Goal: Task Accomplishment & Management: Manage account settings

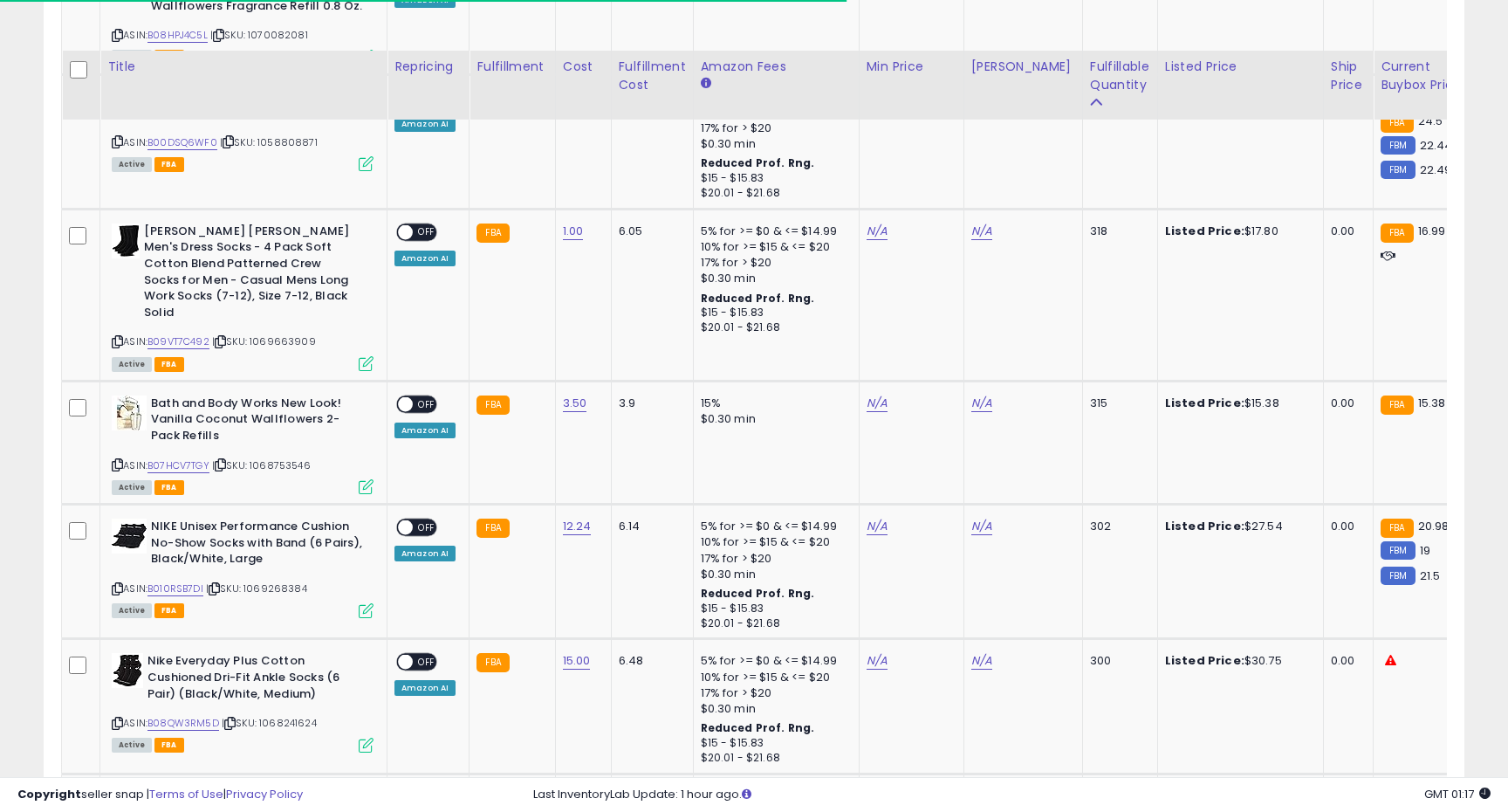
scroll to position [2056, 0]
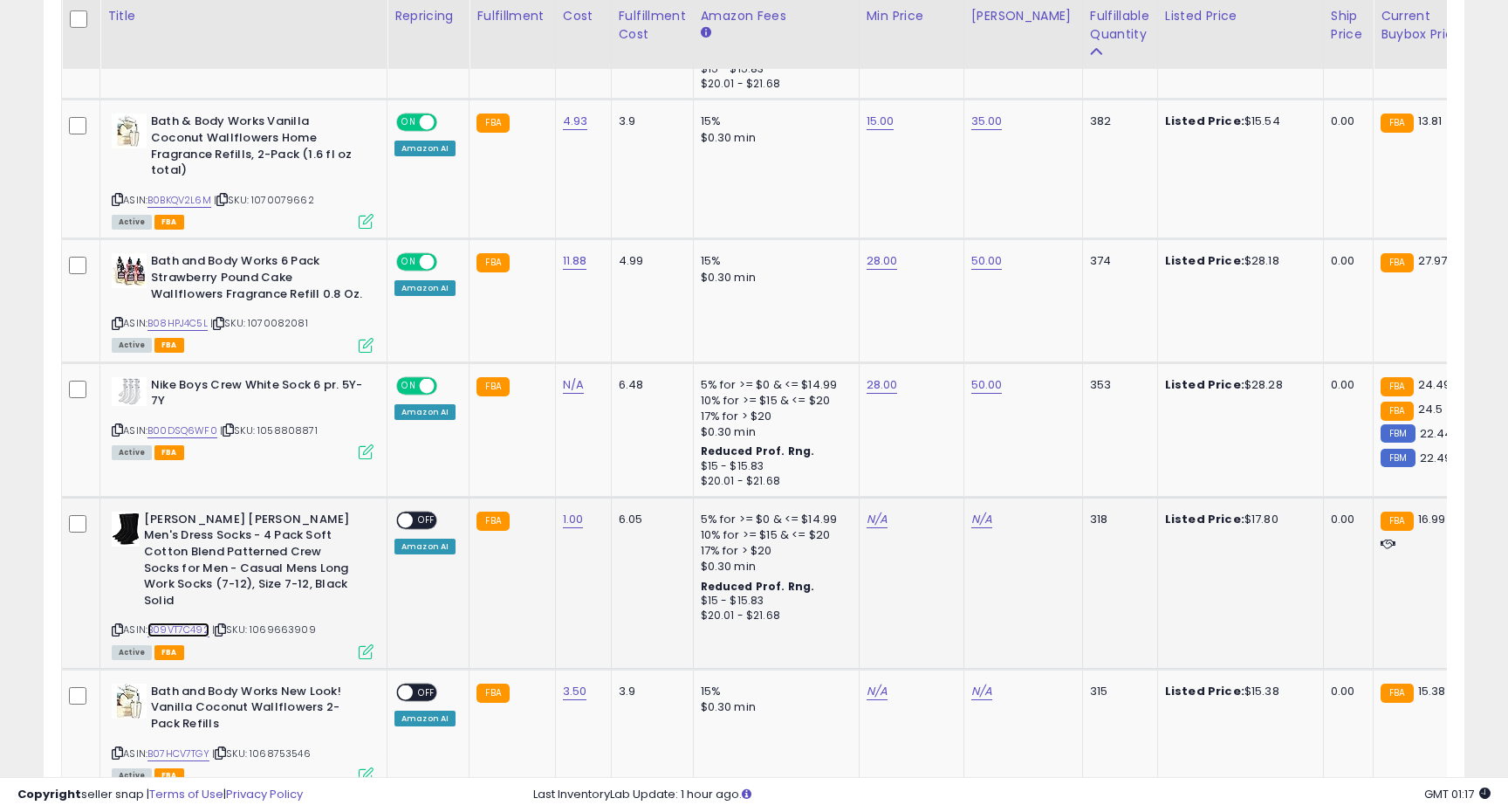
click at [176, 623] on link "B09VT7C492" at bounding box center [178, 630] width 62 height 15
click at [867, 510] on link "N/A" at bounding box center [877, 519] width 21 height 18
type input "**"
click at [932, 457] on button "submit" at bounding box center [928, 460] width 30 height 26
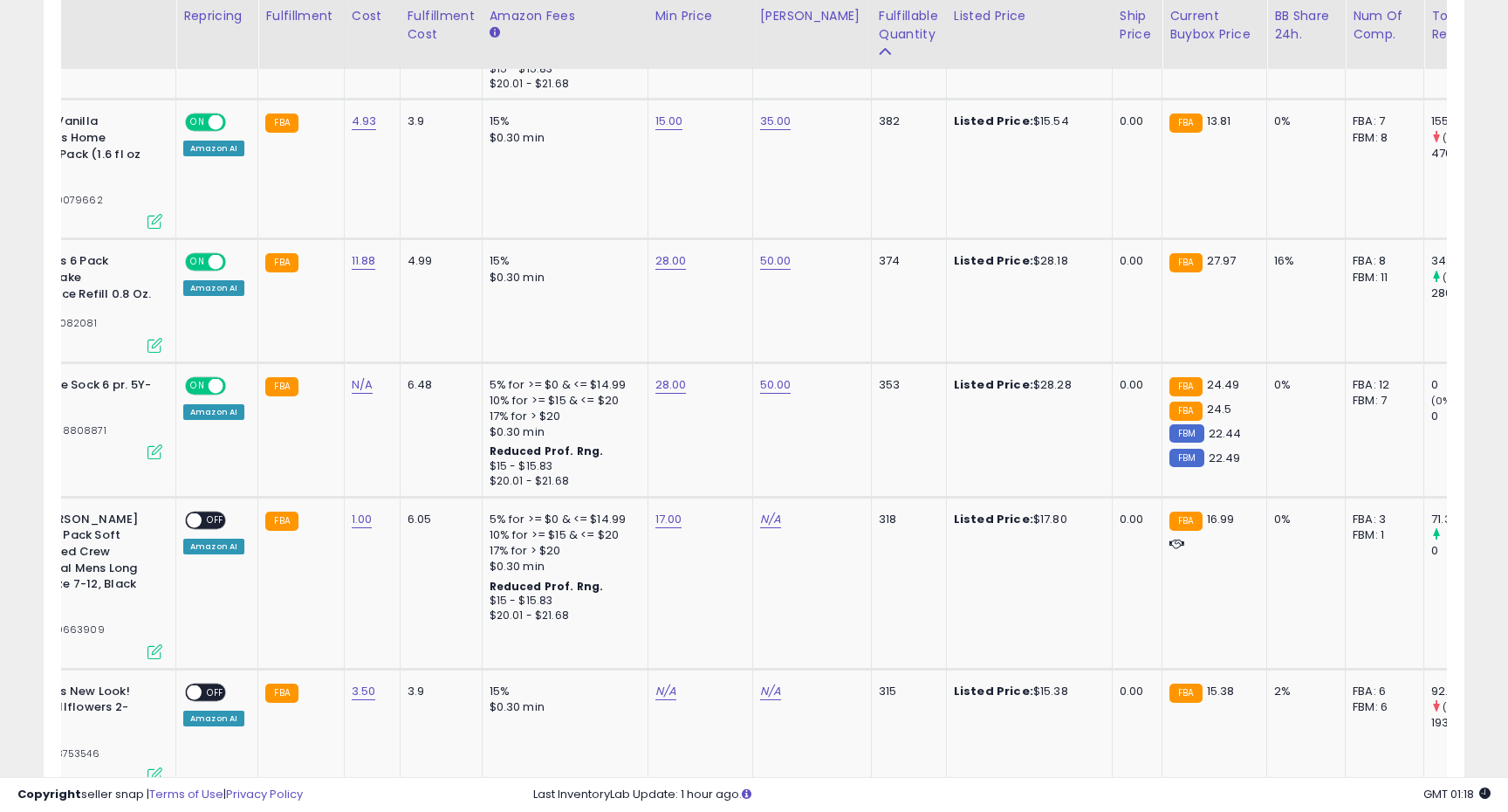
scroll to position [0, 264]
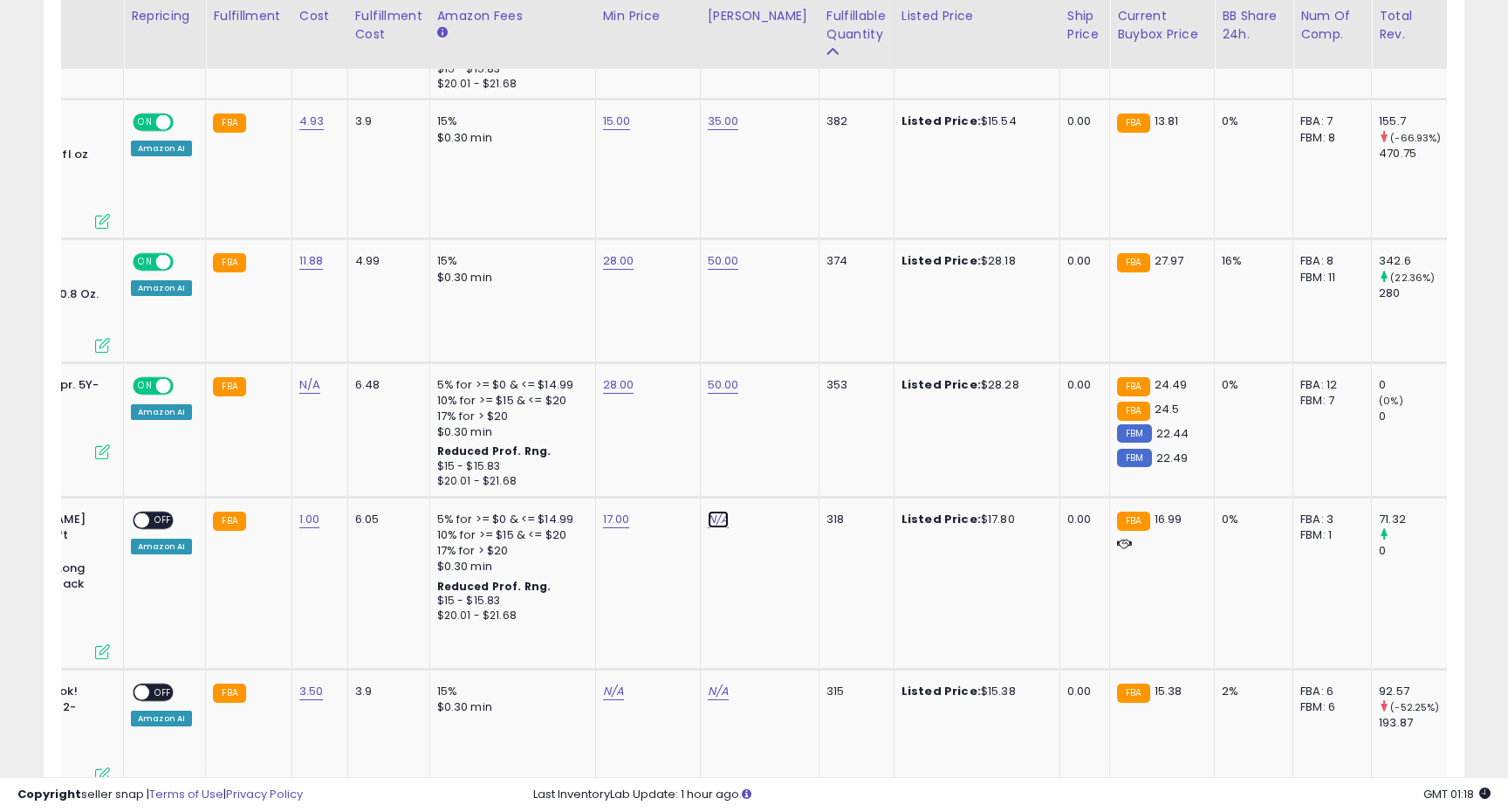
click at [720, 510] on link "N/A" at bounding box center [718, 519] width 21 height 18
type input "**"
click at [770, 462] on button "submit" at bounding box center [769, 460] width 30 height 26
click at [161, 512] on span "OFF" at bounding box center [163, 520] width 28 height 15
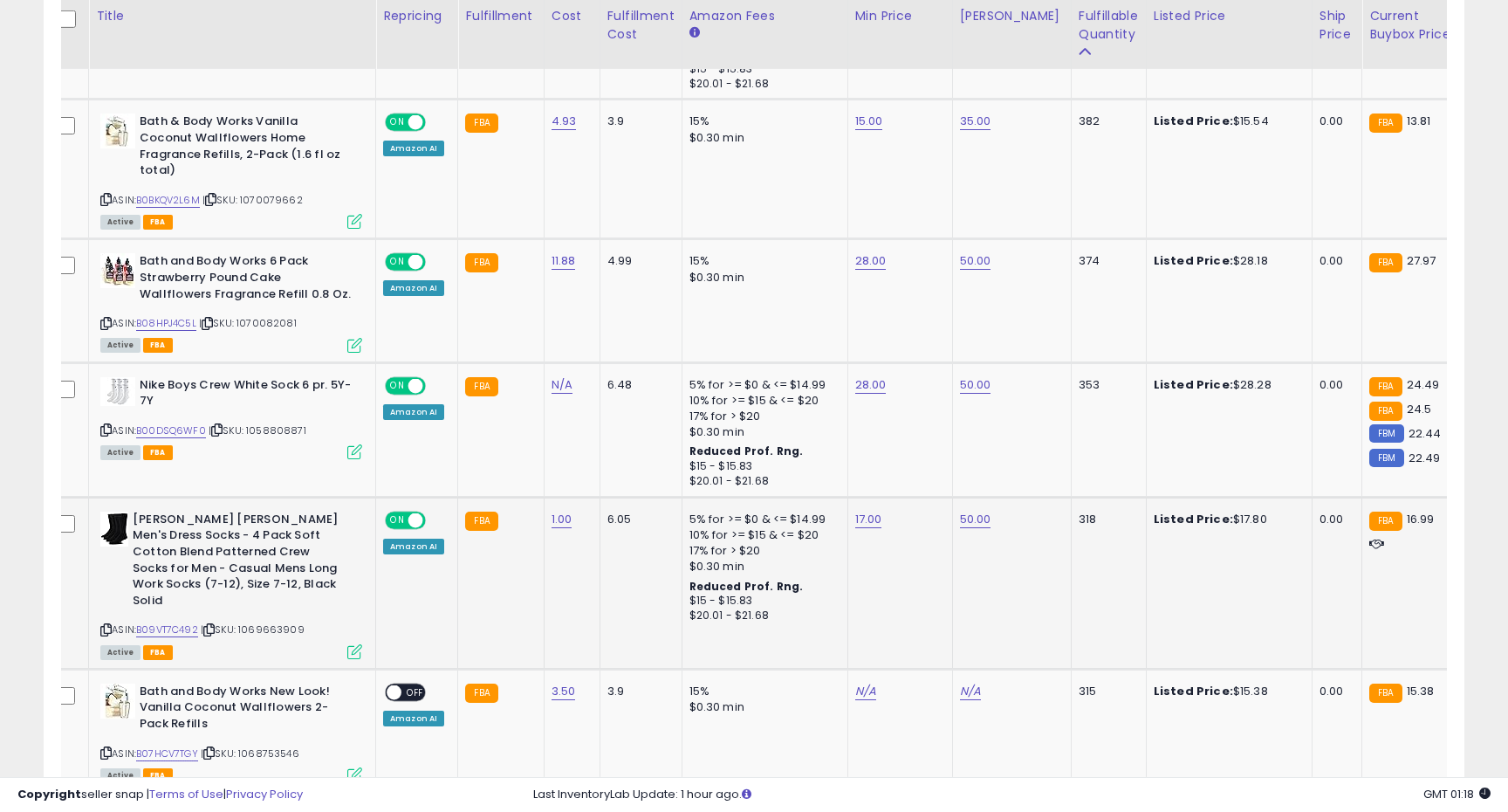
scroll to position [0, 0]
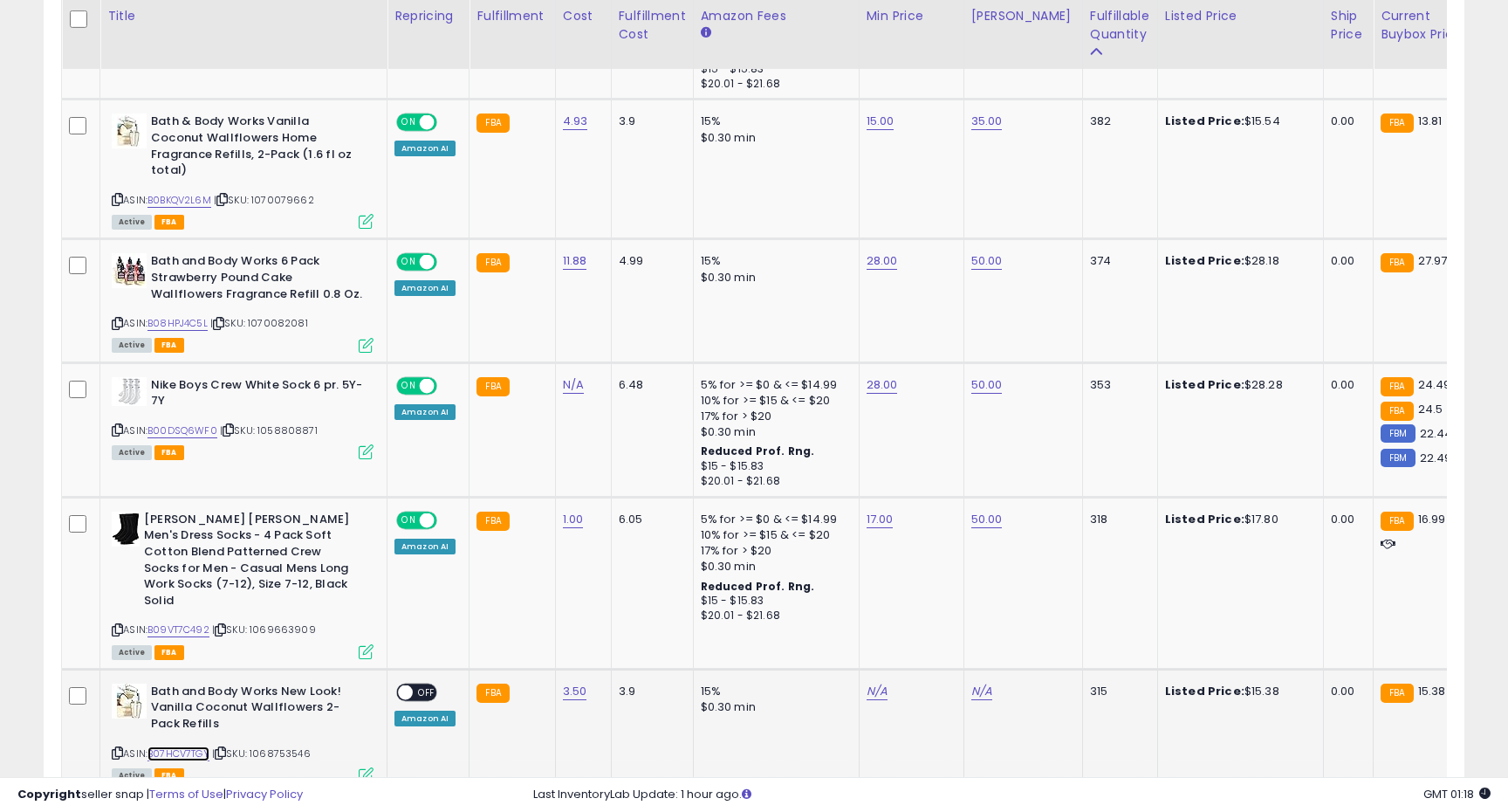
click at [183, 746] on link "B07HCV7TGY" at bounding box center [178, 754] width 62 height 15
click at [872, 682] on link "N/A" at bounding box center [877, 690] width 21 height 18
type input "**"
click at [933, 619] on icon "submit" at bounding box center [927, 613] width 10 height 10
click at [982, 682] on link "N/A" at bounding box center [982, 690] width 21 height 18
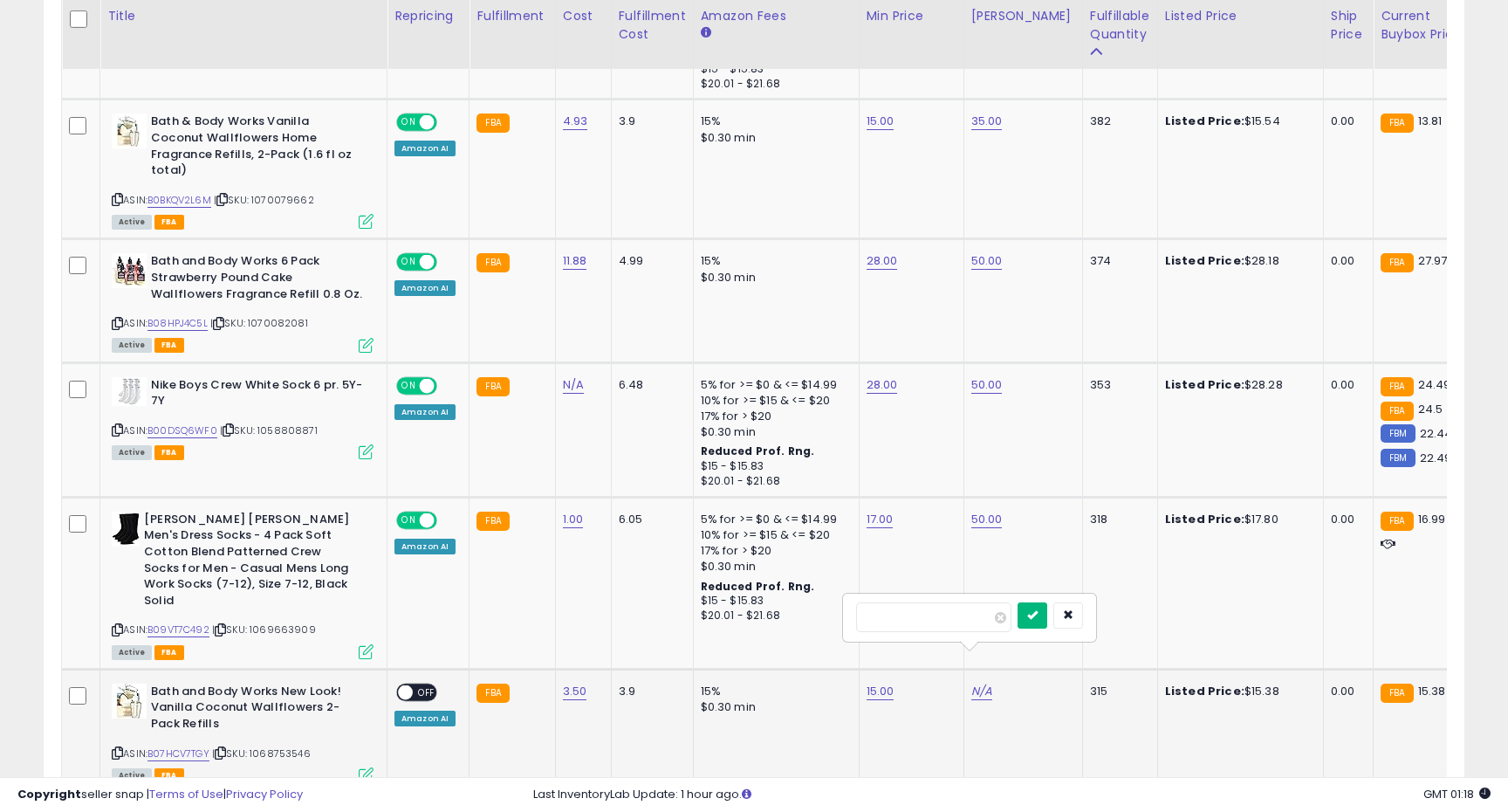
type input "**"
click at [1048, 612] on button "submit" at bounding box center [1033, 615] width 30 height 26
click at [419, 684] on span "OFF" at bounding box center [427, 691] width 28 height 15
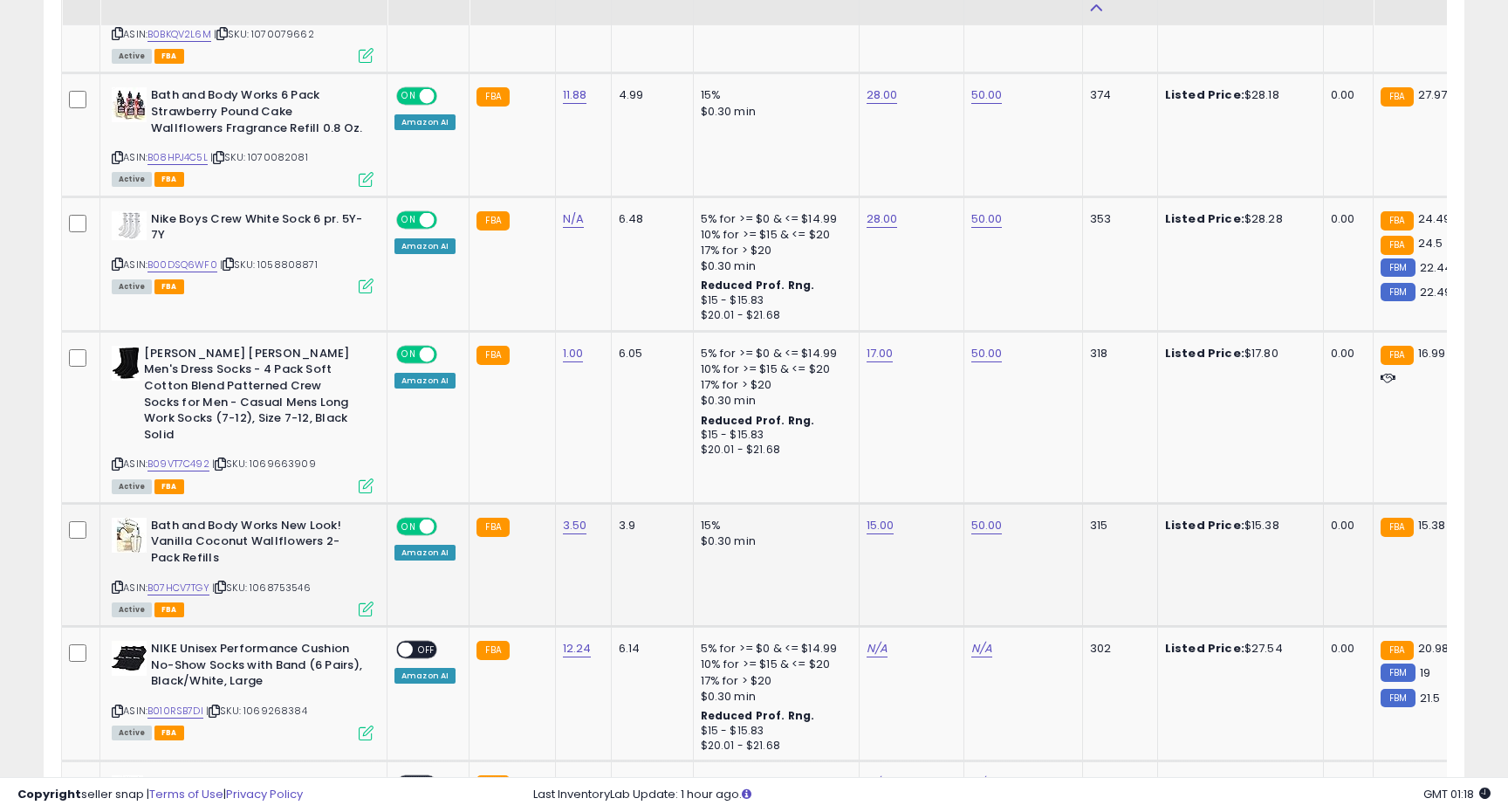
scroll to position [2353, 0]
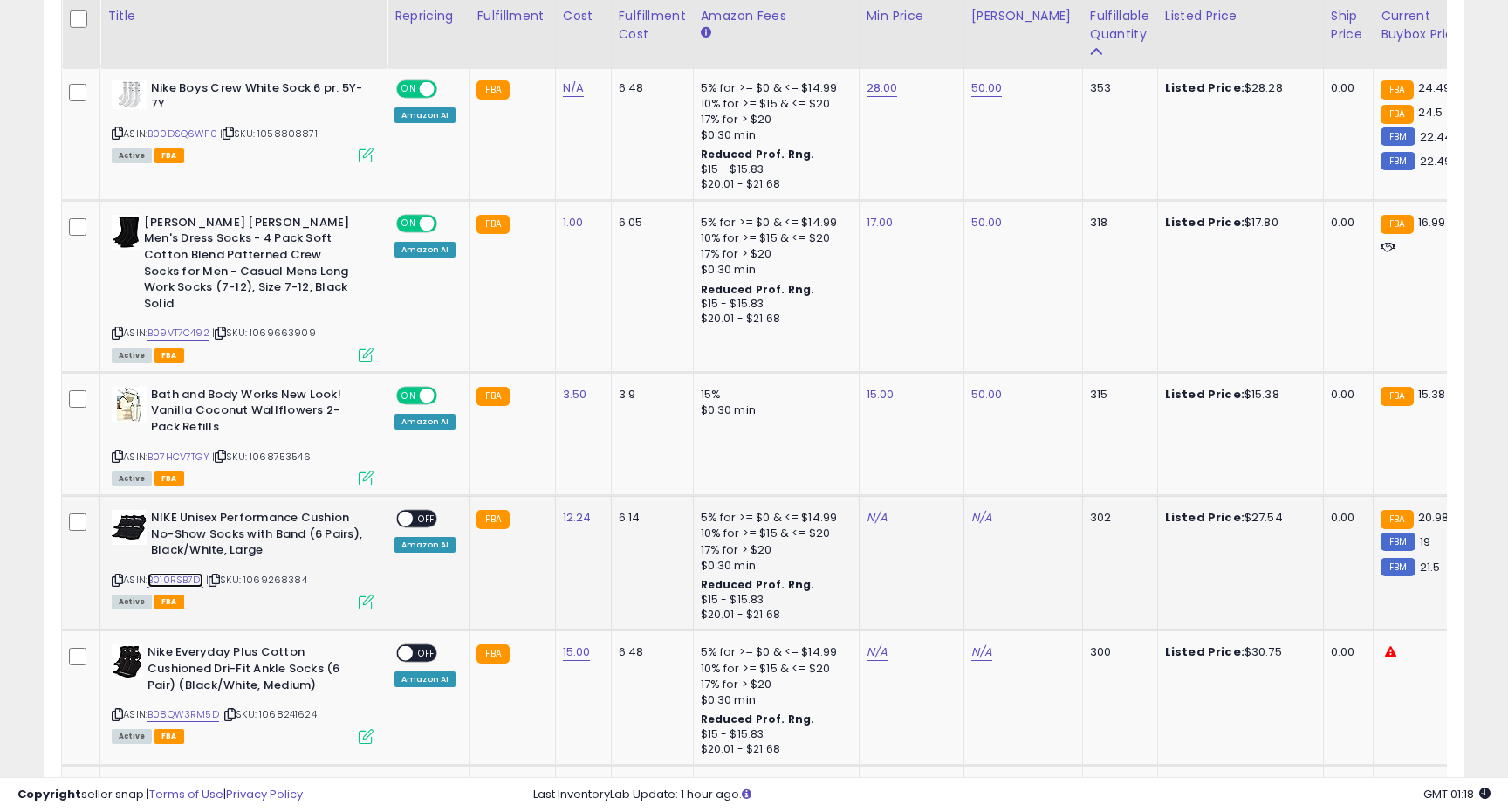
click at [182, 573] on link "B010RSB7DI" at bounding box center [175, 580] width 56 height 15
click at [867, 509] on link "N/A" at bounding box center [877, 517] width 21 height 18
type input "**"
click at [943, 443] on button "submit" at bounding box center [928, 442] width 30 height 26
click at [978, 509] on link "N/A" at bounding box center [982, 517] width 21 height 18
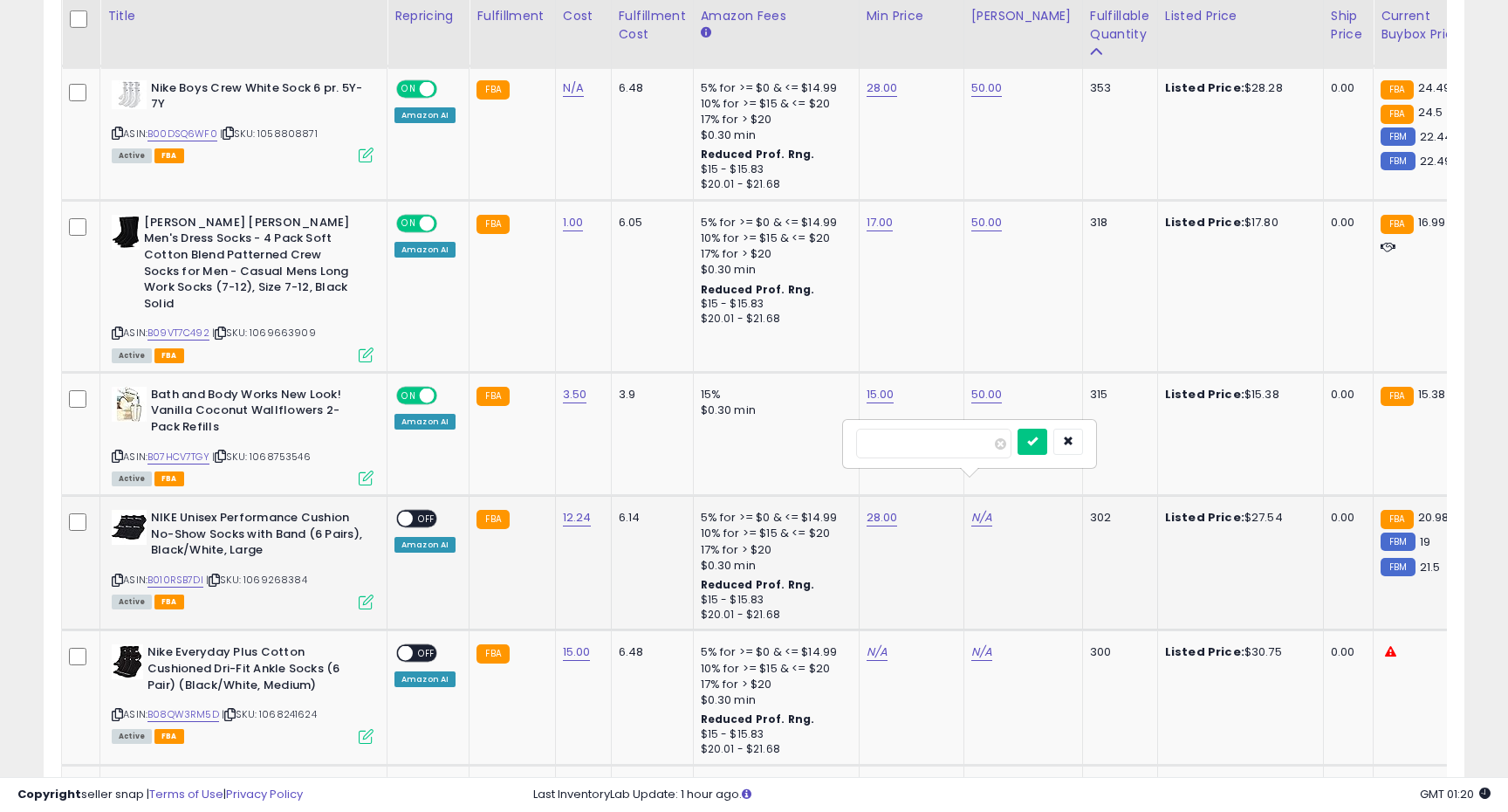
type input "*"
type input "**"
click at [1037, 441] on button "submit" at bounding box center [1033, 442] width 30 height 26
click at [410, 511] on span at bounding box center [406, 519] width 15 height 15
click at [191, 707] on link "B08QW3RM5D" at bounding box center [183, 715] width 71 height 15
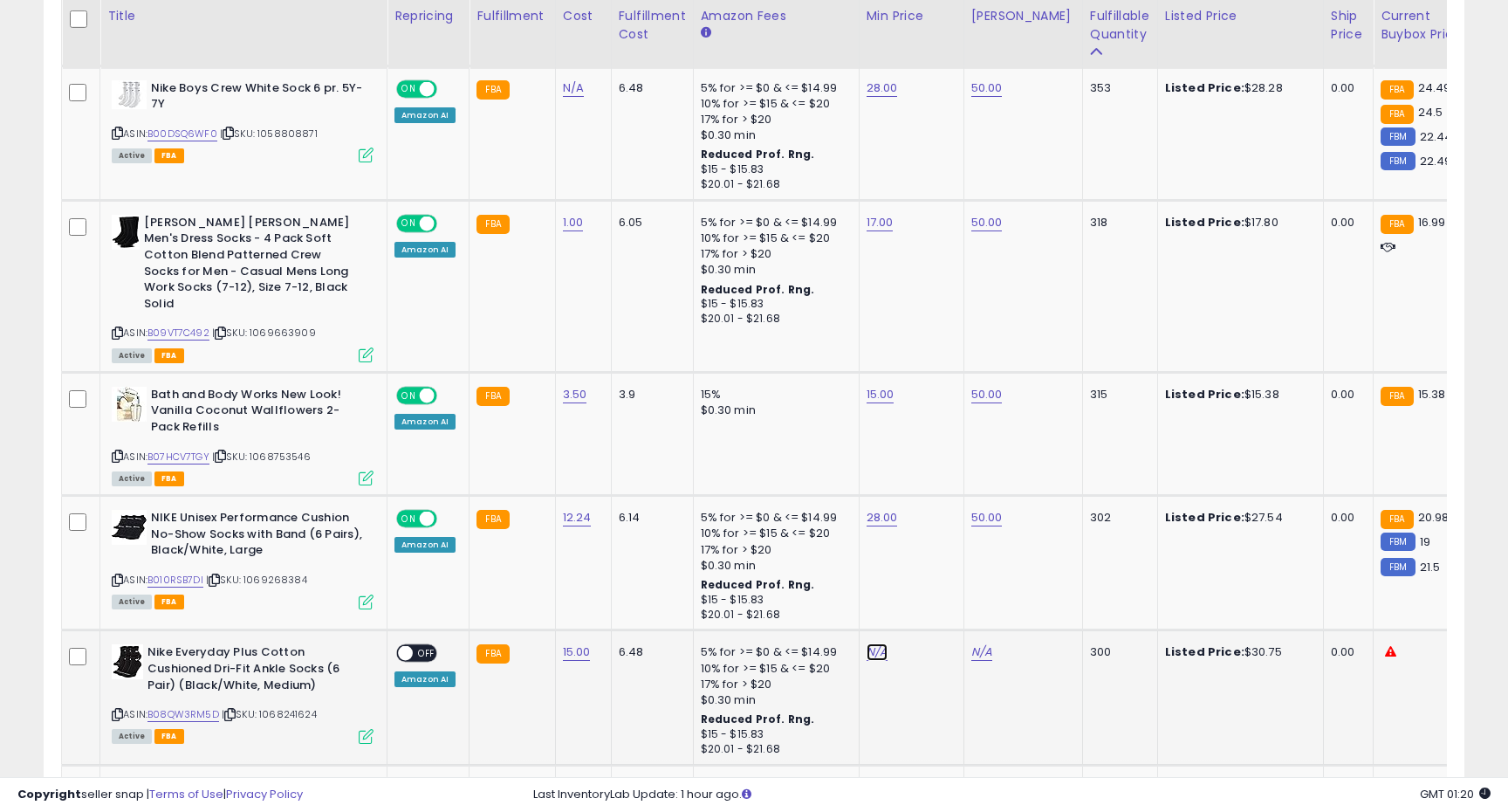
click at [878, 643] on link "N/A" at bounding box center [877, 651] width 21 height 18
type input "*"
type input "*****"
click at [933, 576] on icon "submit" at bounding box center [927, 575] width 10 height 10
click at [428, 646] on span "OFF" at bounding box center [427, 653] width 28 height 15
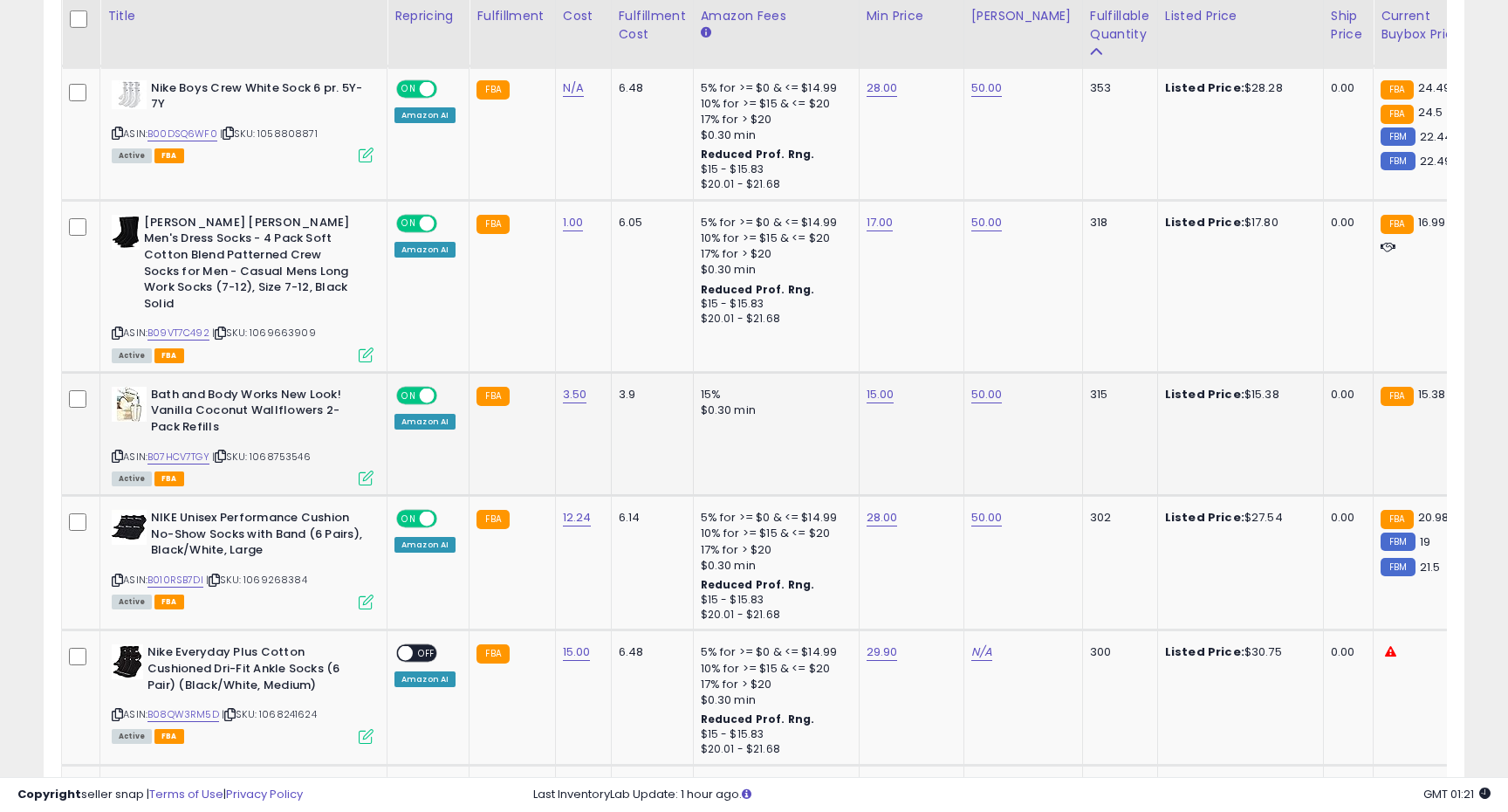
click at [781, 432] on td "15% $0.30 min" at bounding box center [776, 433] width 166 height 123
click at [972, 643] on link "N/A" at bounding box center [982, 651] width 21 height 18
click at [918, 588] on input "number" at bounding box center [934, 579] width 155 height 30
type input "**"
click at [1039, 577] on button "submit" at bounding box center [1033, 577] width 30 height 26
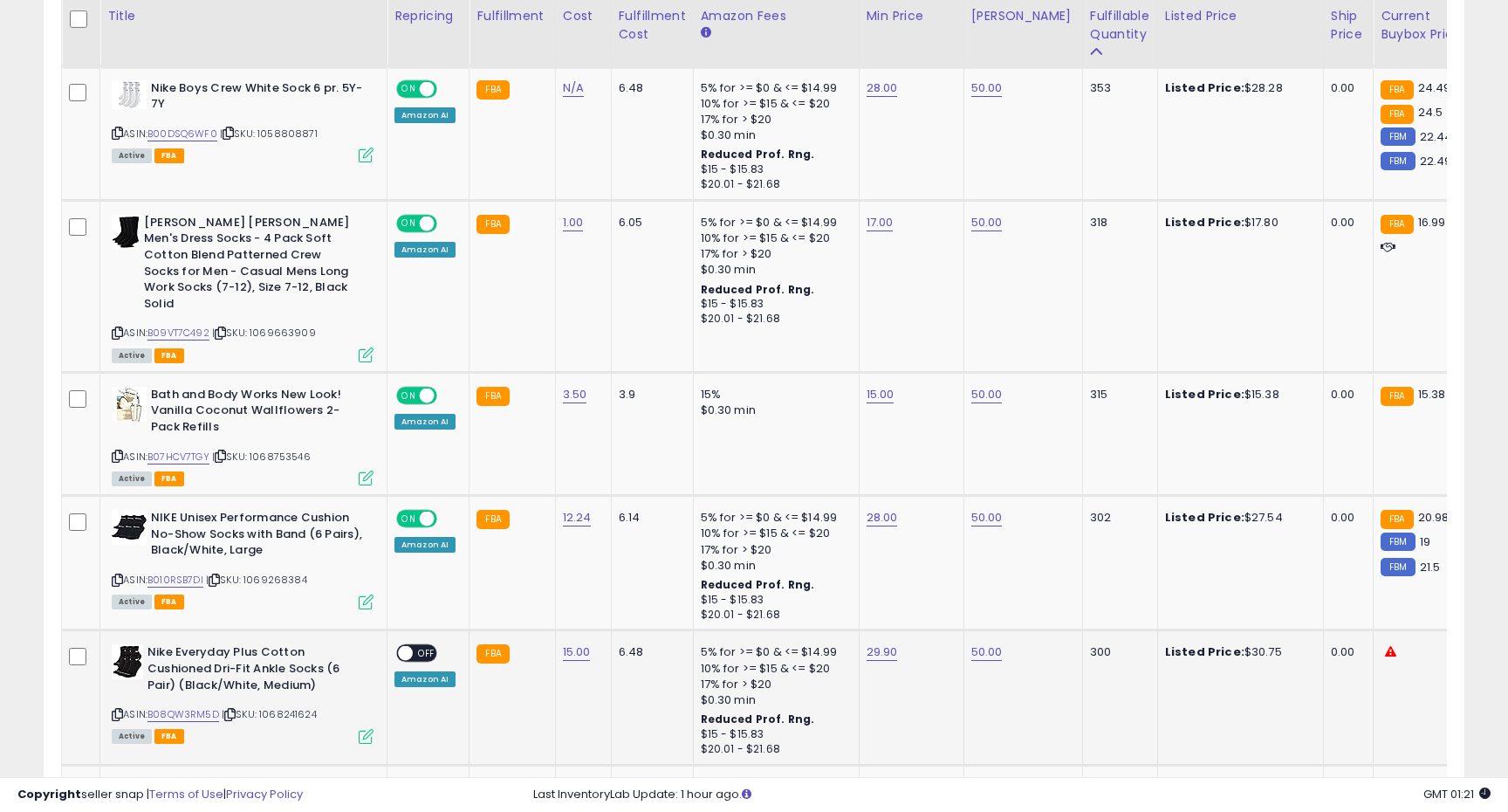
click at [419, 646] on div "ON OFF" at bounding box center [397, 653] width 41 height 15
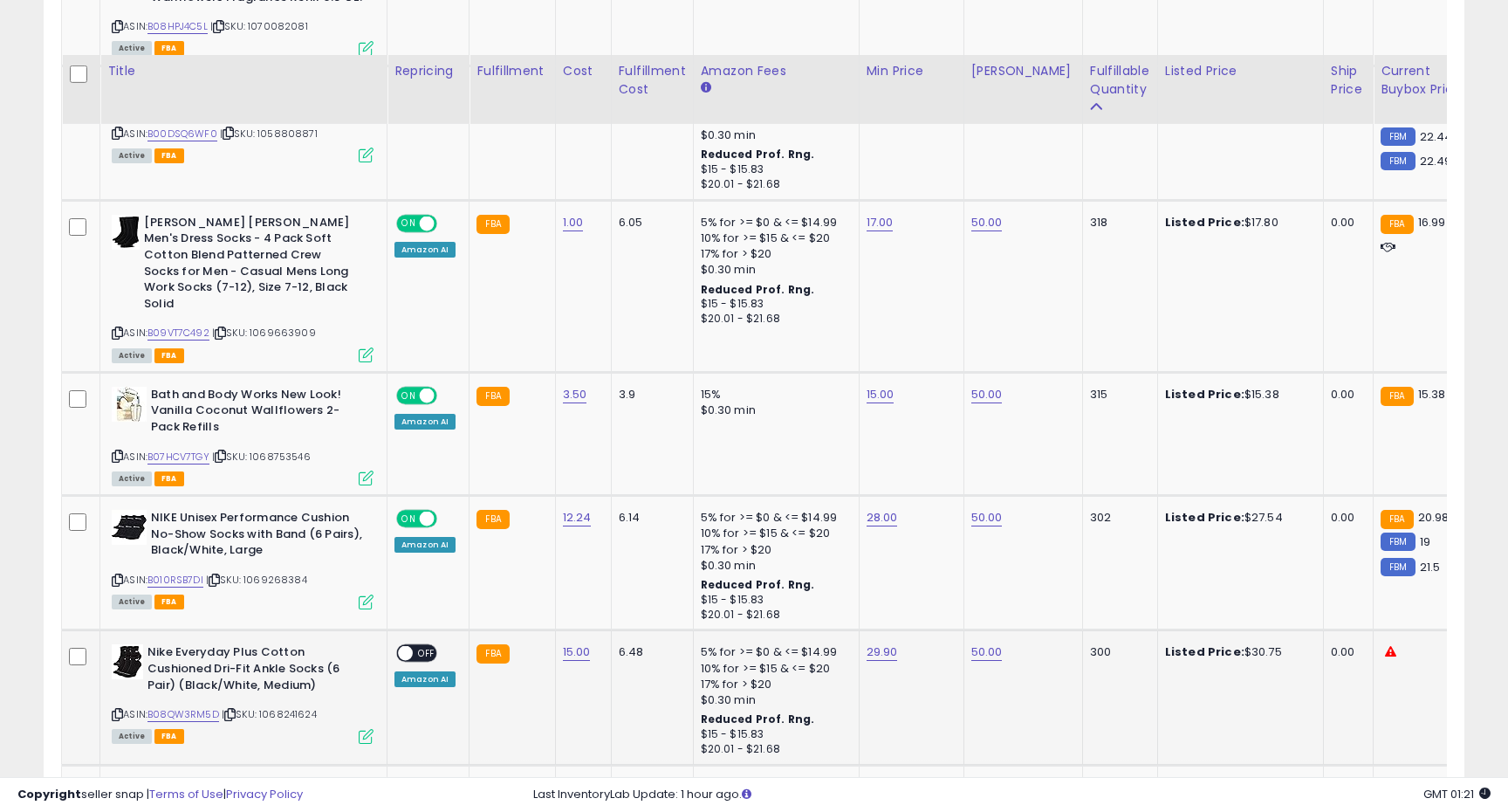
scroll to position [2456, 0]
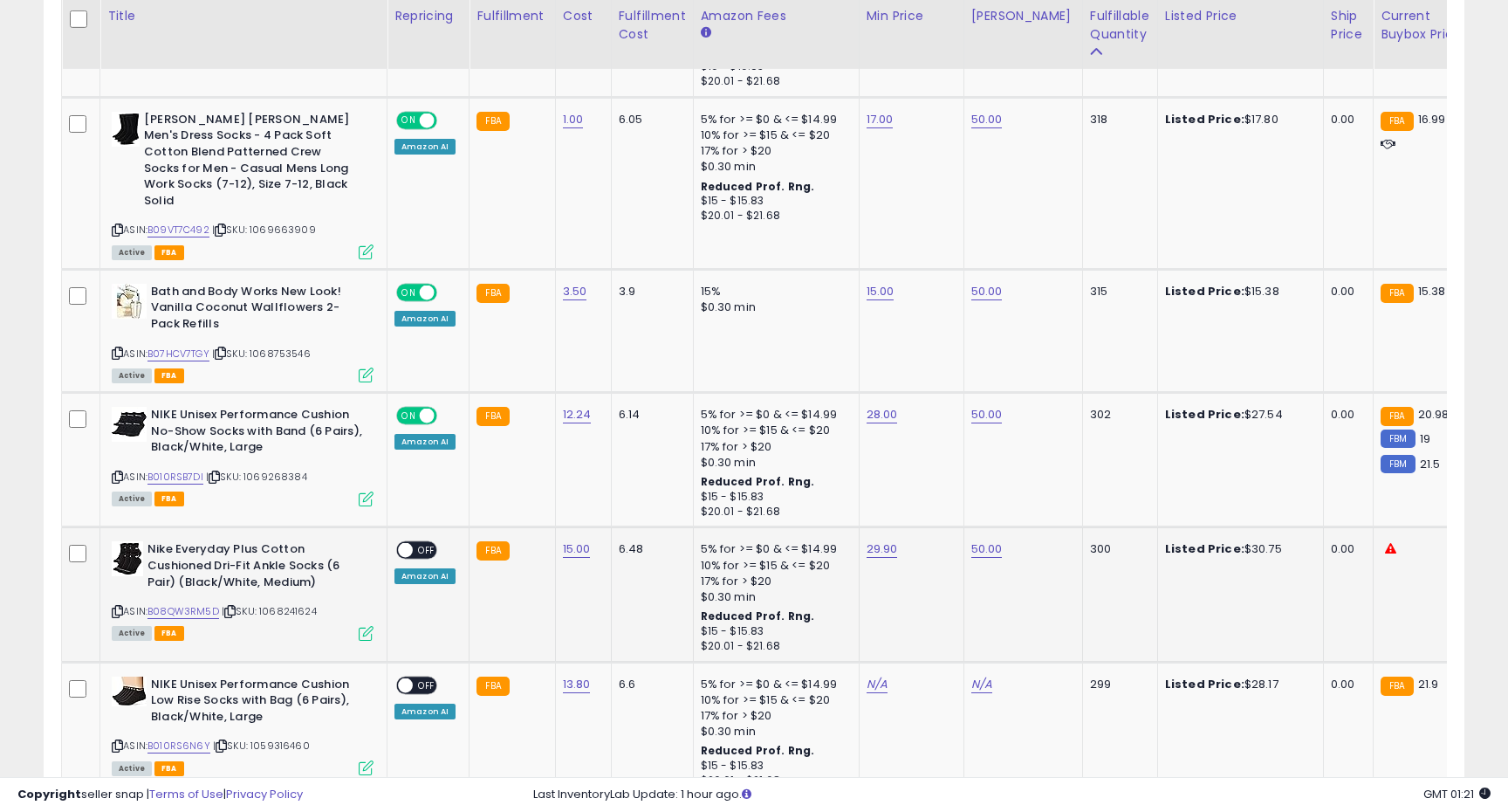
click at [419, 543] on span "OFF" at bounding box center [427, 550] width 28 height 15
click at [187, 739] on link "B010RS6N6Y" at bounding box center [179, 746] width 63 height 15
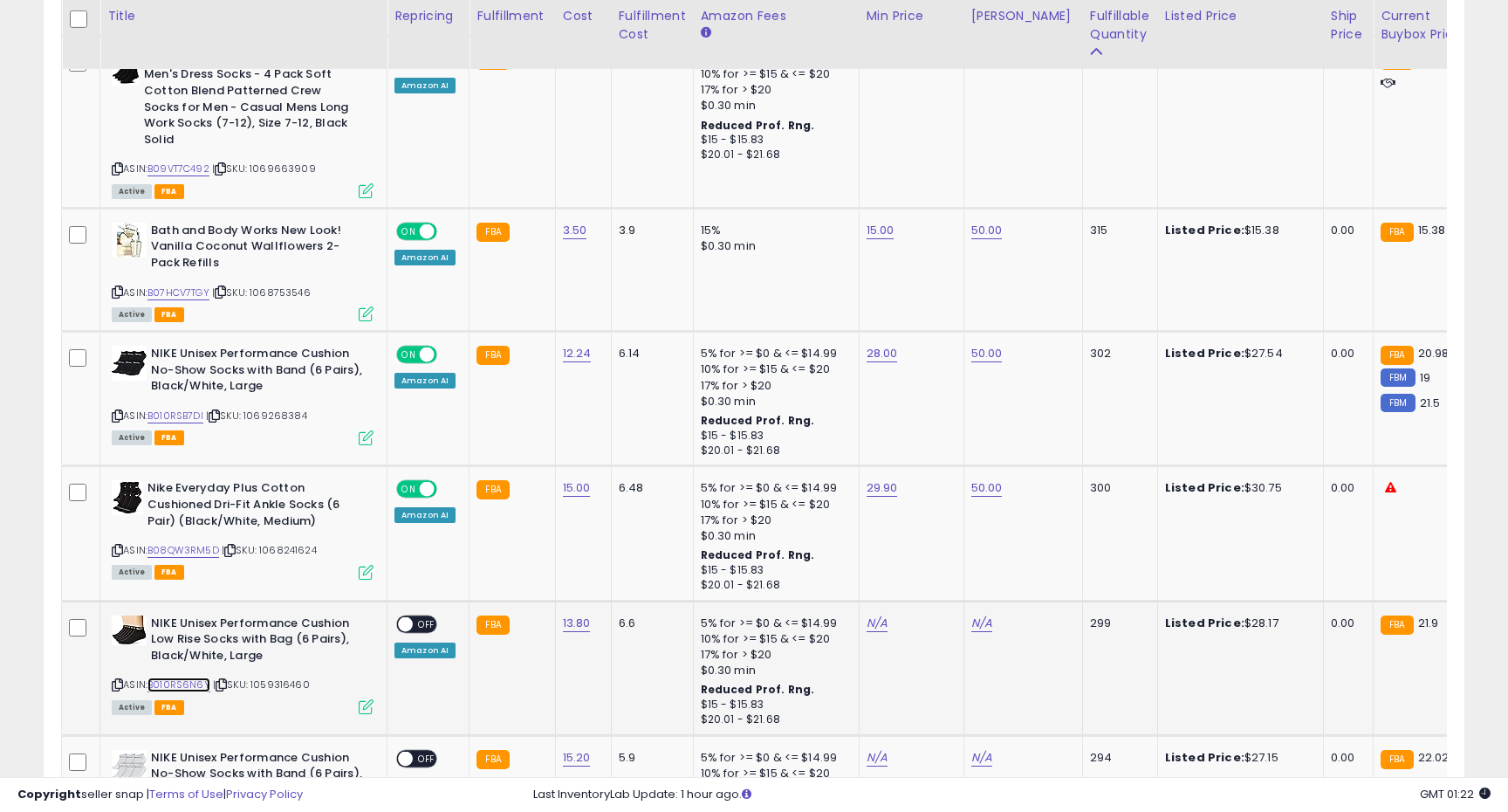
click at [187, 677] on link "B010RS6N6Y" at bounding box center [179, 685] width 63 height 15
click at [881, 614] on link "N/A" at bounding box center [877, 623] width 21 height 18
type input "**"
click at [933, 542] on icon "submit" at bounding box center [927, 546] width 10 height 10
click at [983, 614] on link "N/A" at bounding box center [982, 623] width 21 height 18
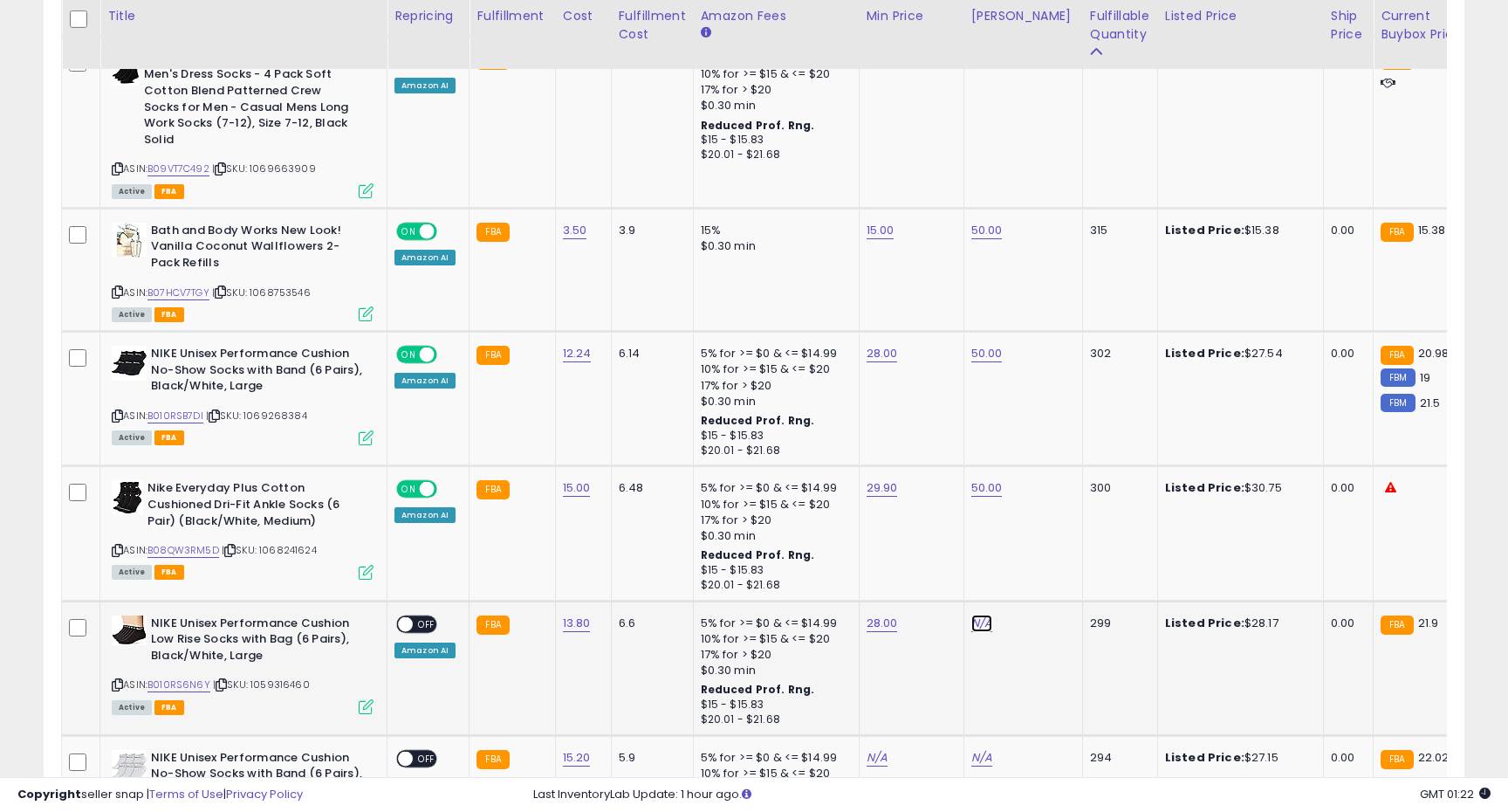
click at [983, 614] on link "N/A" at bounding box center [982, 623] width 21 height 18
type input "**"
click at [1048, 550] on button "submit" at bounding box center [1033, 548] width 30 height 26
click at [419, 616] on span "OFF" at bounding box center [427, 624] width 28 height 15
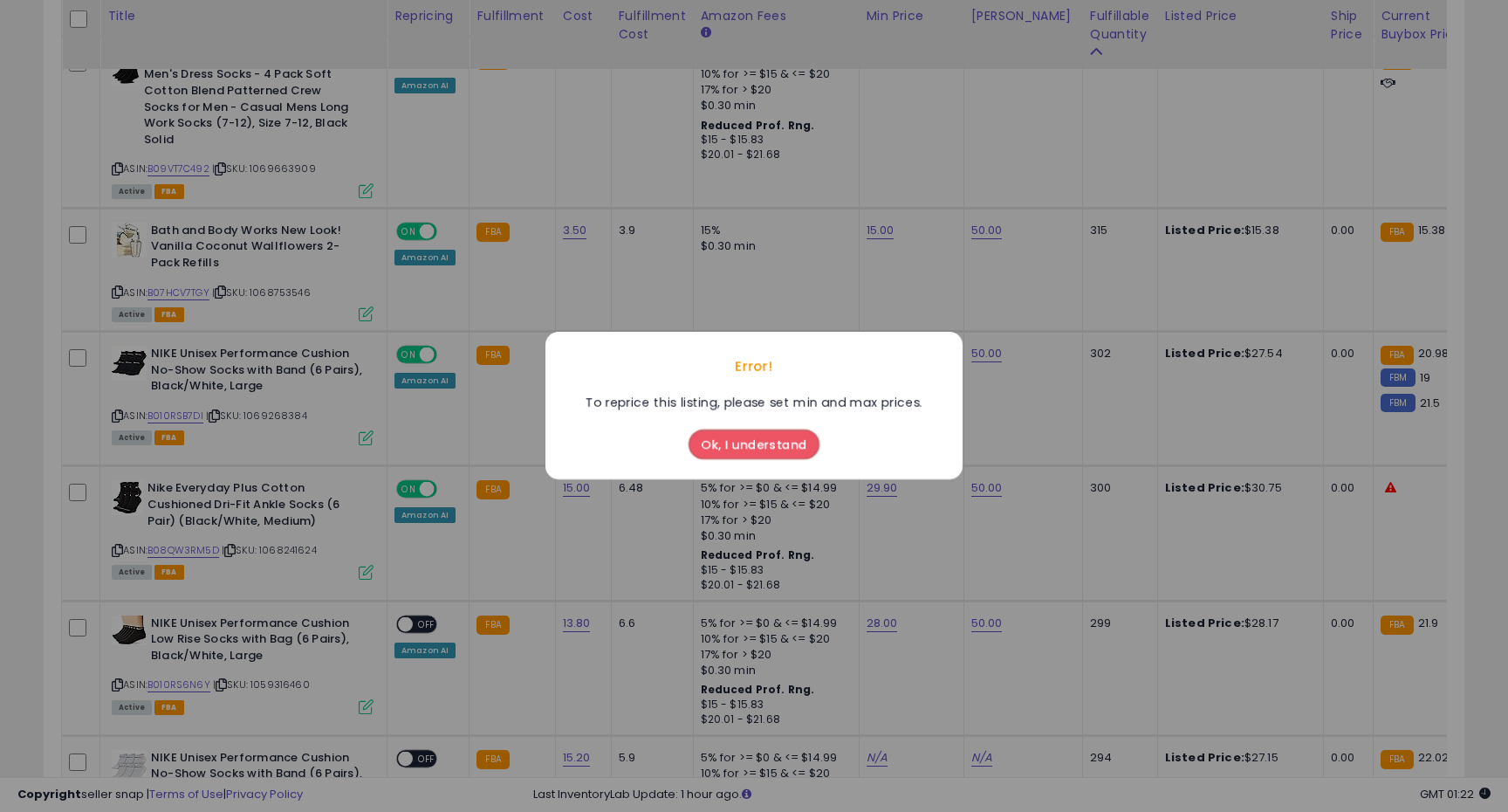
click at [732, 438] on button "Ok, I understand" at bounding box center [754, 445] width 131 height 30
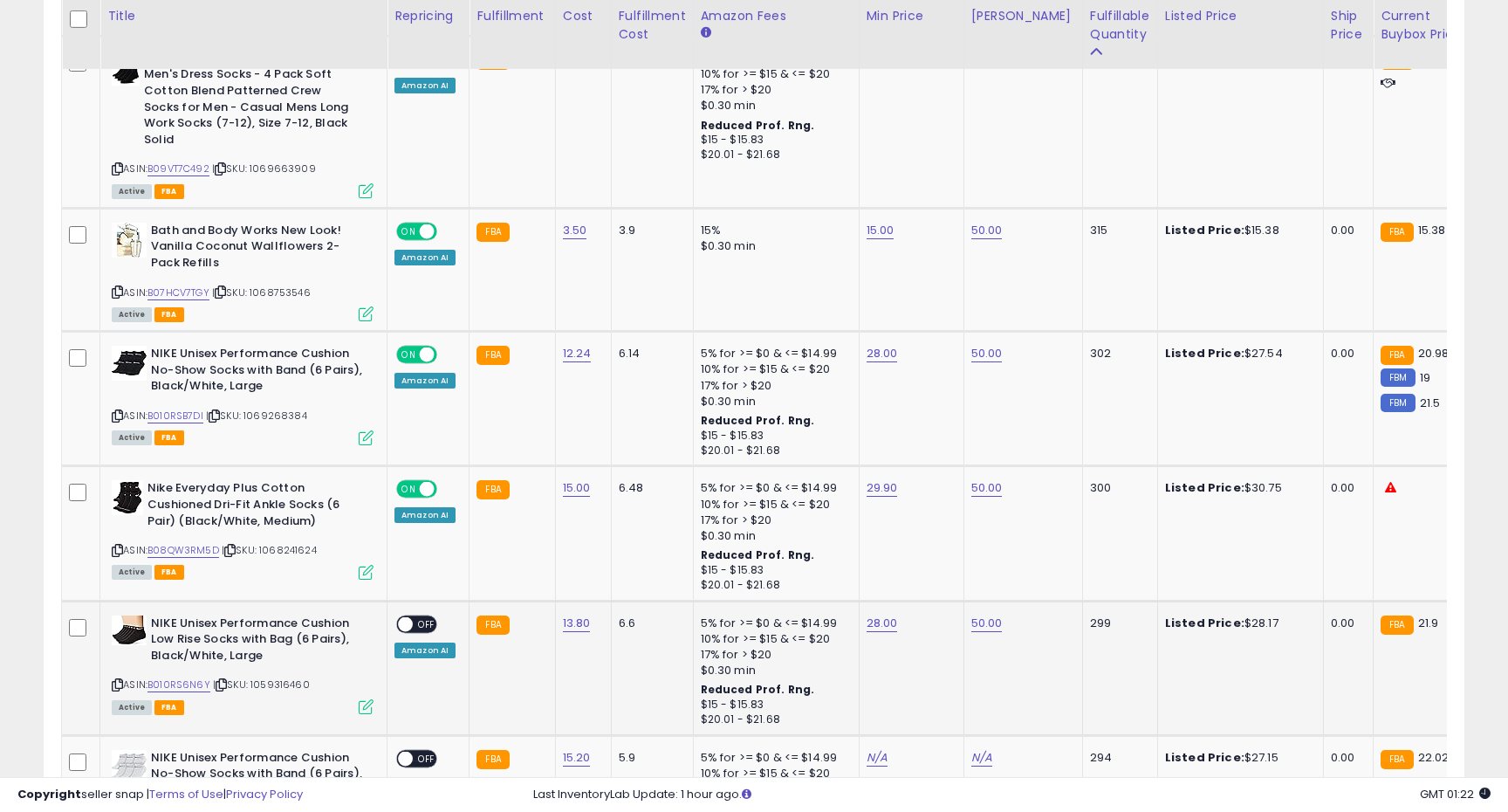
click at [416, 600] on td "ON OFF Amazon AI" at bounding box center [429, 667] width 82 height 135
click at [416, 616] on span "OFF" at bounding box center [427, 624] width 28 height 15
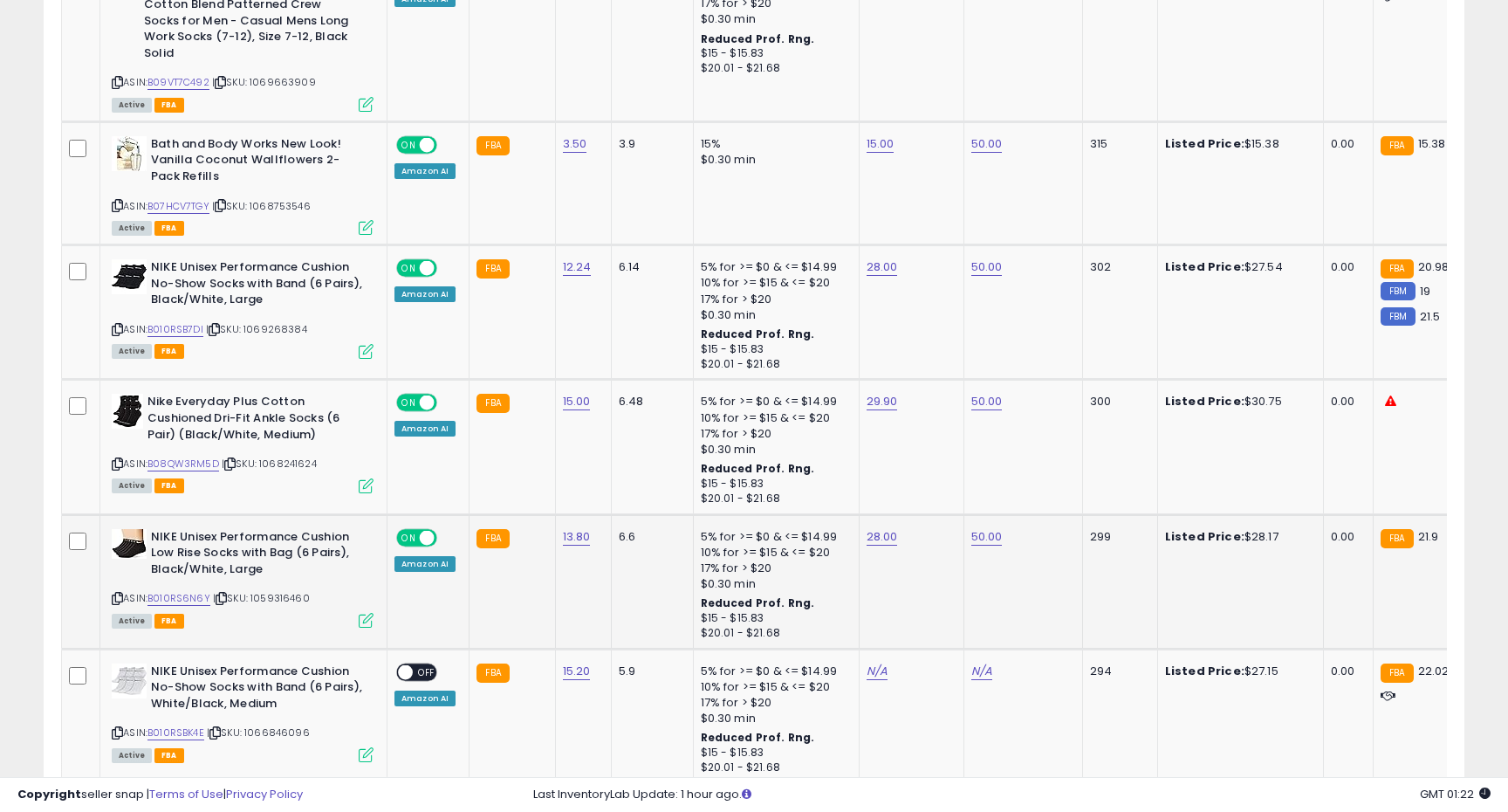
scroll to position [2752, 0]
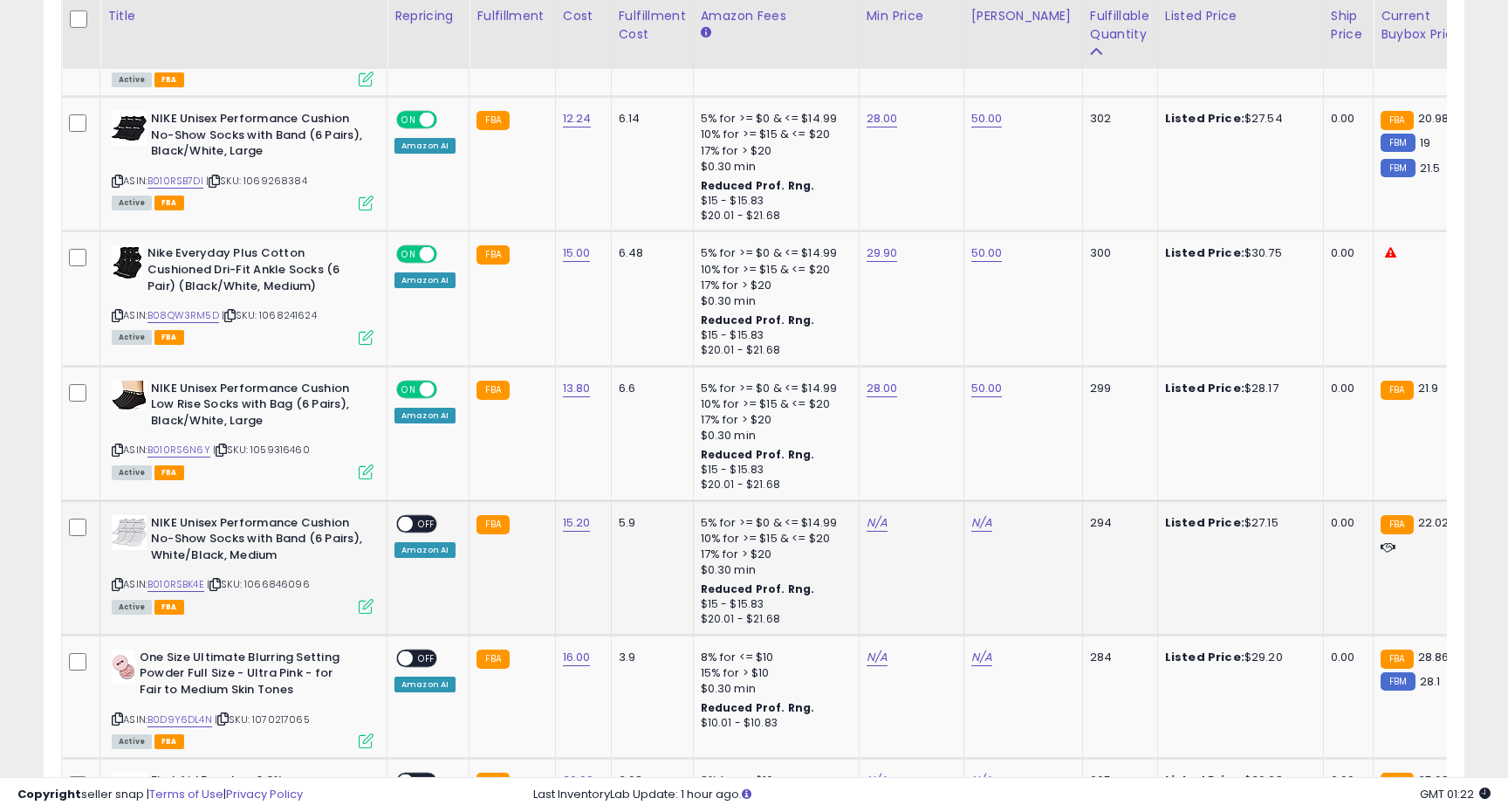
click at [171, 542] on div "ASIN: B010RSBK4E | SKU: 1066846096 Active FBA" at bounding box center [242, 563] width 262 height 97
click at [177, 577] on link "B010RSBK4E" at bounding box center [175, 585] width 57 height 15
click at [874, 514] on link "N/A" at bounding box center [877, 522] width 21 height 18
type input "**"
click at [933, 443] on icon "submit" at bounding box center [927, 445] width 10 height 10
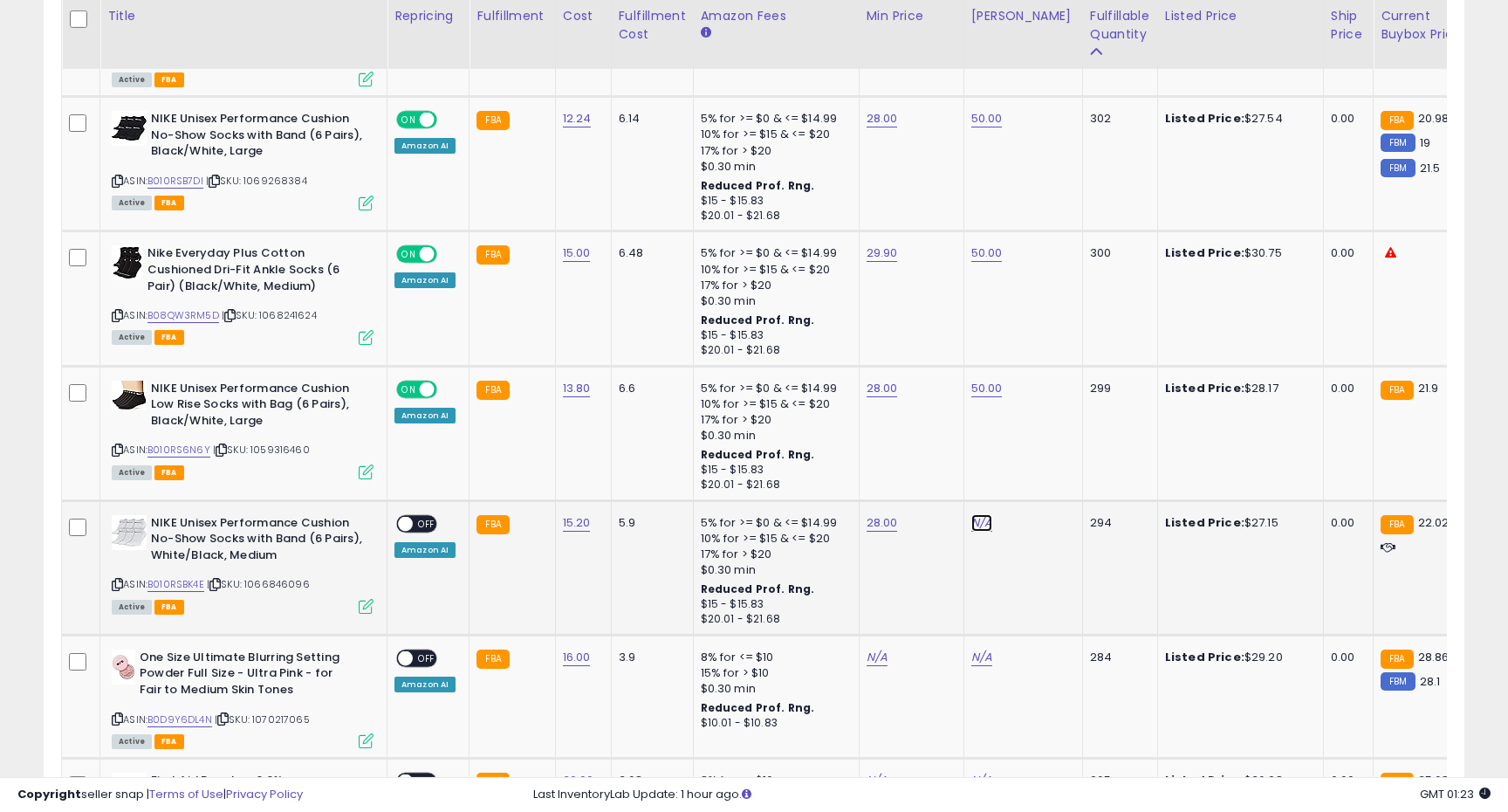
click at [982, 514] on link "N/A" at bounding box center [982, 522] width 21 height 18
type input "**"
click at [1039, 452] on button "submit" at bounding box center [1033, 446] width 30 height 26
click at [419, 516] on span "OFF" at bounding box center [427, 523] width 28 height 15
click at [187, 712] on link "B0D9Y6DL4N" at bounding box center [180, 719] width 65 height 15
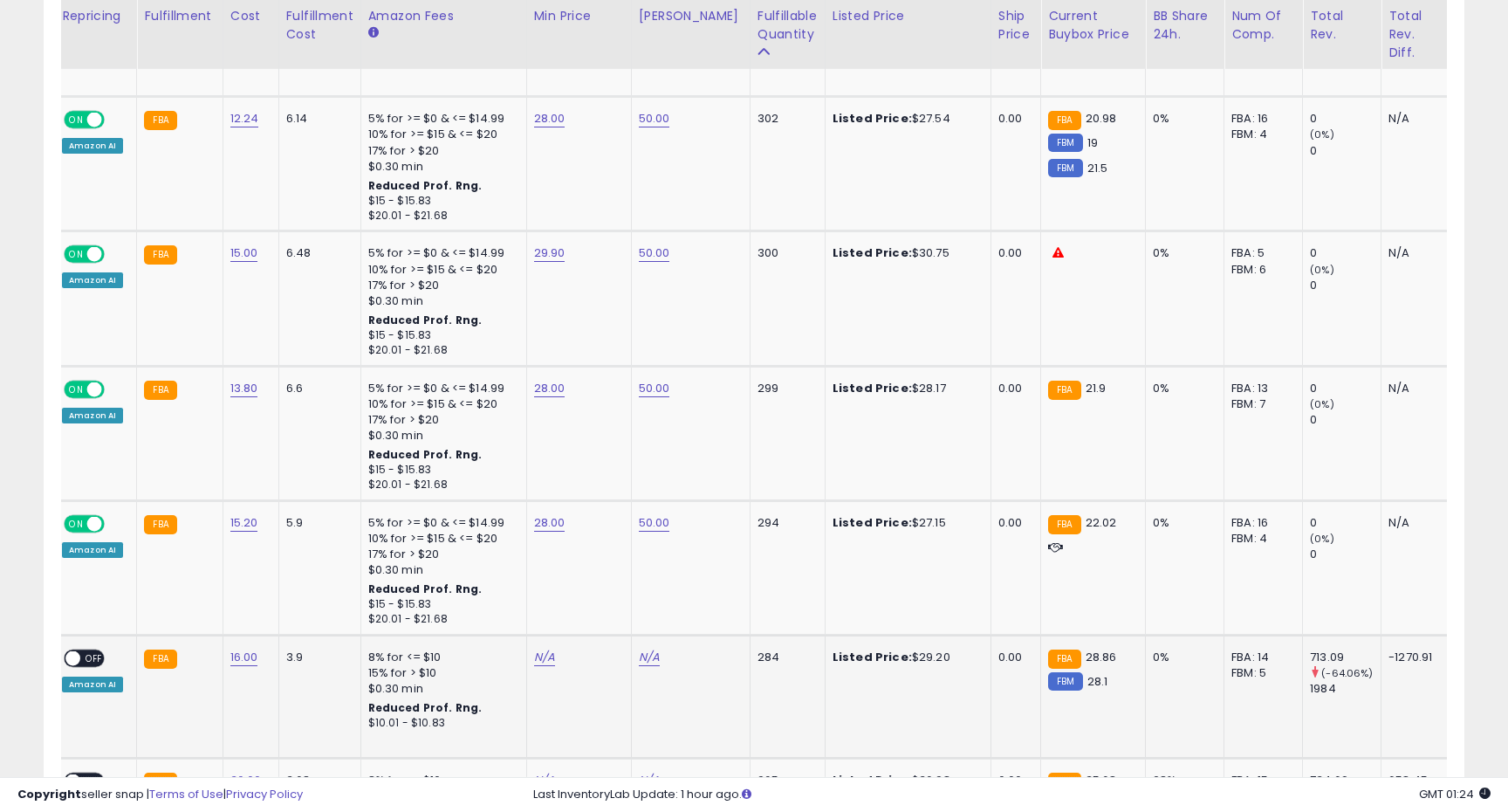
scroll to position [0, 0]
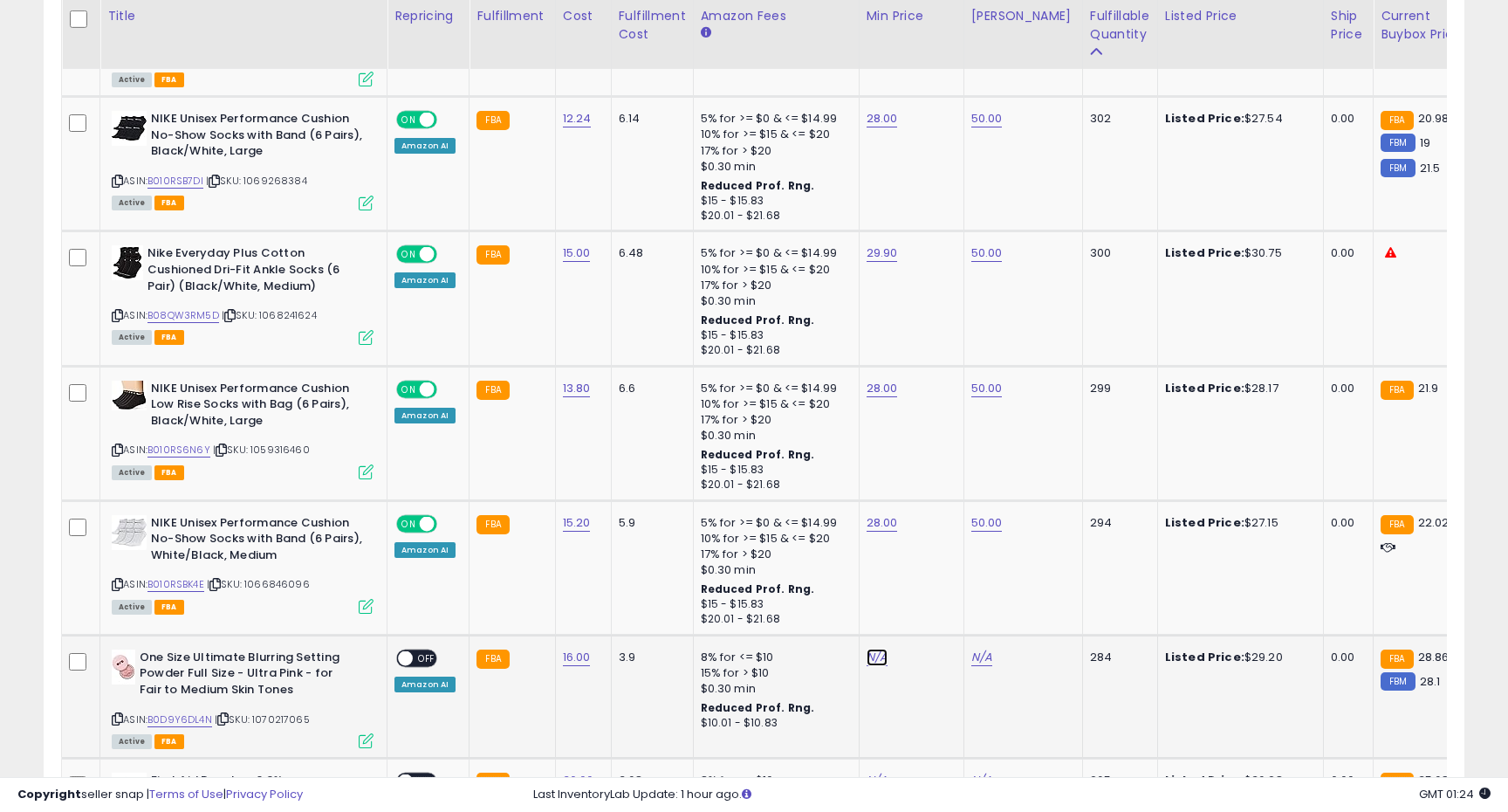
click at [877, 649] on link "N/A" at bounding box center [877, 657] width 21 height 18
type input "****"
click at [943, 578] on button "submit" at bounding box center [928, 581] width 30 height 26
click at [976, 649] on link "N/A" at bounding box center [982, 657] width 21 height 18
type input "*"
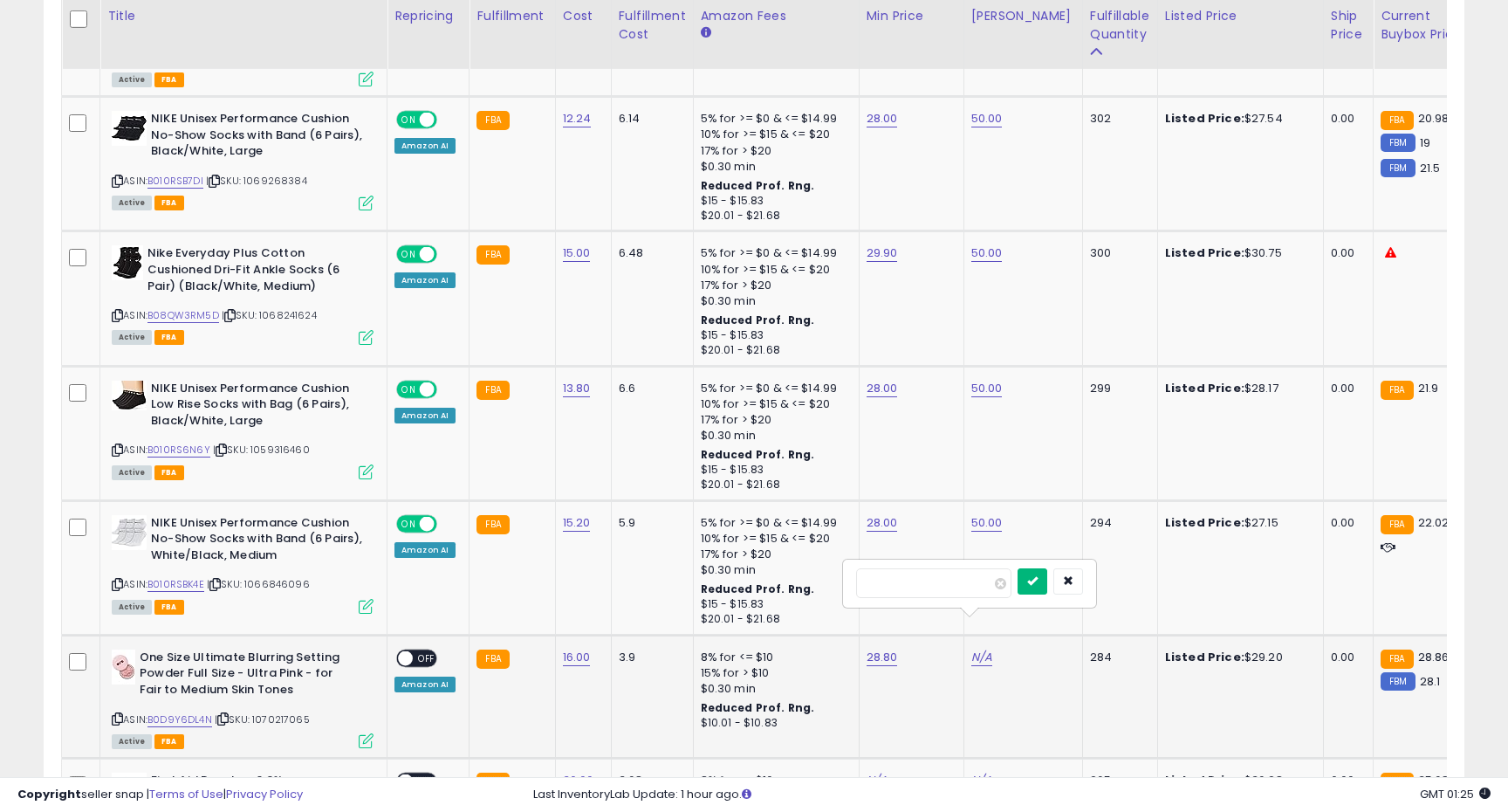
type input "**"
click at [1038, 583] on icon "submit" at bounding box center [1032, 580] width 10 height 10
click at [418, 651] on span "OFF" at bounding box center [427, 658] width 28 height 15
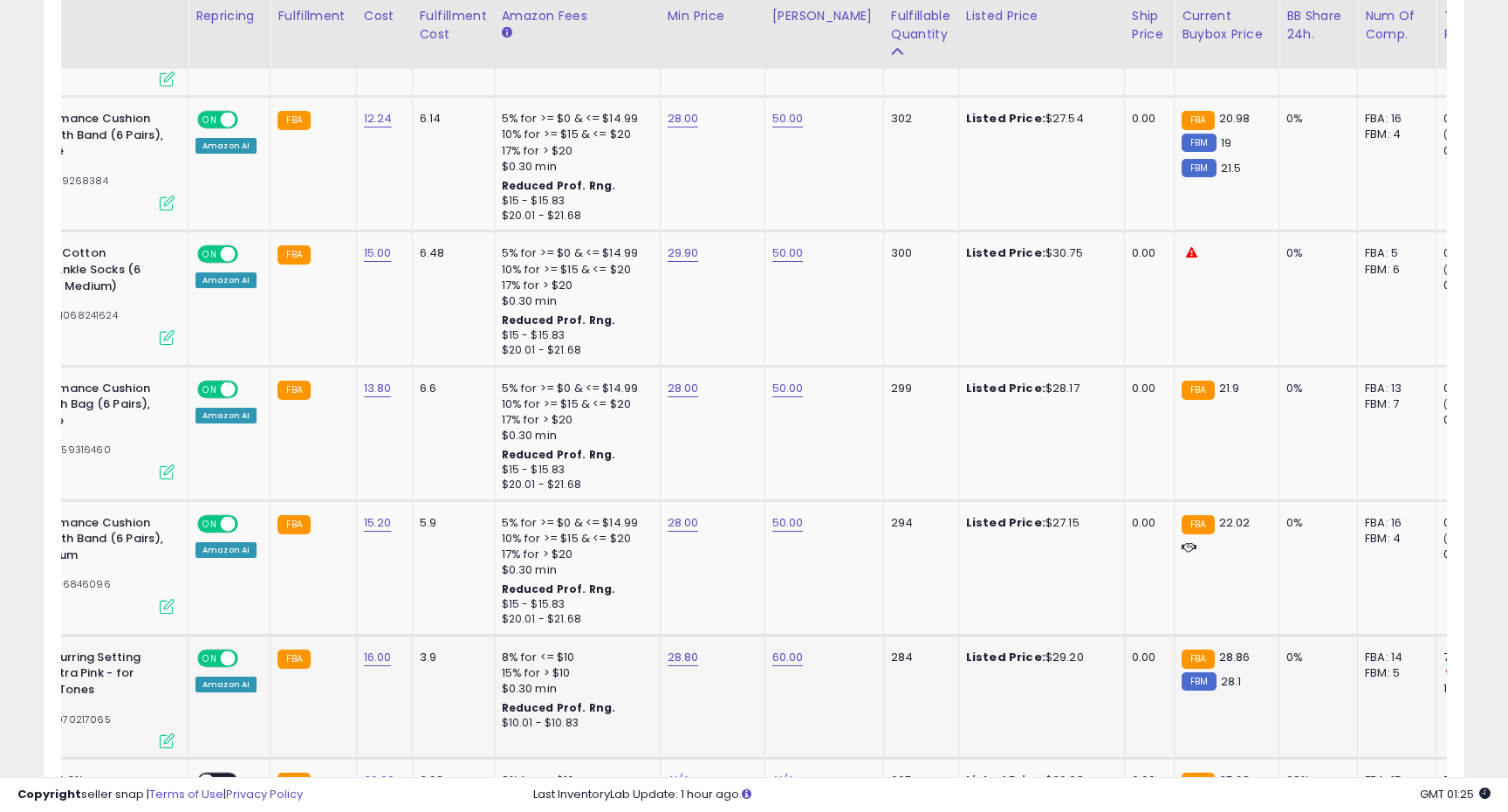
scroll to position [0, 411]
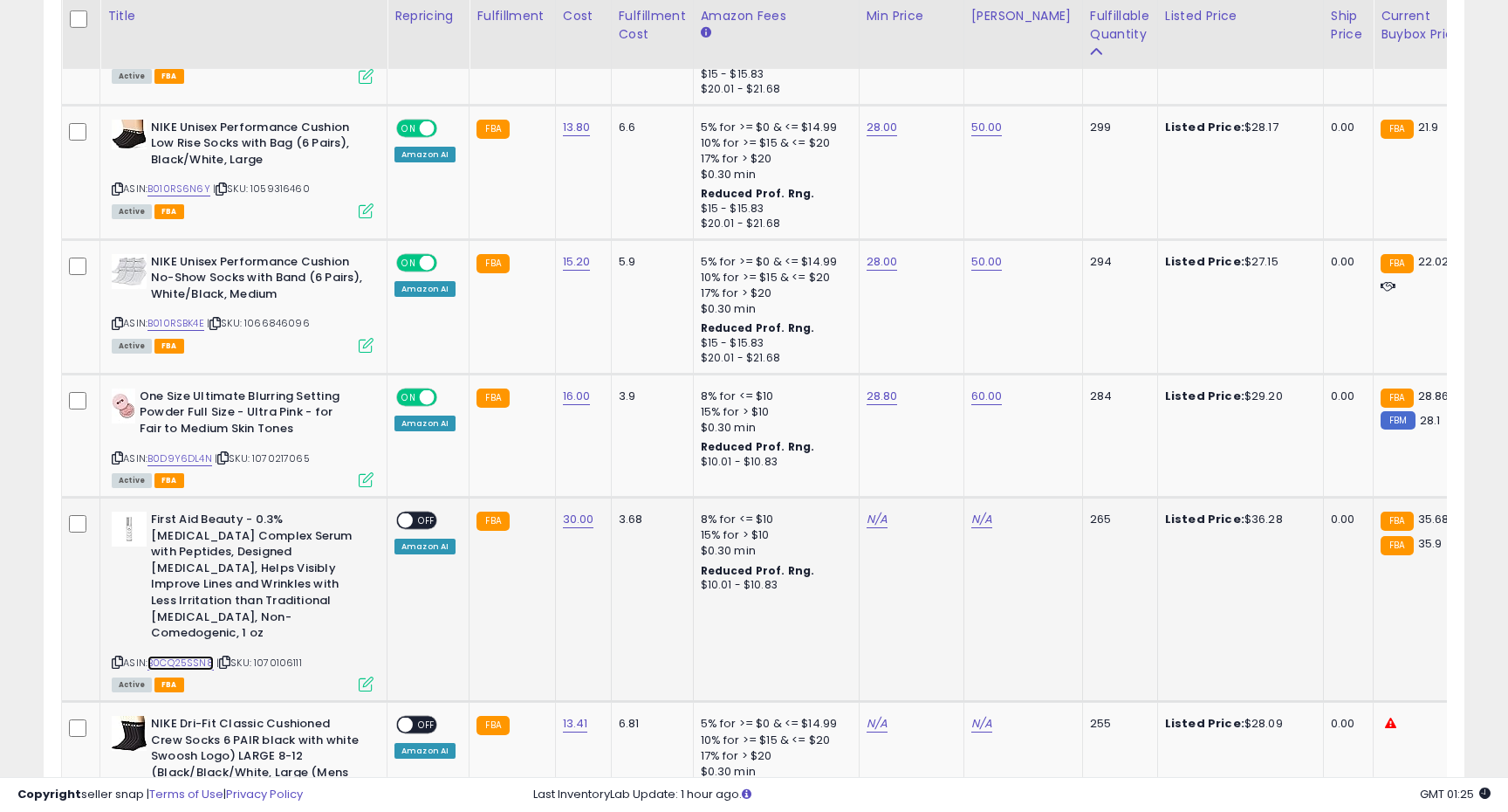
click at [193, 655] on link "B0CQ25SSN8" at bounding box center [180, 663] width 66 height 15
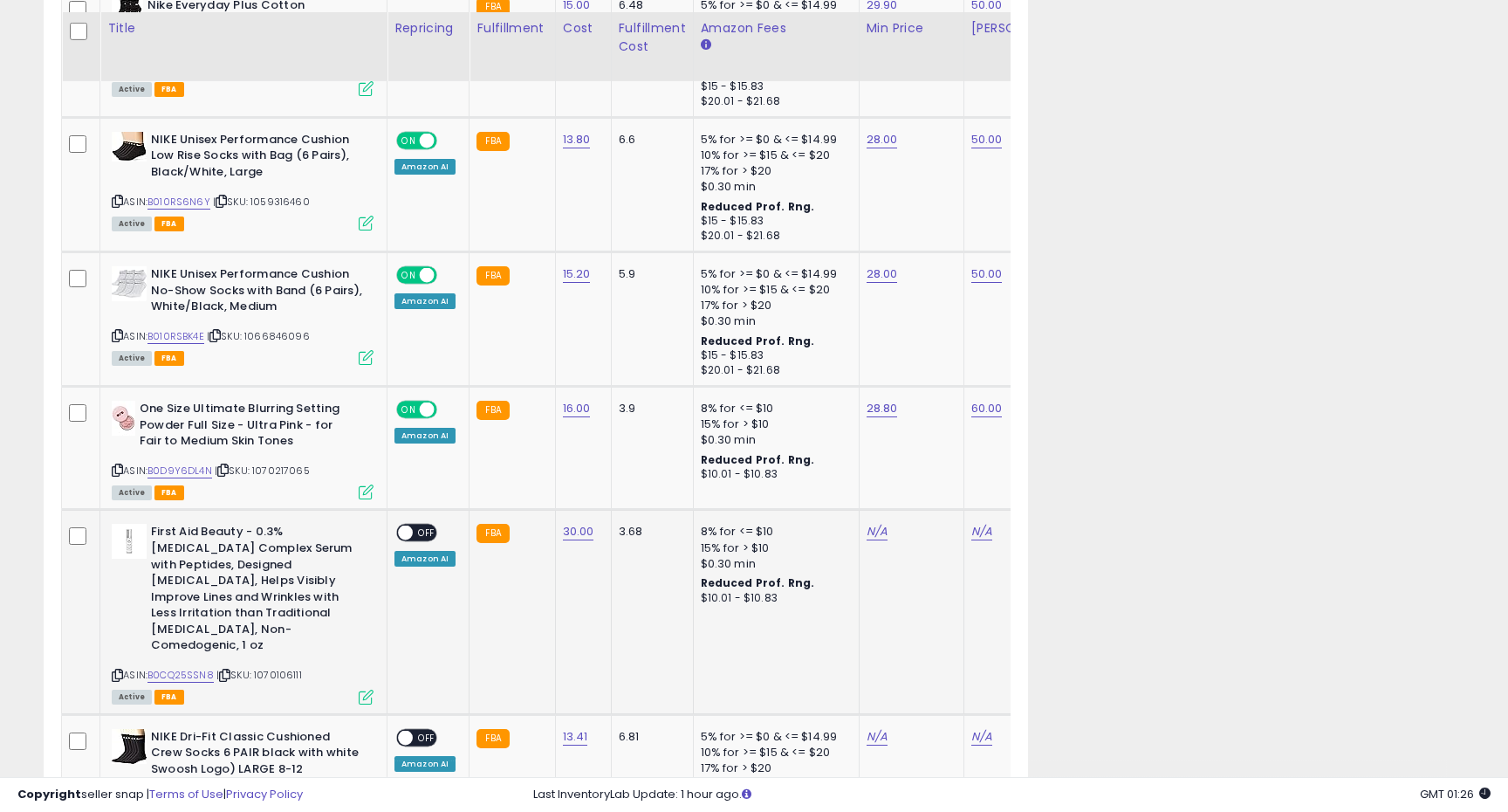
click at [878, 509] on td "N/A" at bounding box center [910, 612] width 105 height 204
click at [878, 522] on link "N/A" at bounding box center [877, 531] width 21 height 18
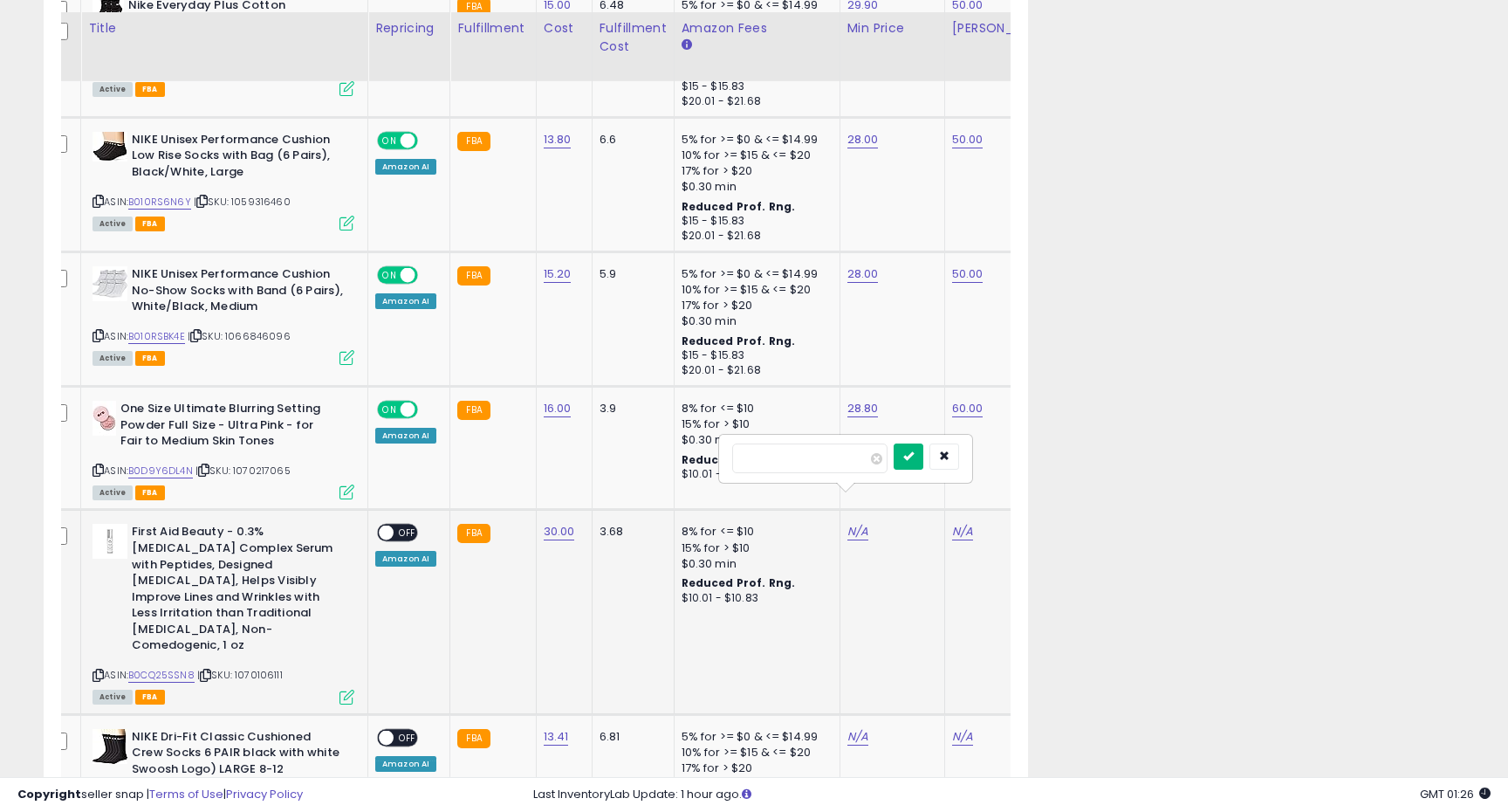
type input "**"
click at [914, 450] on icon "submit" at bounding box center [908, 455] width 10 height 10
click at [956, 522] on link "N/A" at bounding box center [962, 531] width 21 height 18
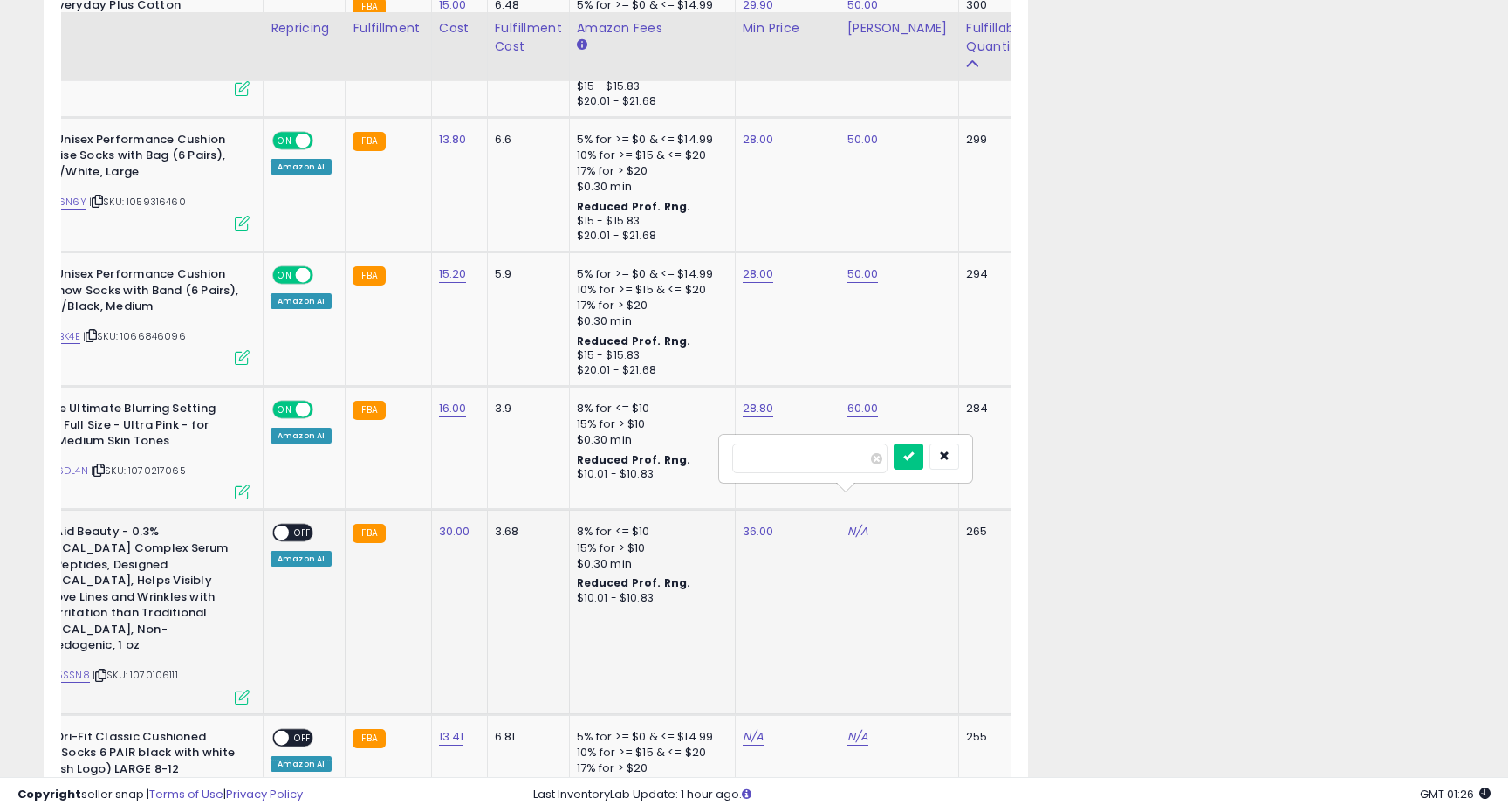
type input "*"
type input "**"
click at [919, 455] on button "submit" at bounding box center [909, 457] width 30 height 26
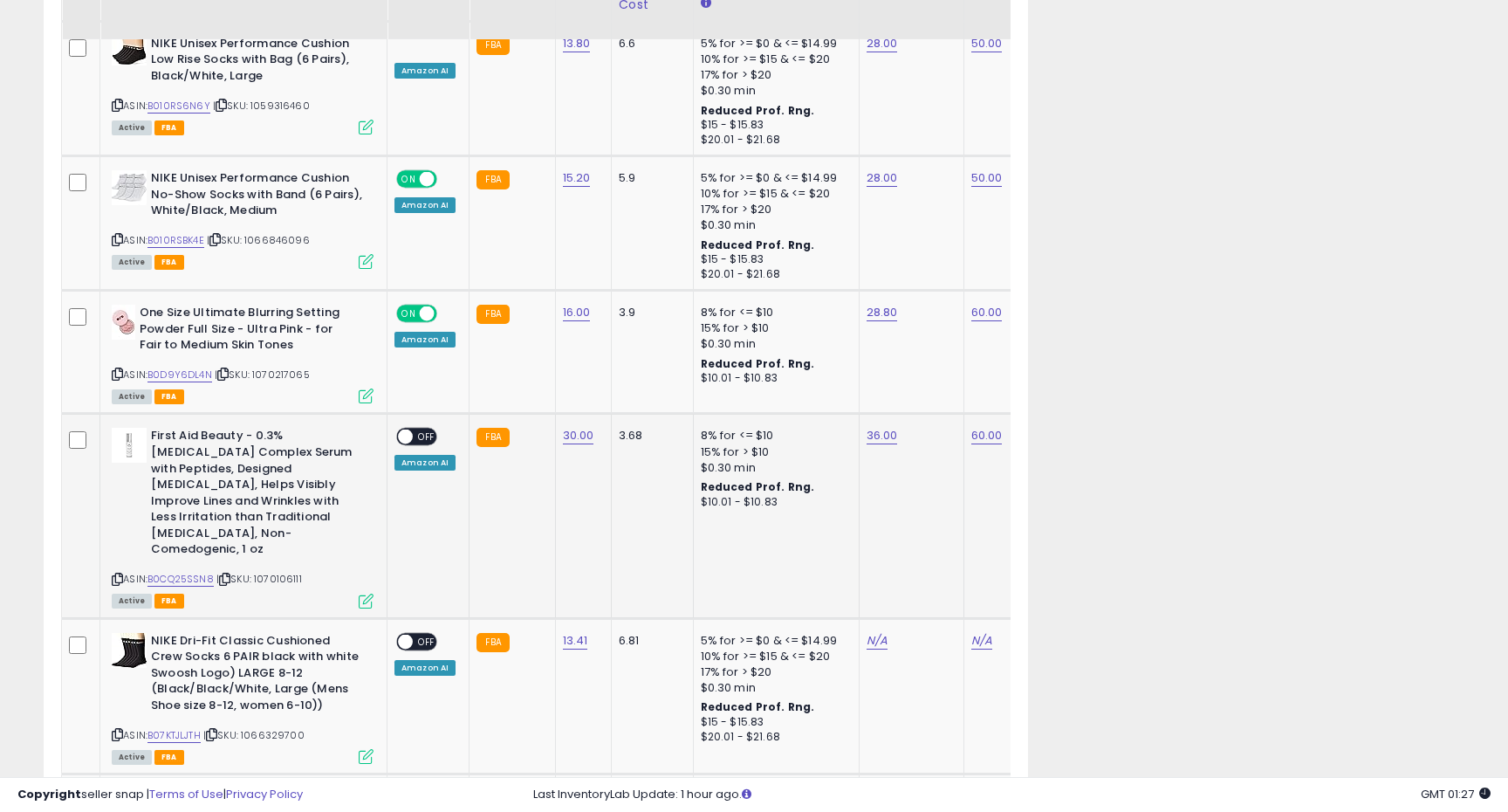
scroll to position [3110, 0]
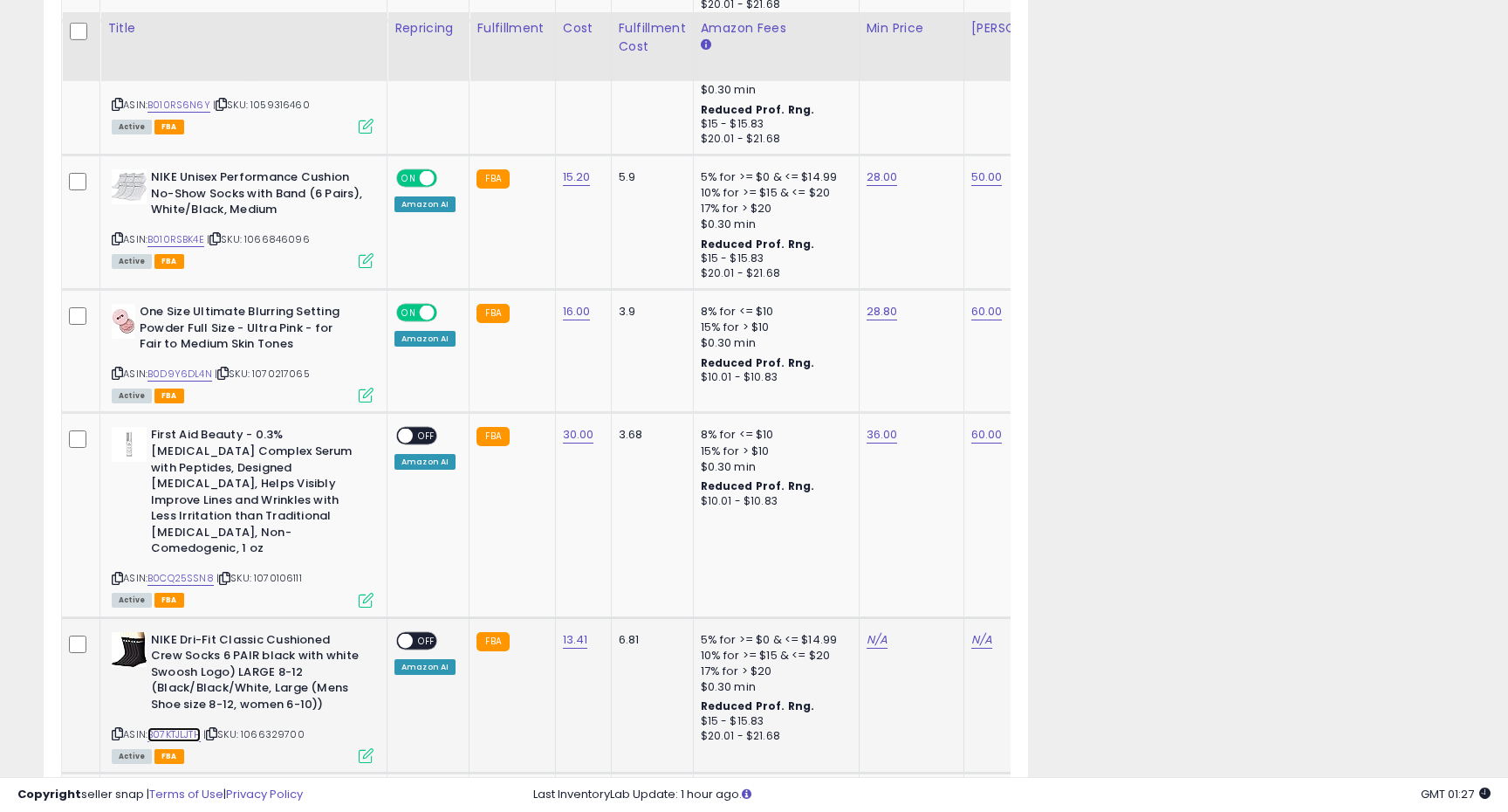
click at [180, 727] on link "B07KTJLJTH" at bounding box center [174, 734] width 53 height 15
click at [883, 632] on div "N/A" at bounding box center [909, 639] width 84 height 16
click at [879, 631] on link "N/A" at bounding box center [877, 639] width 21 height 18
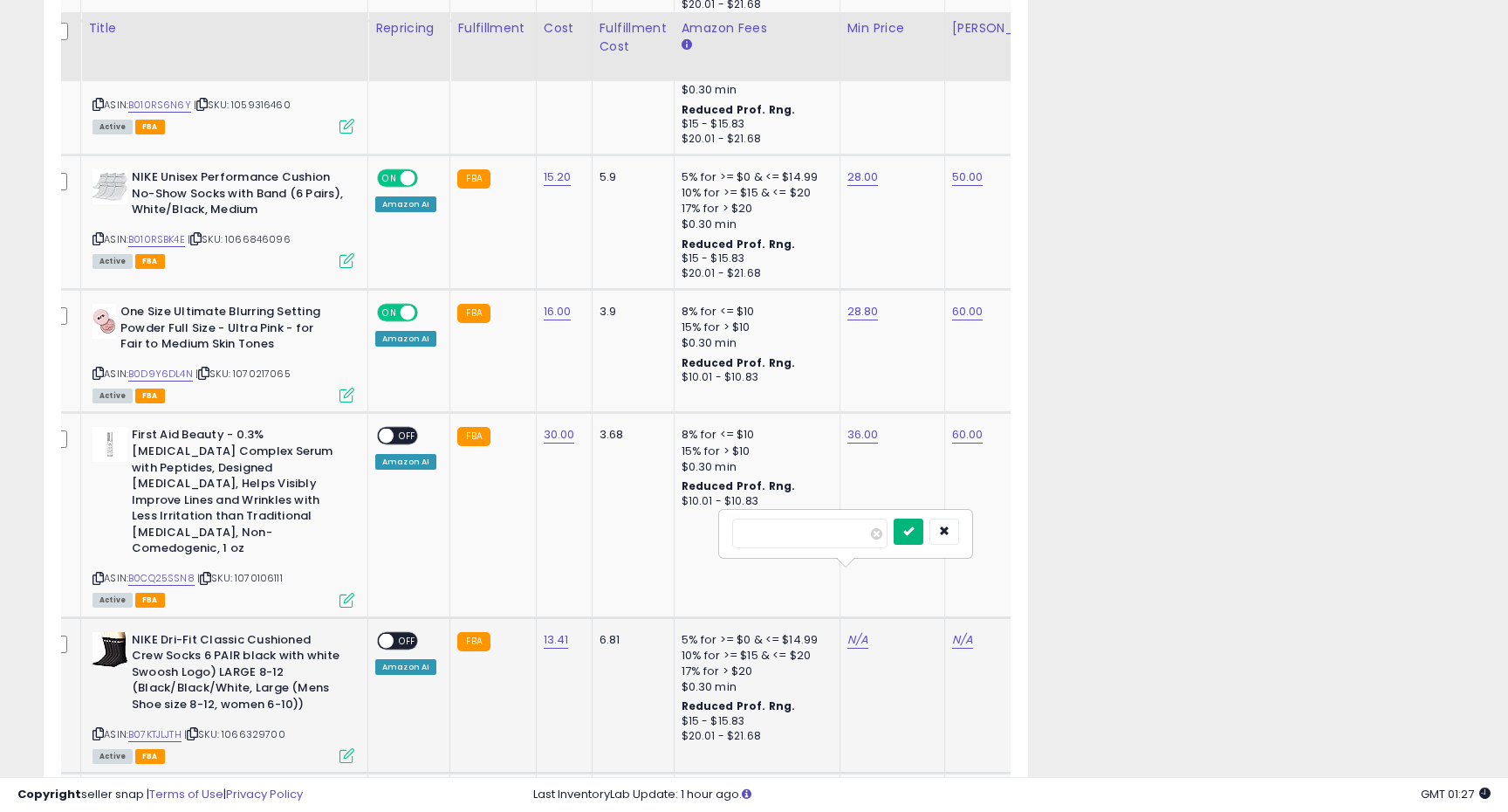
type input "**"
click at [923, 519] on button "submit" at bounding box center [909, 532] width 30 height 26
click at [953, 631] on link "N/A" at bounding box center [962, 639] width 21 height 18
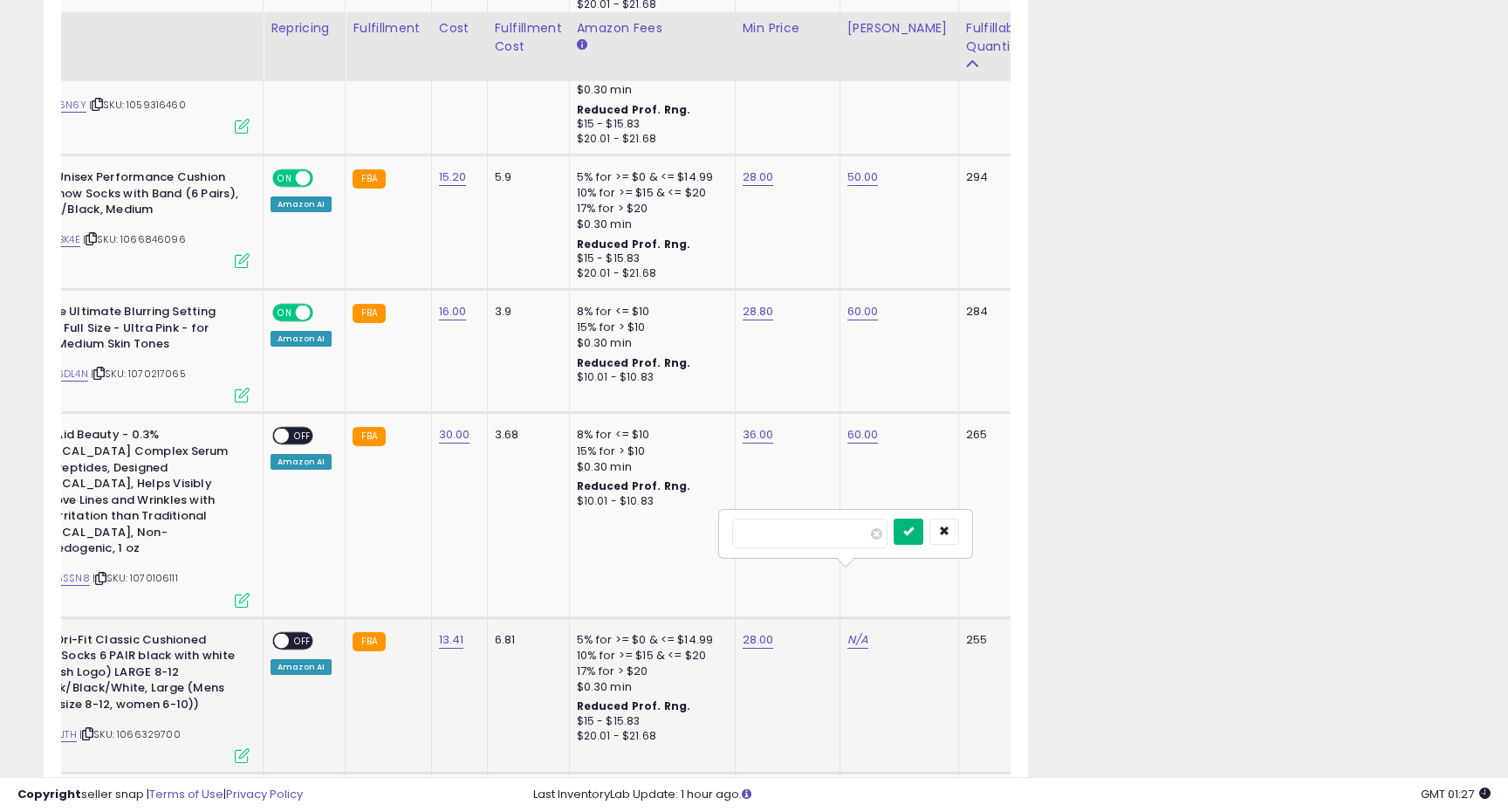
type input "**"
click at [923, 525] on button "submit" at bounding box center [909, 532] width 30 height 26
click at [291, 633] on span "OFF" at bounding box center [303, 640] width 28 height 15
click at [291, 429] on span "OFF" at bounding box center [303, 436] width 28 height 15
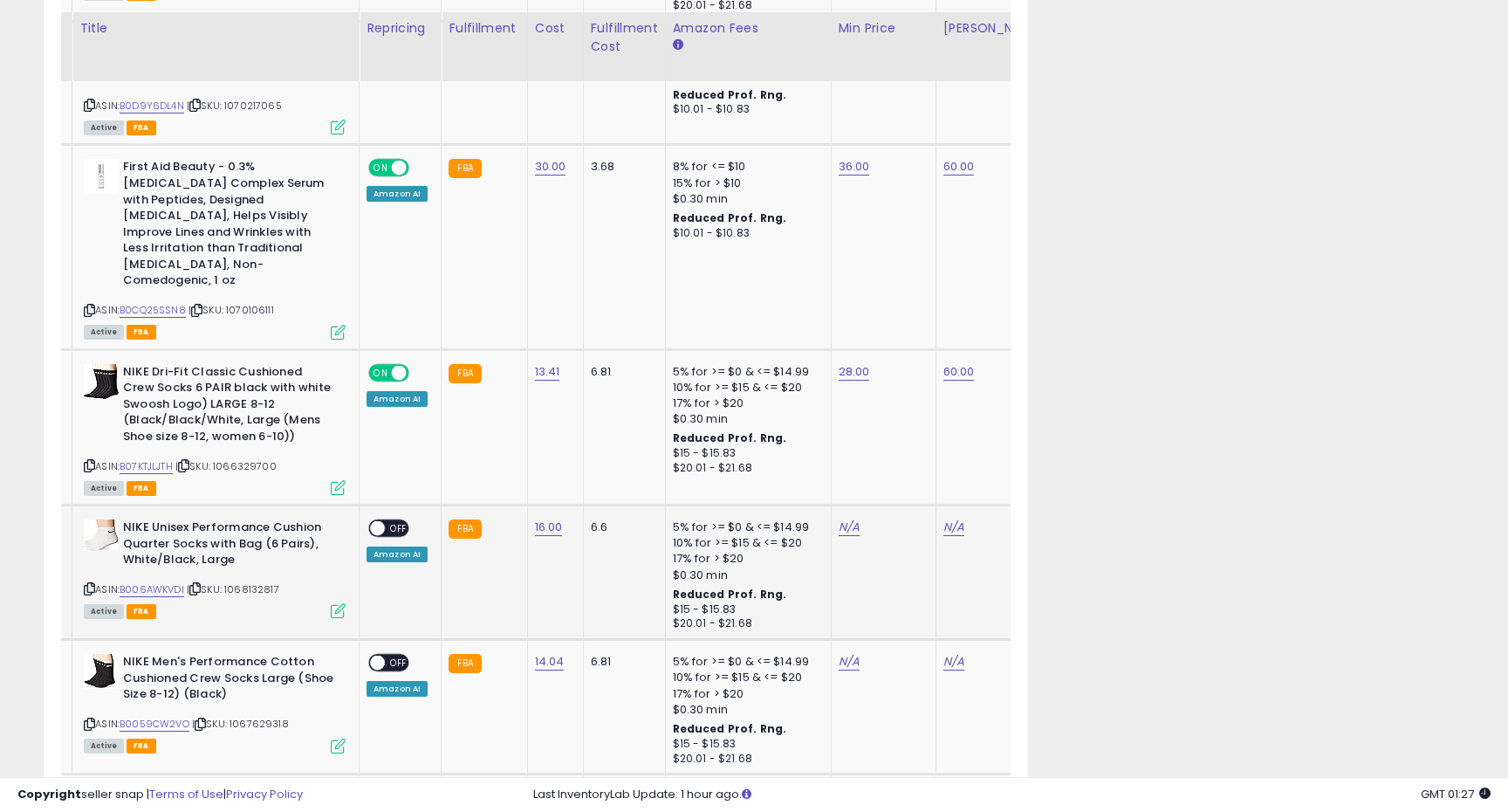
scroll to position [0, 0]
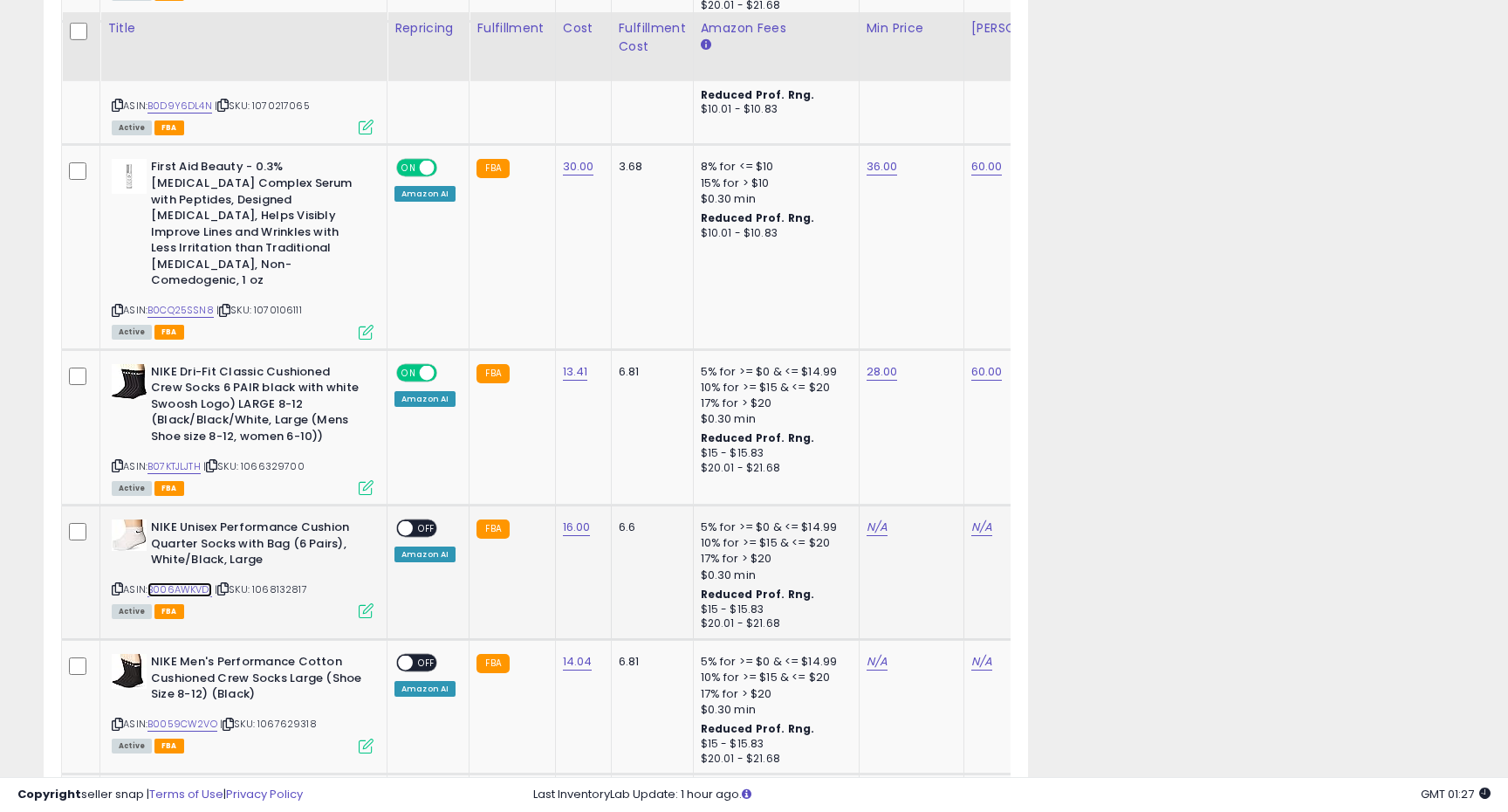
click at [191, 582] on link "B006AWKVDI" at bounding box center [180, 589] width 65 height 15
click at [867, 519] on link "N/A" at bounding box center [877, 527] width 21 height 18
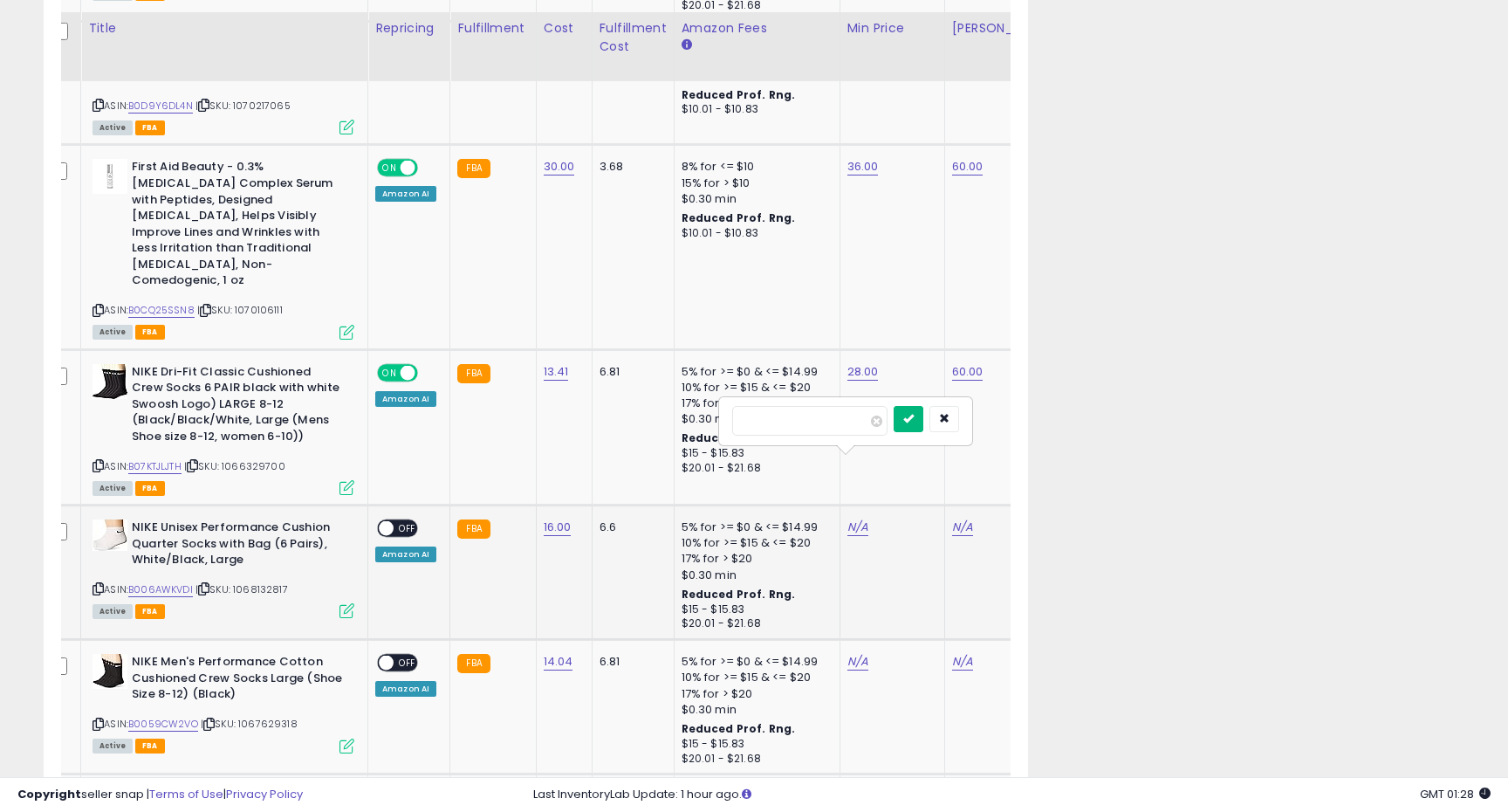
type input "**"
click at [914, 413] on icon "submit" at bounding box center [908, 418] width 10 height 10
click at [955, 519] on link "N/A" at bounding box center [962, 527] width 21 height 18
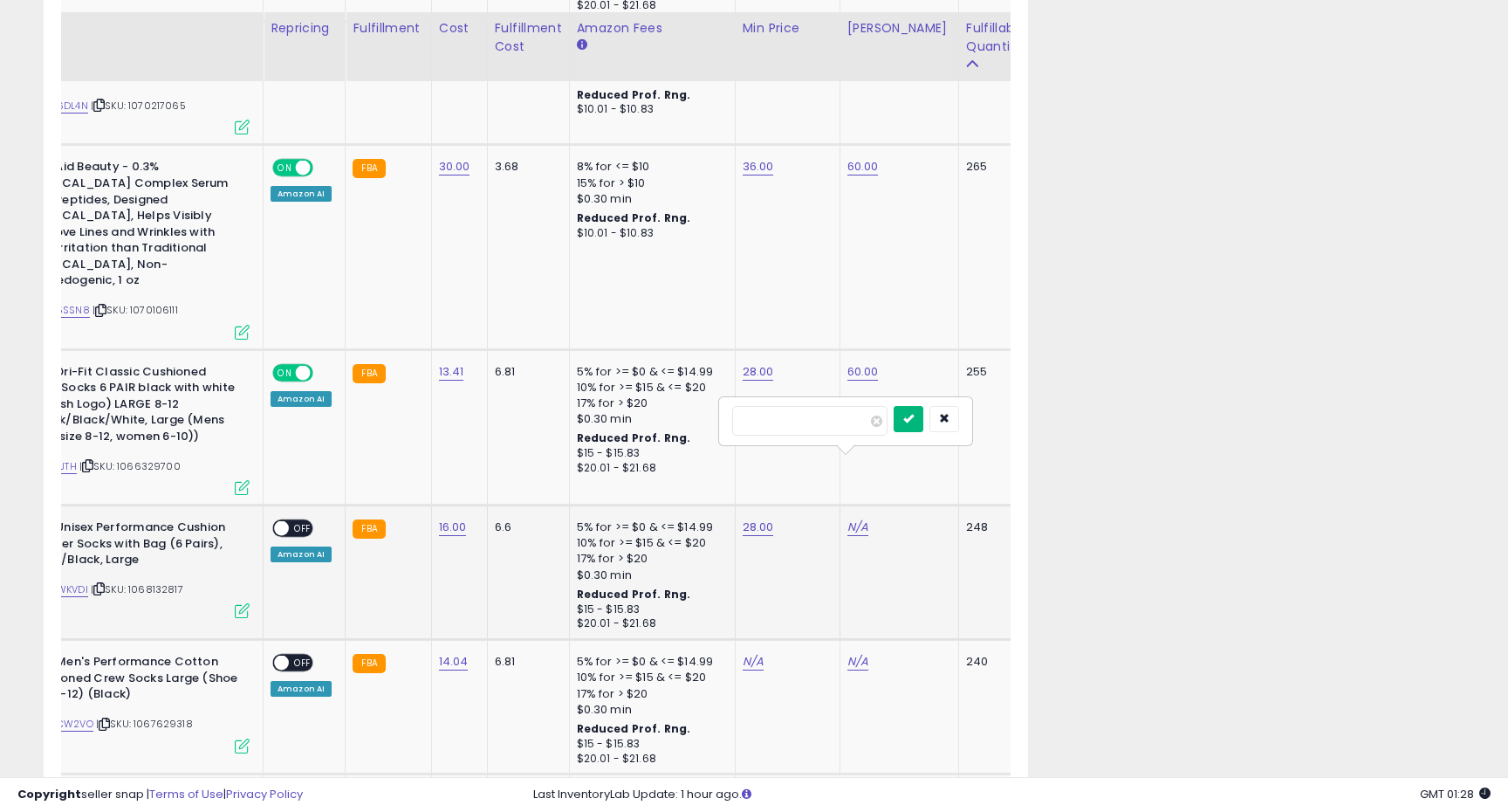
type input "**"
click at [914, 413] on icon "submit" at bounding box center [908, 418] width 10 height 10
click at [291, 521] on span "OFF" at bounding box center [303, 528] width 28 height 15
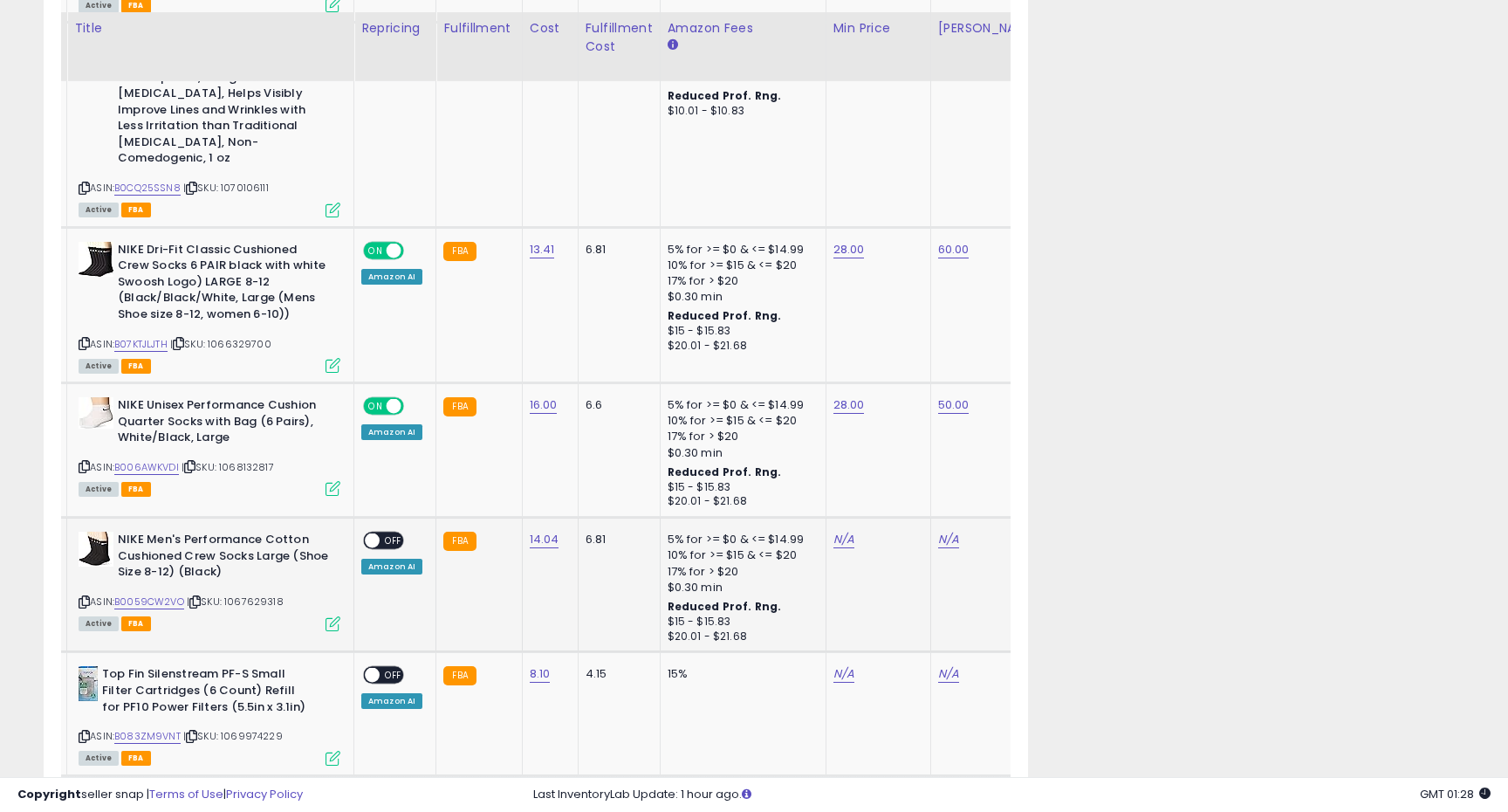
scroll to position [0, 27]
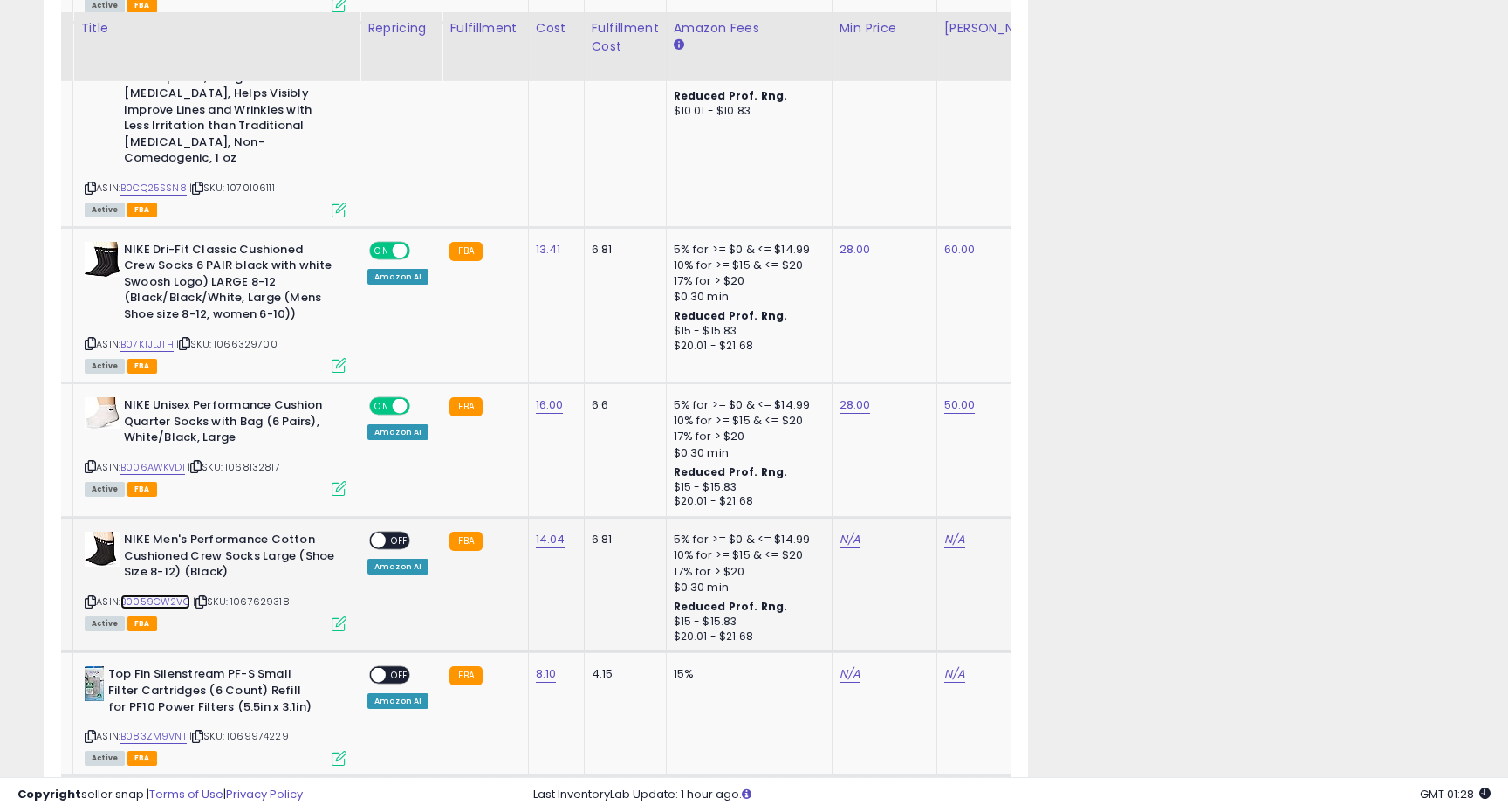
click at [142, 595] on link "B0059CW2VO" at bounding box center [155, 602] width 70 height 15
click at [840, 531] on link "N/A" at bounding box center [850, 539] width 21 height 18
type input "**"
click at [910, 425] on button "submit" at bounding box center [901, 432] width 30 height 26
click at [952, 531] on link "N/A" at bounding box center [955, 539] width 21 height 18
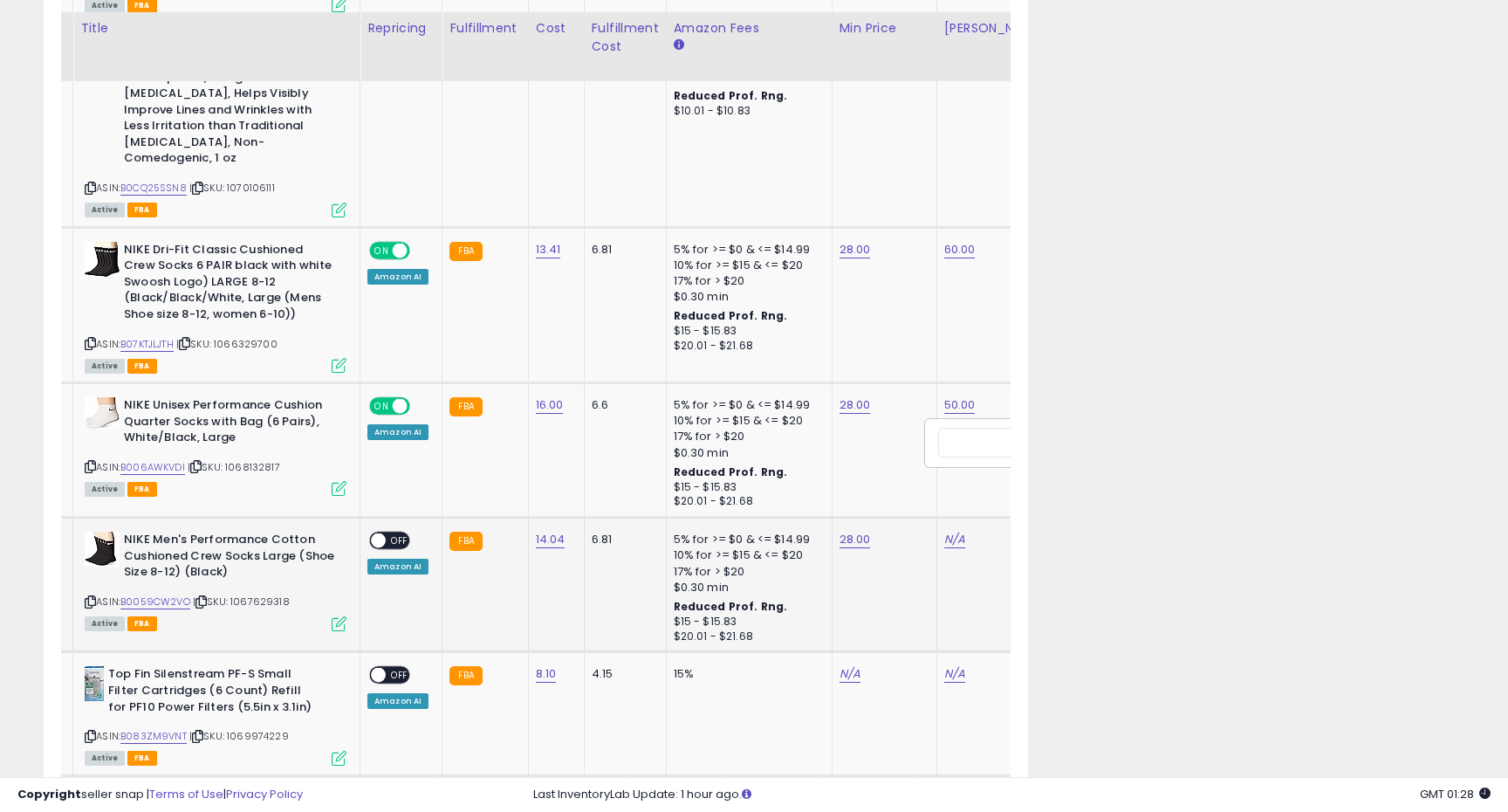
scroll to position [0, 124]
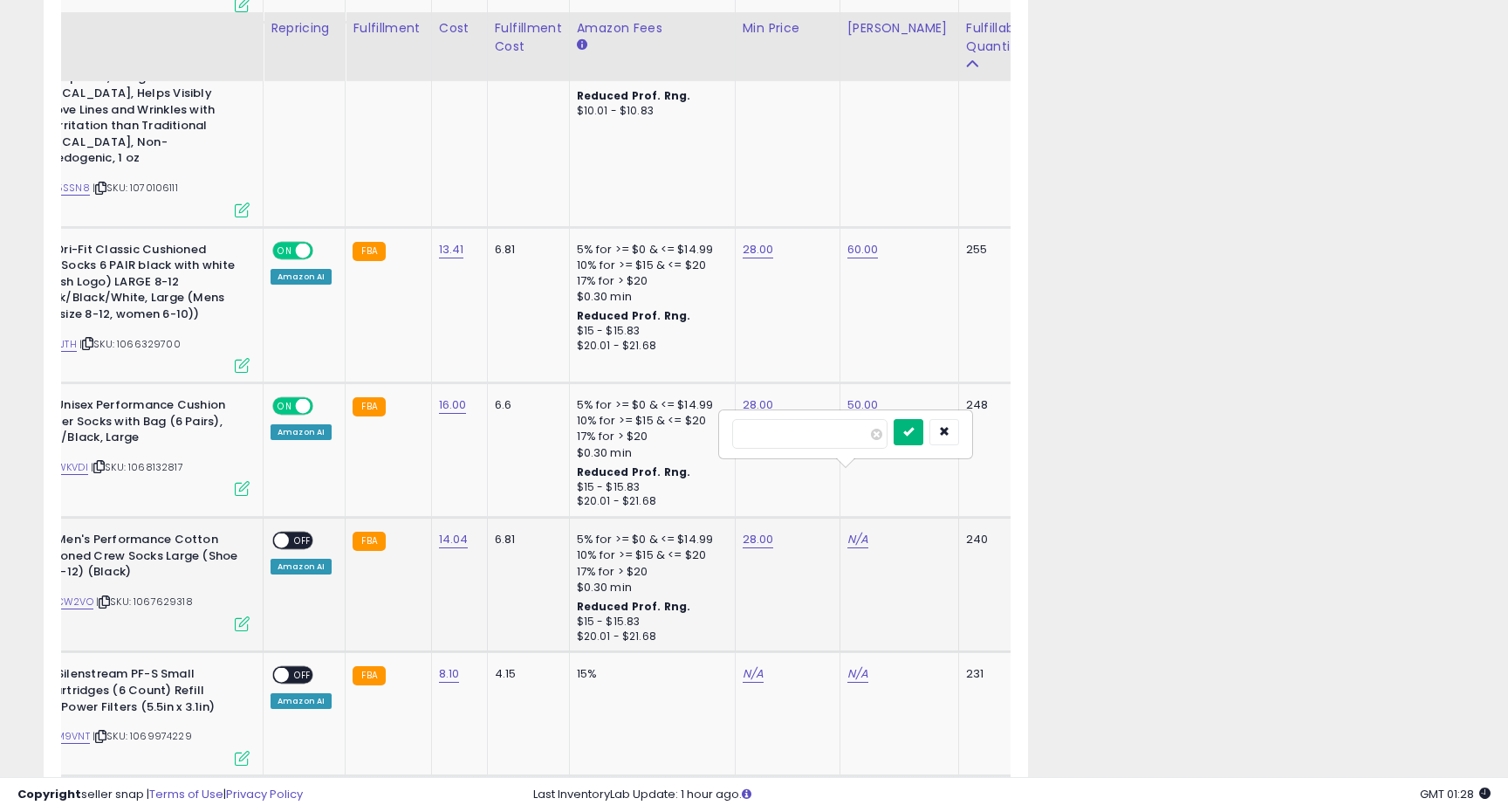
type input "**"
click at [914, 426] on icon "submit" at bounding box center [908, 431] width 10 height 10
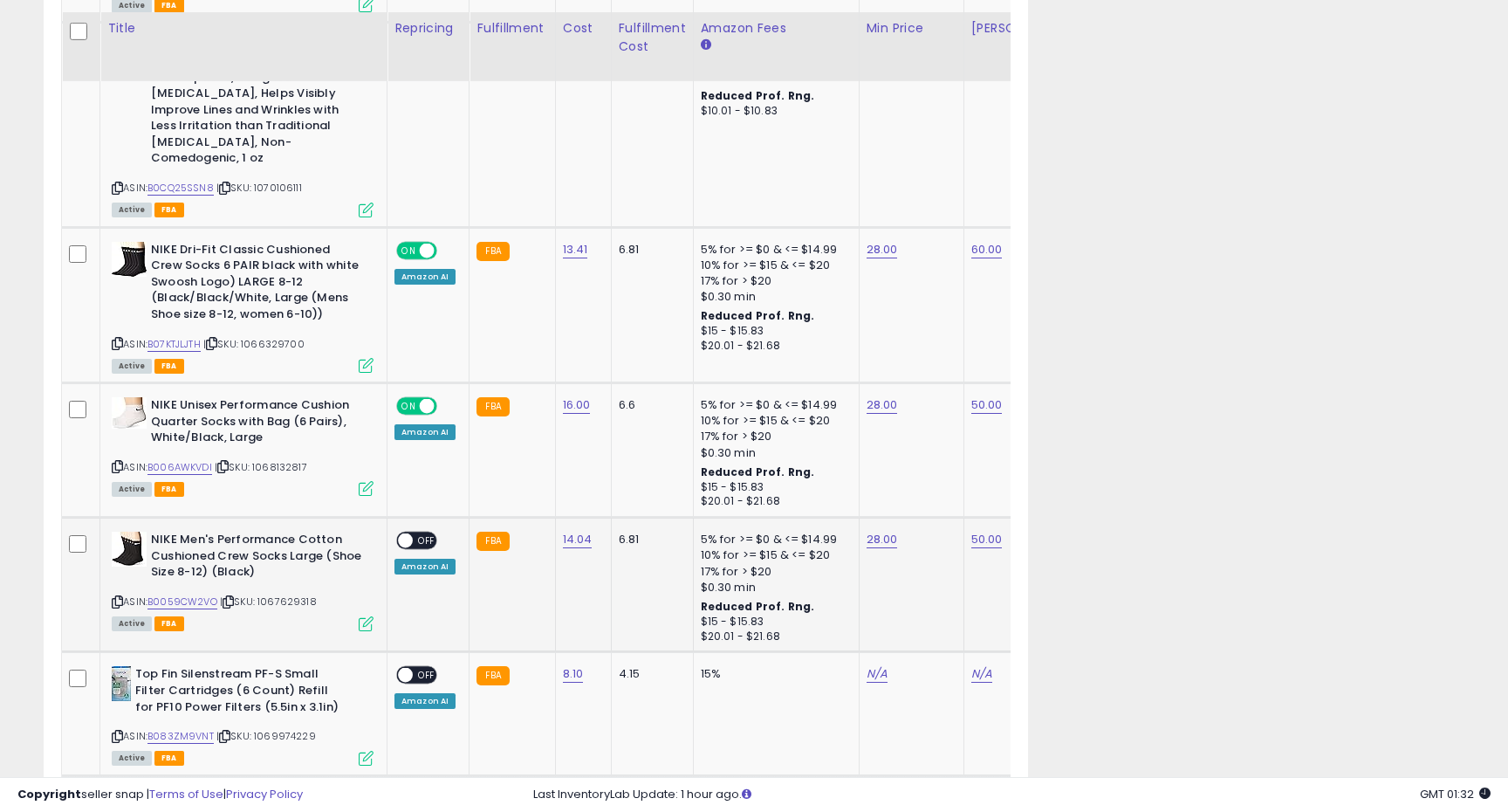
scroll to position [358, 823]
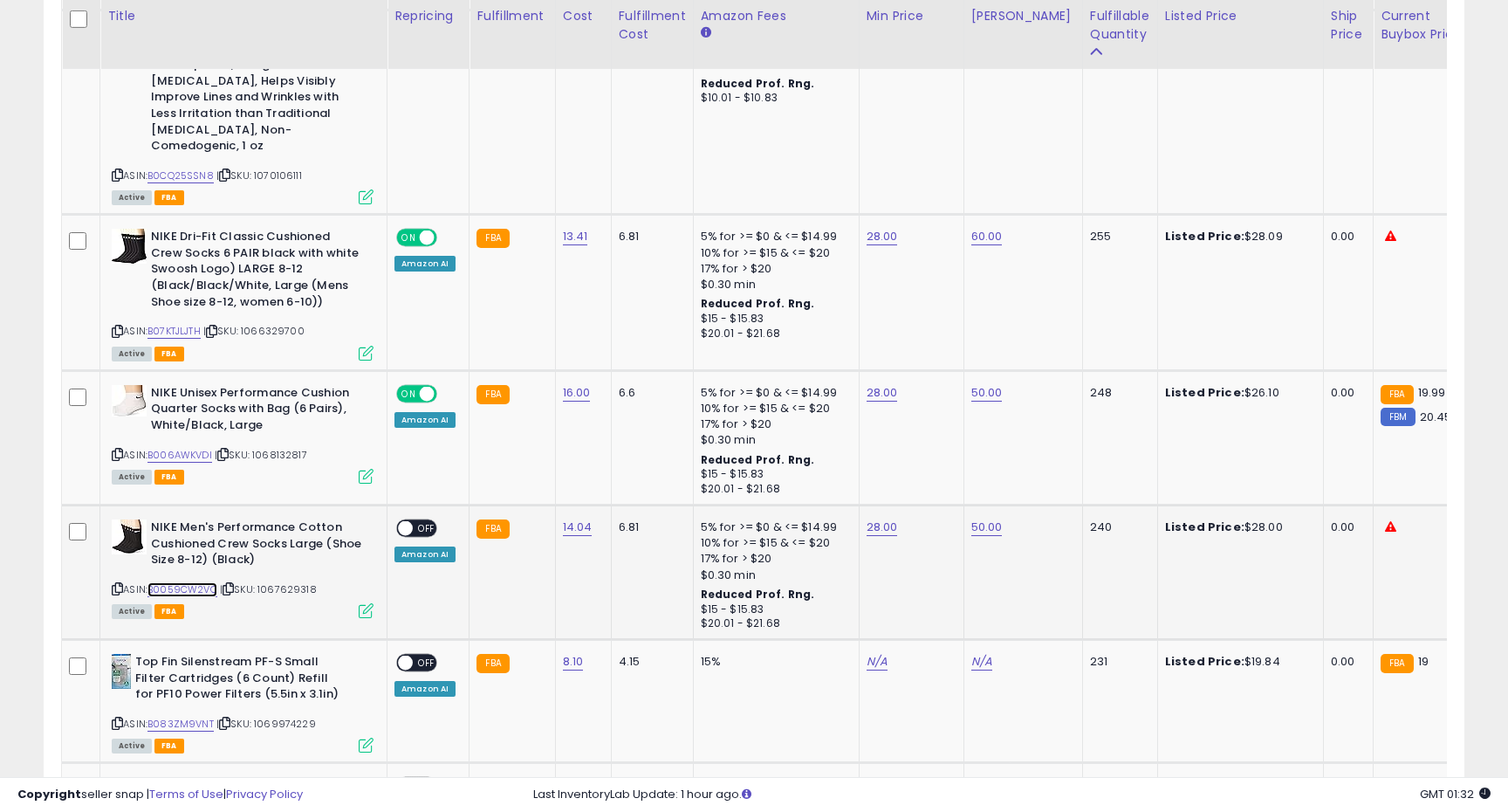
click at [205, 582] on link "B0059CW2VO" at bounding box center [182, 589] width 70 height 15
click at [422, 521] on span "OFF" at bounding box center [427, 528] width 28 height 15
click at [165, 716] on link "B083ZM9VNT" at bounding box center [180, 724] width 66 height 15
click at [867, 653] on link "N/A" at bounding box center [877, 662] width 21 height 18
type input "****"
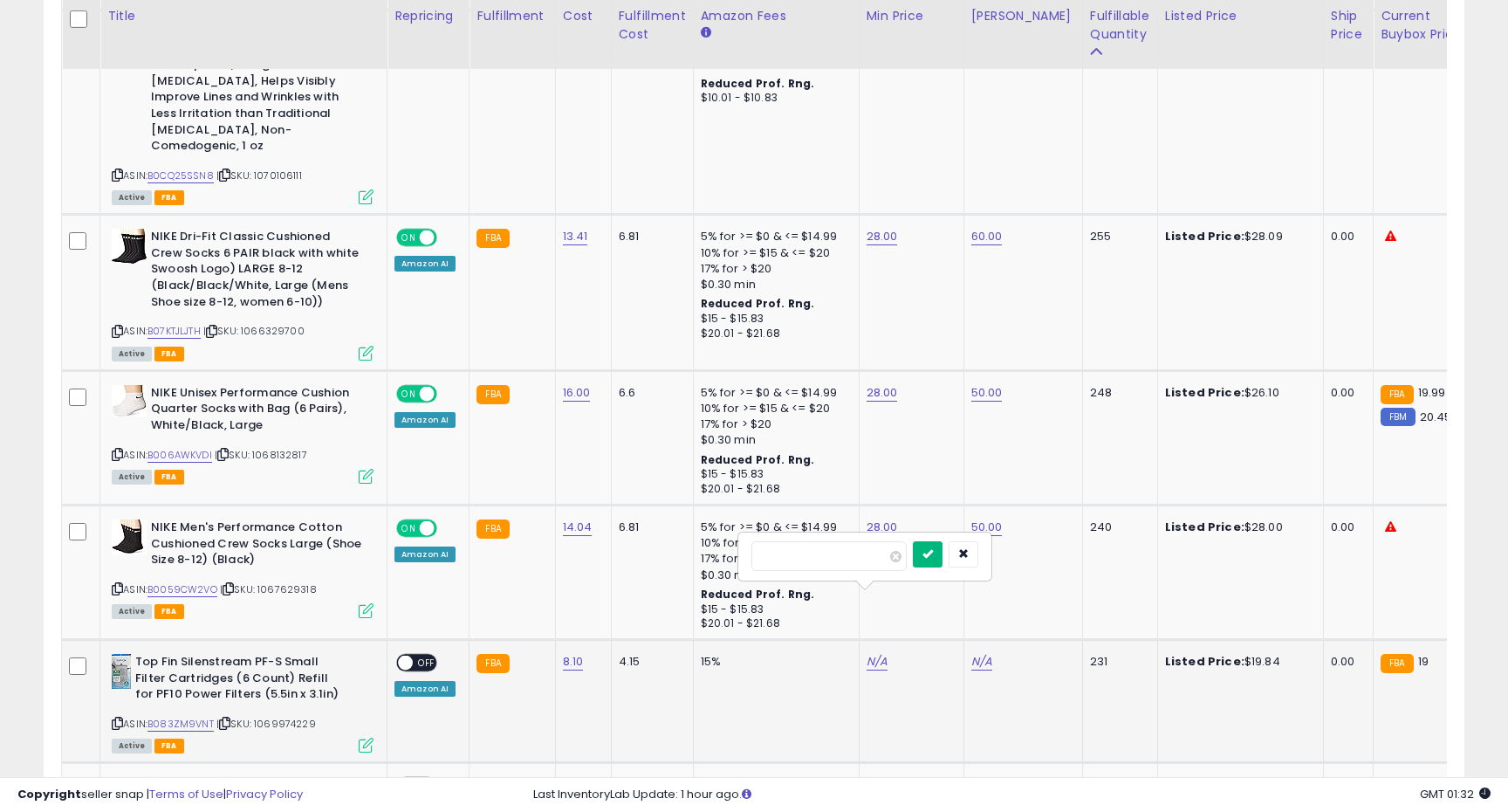
click at [933, 559] on icon "submit" at bounding box center [927, 553] width 10 height 10
click at [981, 653] on link "N/A" at bounding box center [982, 662] width 21 height 18
type input "**"
click at [1038, 556] on icon "submit" at bounding box center [1032, 553] width 10 height 10
click at [975, 653] on link "N/A" at bounding box center [982, 662] width 21 height 18
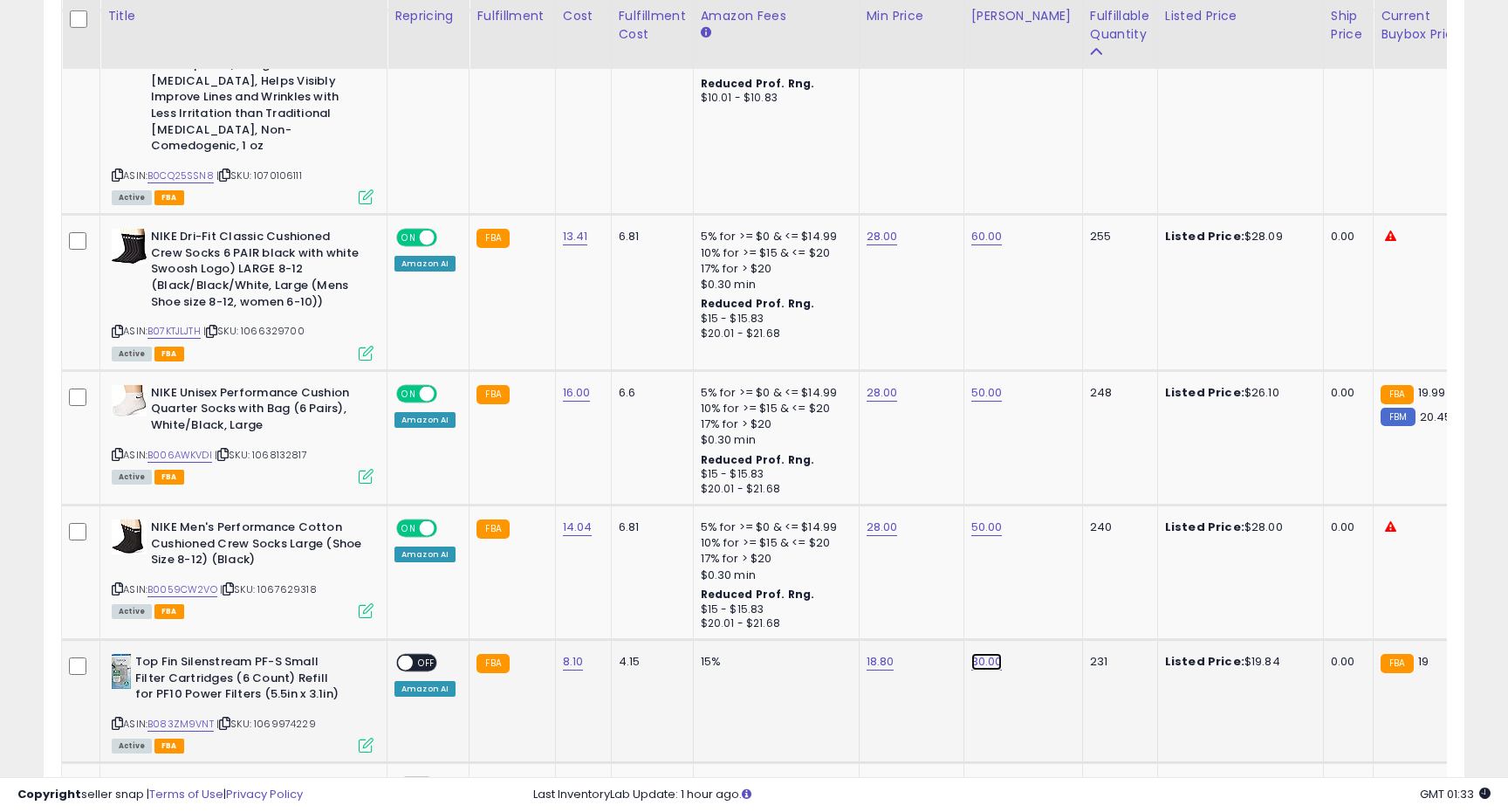
click at [977, 653] on link "30.00" at bounding box center [987, 662] width 32 height 18
type input "*"
type input "**"
click at [1042, 556] on icon "submit" at bounding box center [1037, 553] width 10 height 10
click at [879, 653] on link "18.80" at bounding box center [881, 662] width 28 height 18
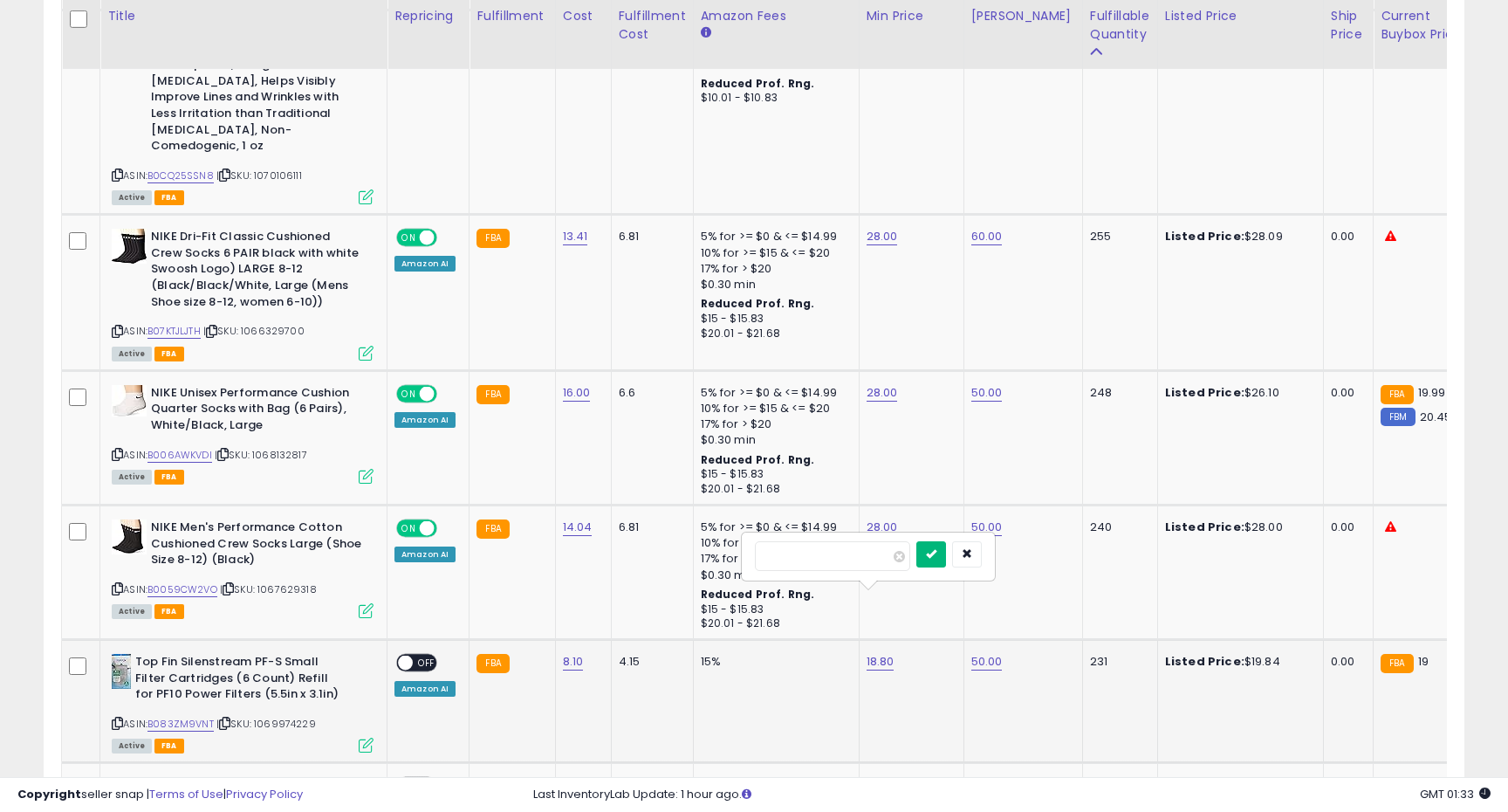
type input "****"
click at [936, 555] on icon "submit" at bounding box center [931, 553] width 10 height 10
click at [414, 655] on span "OFF" at bounding box center [427, 663] width 28 height 15
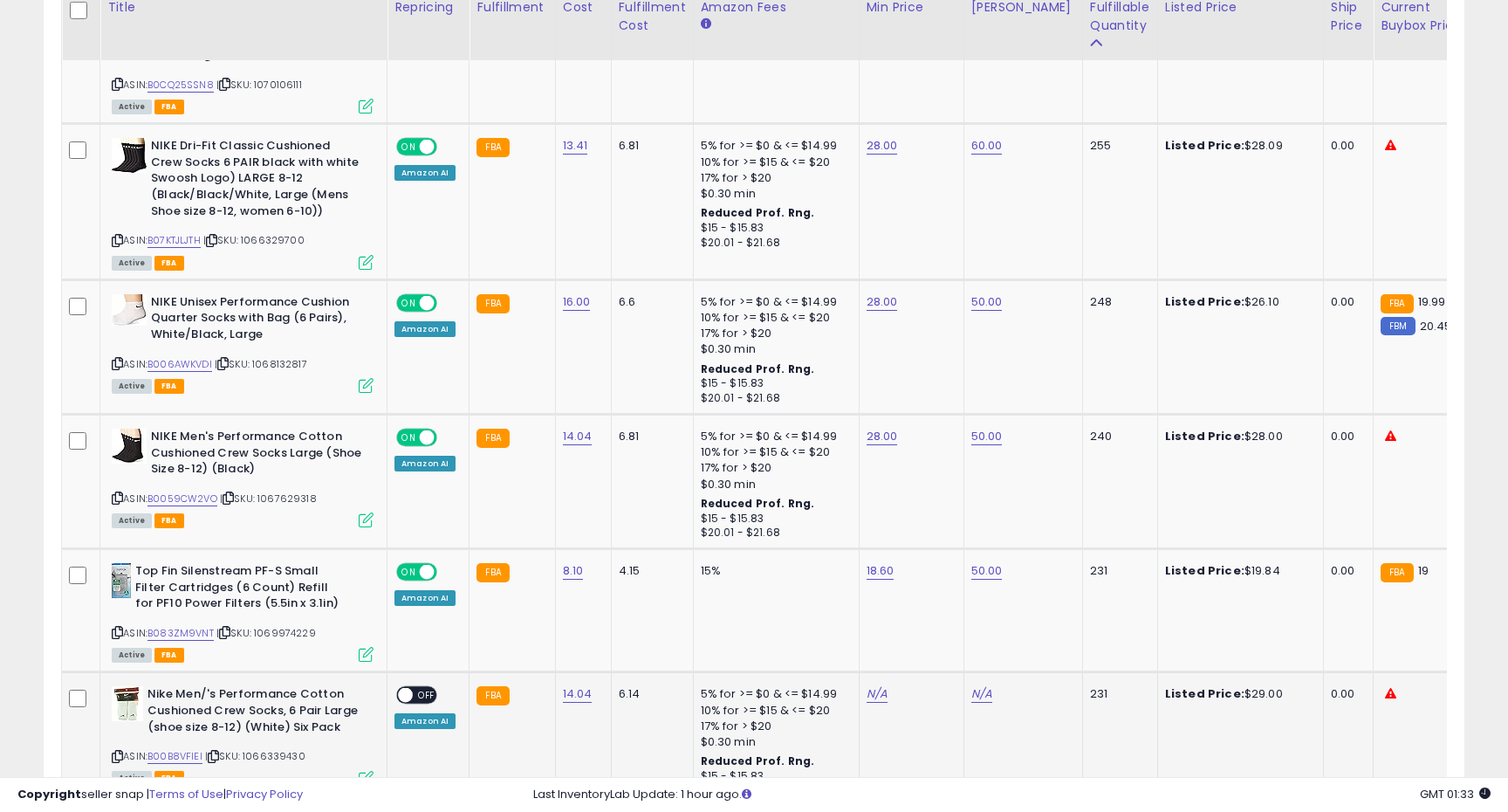
scroll to position [3602, 0]
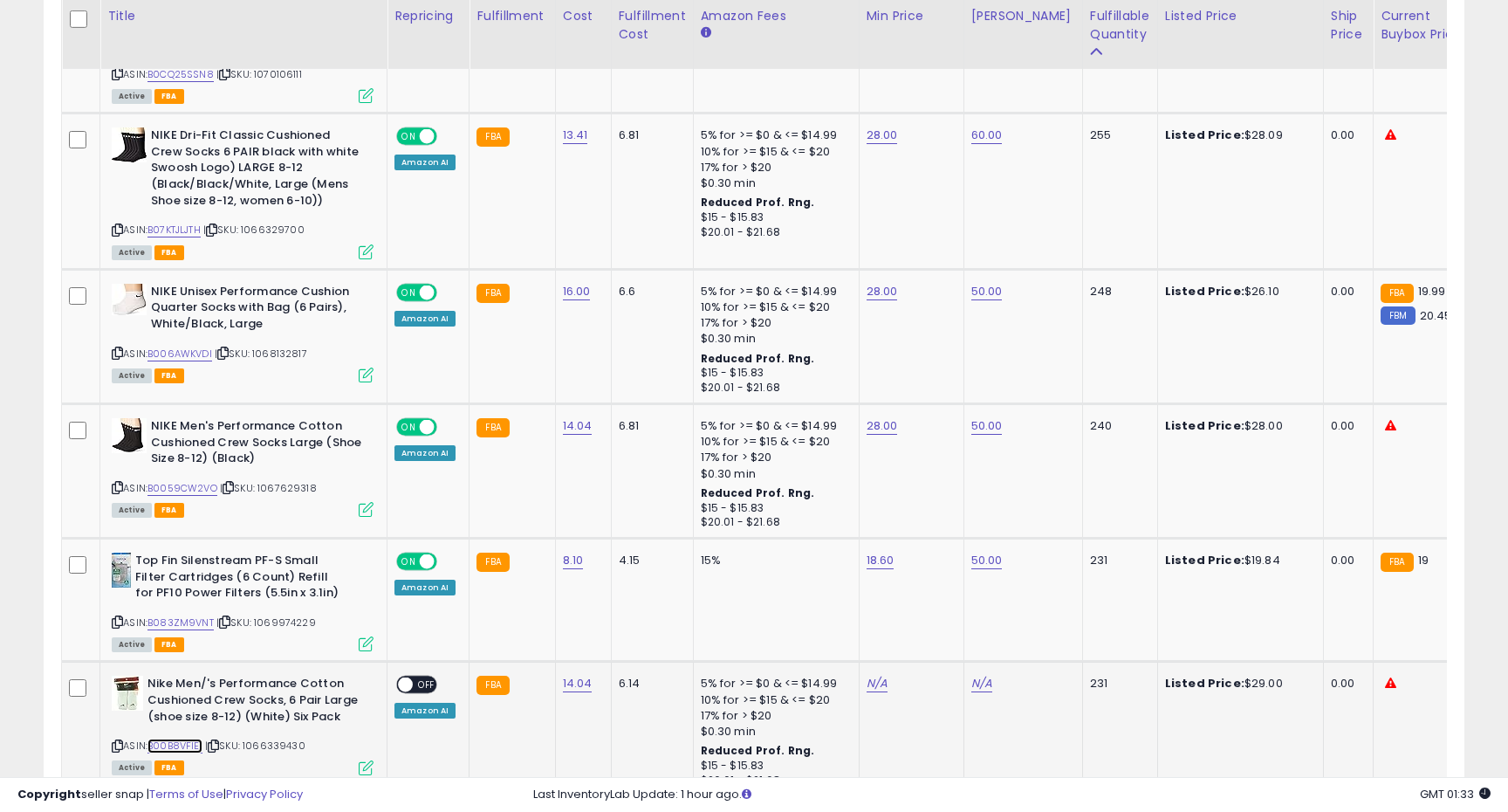
click at [191, 739] on link "B00B8VFIEI" at bounding box center [174, 746] width 55 height 15
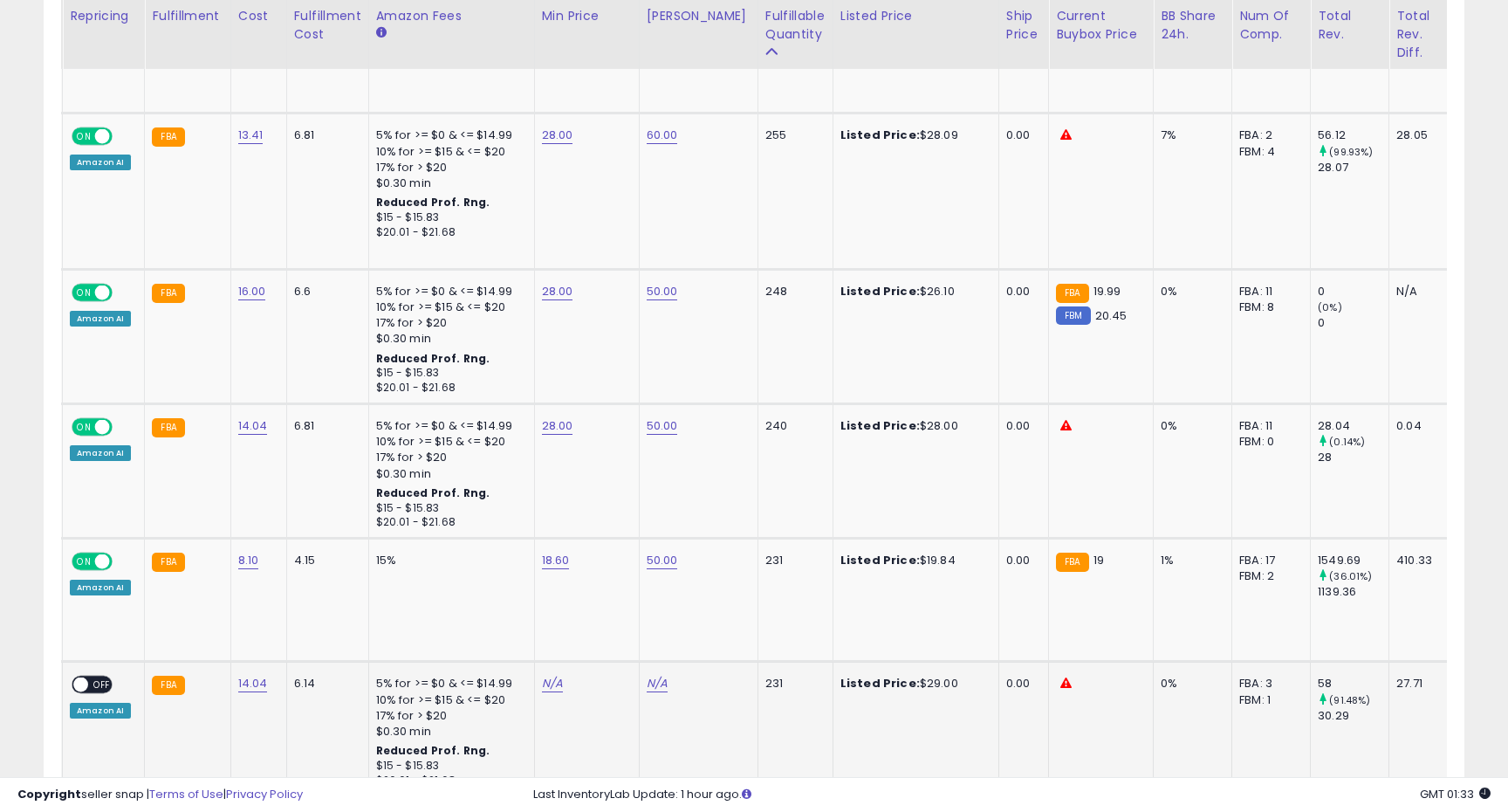
scroll to position [0, 397]
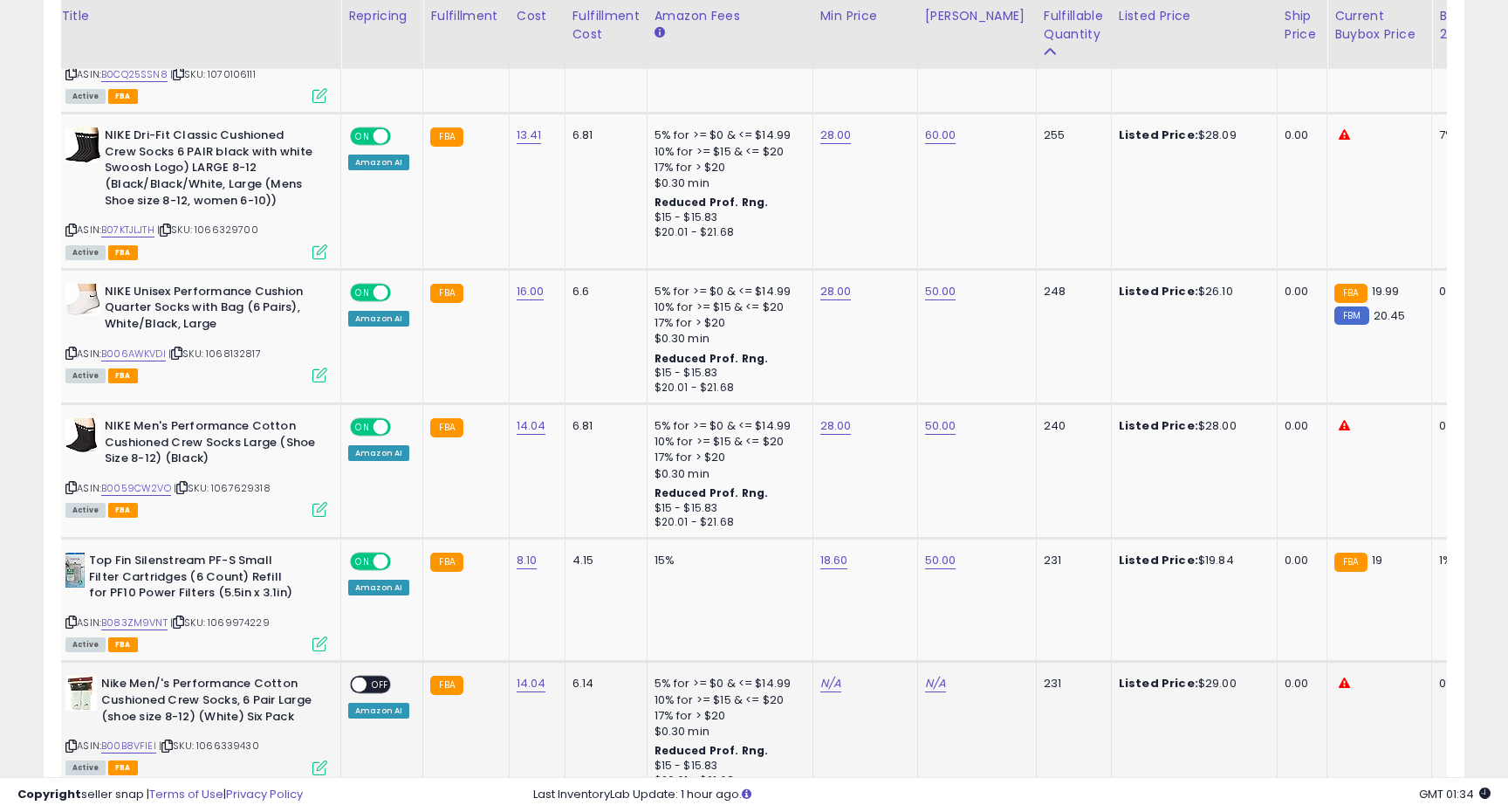
click at [835, 676] on div "N/A" at bounding box center [862, 683] width 84 height 16
click at [832, 675] on link "N/A" at bounding box center [831, 683] width 21 height 18
type input "**"
click at [881, 580] on button "submit" at bounding box center [882, 576] width 30 height 26
click at [932, 675] on link "N/A" at bounding box center [935, 683] width 21 height 18
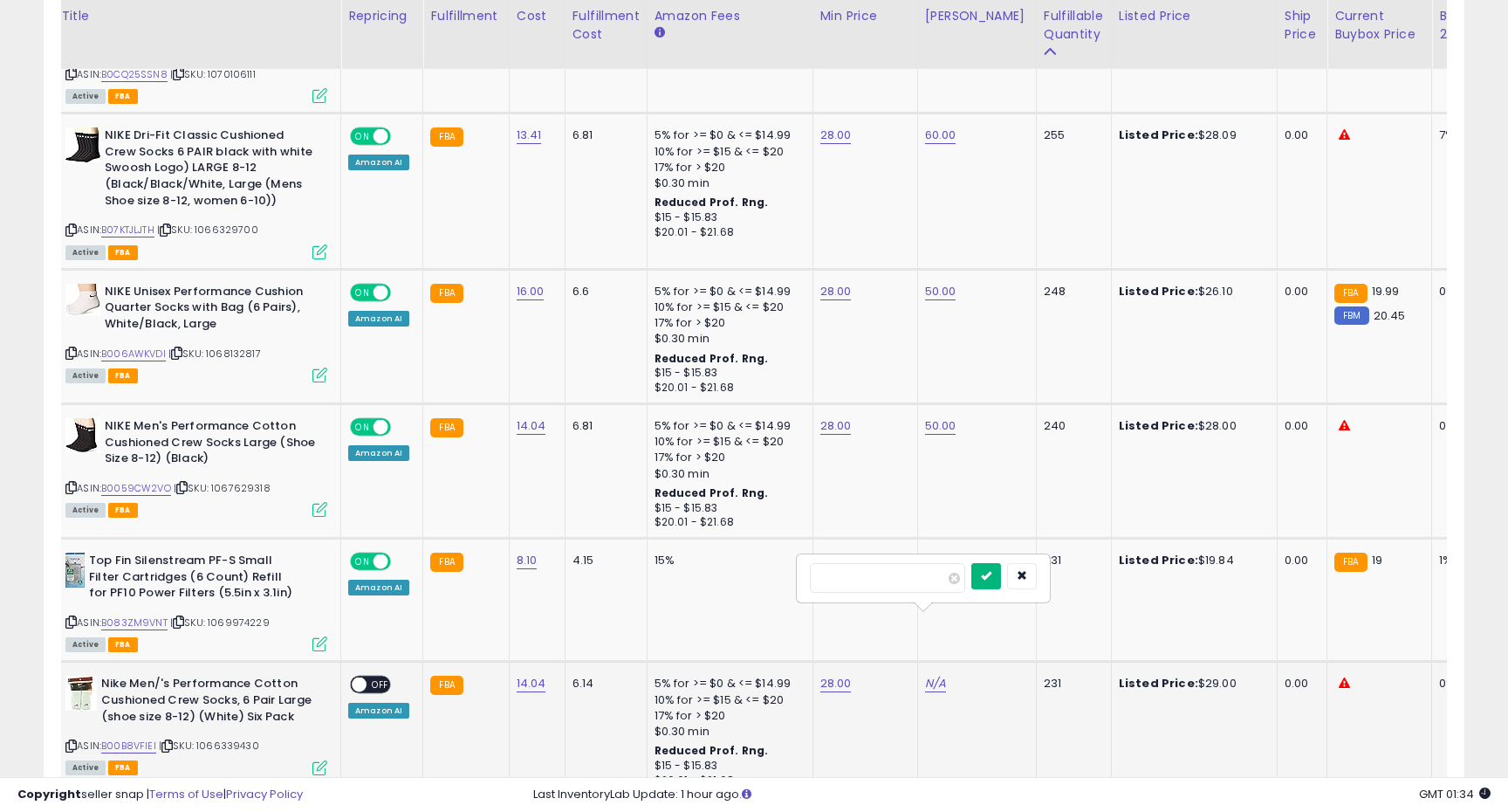
type input "**"
click at [999, 567] on button "submit" at bounding box center [986, 576] width 30 height 26
click at [373, 677] on span "OFF" at bounding box center [380, 685] width 28 height 15
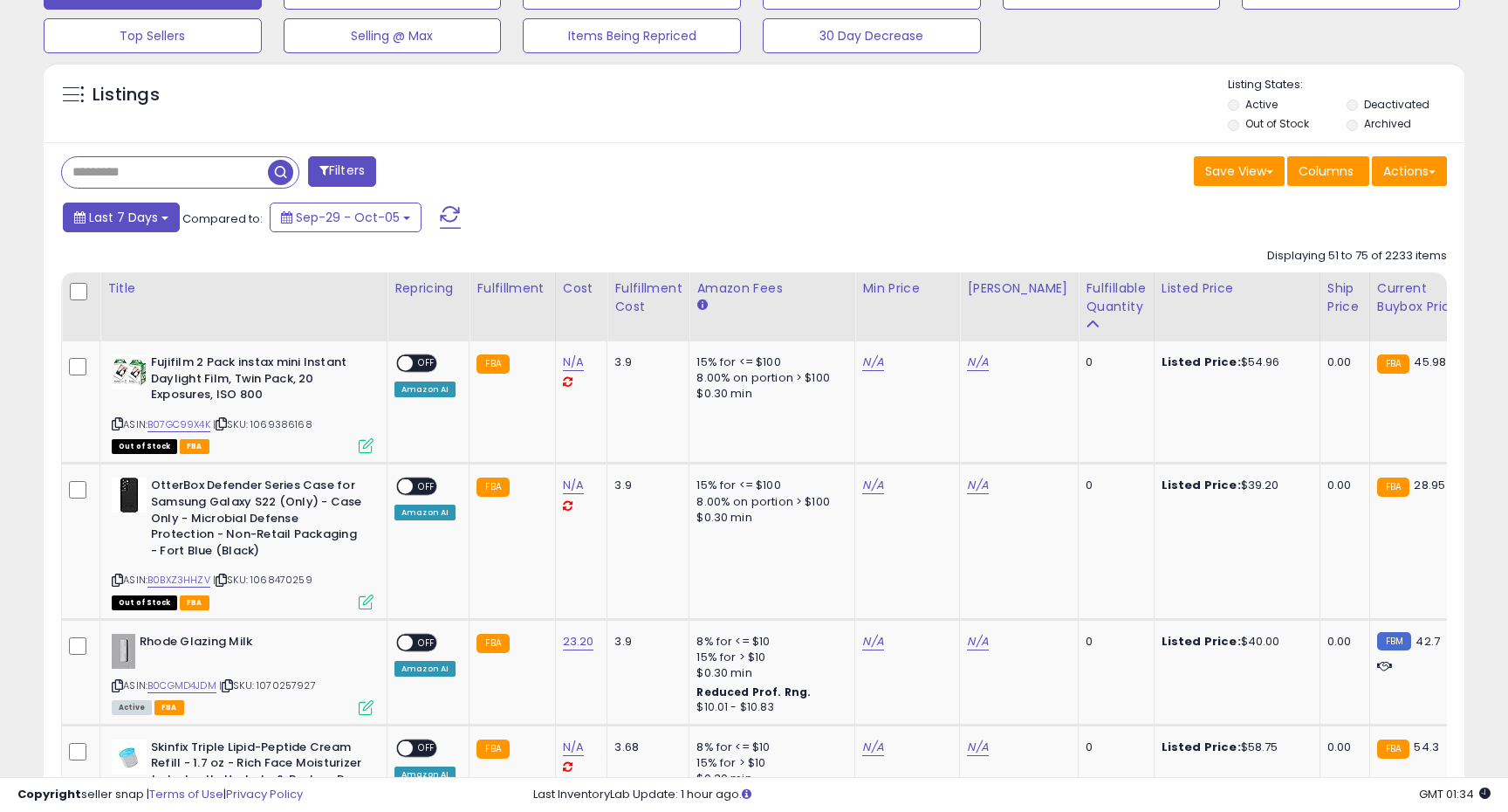
click at [141, 226] on button "Last 7 Days" at bounding box center [122, 217] width 117 height 30
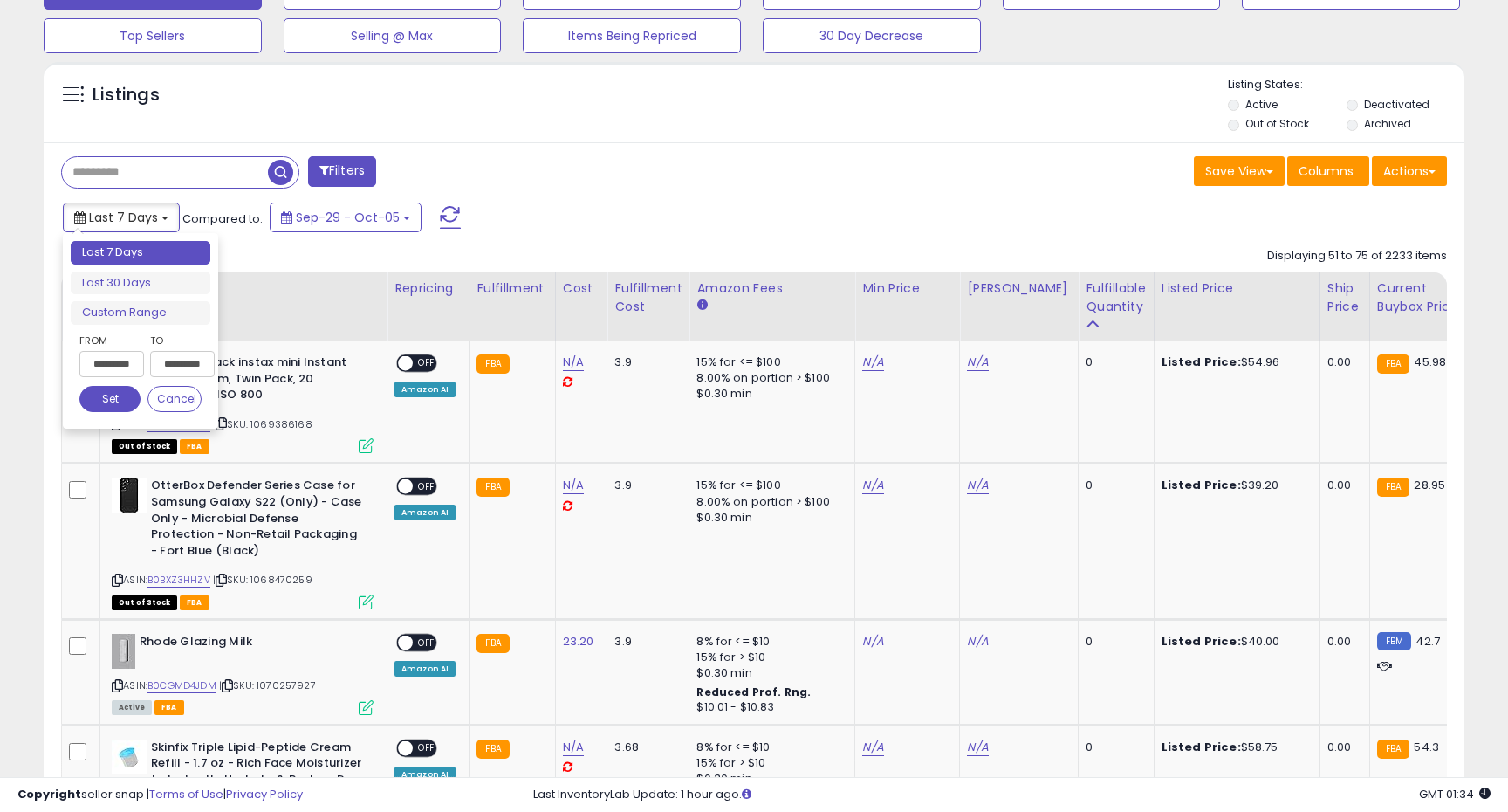
type input "**********"
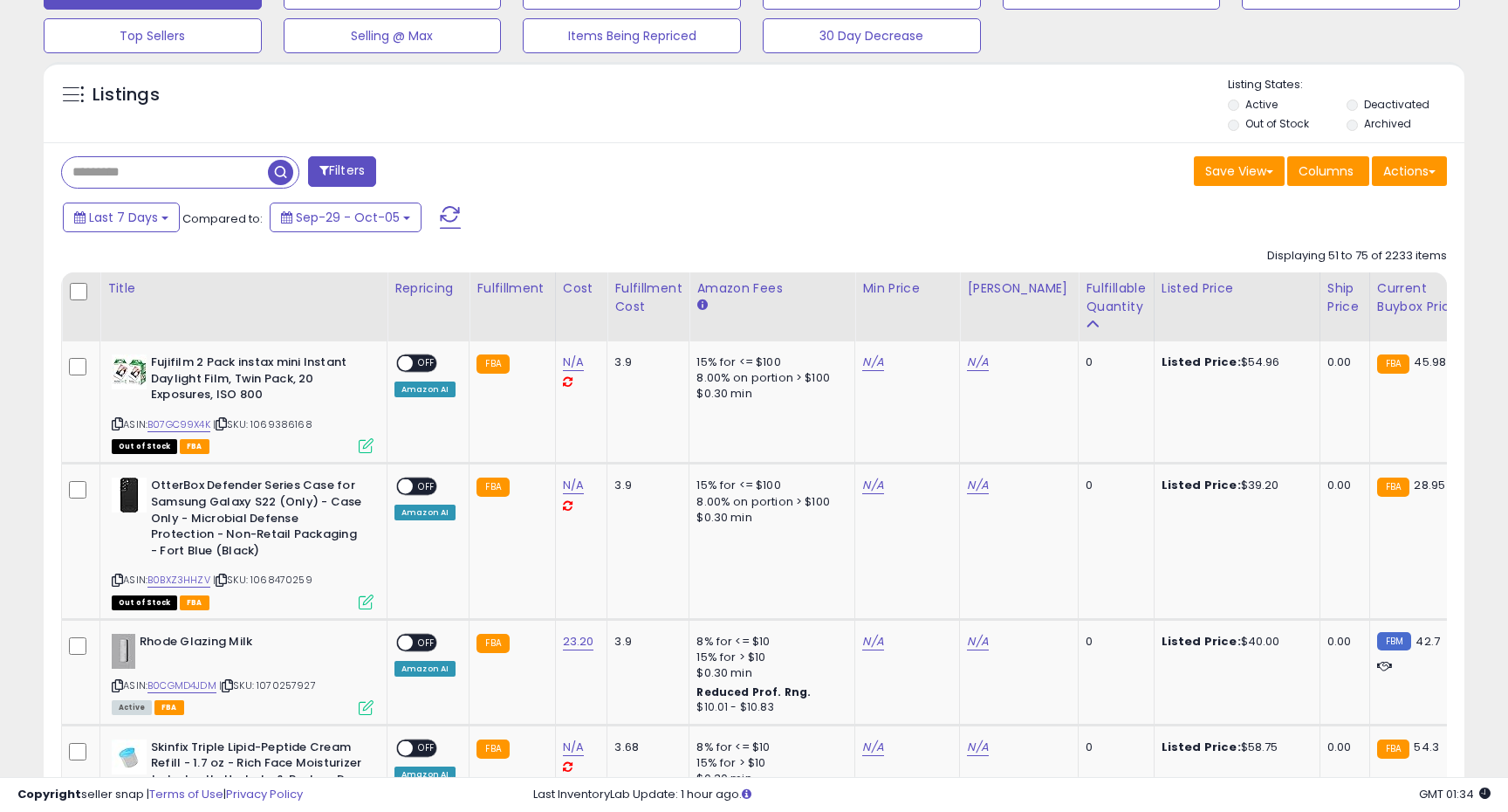
click at [627, 165] on div "Filters" at bounding box center [401, 174] width 706 height 35
click at [1086, 283] on div "Fulfillable Quantity" at bounding box center [1115, 298] width 60 height 37
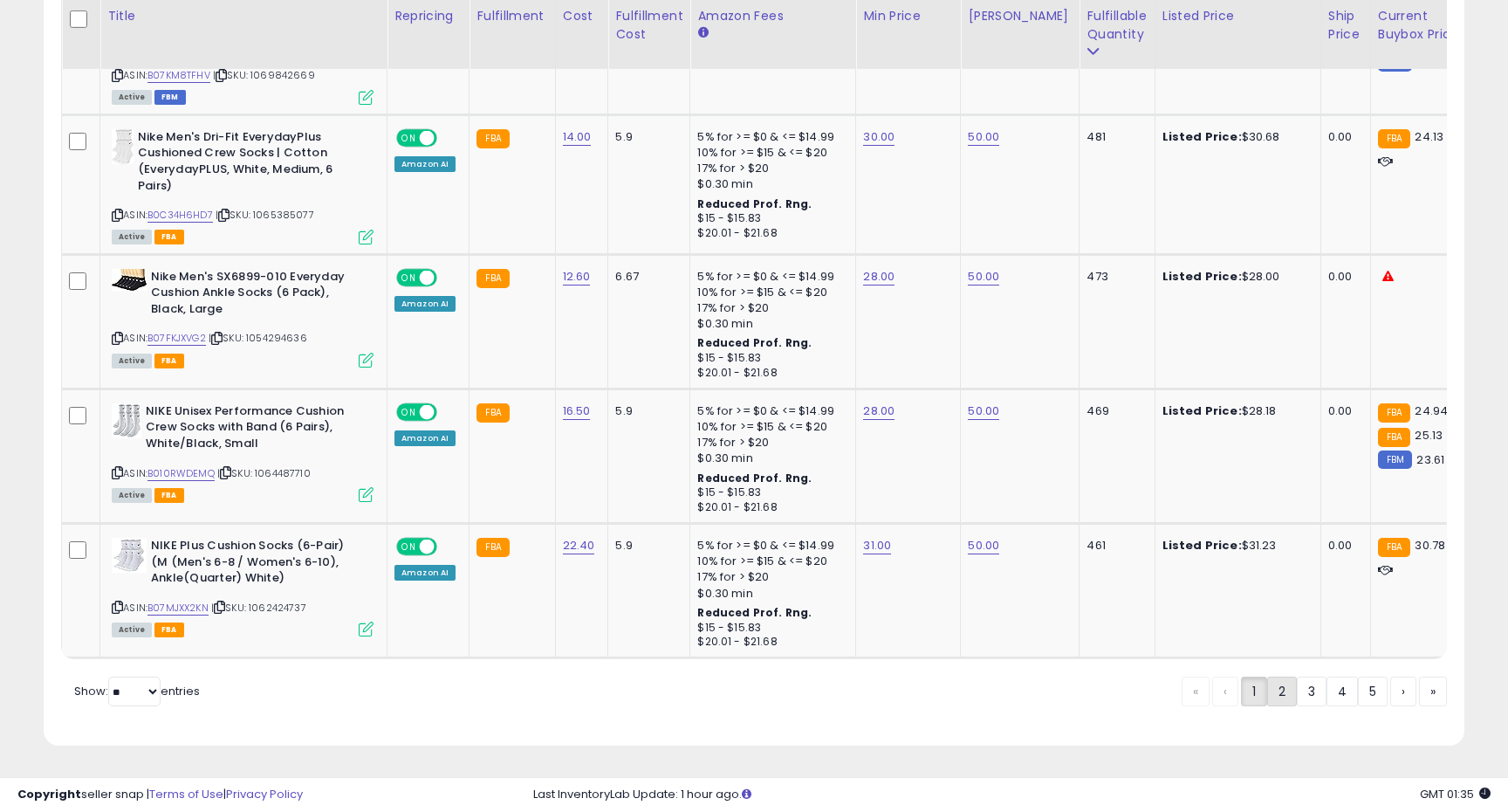
click at [1280, 692] on link "2" at bounding box center [1282, 691] width 30 height 30
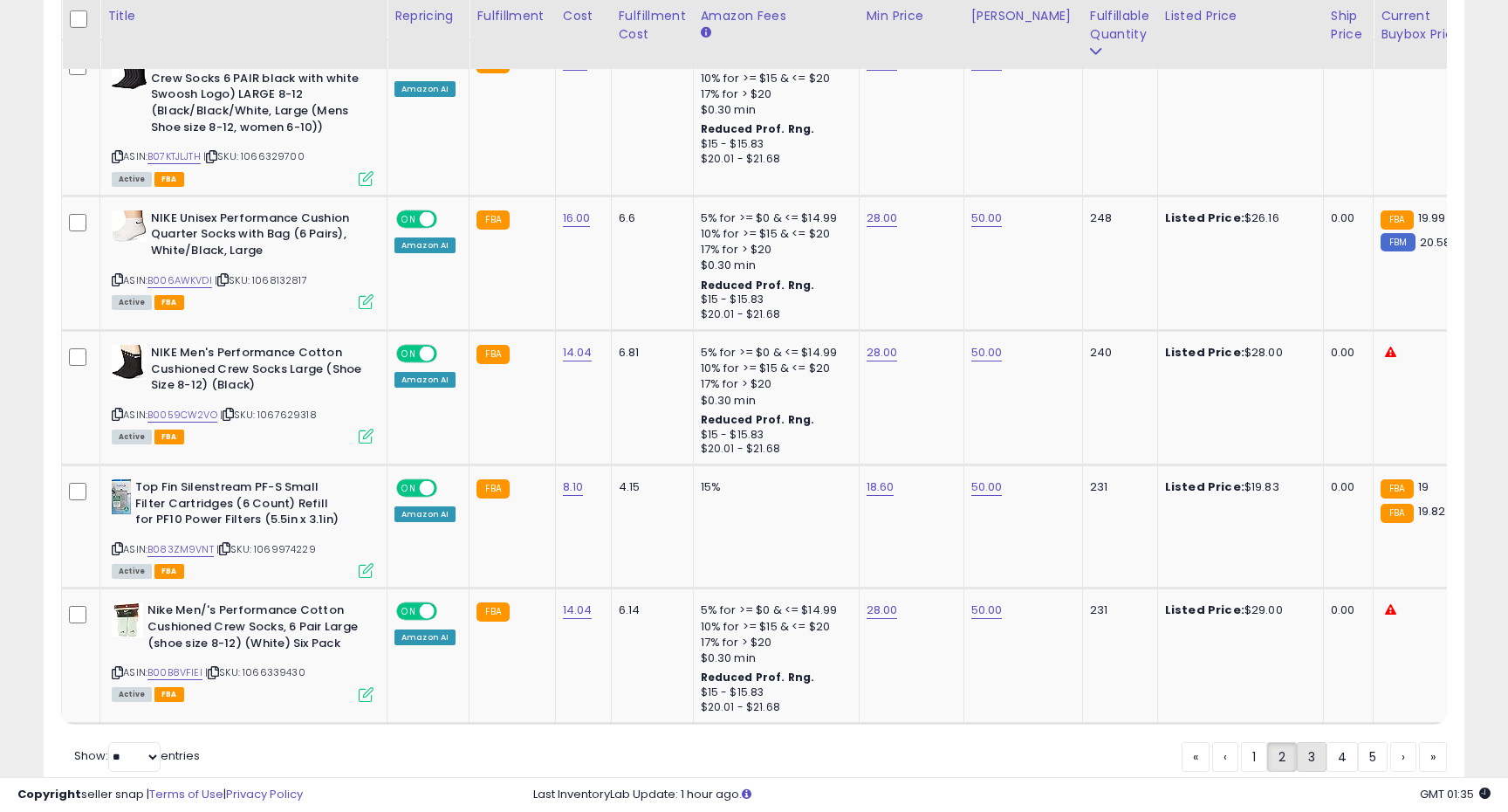
click at [1305, 741] on link "3" at bounding box center [1312, 756] width 30 height 30
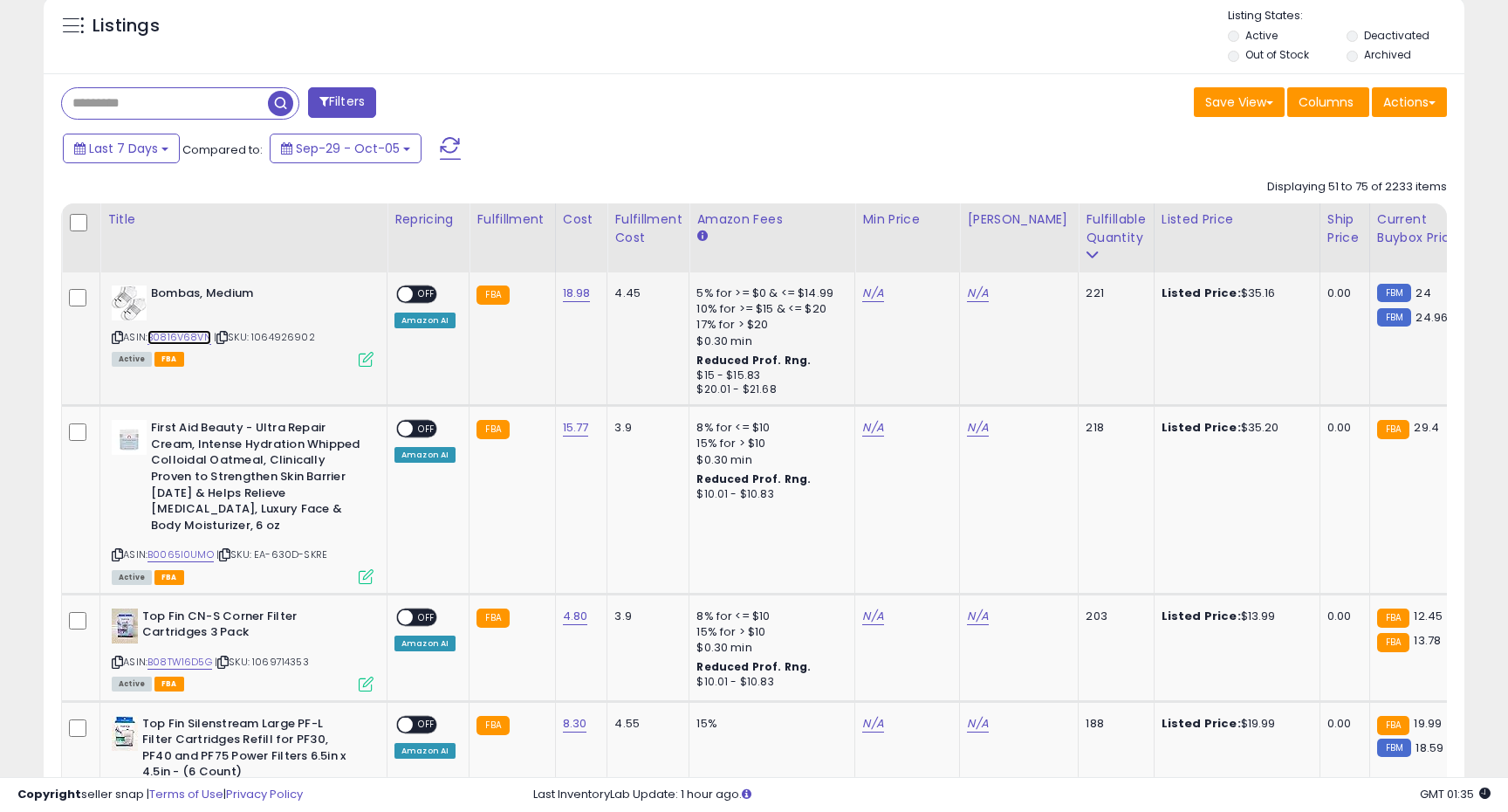
click at [193, 335] on link "B0816V68VN" at bounding box center [179, 338] width 64 height 15
click at [863, 294] on link "N/A" at bounding box center [872, 293] width 21 height 18
type input "**"
click at [939, 257] on button "submit" at bounding box center [924, 250] width 30 height 26
click at [973, 286] on link "N/A" at bounding box center [977, 293] width 21 height 18
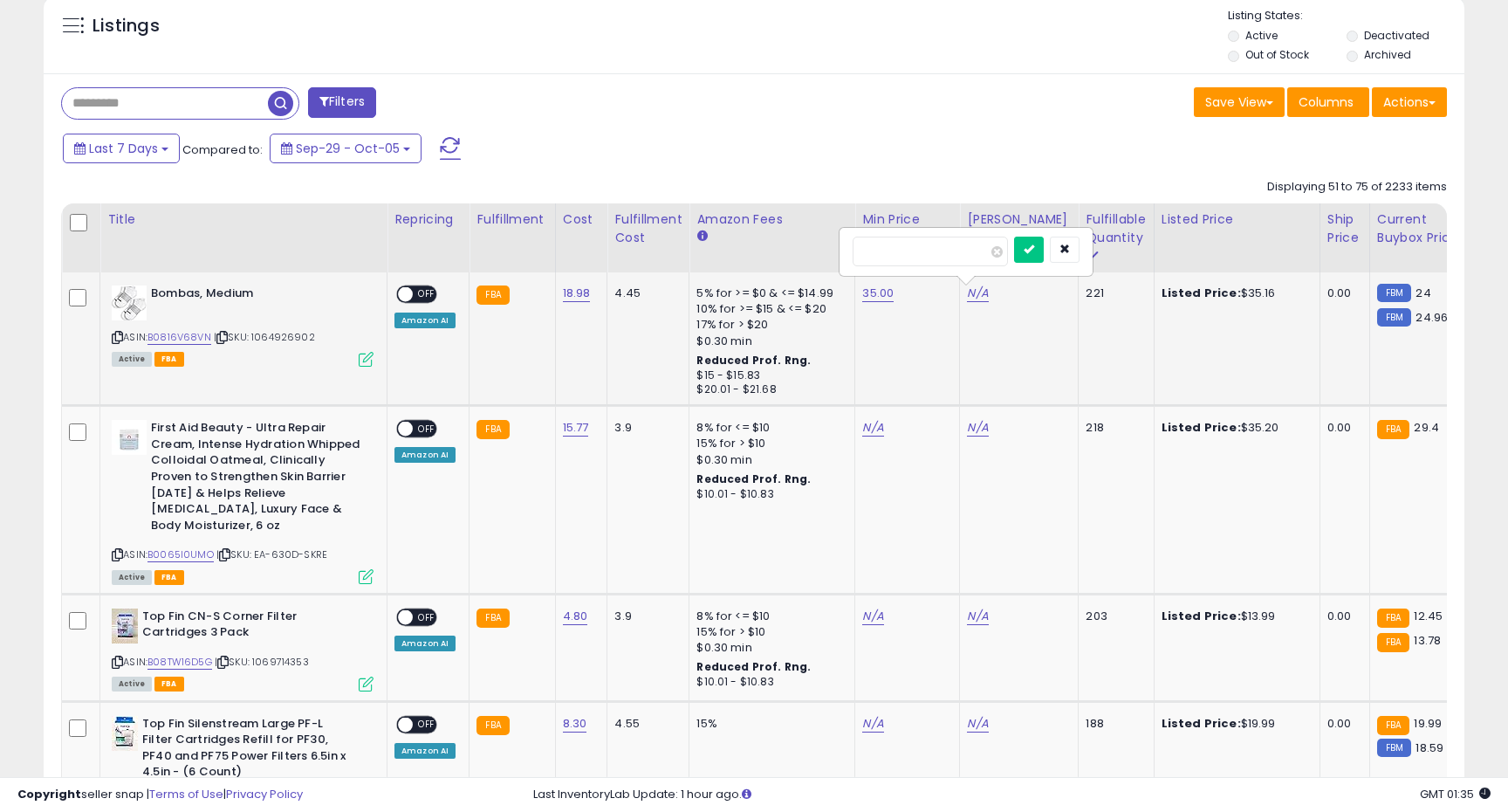
type input "*"
type input "**"
click at [1035, 243] on icon "submit" at bounding box center [1028, 248] width 10 height 10
click at [870, 294] on link "35.00" at bounding box center [878, 293] width 32 height 18
type input "****"
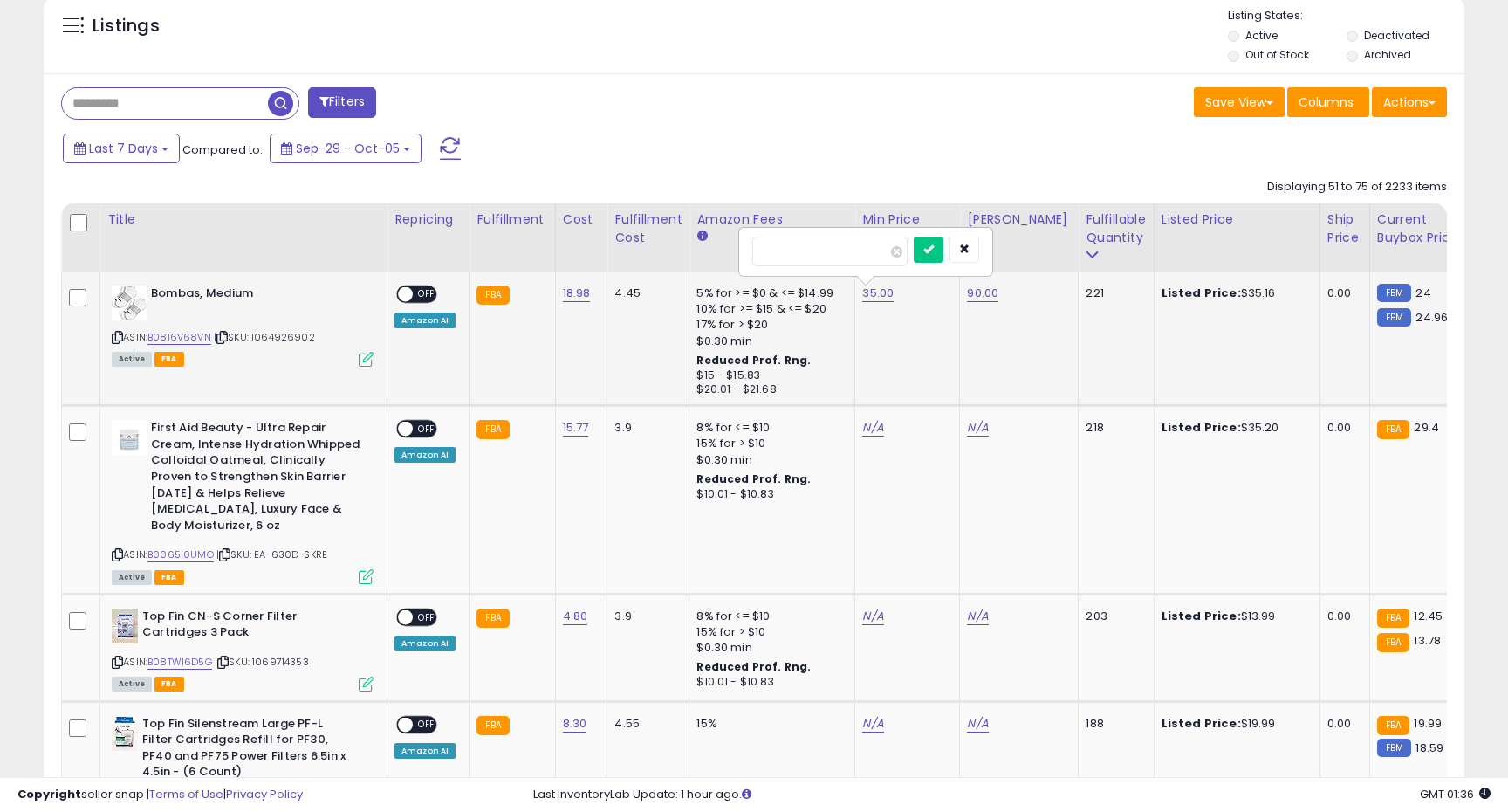
click at [1087, 330] on td "221" at bounding box center [1115, 339] width 75 height 134
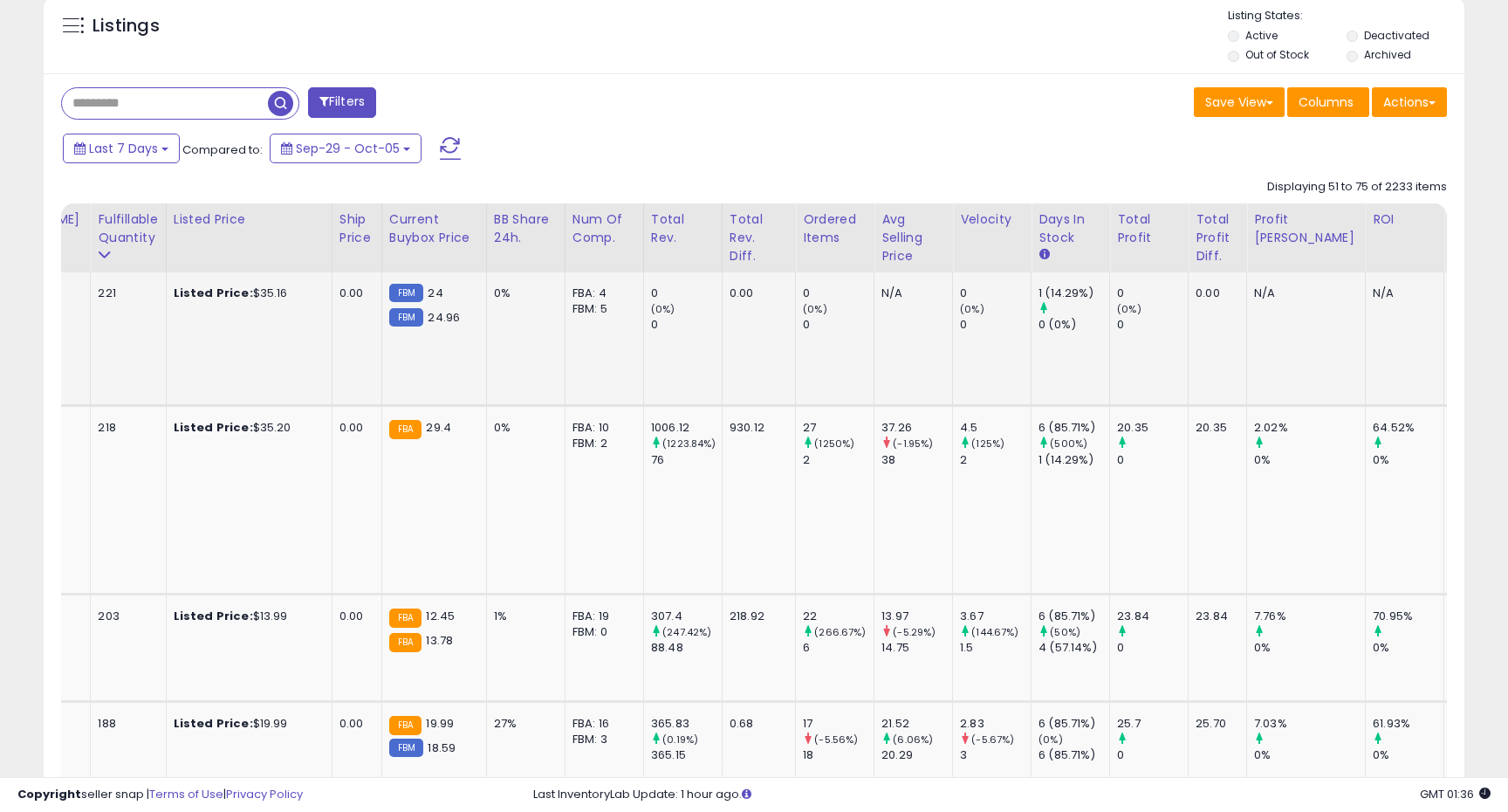
scroll to position [0, 989]
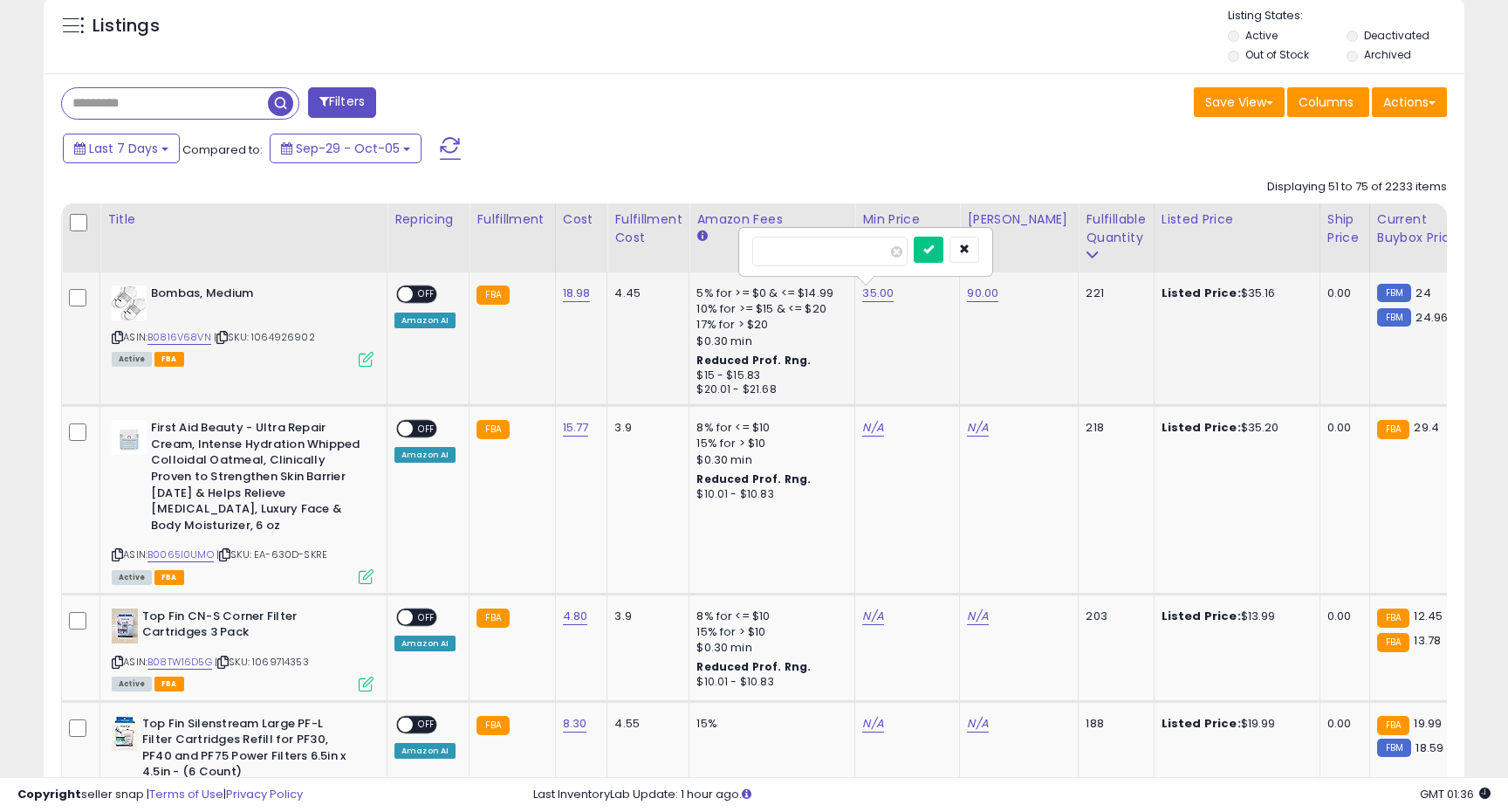
click at [122, 334] on div "ASIN: B0816V68VN | SKU: 1064926902 Active FBA" at bounding box center [242, 326] width 262 height 80
click at [120, 337] on icon at bounding box center [117, 337] width 11 height 9
click at [426, 299] on span "OFF" at bounding box center [427, 294] width 28 height 15
click at [189, 548] on link "B0065I0UMO" at bounding box center [180, 555] width 66 height 15
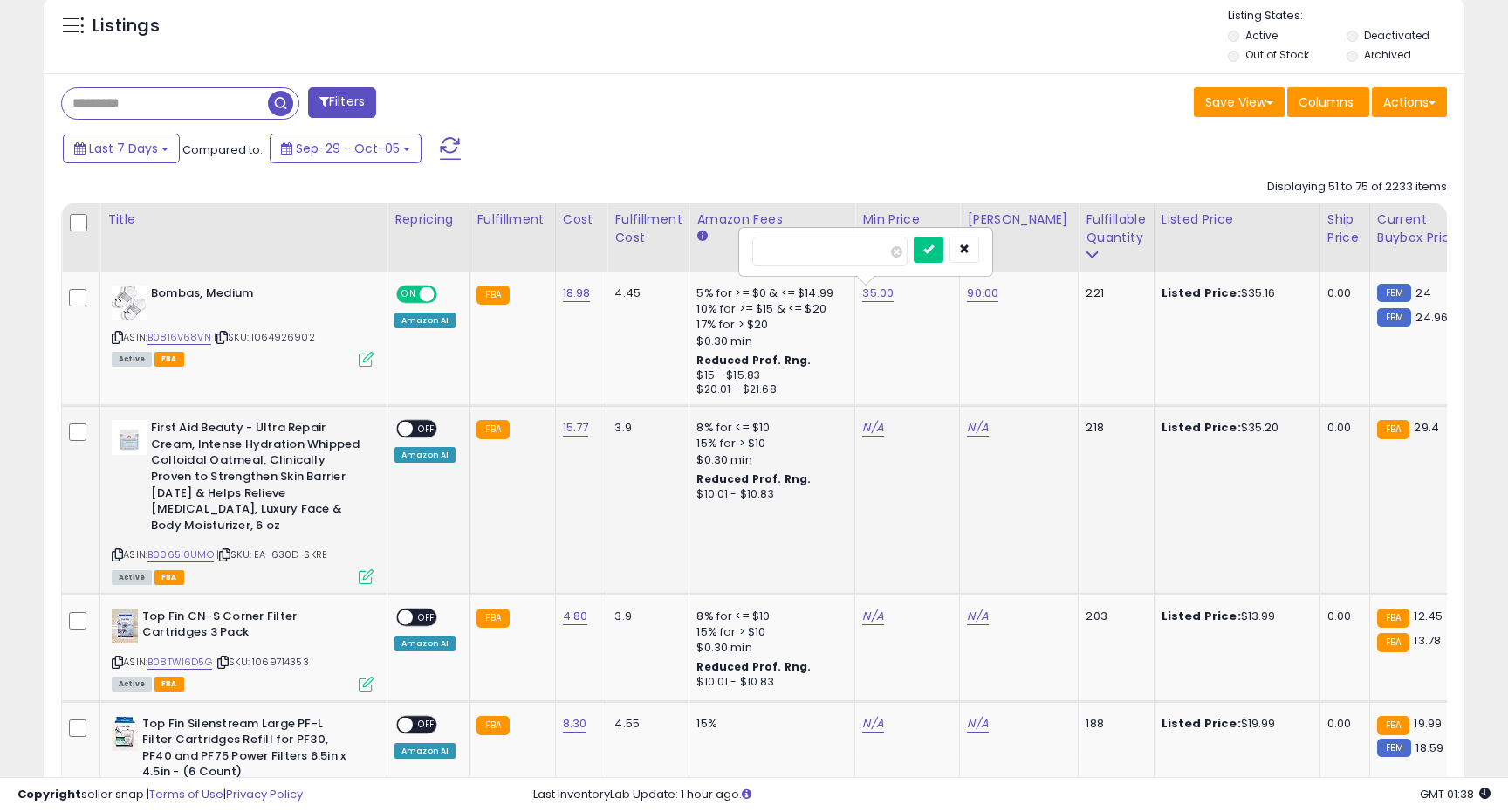
click at [414, 426] on span "OFF" at bounding box center [427, 429] width 28 height 15
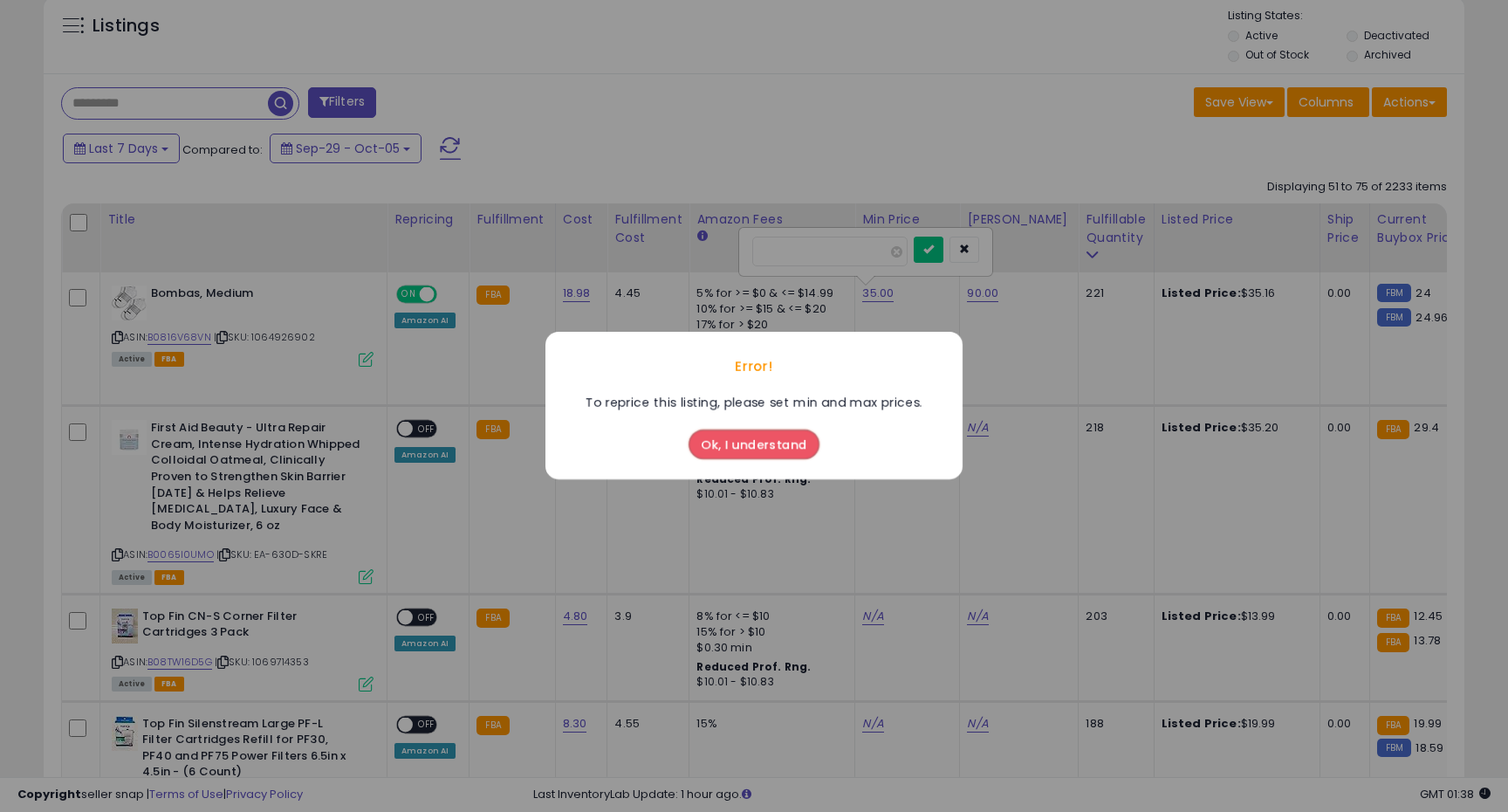
click at [737, 447] on button "Ok, I understand" at bounding box center [754, 445] width 131 height 30
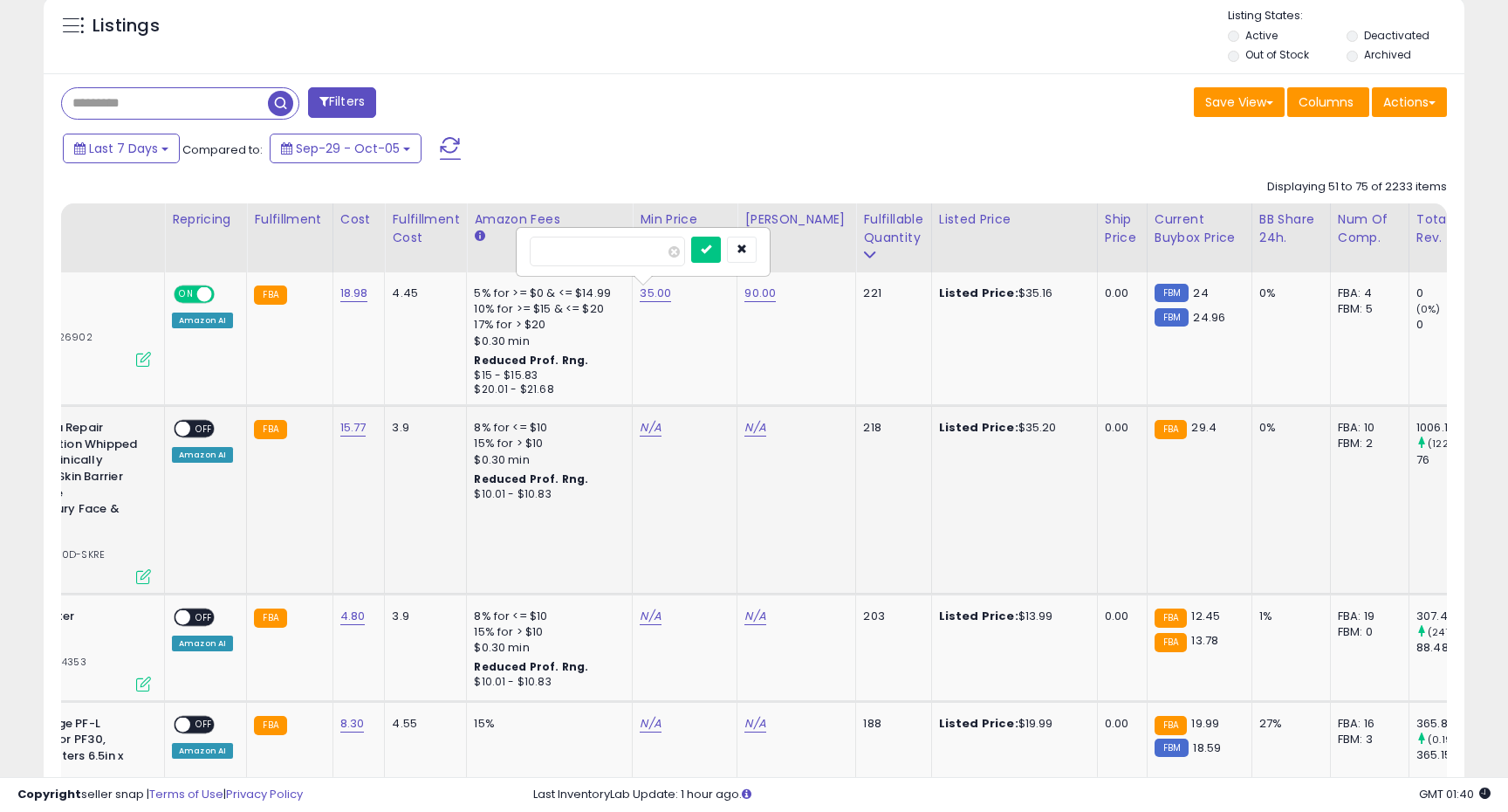
scroll to position [0, 225]
click at [643, 426] on link "N/A" at bounding box center [649, 427] width 21 height 18
type input "**"
click at [705, 388] on icon "submit" at bounding box center [700, 382] width 10 height 10
click at [752, 427] on link "N/A" at bounding box center [753, 427] width 21 height 18
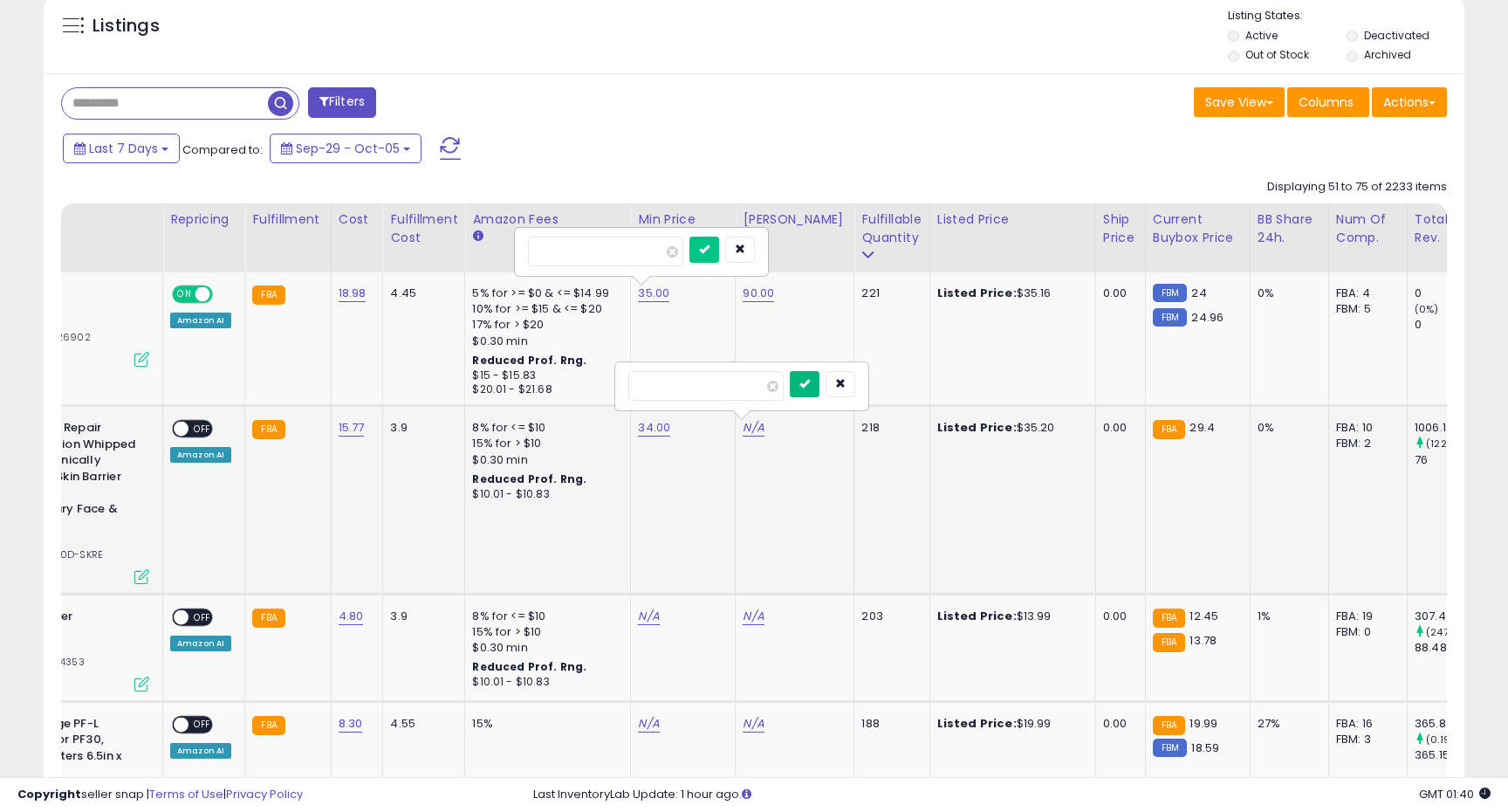
type input "**"
click at [810, 389] on icon "submit" at bounding box center [805, 382] width 10 height 10
click at [192, 433] on span "OFF" at bounding box center [202, 429] width 28 height 15
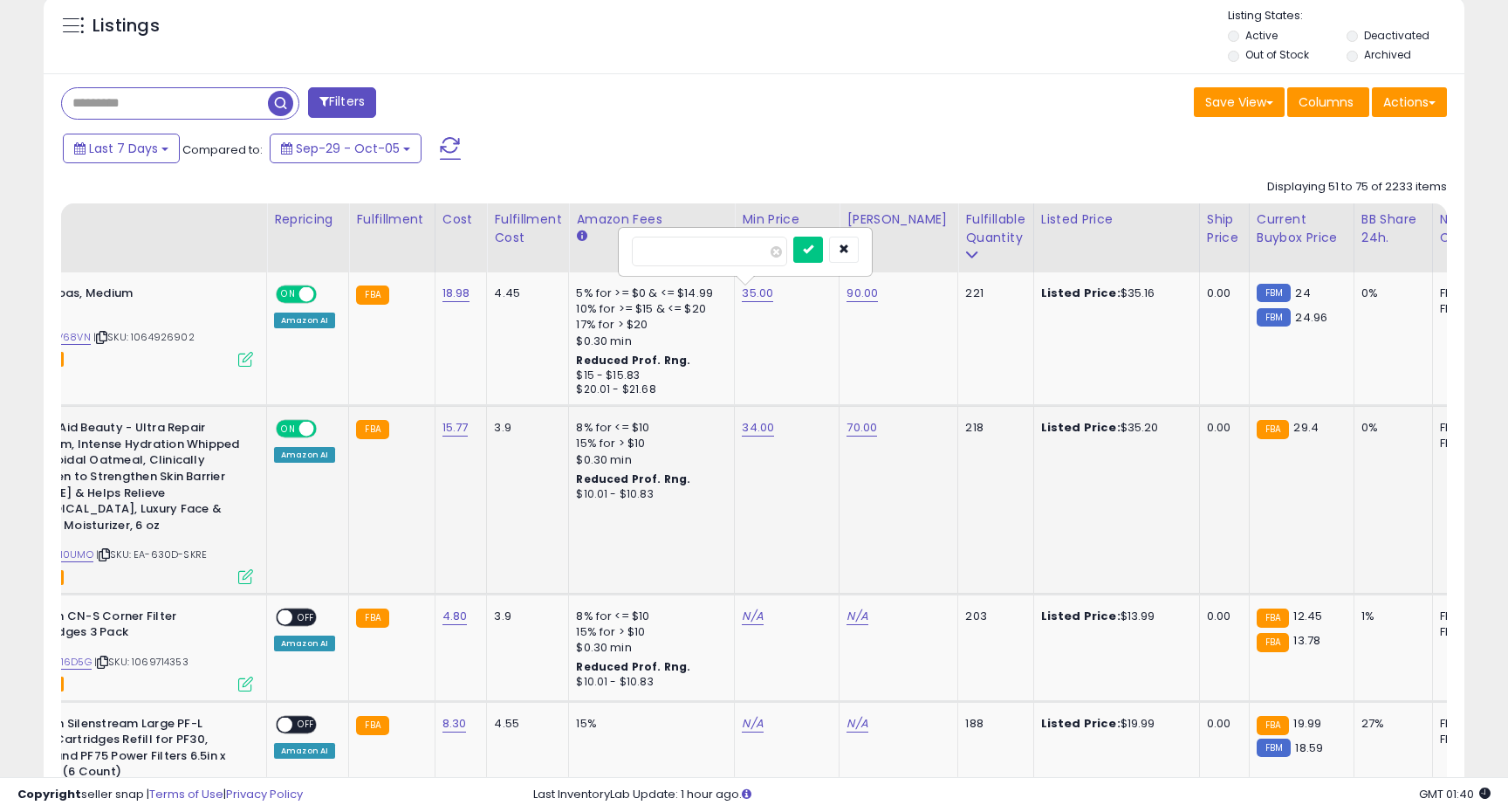
scroll to position [0, 0]
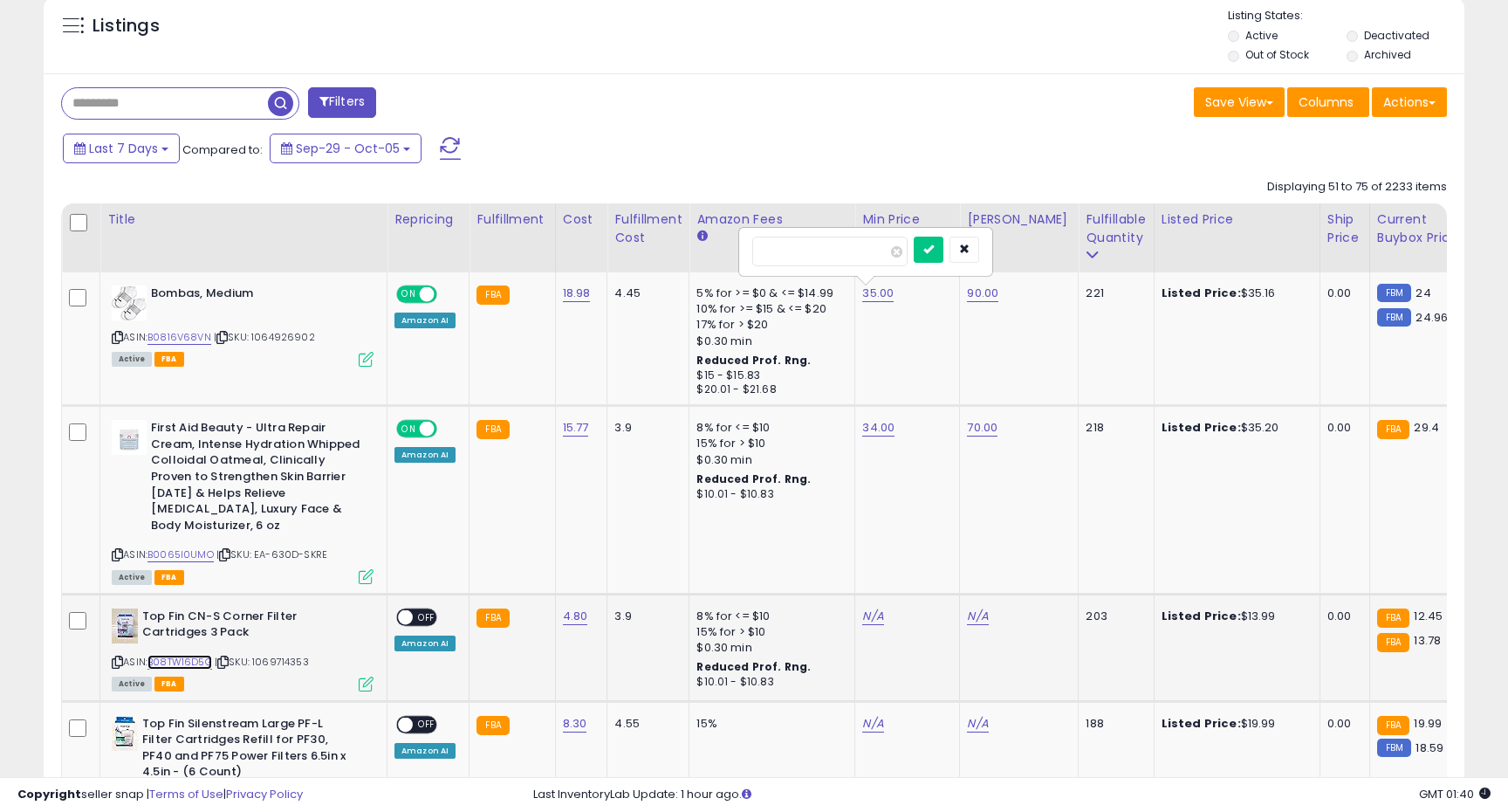
click at [170, 654] on link "B08TW16D5G" at bounding box center [180, 662] width 65 height 15
click at [581, 608] on link "4.80" at bounding box center [575, 616] width 25 height 18
click at [618, 609] on div "3.9" at bounding box center [645, 616] width 61 height 16
click at [632, 553] on icon "submit" at bounding box center [626, 555] width 10 height 10
click at [870, 608] on link "N/A" at bounding box center [872, 616] width 21 height 18
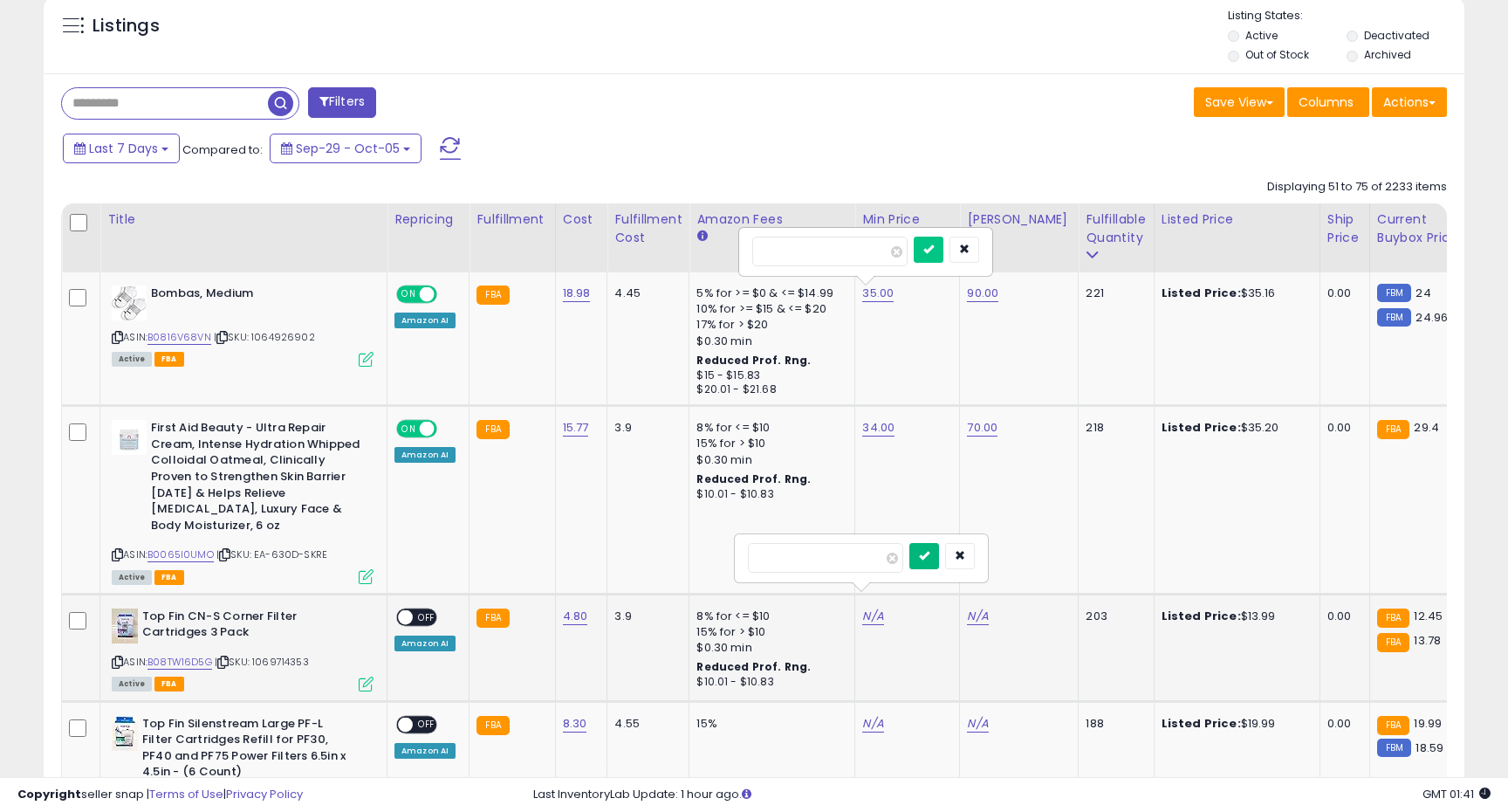
type input "****"
click at [939, 548] on button "submit" at bounding box center [924, 556] width 30 height 26
click at [969, 608] on link "N/A" at bounding box center [977, 616] width 21 height 18
type input "**"
click at [1035, 561] on button "submit" at bounding box center [1029, 556] width 30 height 26
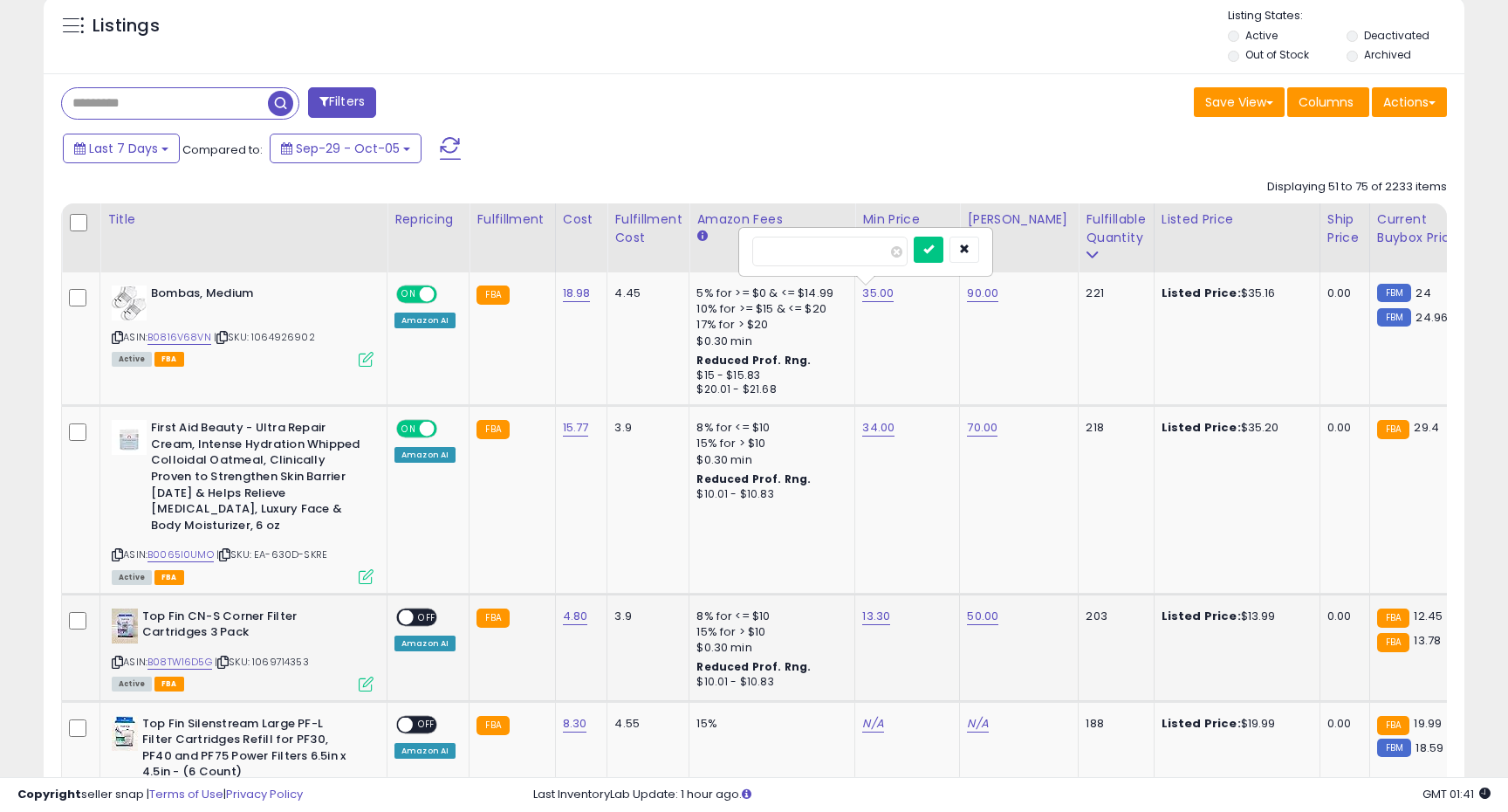
click at [406, 609] on span at bounding box center [406, 616] width 15 height 15
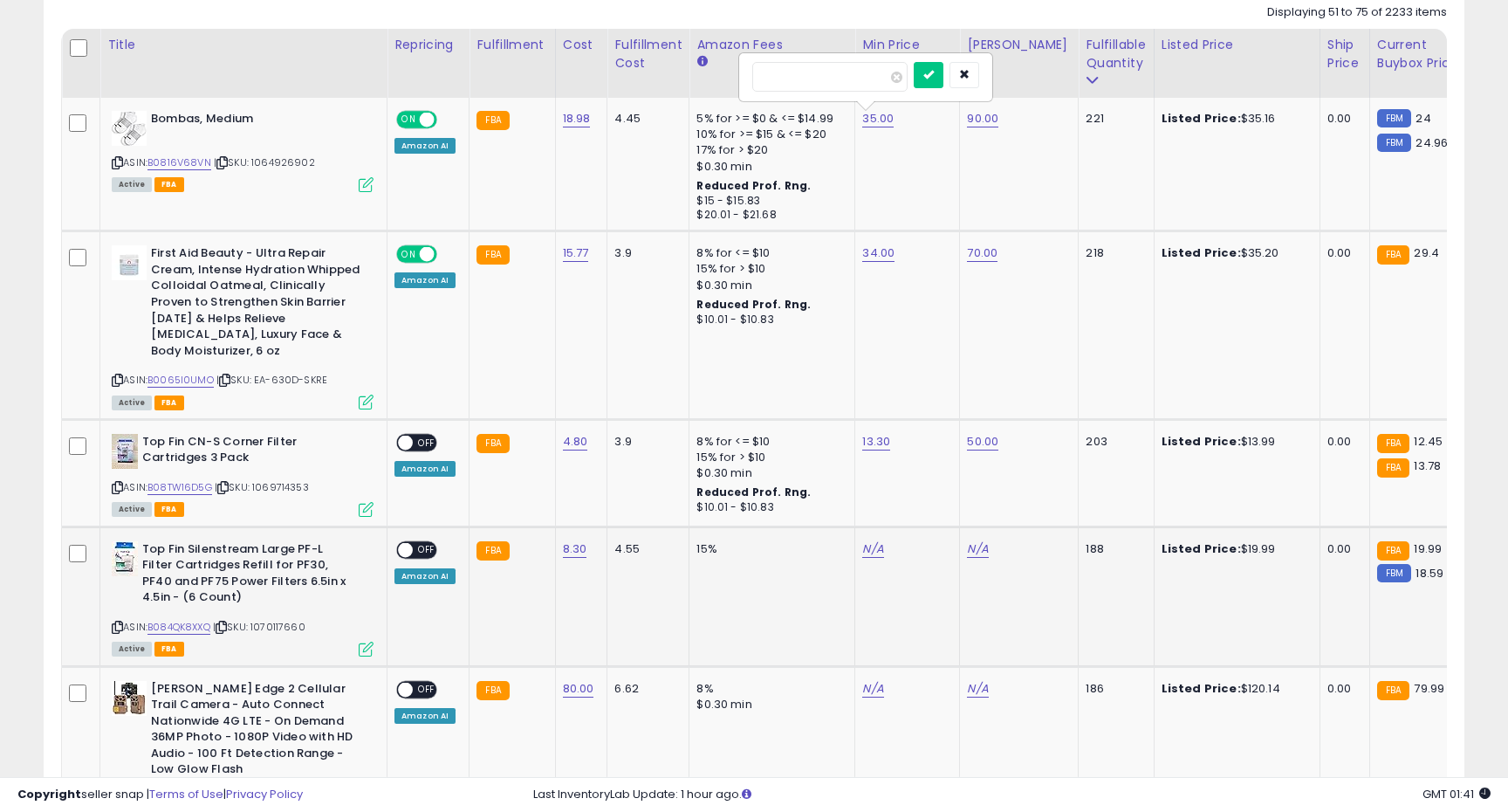
scroll to position [825, 0]
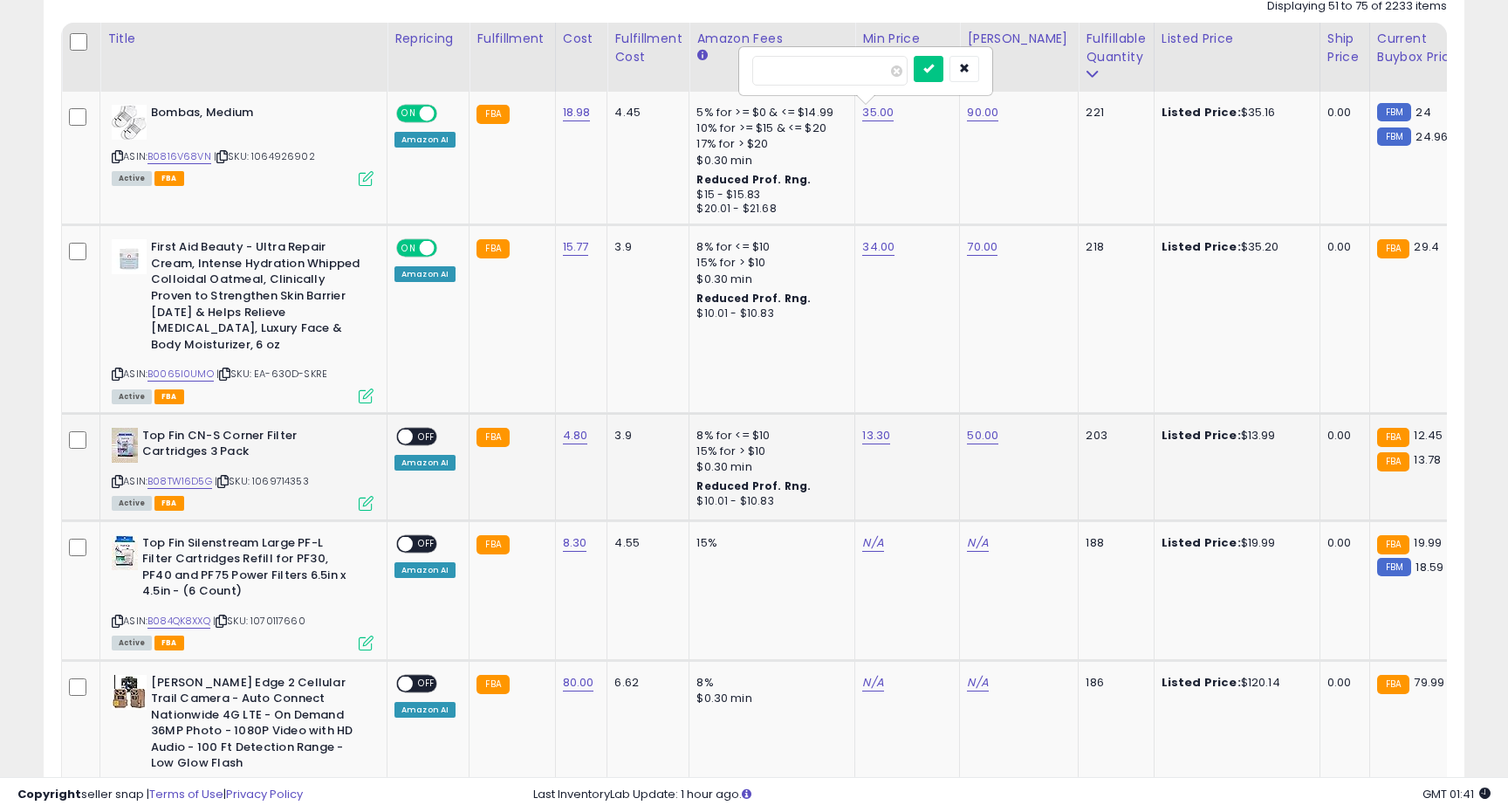
click at [419, 429] on span "OFF" at bounding box center [427, 436] width 28 height 15
click at [178, 613] on link "B084QK8XXQ" at bounding box center [179, 621] width 63 height 15
click at [870, 535] on link "N/A" at bounding box center [872, 543] width 21 height 18
type input "****"
click at [930, 480] on icon "submit" at bounding box center [923, 482] width 10 height 10
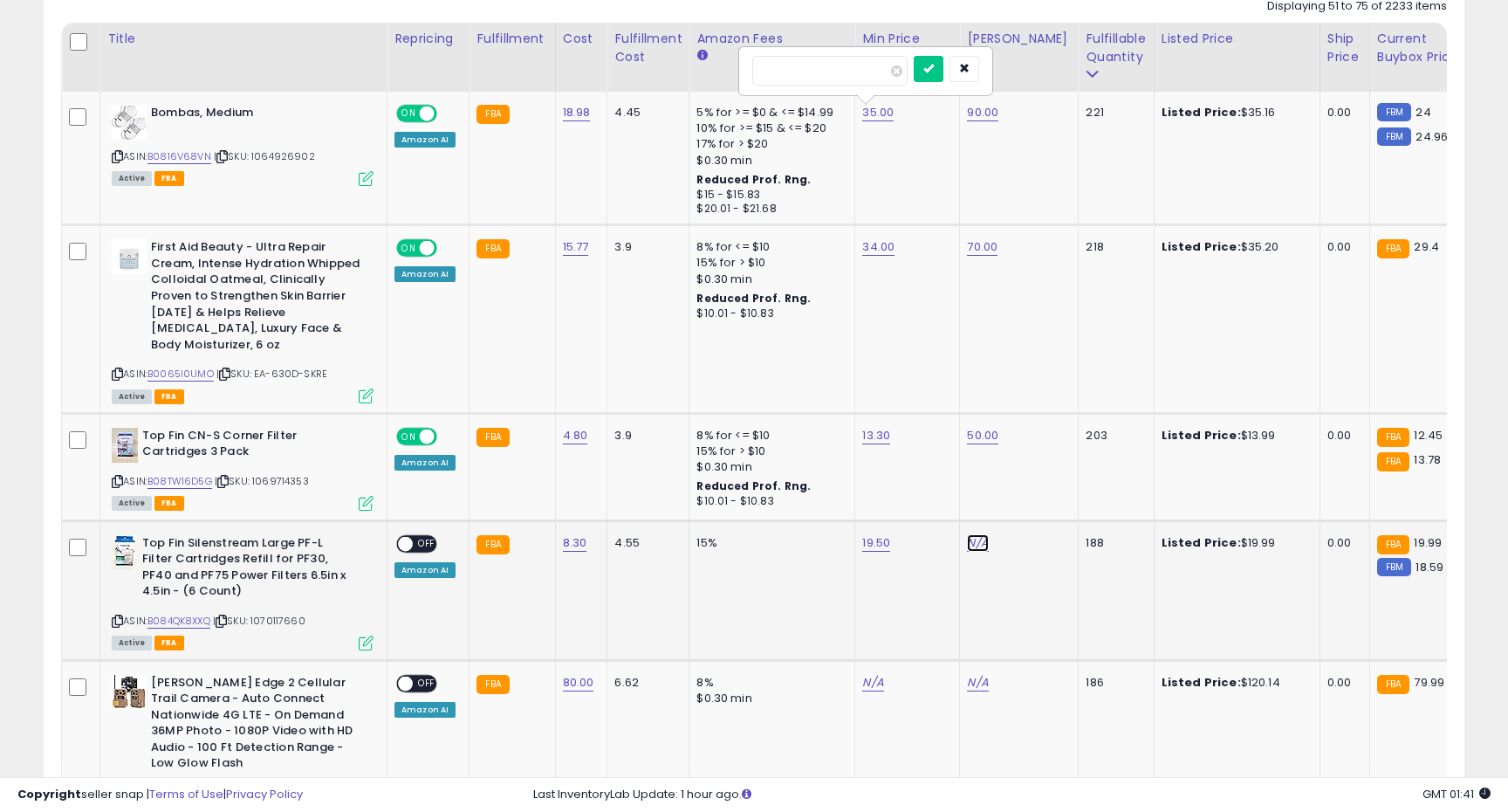
click at [968, 535] on link "N/A" at bounding box center [977, 543] width 21 height 18
type input "**"
click at [1040, 473] on button "submit" at bounding box center [1029, 483] width 30 height 26
click at [419, 521] on td "ON OFF Amazon AI" at bounding box center [429, 590] width 82 height 139
click at [419, 535] on div "ON OFF" at bounding box center [397, 543] width 41 height 15
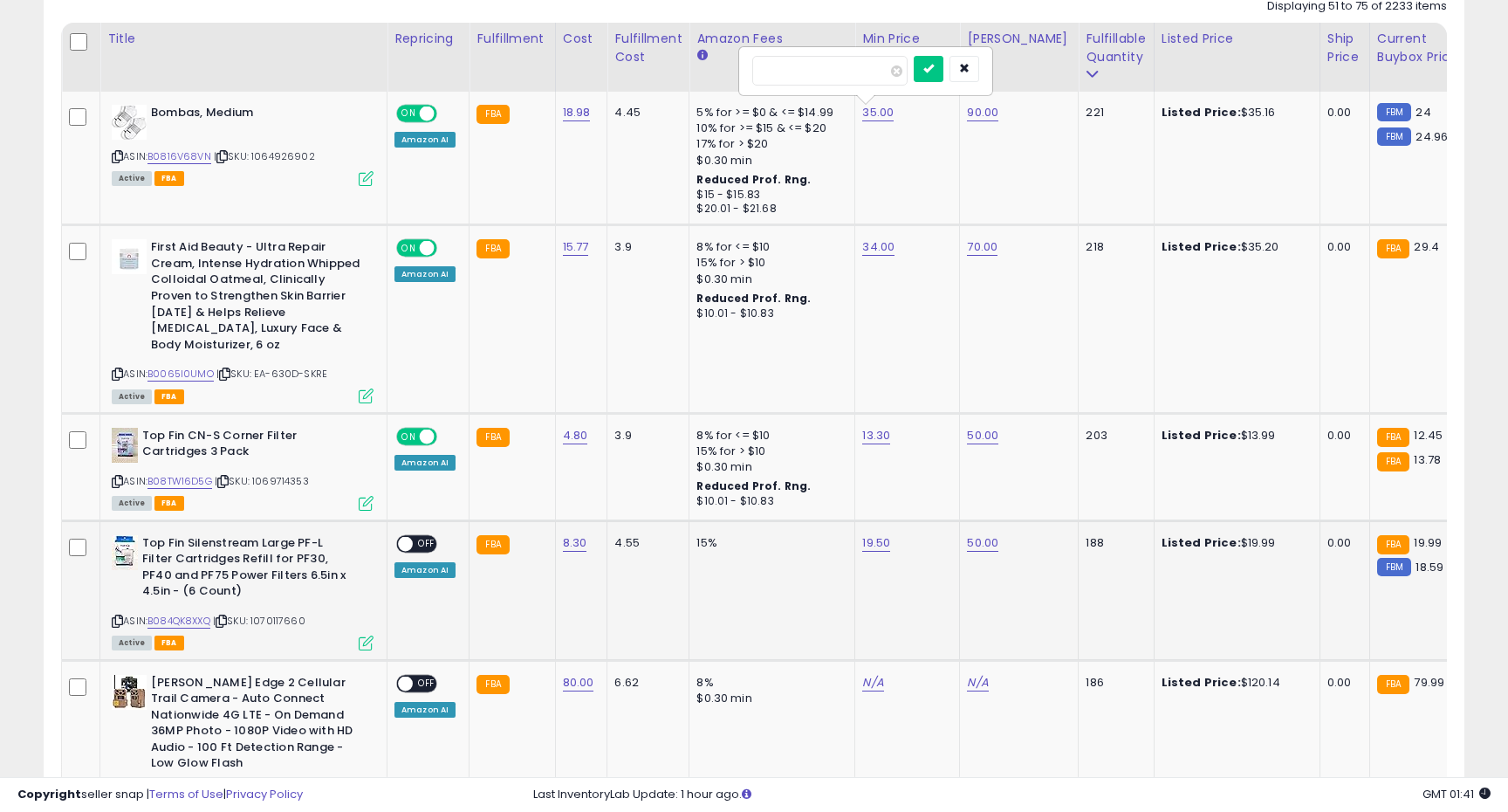
click at [414, 535] on span "OFF" at bounding box center [427, 543] width 28 height 15
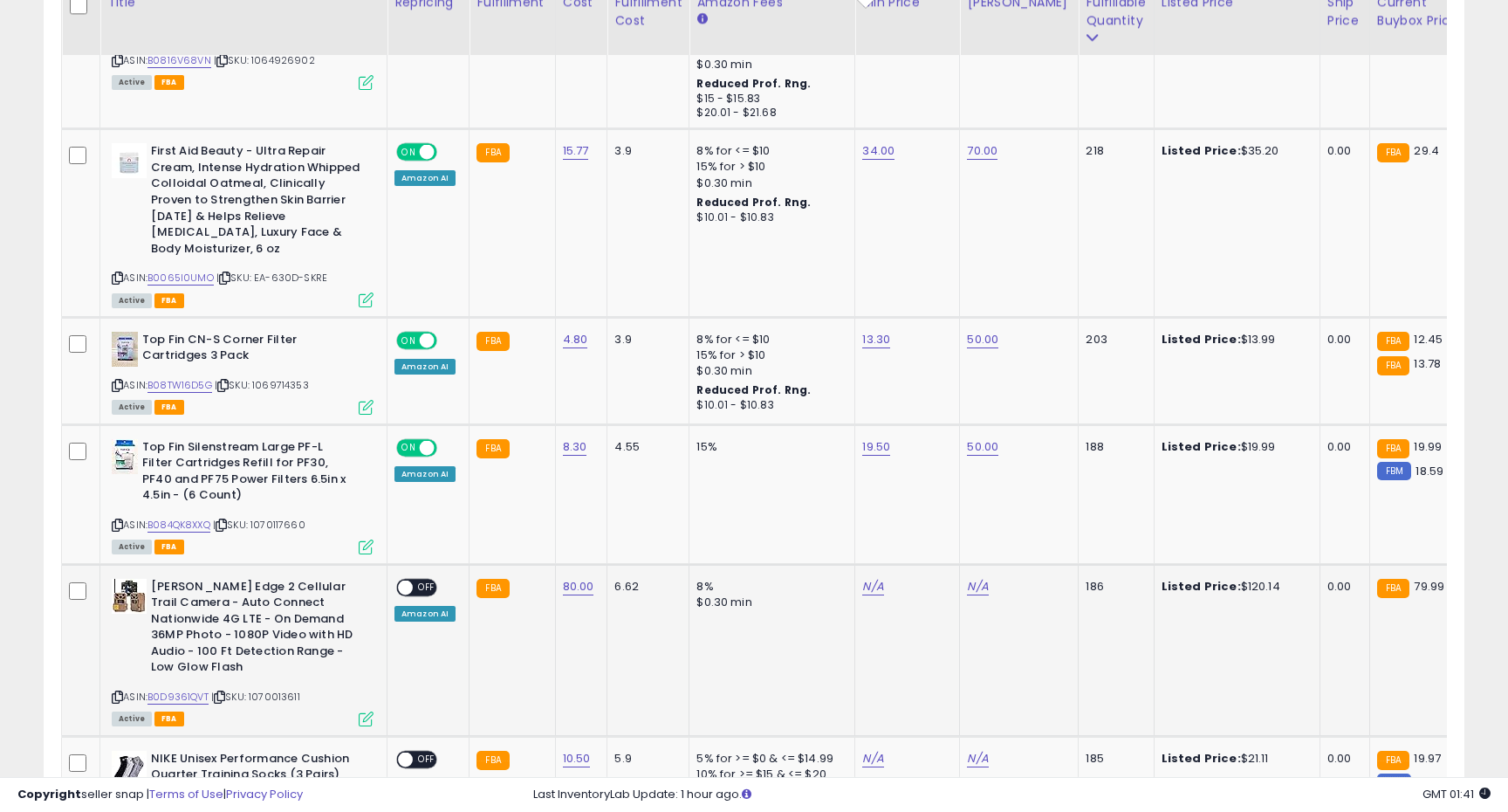
scroll to position [925, 0]
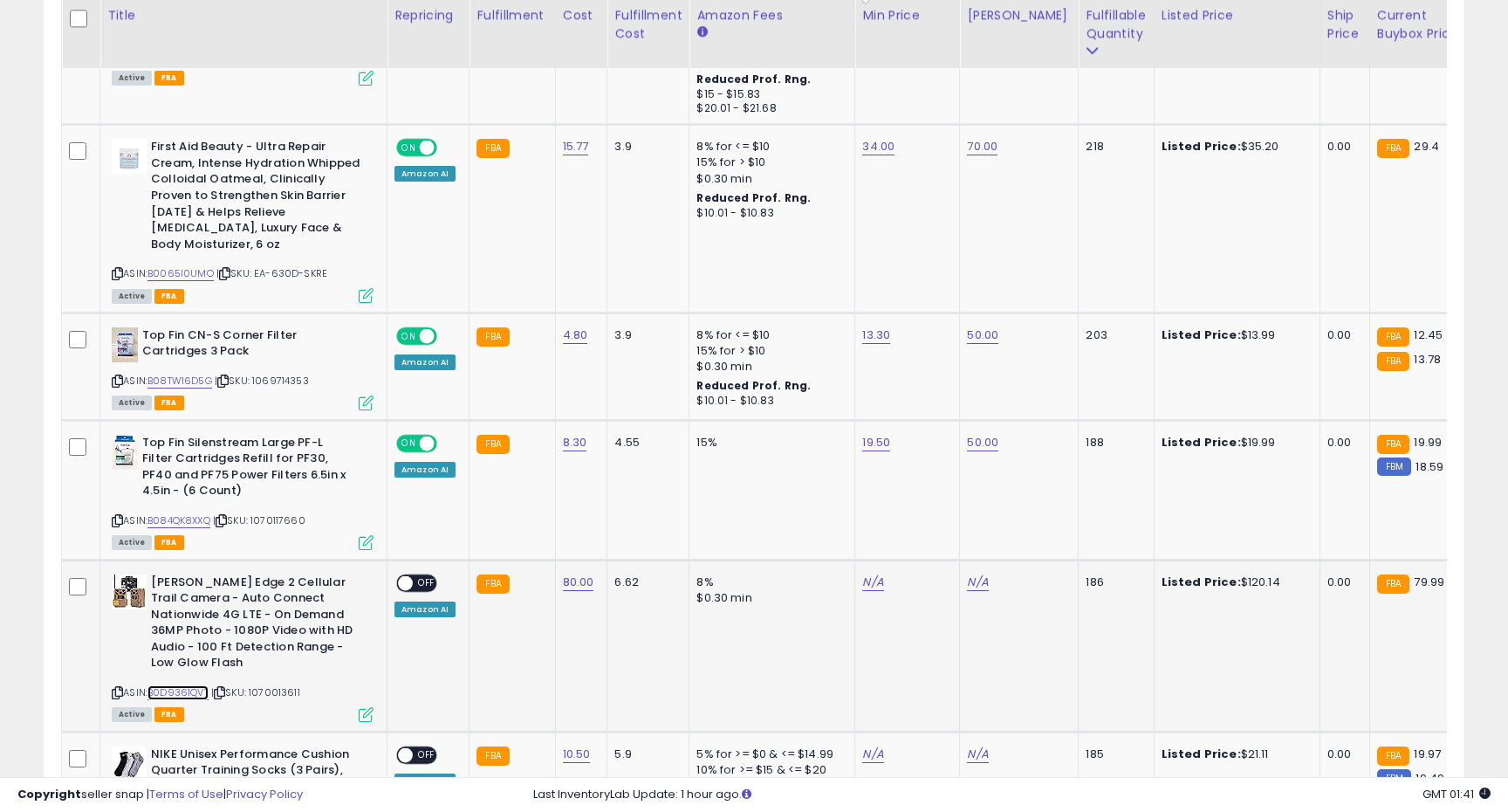
click at [177, 685] on link "B0D9361QVT" at bounding box center [178, 692] width 61 height 15
click at [867, 574] on link "N/A" at bounding box center [872, 582] width 21 height 18
click at [806, 516] on input "**" at bounding box center [825, 523] width 155 height 30
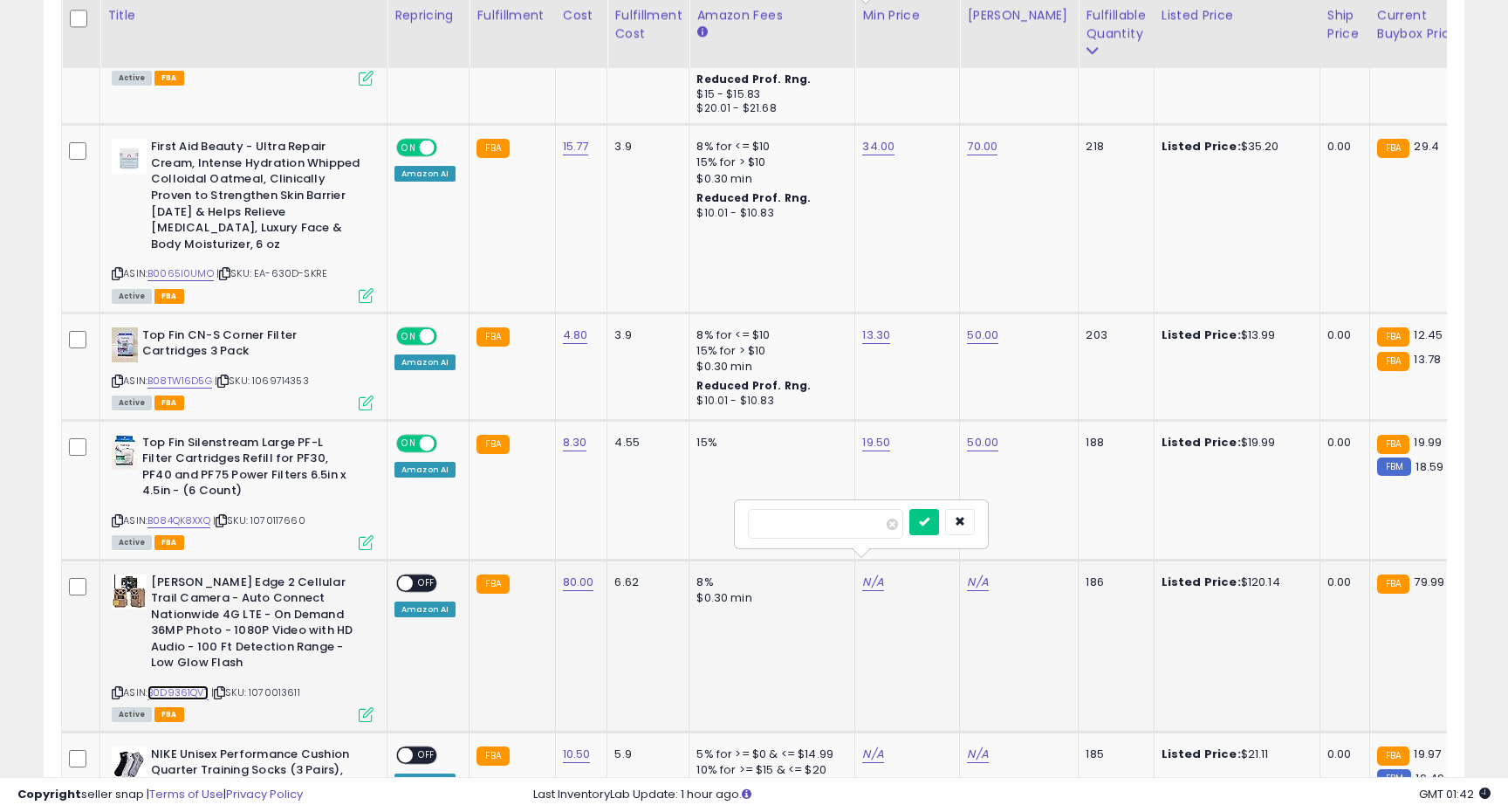
click at [182, 685] on link "B0D9361QVT" at bounding box center [178, 692] width 61 height 15
click at [787, 520] on input "**" at bounding box center [825, 523] width 155 height 30
type input "***"
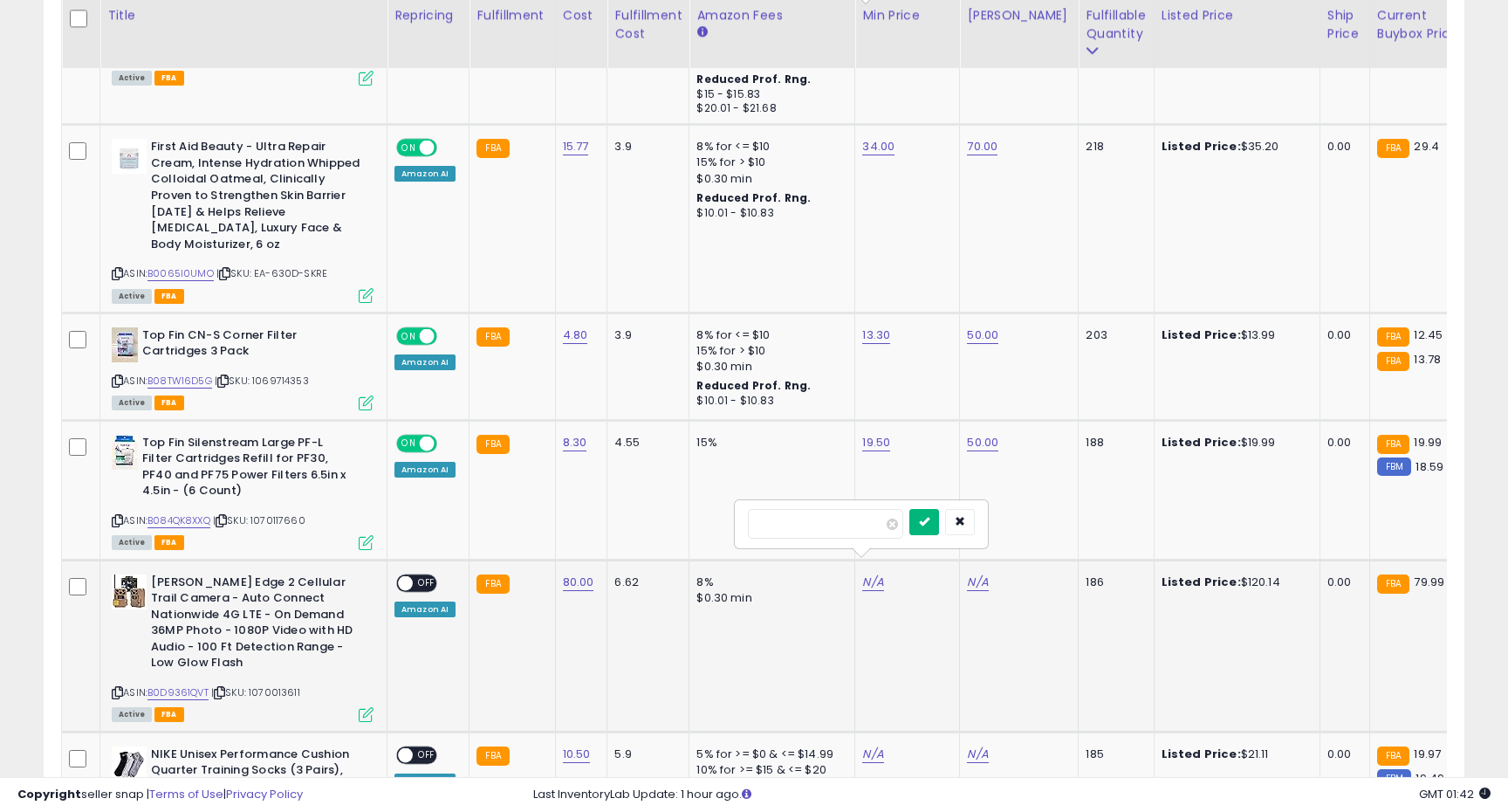
click at [928, 518] on button "submit" at bounding box center [924, 522] width 30 height 26
click at [973, 574] on link "N/A" at bounding box center [977, 582] width 21 height 18
type input "***"
click at [1044, 526] on button "submit" at bounding box center [1029, 522] width 30 height 26
click at [415, 575] on span "OFF" at bounding box center [427, 583] width 28 height 15
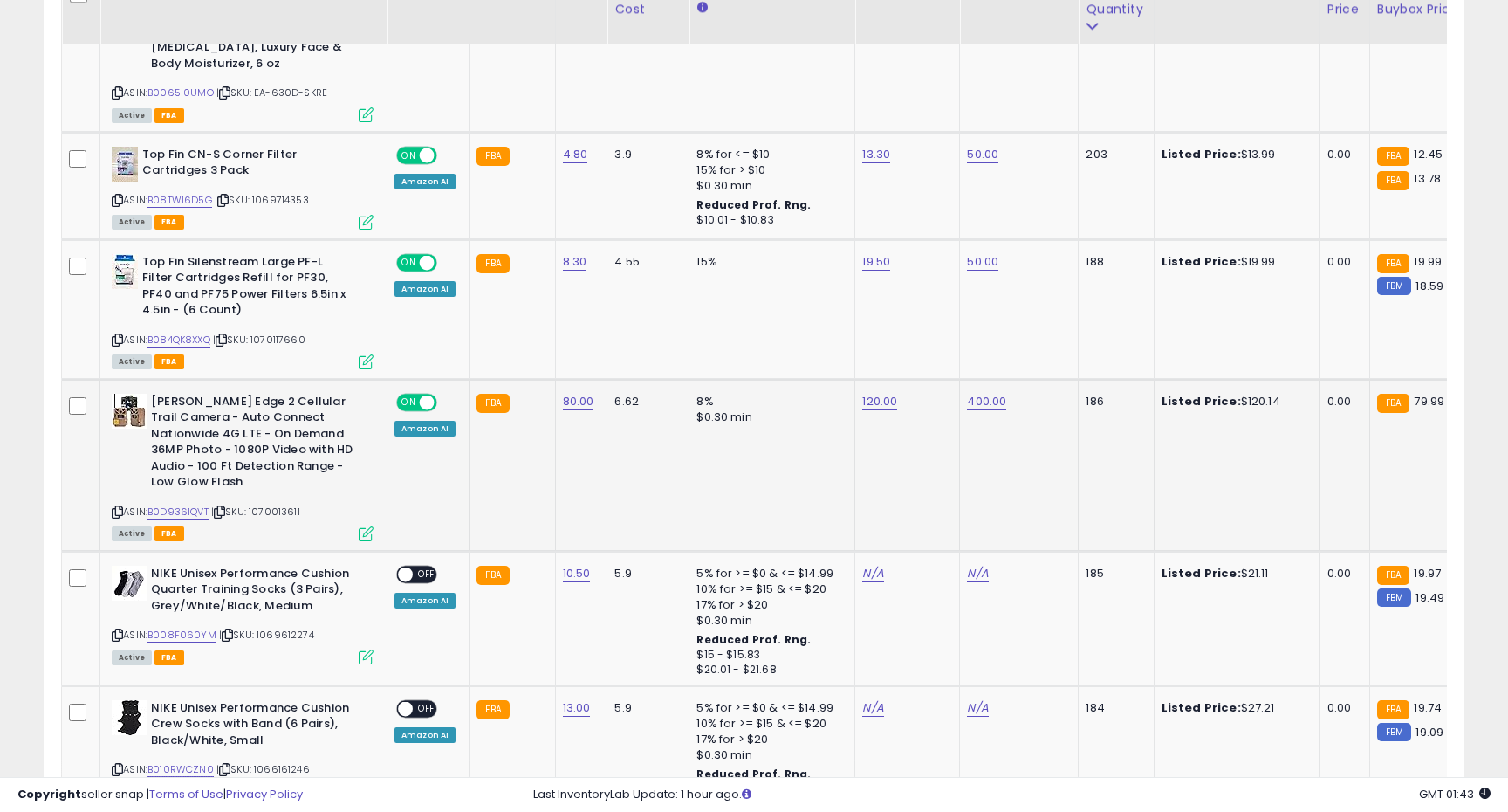
scroll to position [1140, 0]
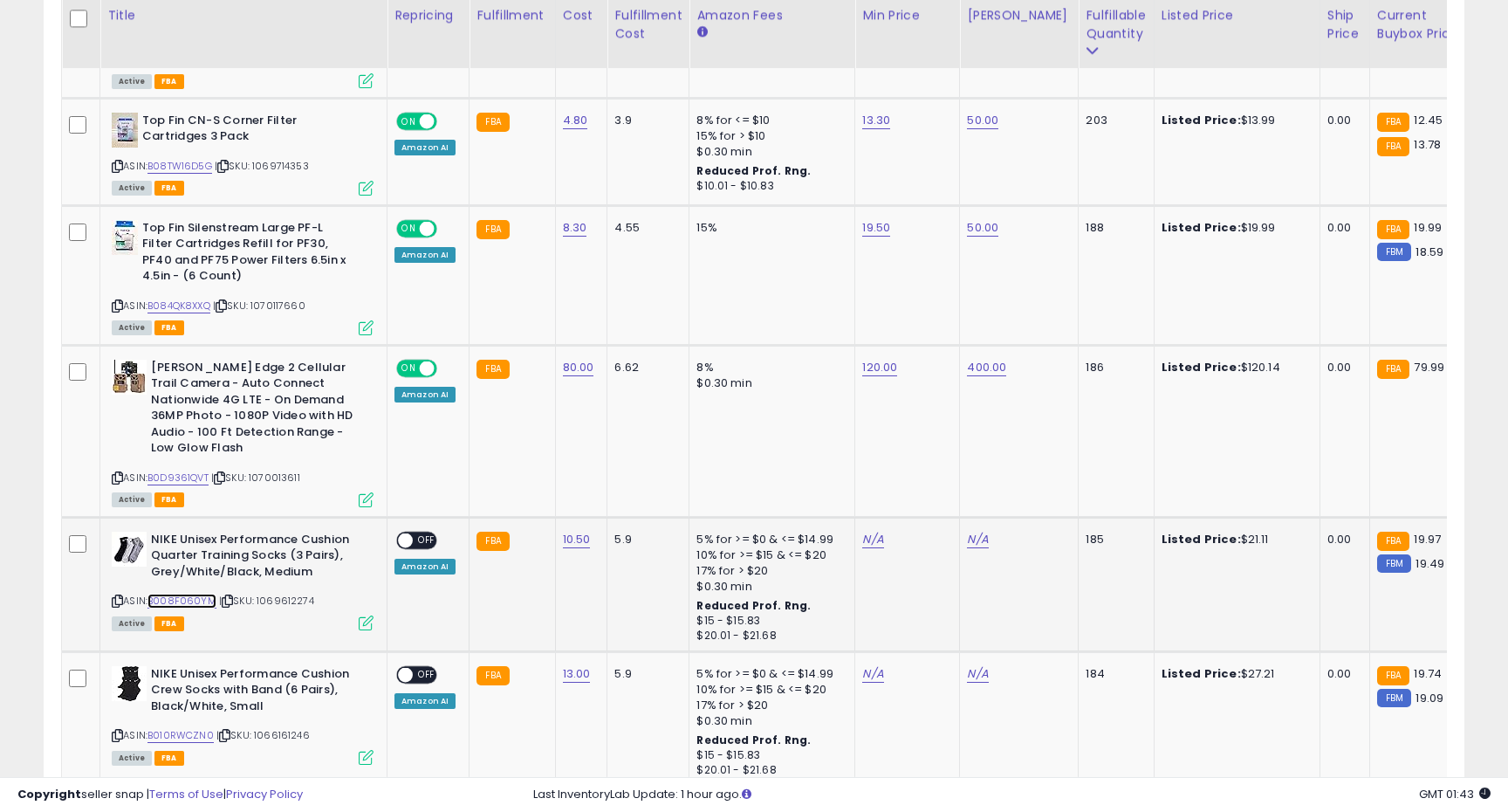
click at [193, 594] on link "B008F060YM" at bounding box center [182, 601] width 69 height 15
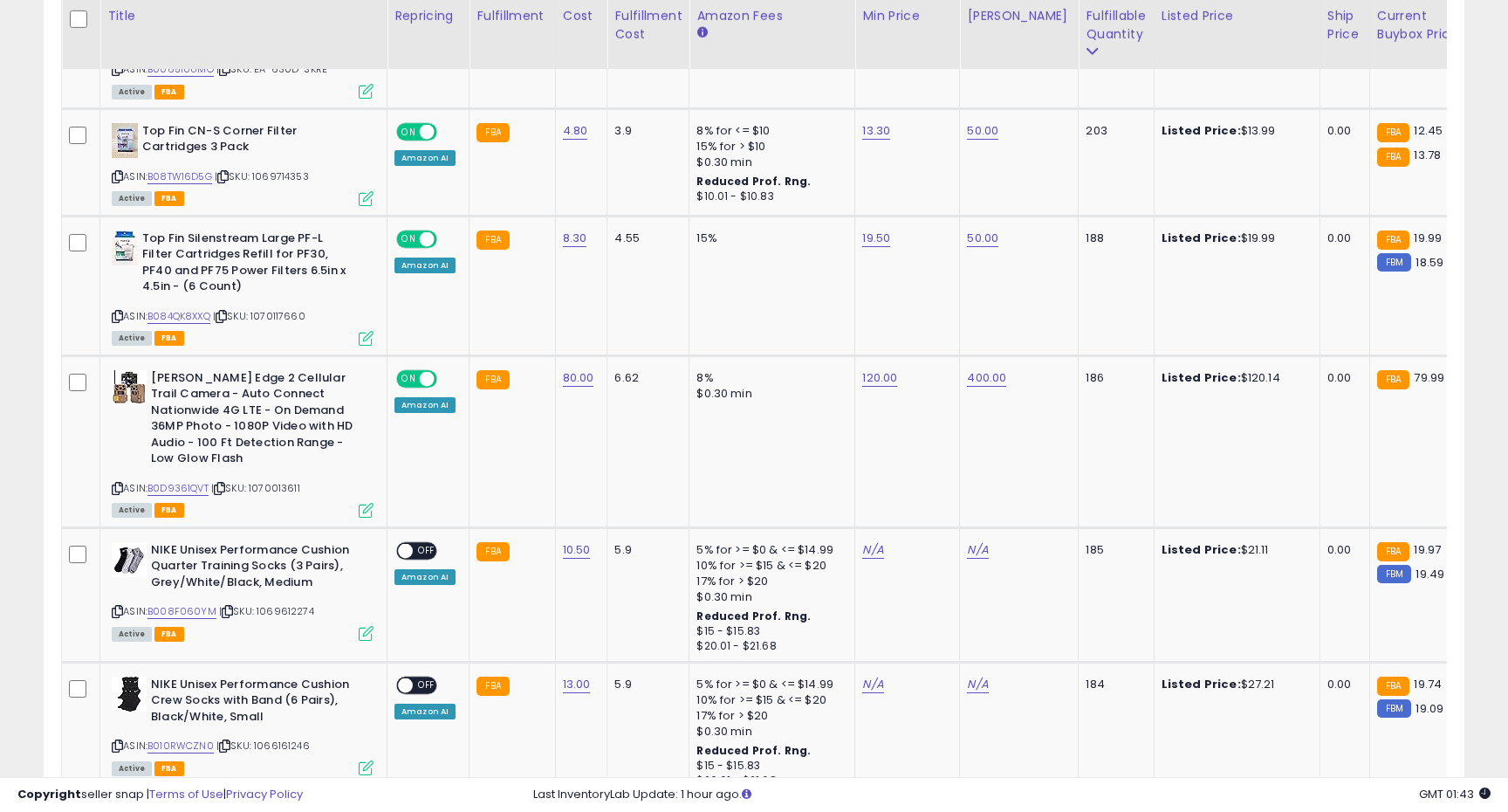
scroll to position [1117, 0]
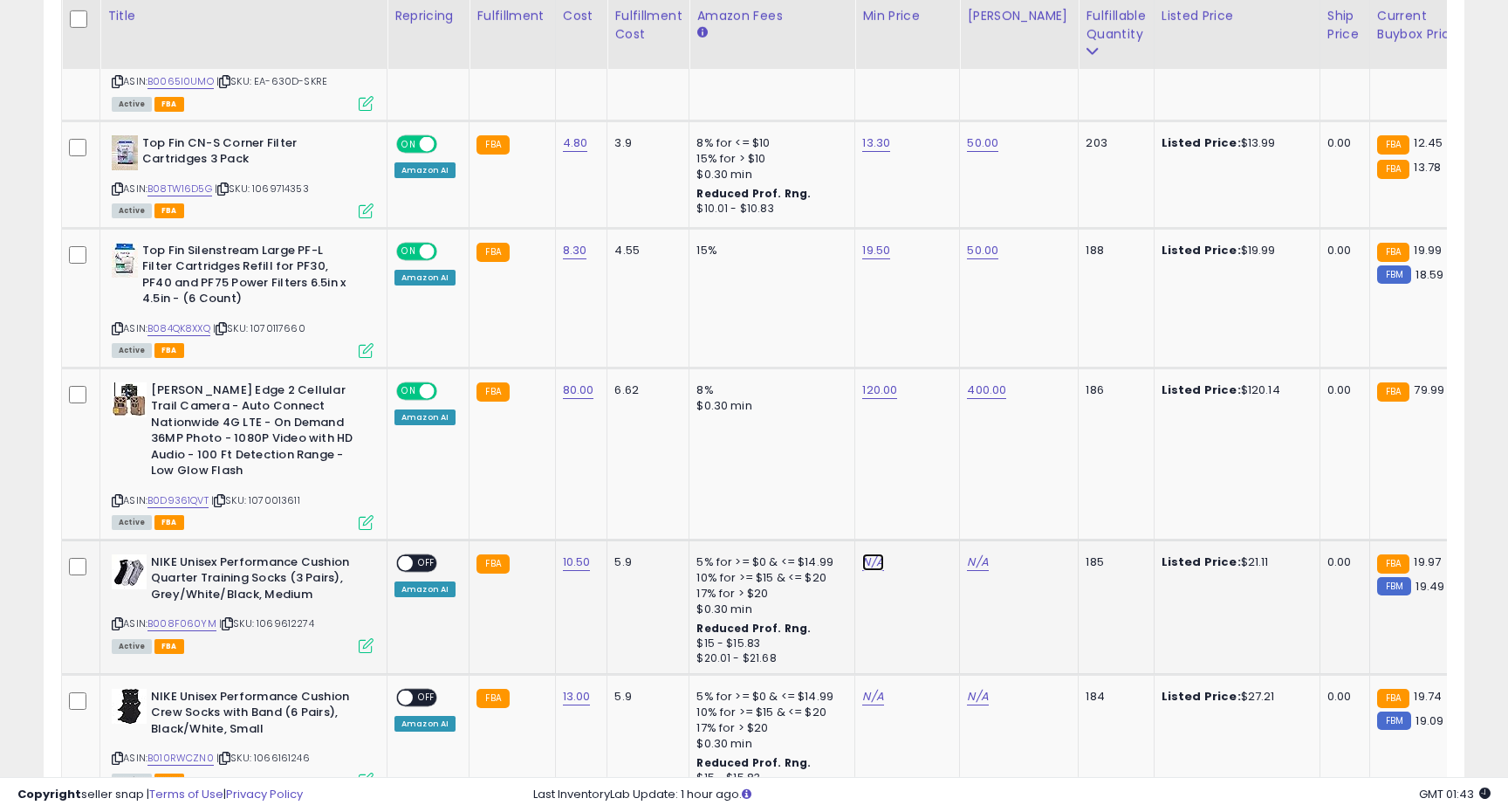
click at [862, 553] on link "N/A" at bounding box center [872, 561] width 21 height 18
type input "**"
click at [930, 498] on icon "submit" at bounding box center [923, 500] width 10 height 10
click at [974, 553] on link "N/A" at bounding box center [977, 561] width 21 height 18
type input "**"
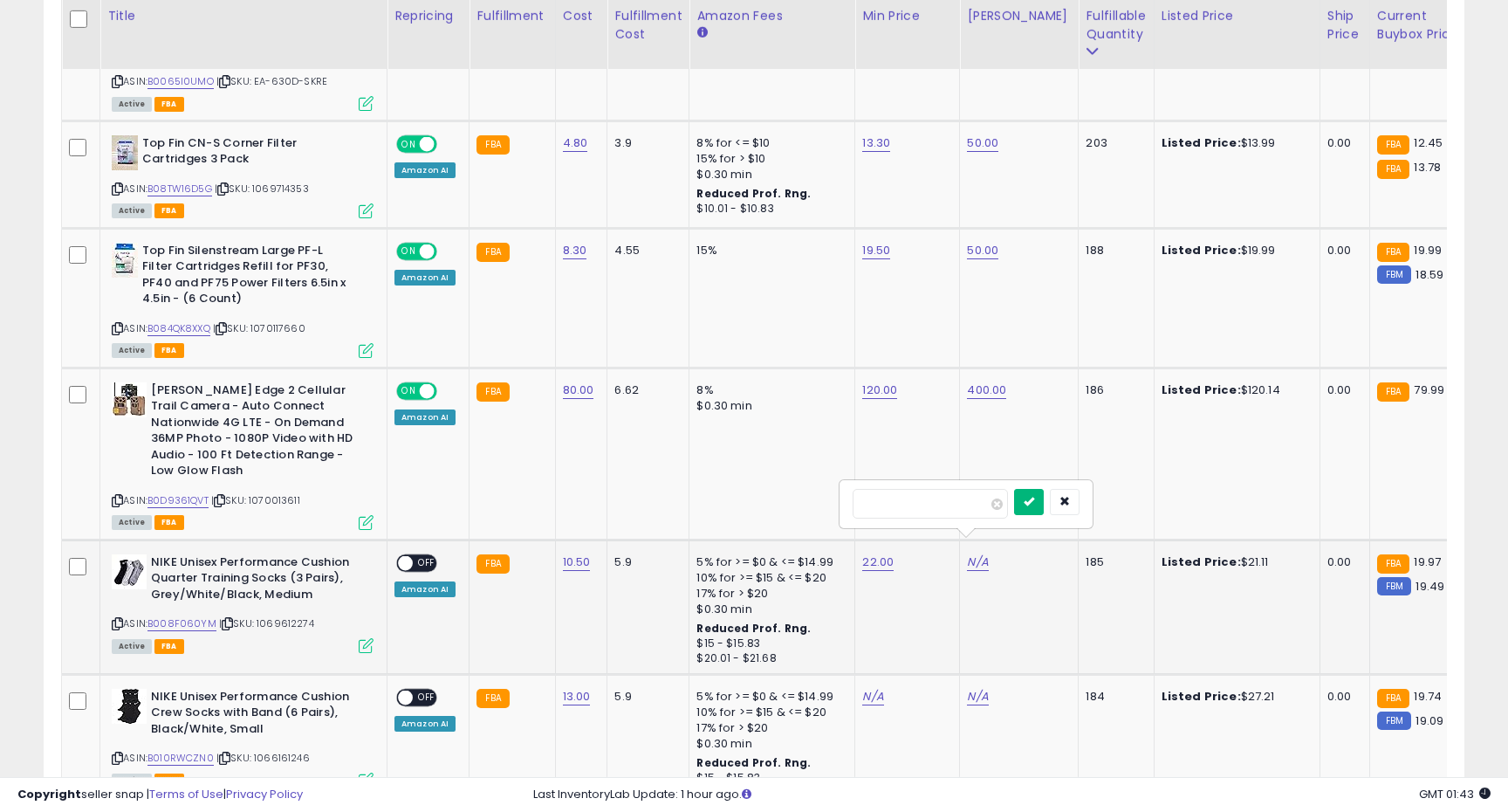
click at [1044, 494] on button "submit" at bounding box center [1029, 502] width 30 height 26
click at [419, 555] on span "OFF" at bounding box center [427, 562] width 28 height 15
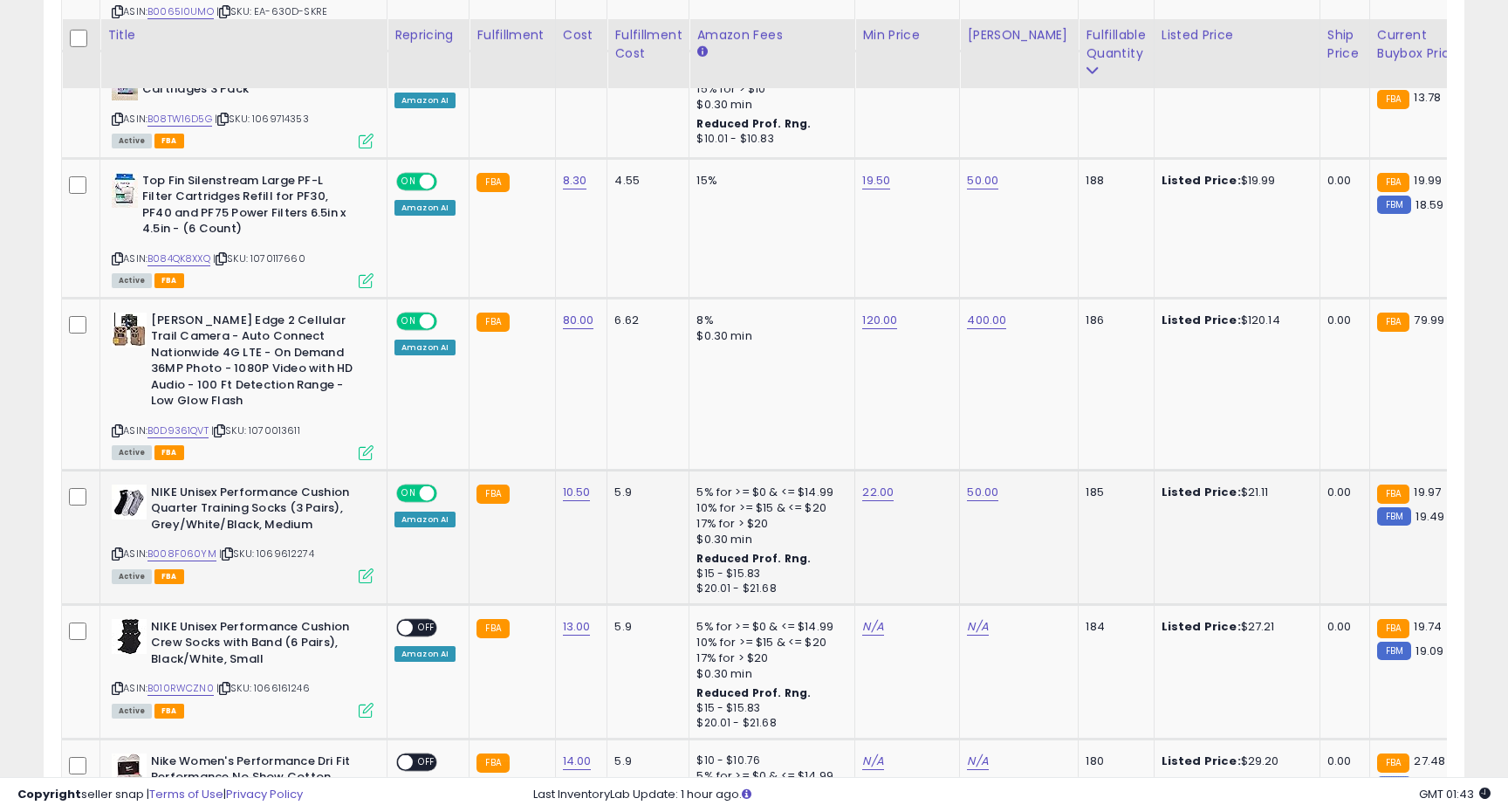
scroll to position [1245, 0]
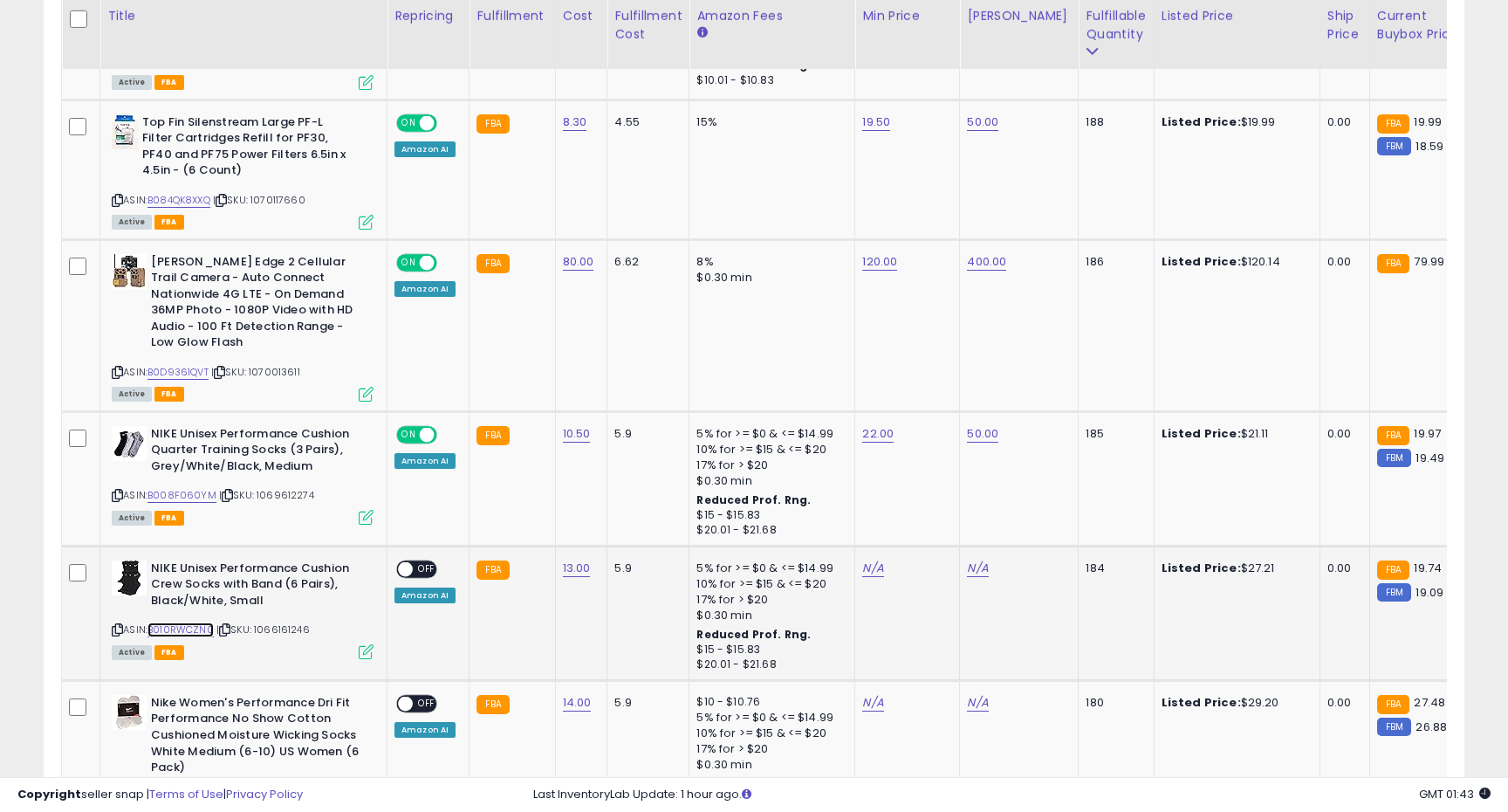
click at [192, 623] on link "B010RWCZN0" at bounding box center [180, 630] width 66 height 15
click at [873, 560] on link "N/A" at bounding box center [872, 568] width 21 height 18
type input "**"
click at [932, 514] on button "submit" at bounding box center [924, 508] width 30 height 26
click at [413, 561] on span "OFF" at bounding box center [427, 569] width 28 height 15
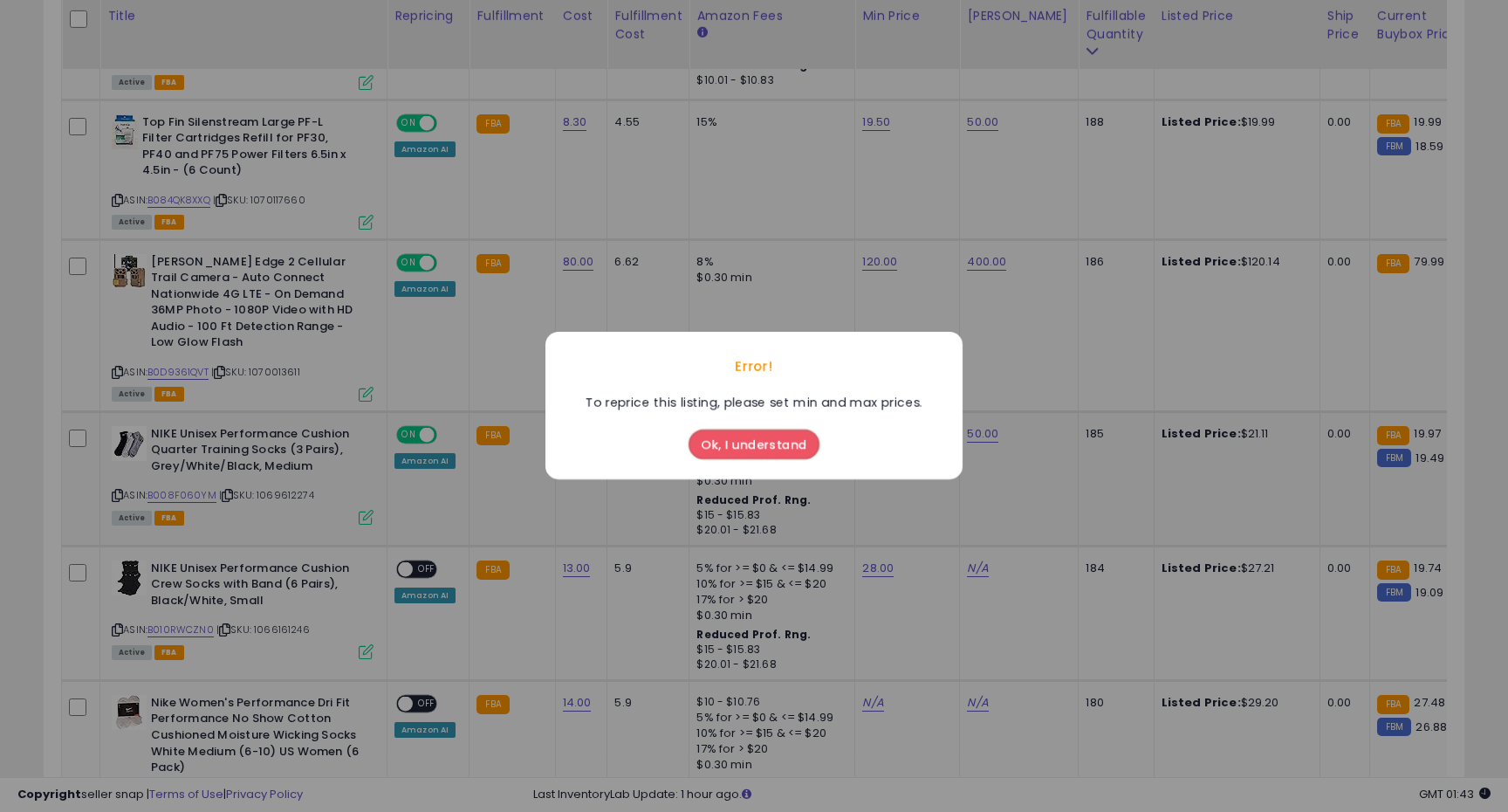
click at [775, 458] on button "Ok, I understand" at bounding box center [754, 445] width 131 height 30
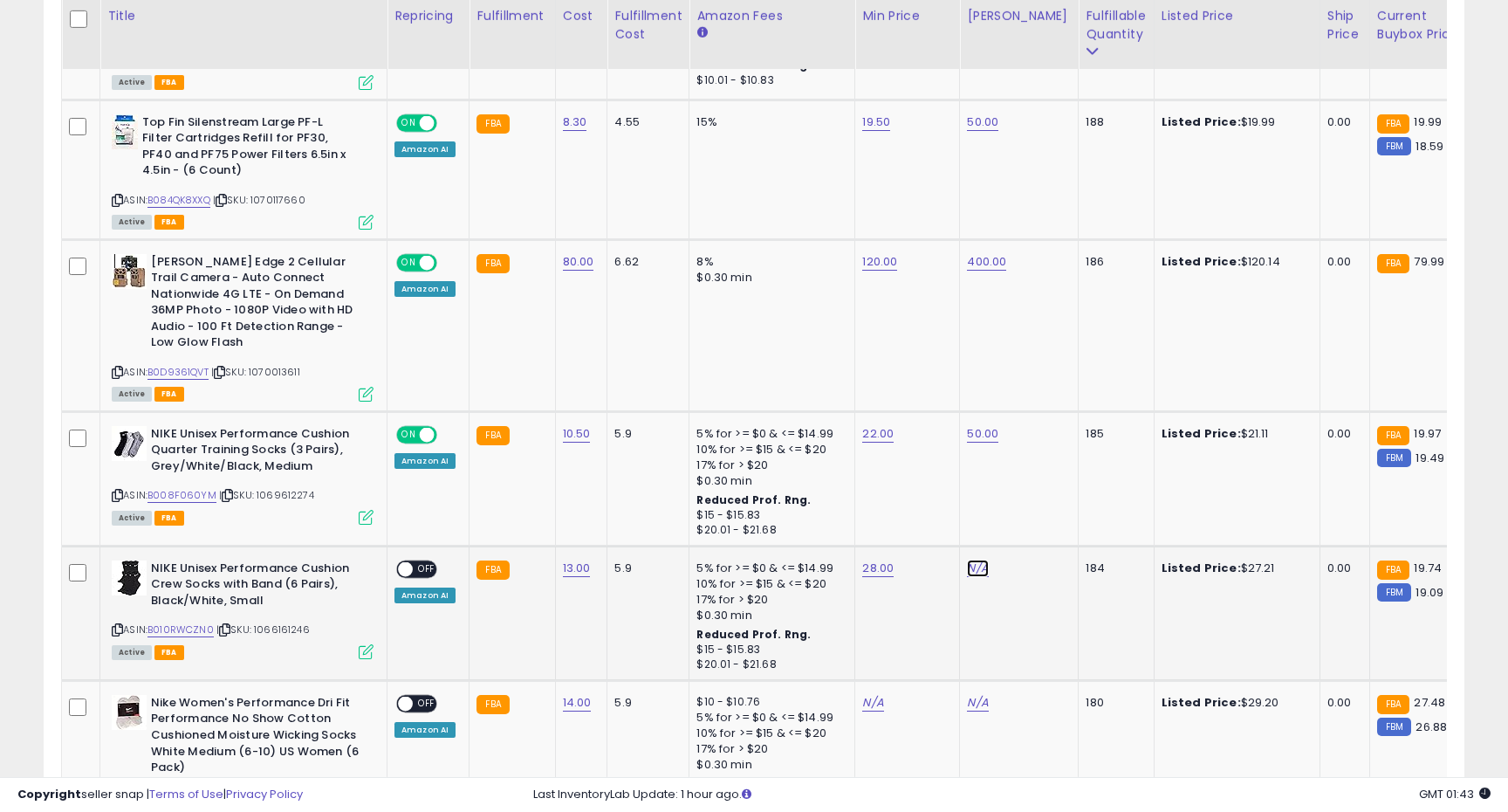
click at [971, 560] on link "N/A" at bounding box center [977, 568] width 21 height 18
type input "**"
click at [1035, 509] on icon "submit" at bounding box center [1028, 507] width 10 height 10
click at [418, 561] on span "OFF" at bounding box center [427, 569] width 28 height 15
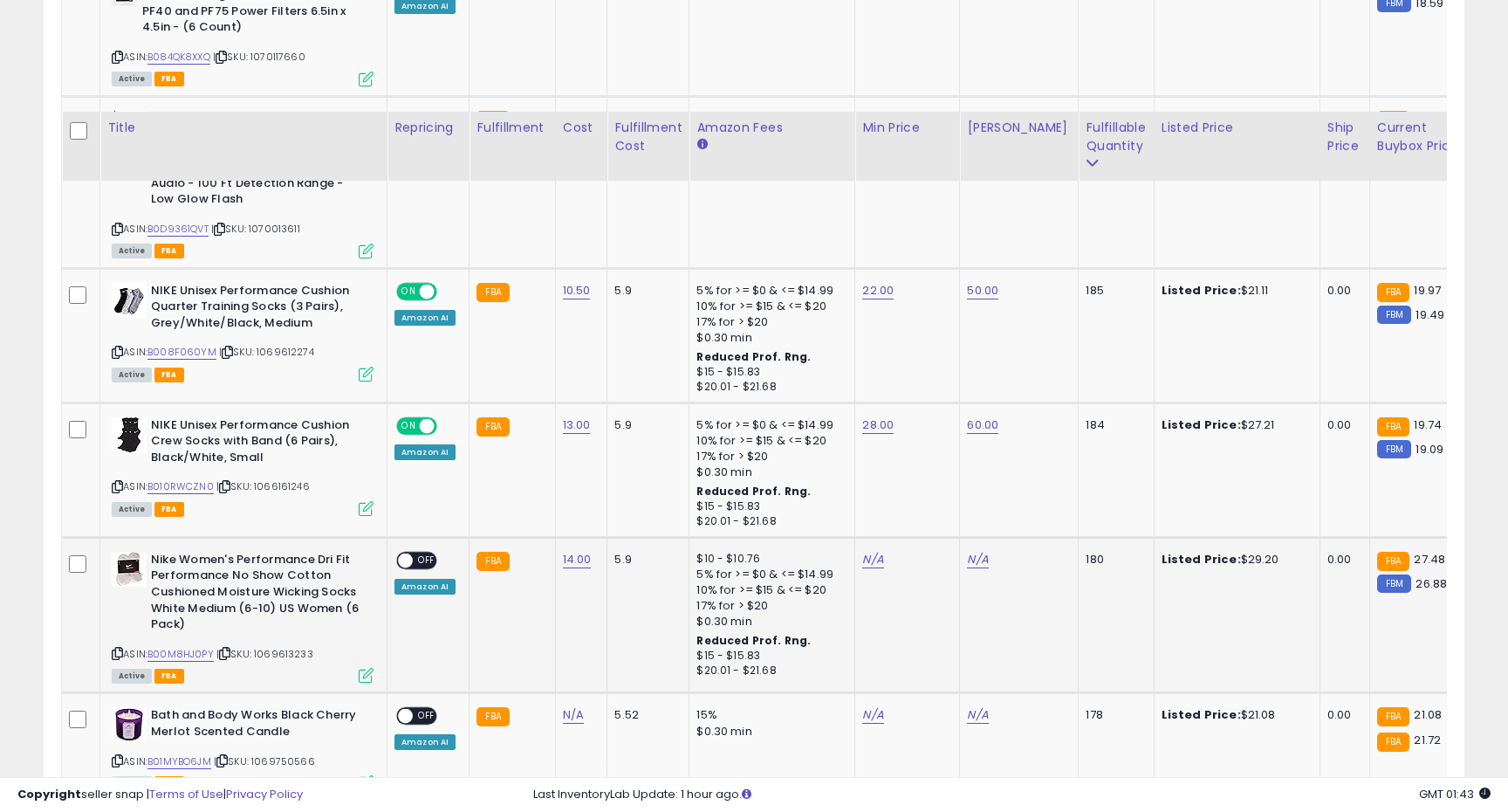
scroll to position [1501, 0]
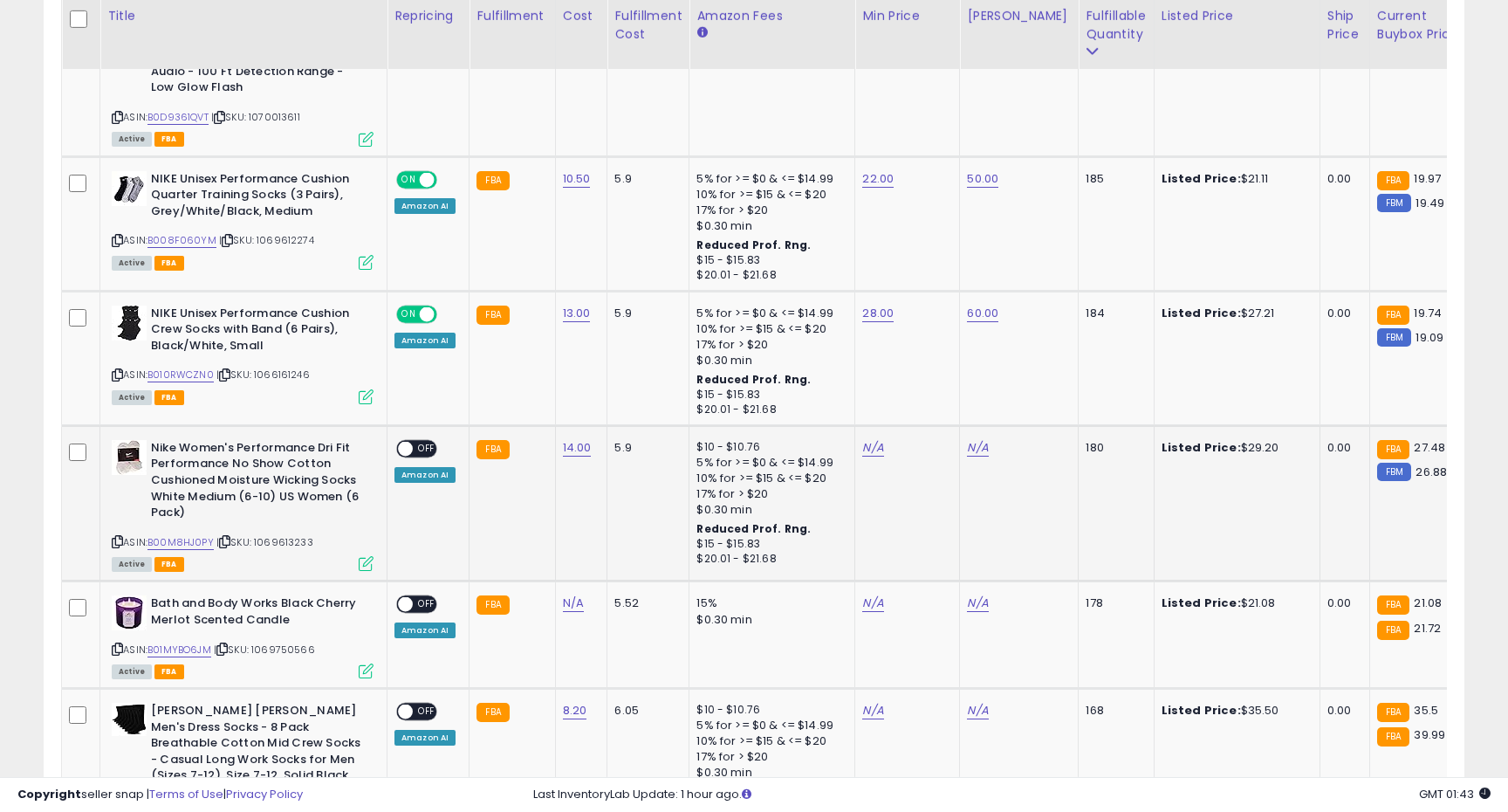
click at [178, 518] on div "ASIN: B00M8HJ0PY | SKU: 1069613233 Active FBA" at bounding box center [242, 504] width 262 height 129
click at [178, 535] on link "B00M8HJ0PY" at bounding box center [180, 543] width 66 height 15
click at [874, 439] on link "N/A" at bounding box center [872, 447] width 21 height 18
type input "**"
click at [930, 389] on icon "submit" at bounding box center [923, 387] width 10 height 10
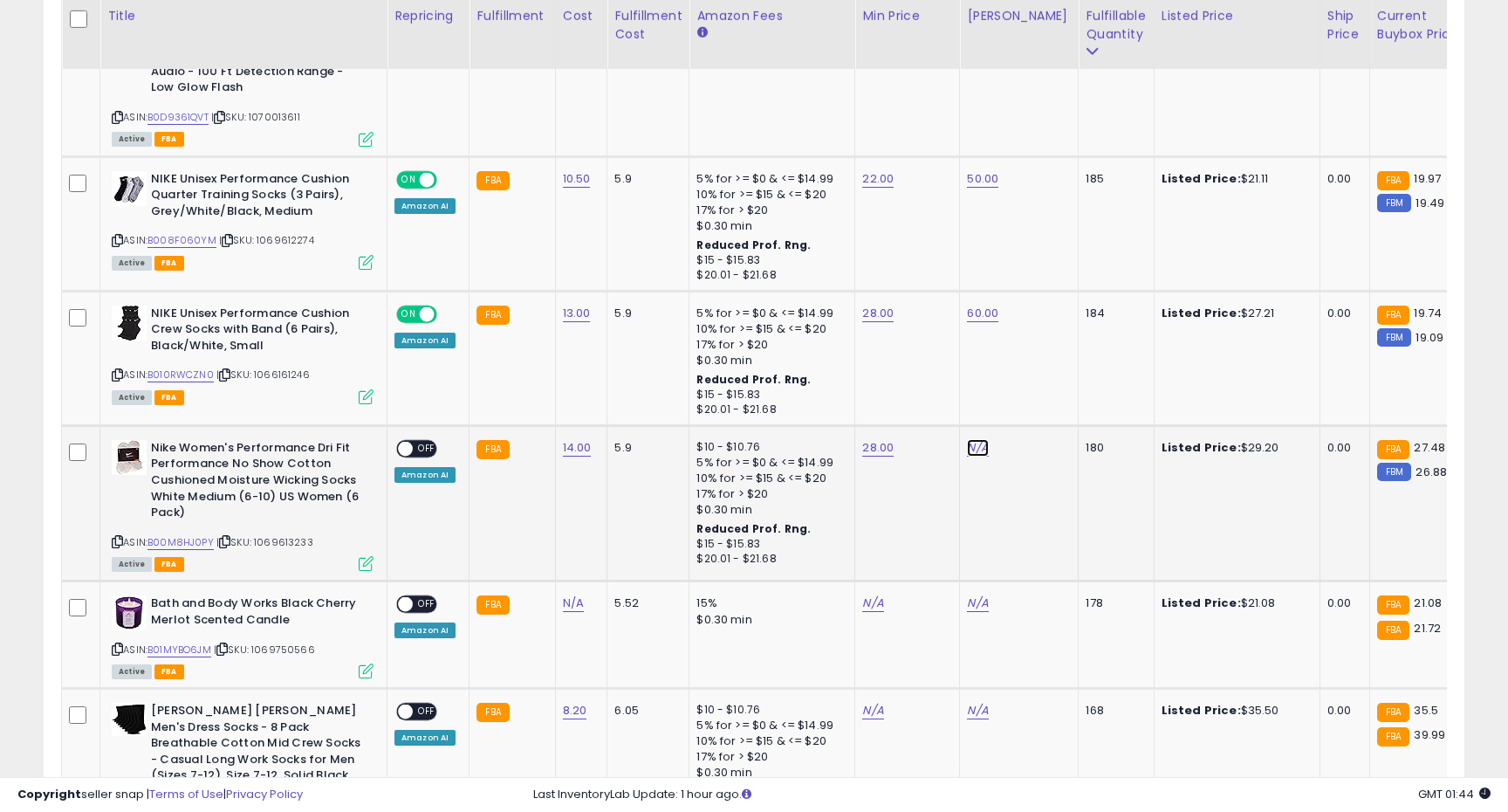
click at [972, 439] on link "N/A" at bounding box center [977, 447] width 21 height 18
type input "*"
type input "**"
click at [1035, 384] on icon "submit" at bounding box center [1028, 387] width 10 height 10
click at [419, 441] on span "OFF" at bounding box center [427, 448] width 28 height 15
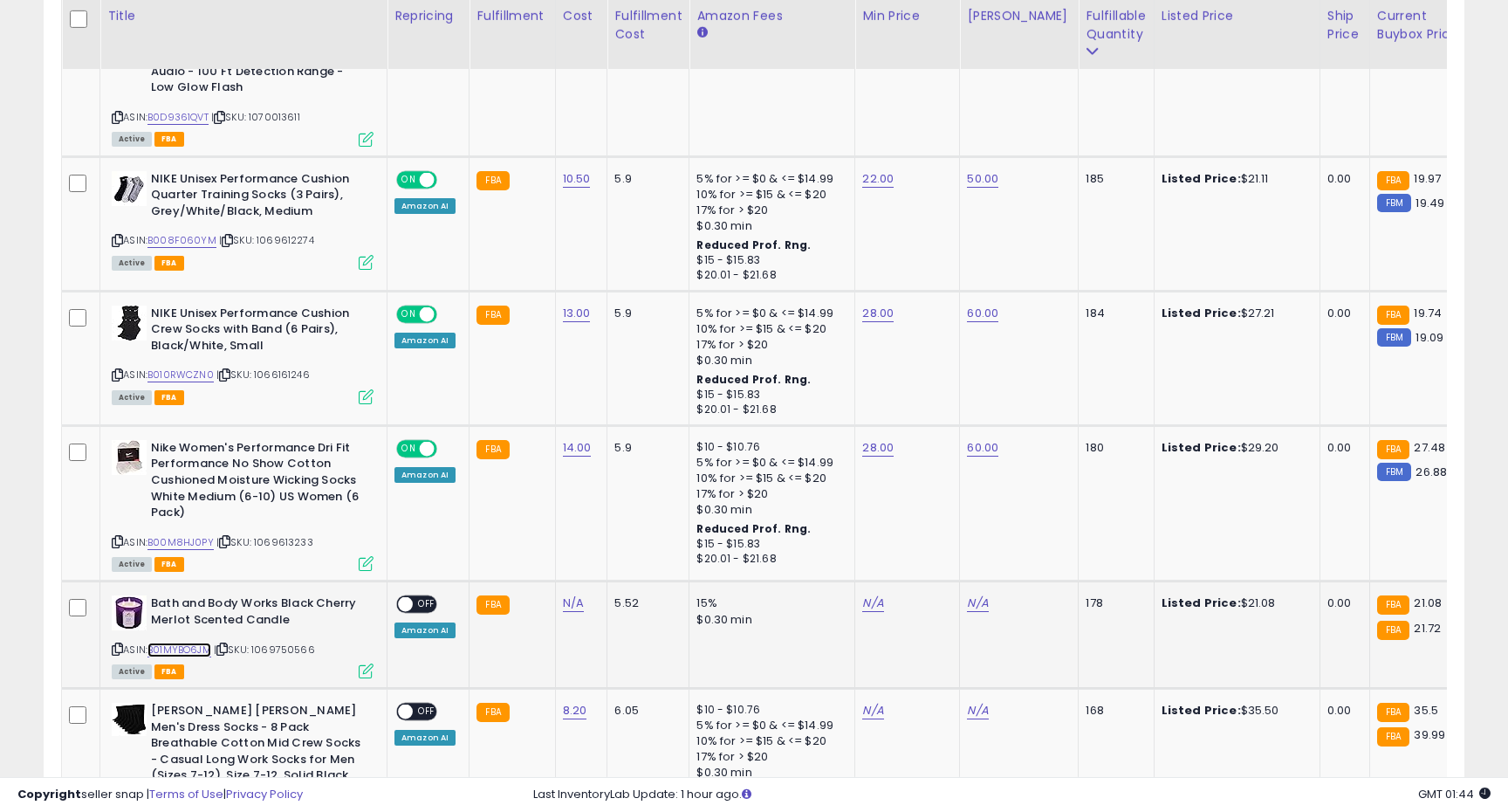
click at [190, 642] on link "B01MYBO6JM" at bounding box center [179, 650] width 64 height 15
click at [864, 595] on link "N/A" at bounding box center [872, 603] width 21 height 18
type input "****"
click at [939, 538] on button "submit" at bounding box center [924, 544] width 30 height 26
click at [968, 595] on link "N/A" at bounding box center [977, 603] width 21 height 18
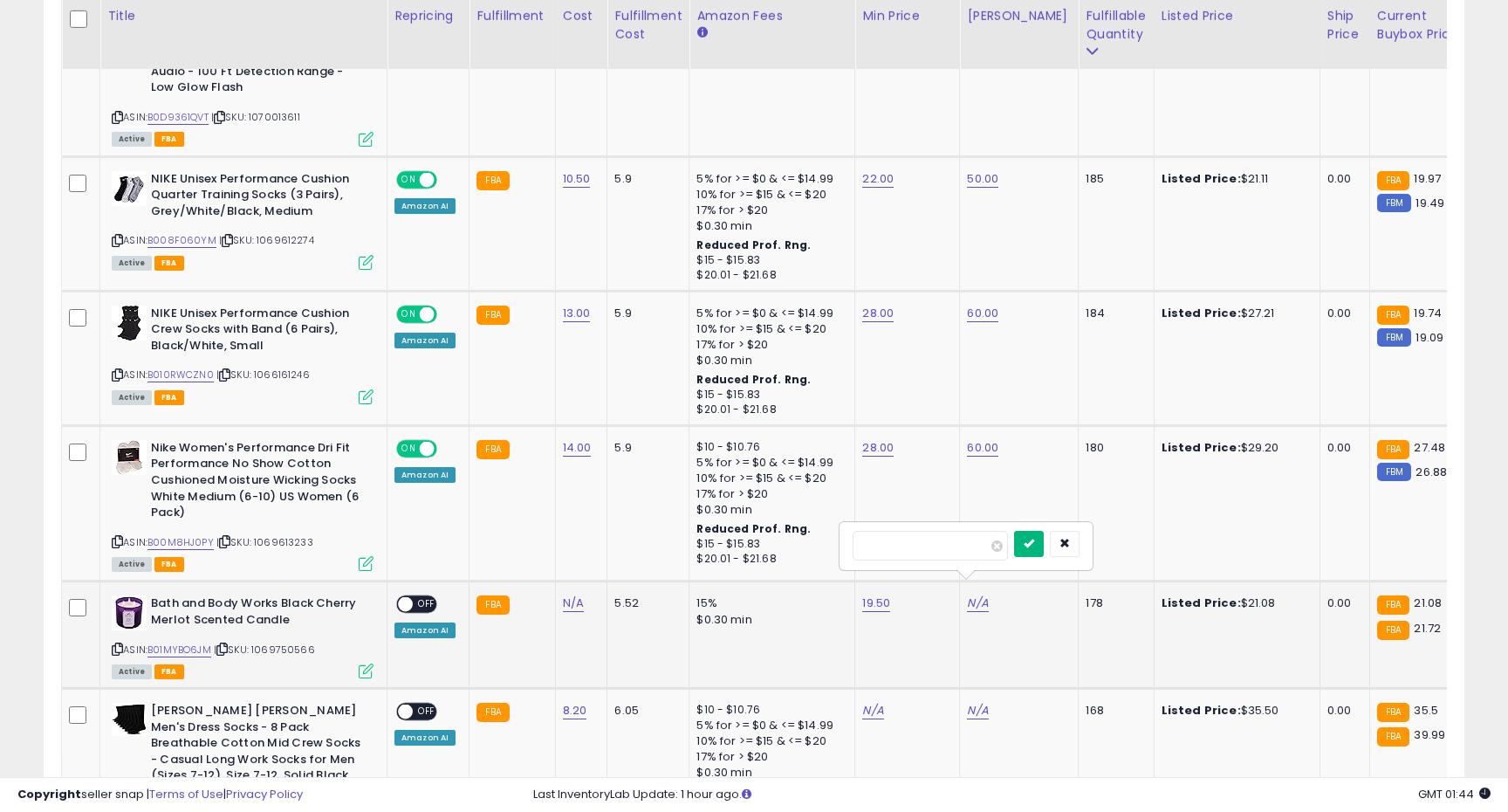
type input "**"
click at [1038, 532] on button "submit" at bounding box center [1029, 544] width 30 height 26
click at [419, 597] on span "OFF" at bounding box center [427, 604] width 28 height 15
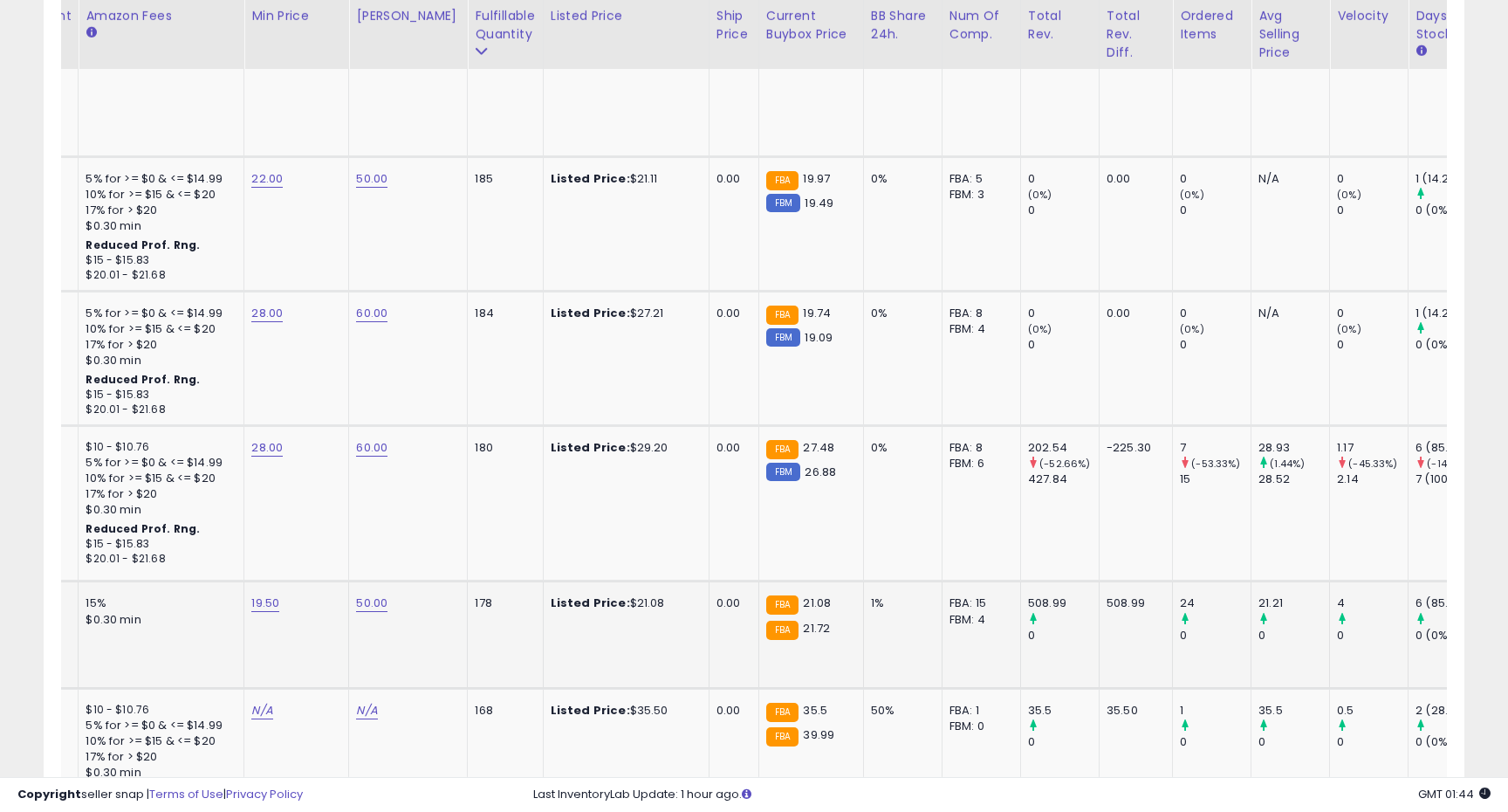
scroll to position [0, 768]
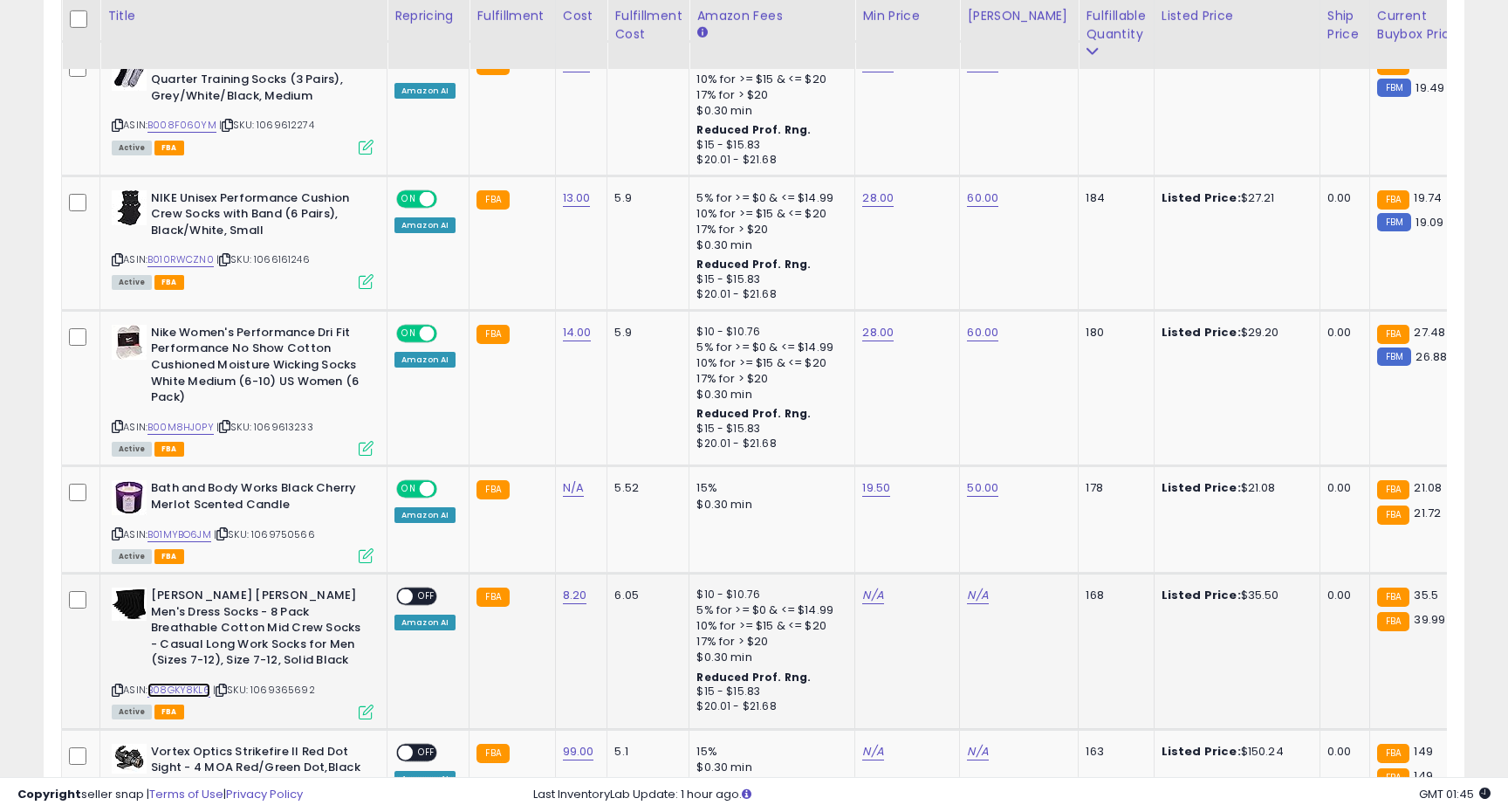
click at [193, 682] on link "B08GKY8KL6" at bounding box center [179, 690] width 63 height 15
click at [117, 685] on icon at bounding box center [117, 690] width 11 height 9
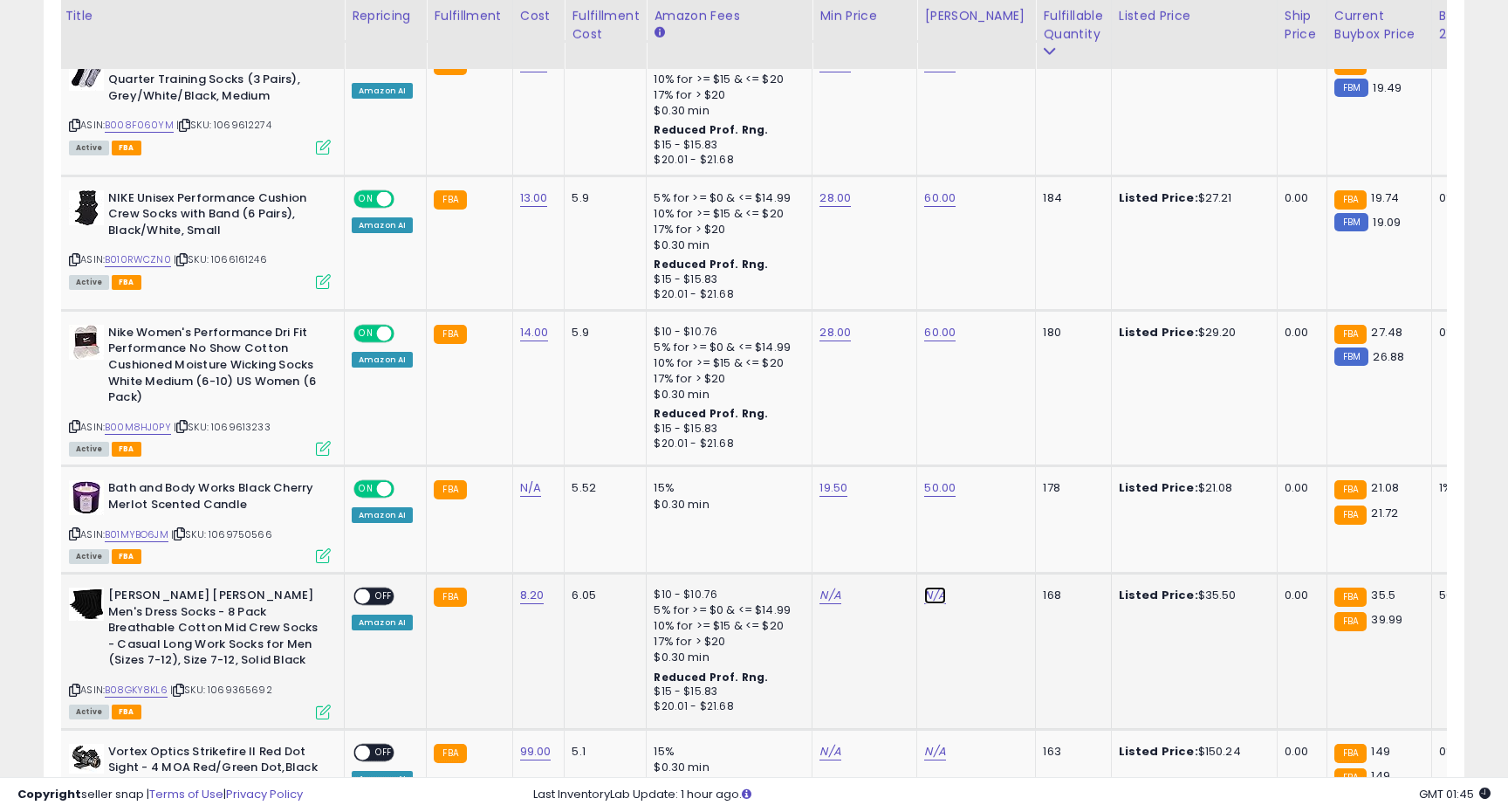
click at [924, 586] on link "N/A" at bounding box center [934, 595] width 21 height 18
type input "**"
click at [991, 534] on icon "submit" at bounding box center [986, 535] width 10 height 10
click at [819, 586] on link "N/A" at bounding box center [830, 595] width 21 height 18
type input "**"
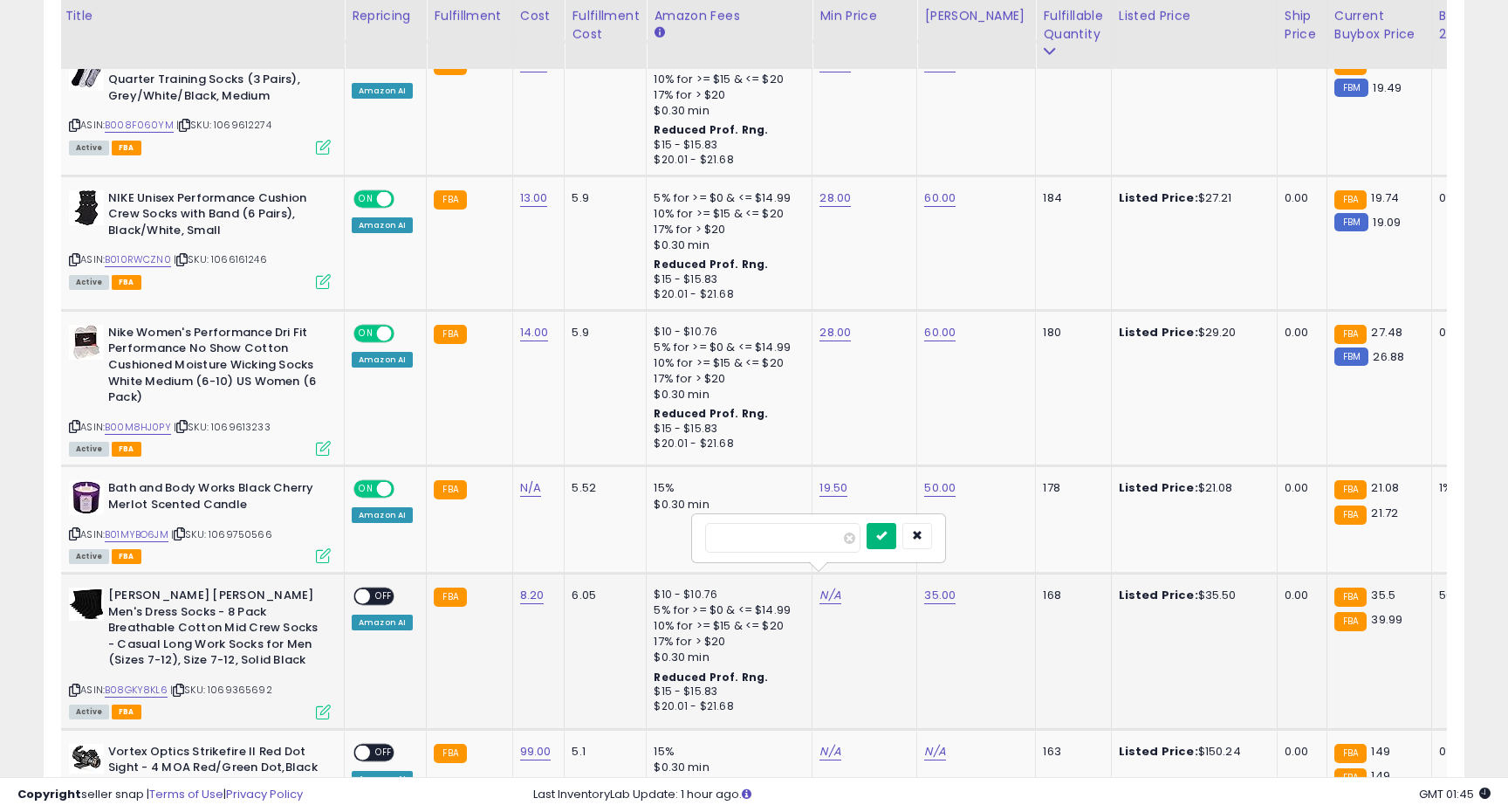
click at [896, 532] on button "submit" at bounding box center [882, 535] width 30 height 26
click at [376, 589] on span "OFF" at bounding box center [384, 597] width 28 height 15
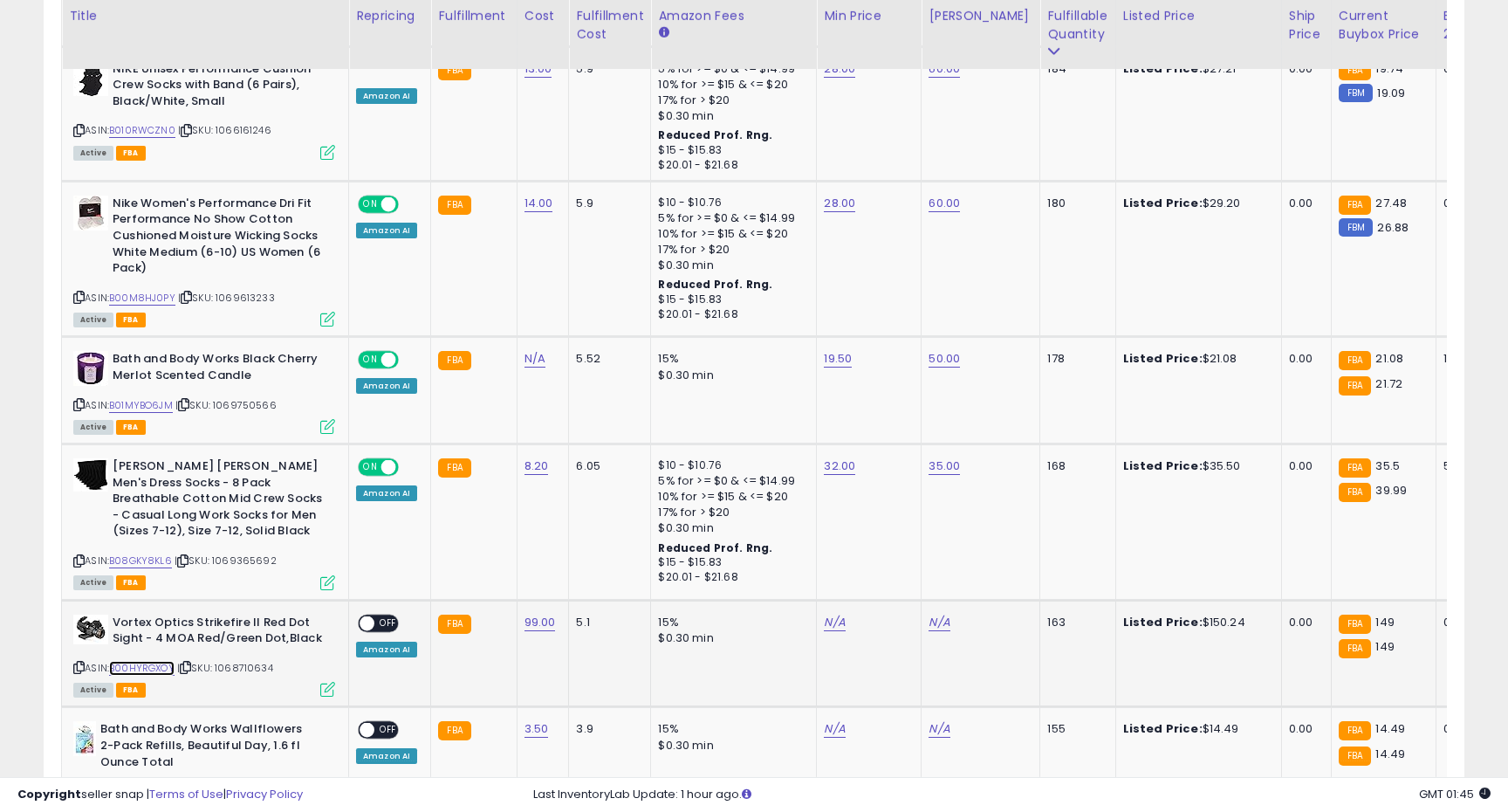
click at [140, 661] on link "B00HYRGXOY" at bounding box center [142, 668] width 66 height 15
click at [74, 663] on icon at bounding box center [79, 667] width 11 height 9
click at [831, 613] on link "N/A" at bounding box center [834, 622] width 21 height 18
type input "***"
click at [893, 564] on button "submit" at bounding box center [886, 562] width 30 height 26
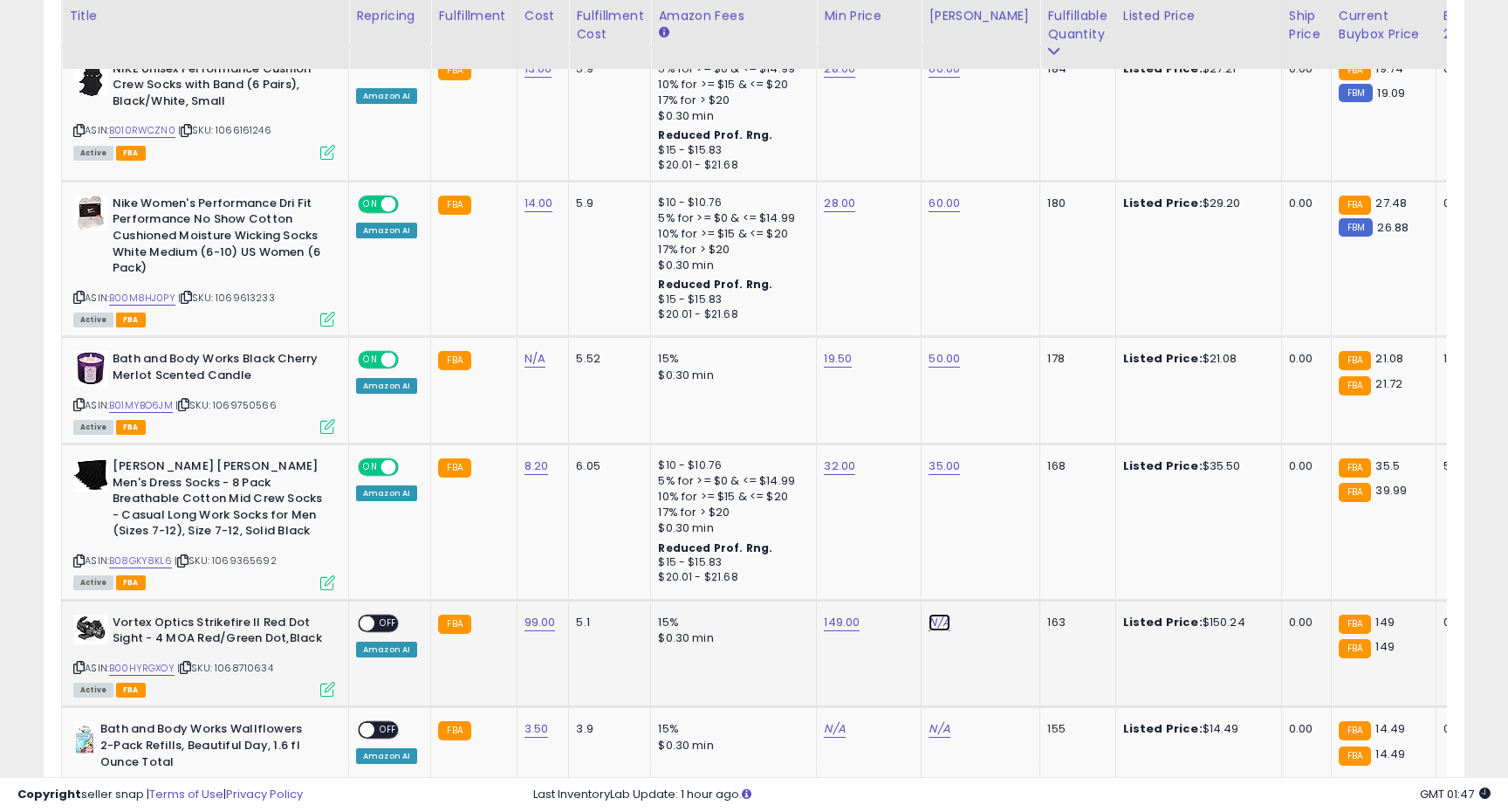
click at [929, 613] on link "N/A" at bounding box center [939, 622] width 21 height 18
type input "*"
type input "***"
click at [1005, 549] on button "submit" at bounding box center [991, 562] width 30 height 26
click at [377, 615] on span "OFF" at bounding box center [388, 623] width 28 height 15
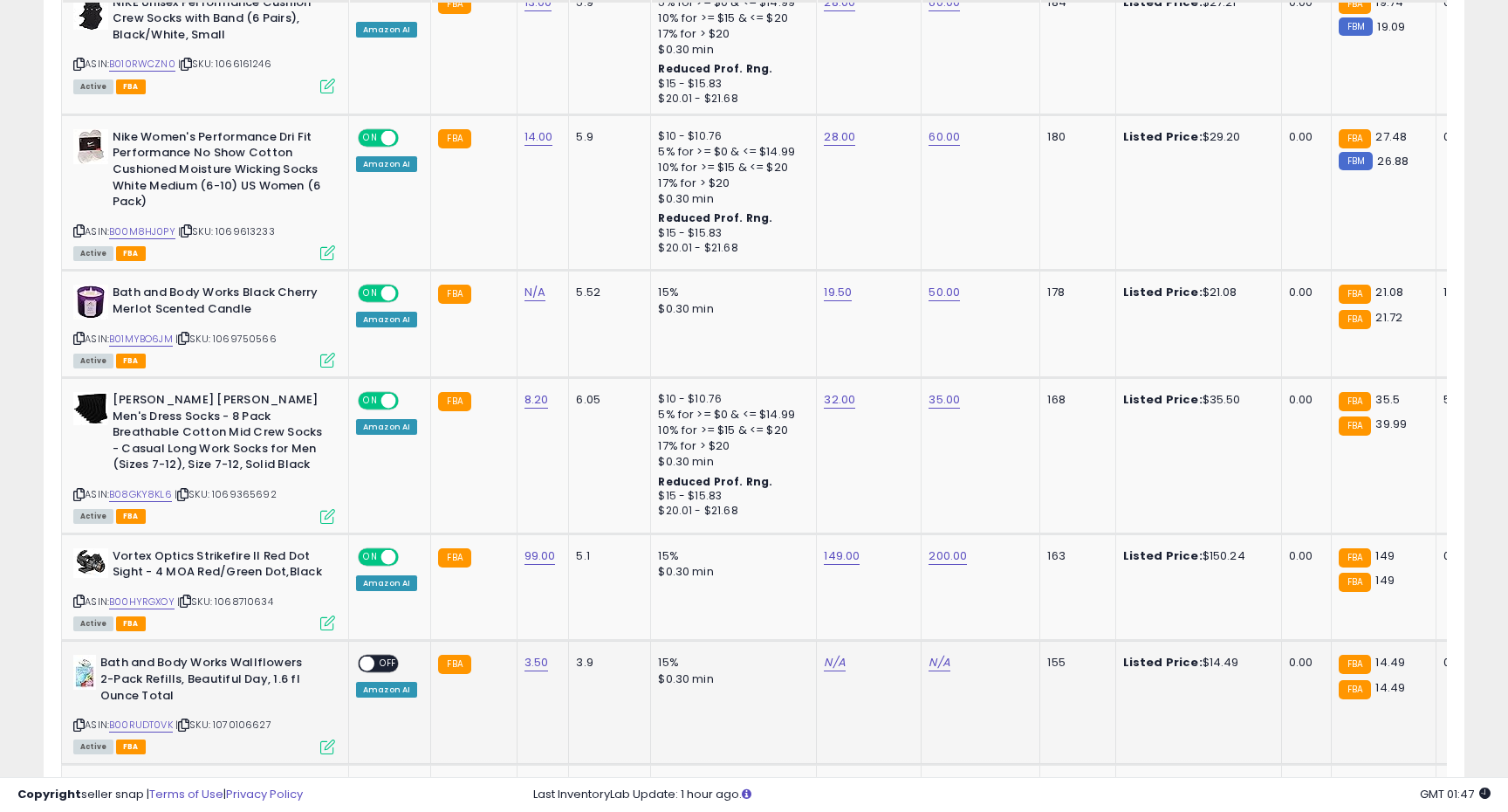
scroll to position [1888, 0]
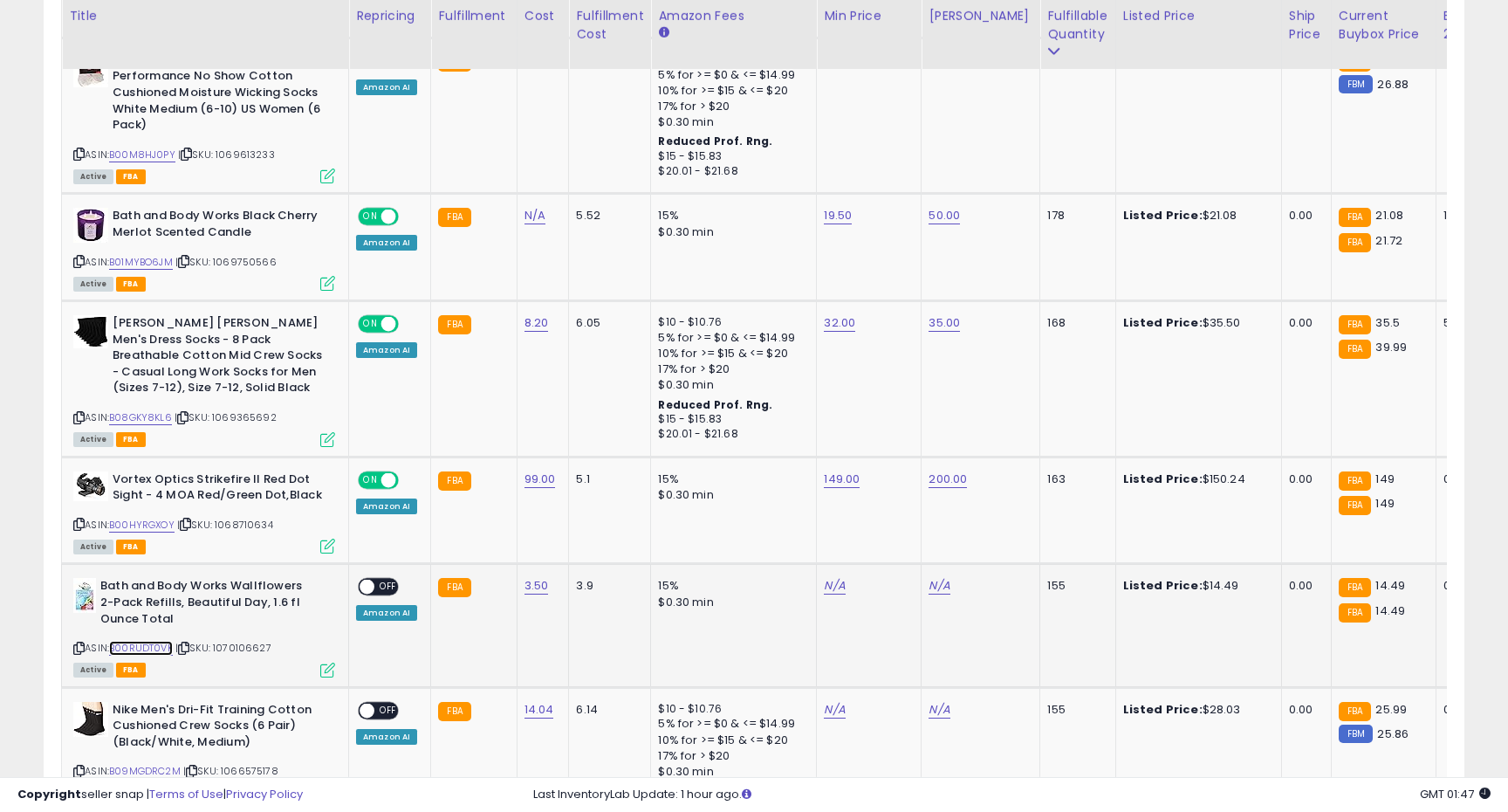
click at [143, 640] on link "B00RUDT0VK" at bounding box center [141, 648] width 64 height 15
click at [833, 577] on link "N/A" at bounding box center [834, 586] width 21 height 18
type input "**"
click at [889, 535] on button "submit" at bounding box center [886, 526] width 30 height 26
click at [933, 577] on link "N/A" at bounding box center [939, 586] width 21 height 18
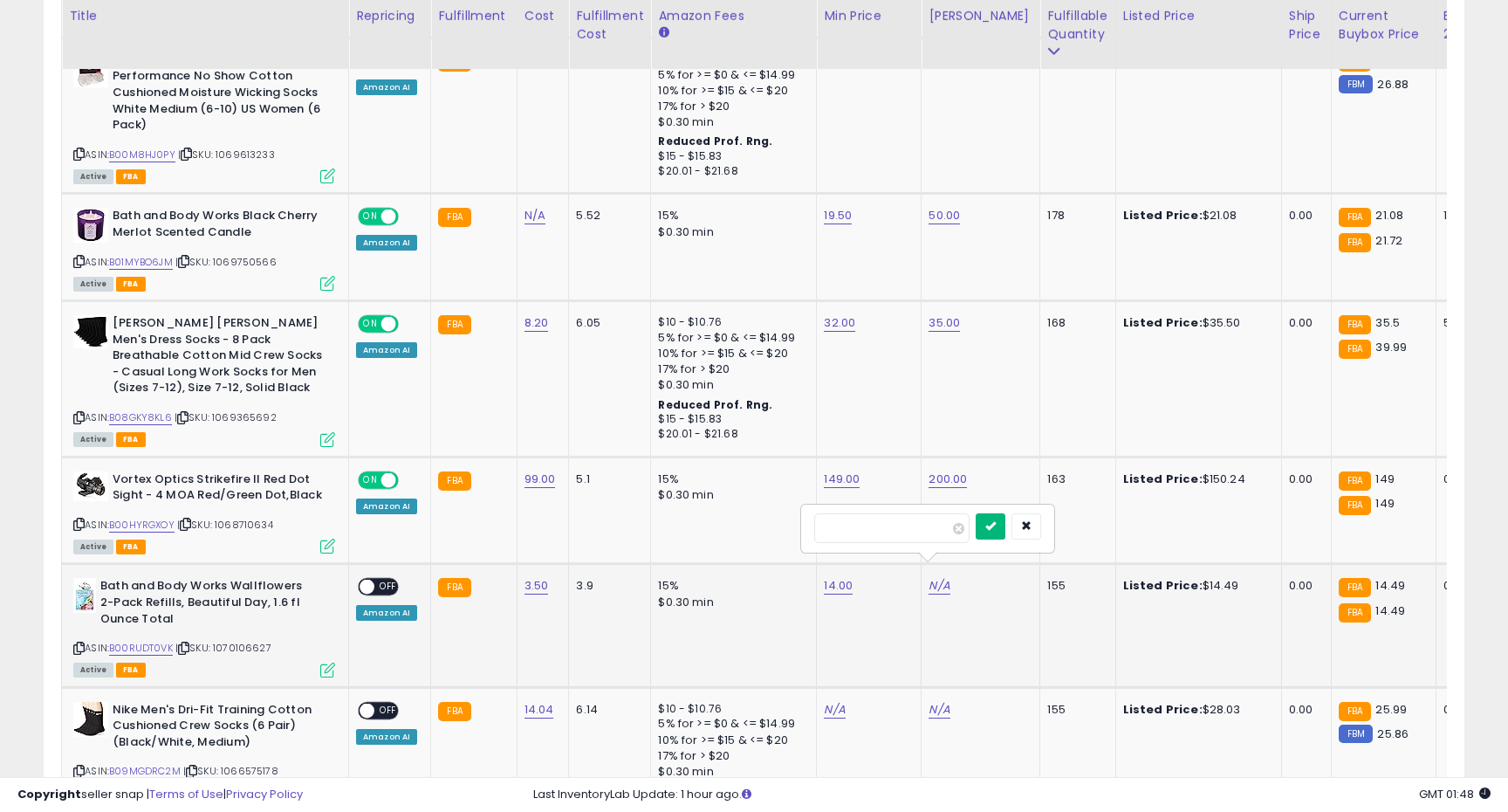
type input "**"
click at [1005, 527] on button "submit" at bounding box center [991, 526] width 30 height 26
click at [385, 580] on span "OFF" at bounding box center [388, 587] width 28 height 15
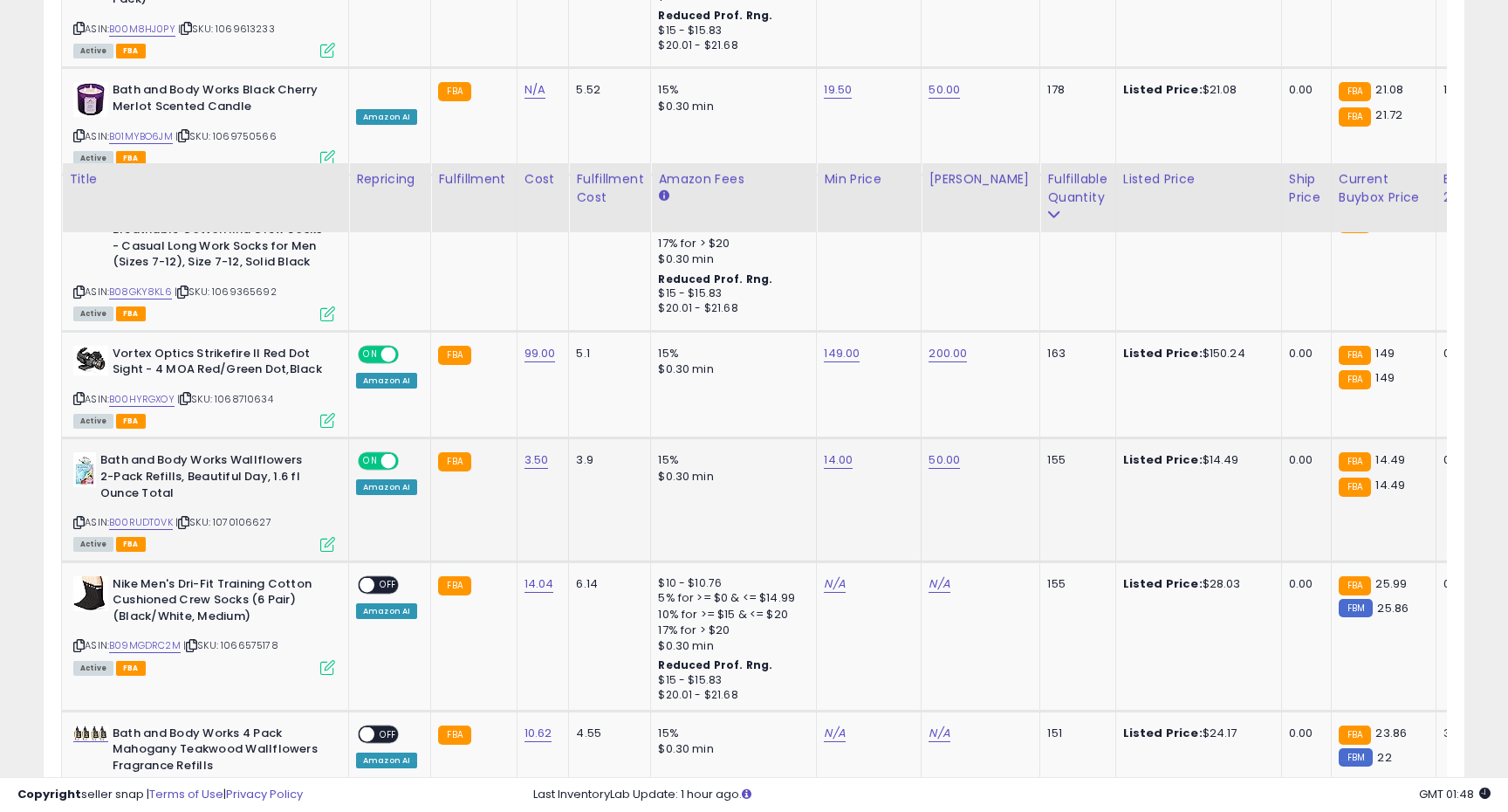
scroll to position [2220, 0]
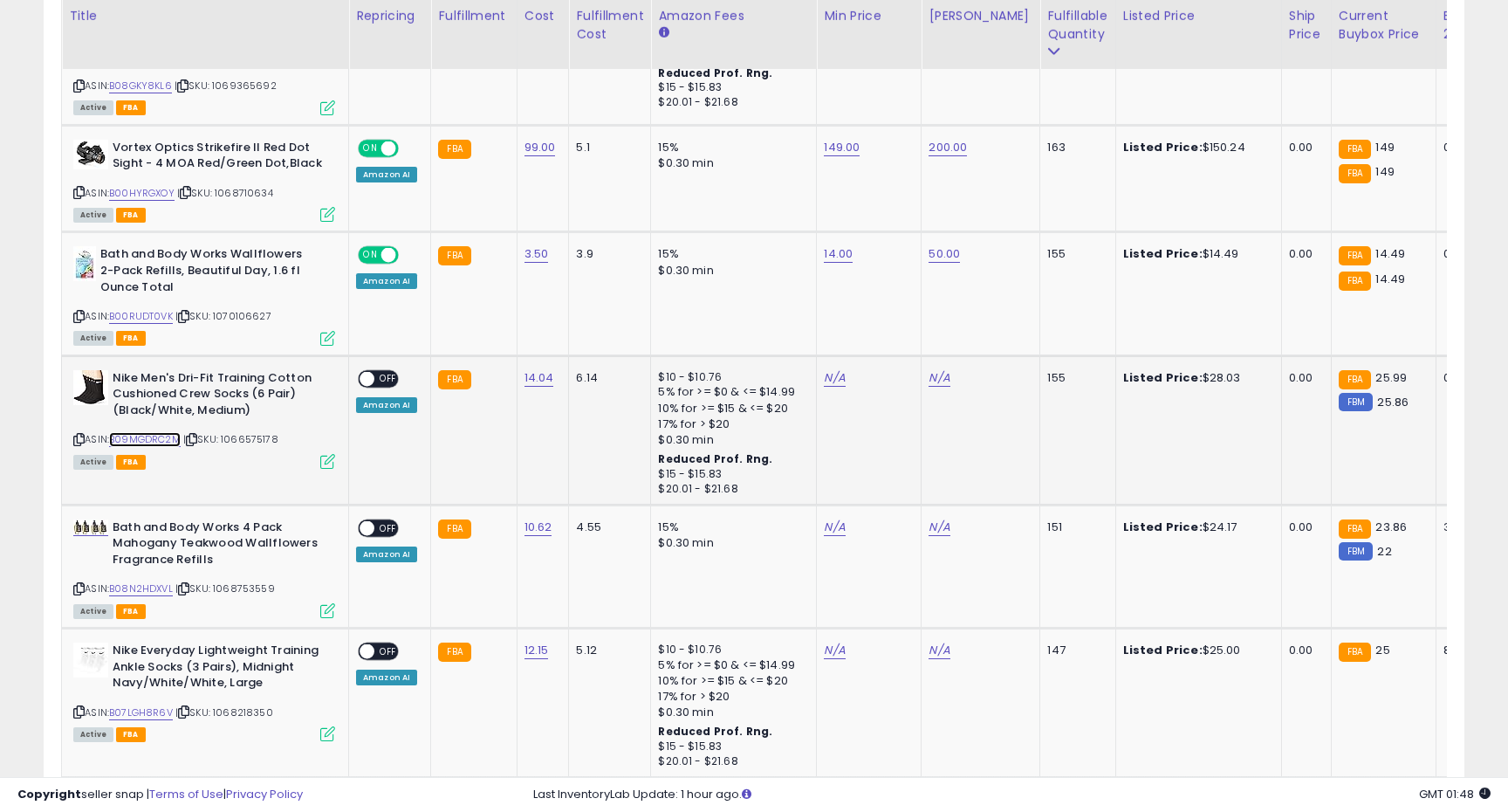
click at [161, 432] on link "B09MGDRC2M" at bounding box center [145, 440] width 71 height 15
click at [836, 369] on link "N/A" at bounding box center [834, 378] width 21 height 18
type input "*"
type input "**"
click at [895, 325] on button "submit" at bounding box center [886, 317] width 30 height 26
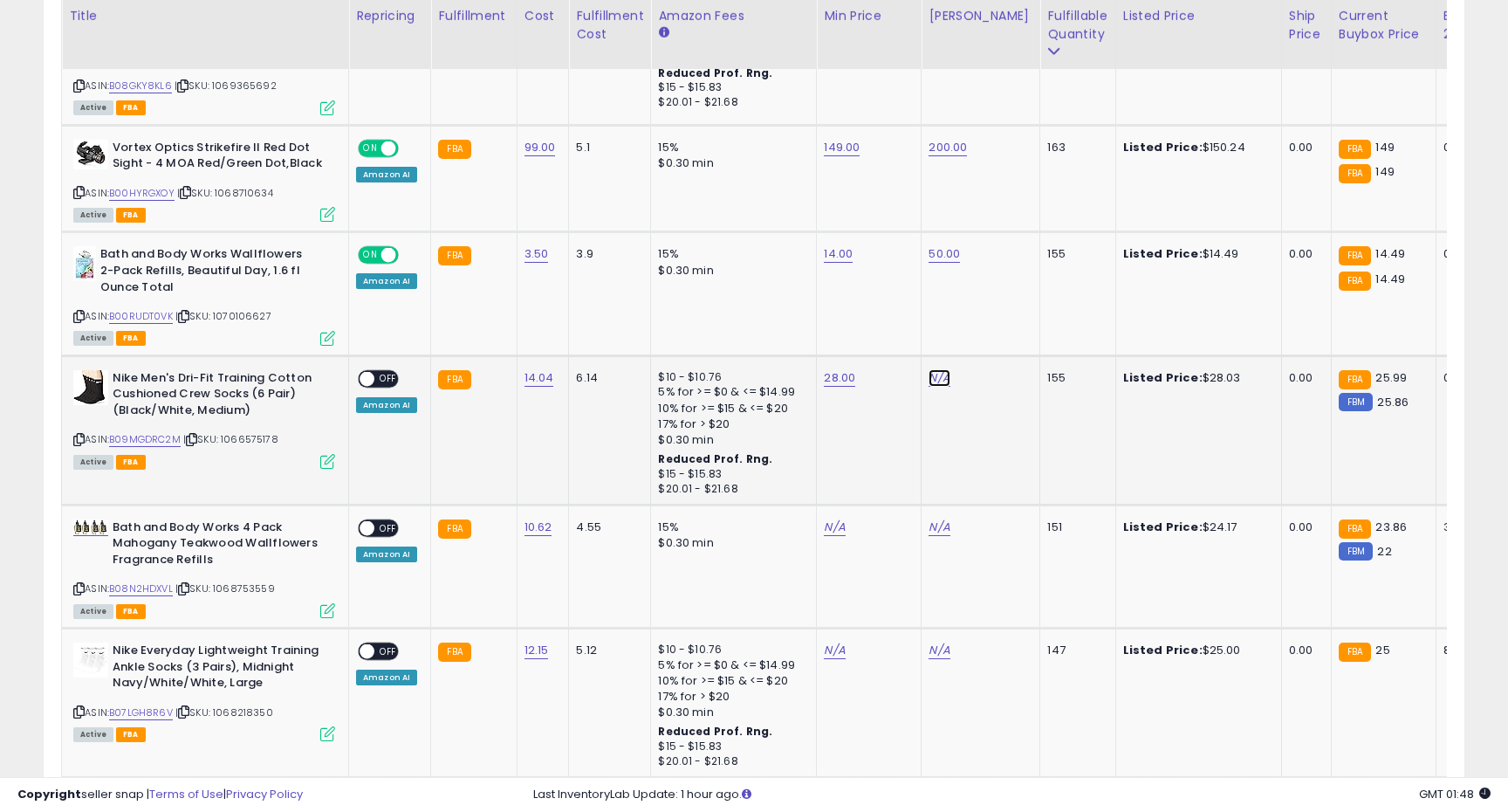
click at [931, 369] on link "N/A" at bounding box center [939, 378] width 21 height 18
type input "**"
click at [996, 321] on icon "submit" at bounding box center [990, 316] width 10 height 10
click at [380, 371] on span "OFF" at bounding box center [388, 379] width 28 height 15
click at [167, 581] on link "B08N2HDXVL" at bounding box center [141, 588] width 64 height 15
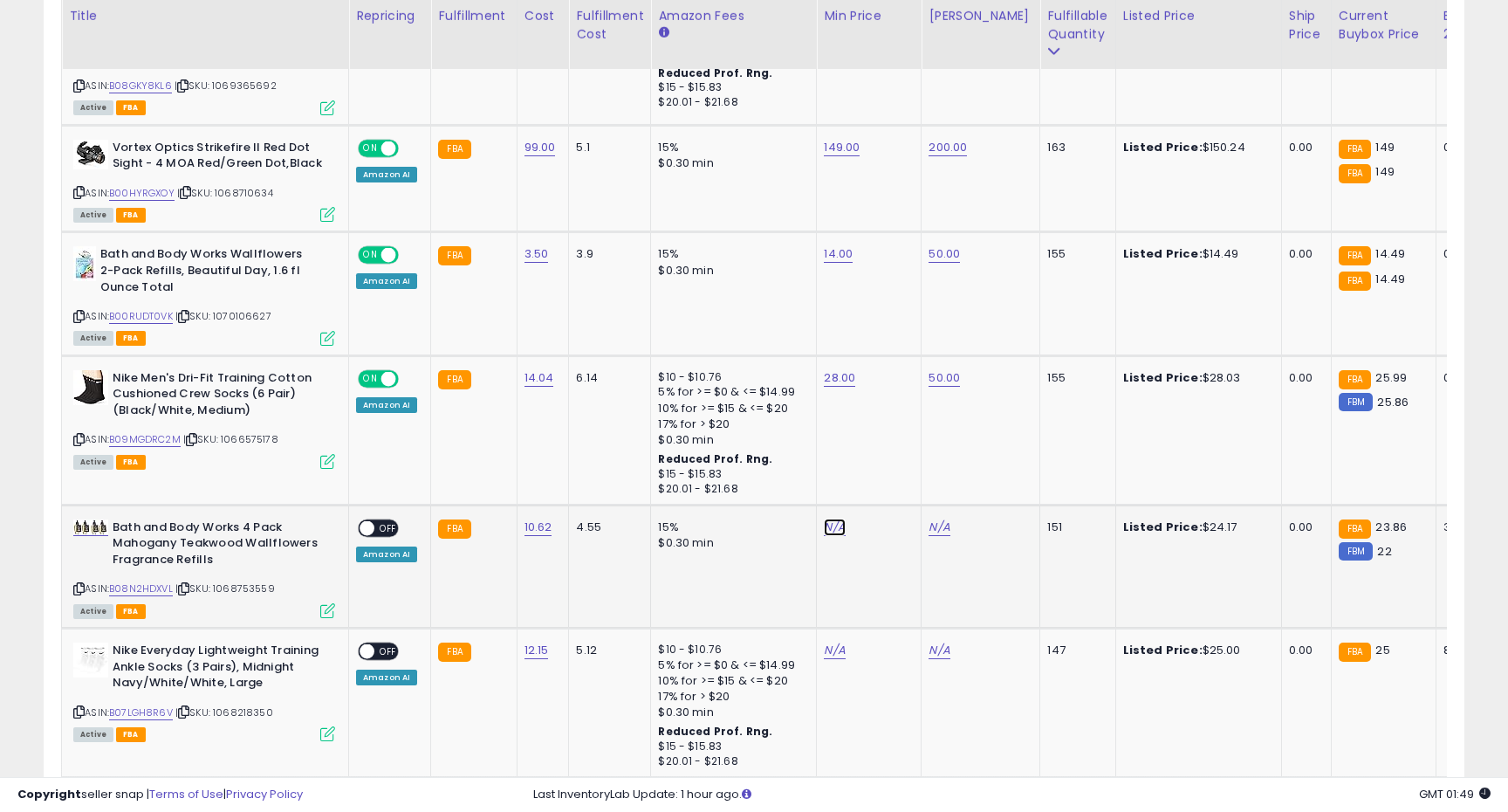
click at [830, 519] on link "N/A" at bounding box center [834, 527] width 21 height 18
type input "**"
click at [901, 459] on button "submit" at bounding box center [886, 467] width 30 height 26
click at [922, 511] on td "N/A" at bounding box center [981, 566] width 119 height 123
click at [838, 519] on link "22.00" at bounding box center [840, 527] width 32 height 18
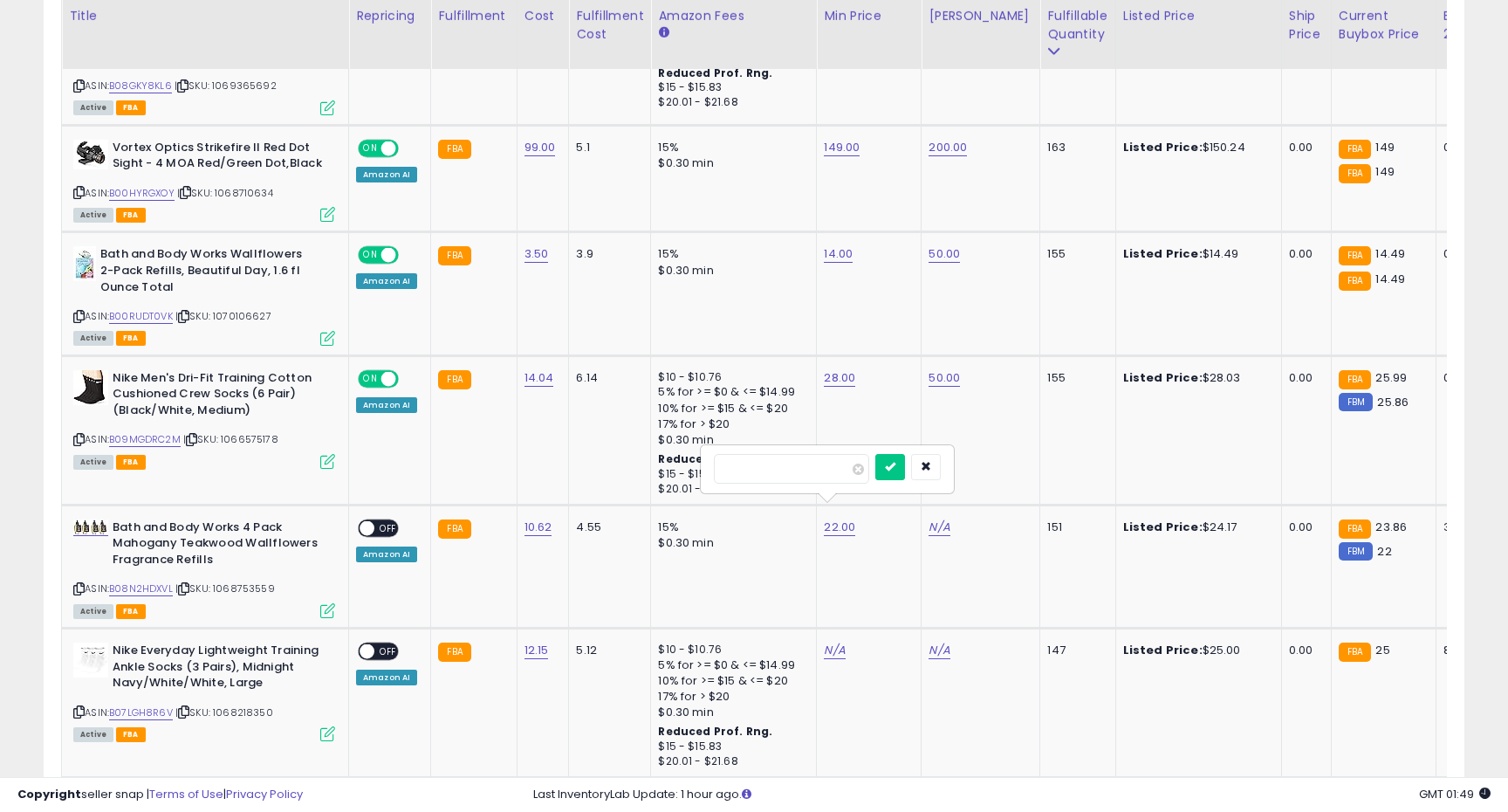
click at [775, 478] on input "*****" at bounding box center [791, 469] width 155 height 30
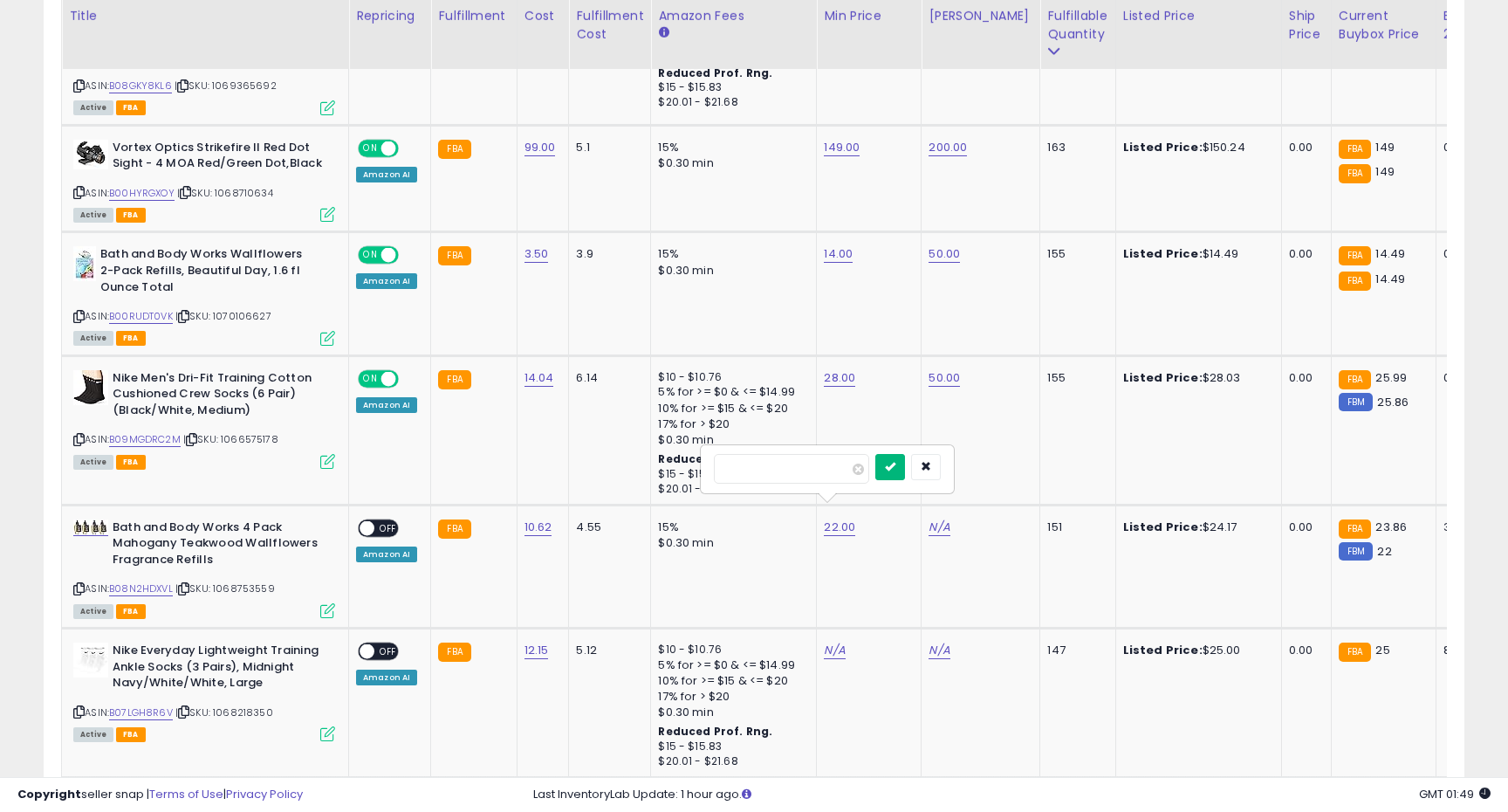
type input "**"
click at [893, 466] on button "submit" at bounding box center [890, 467] width 30 height 26
click at [932, 519] on link "N/A" at bounding box center [939, 527] width 21 height 18
type input "**"
click at [996, 471] on icon "submit" at bounding box center [990, 466] width 10 height 10
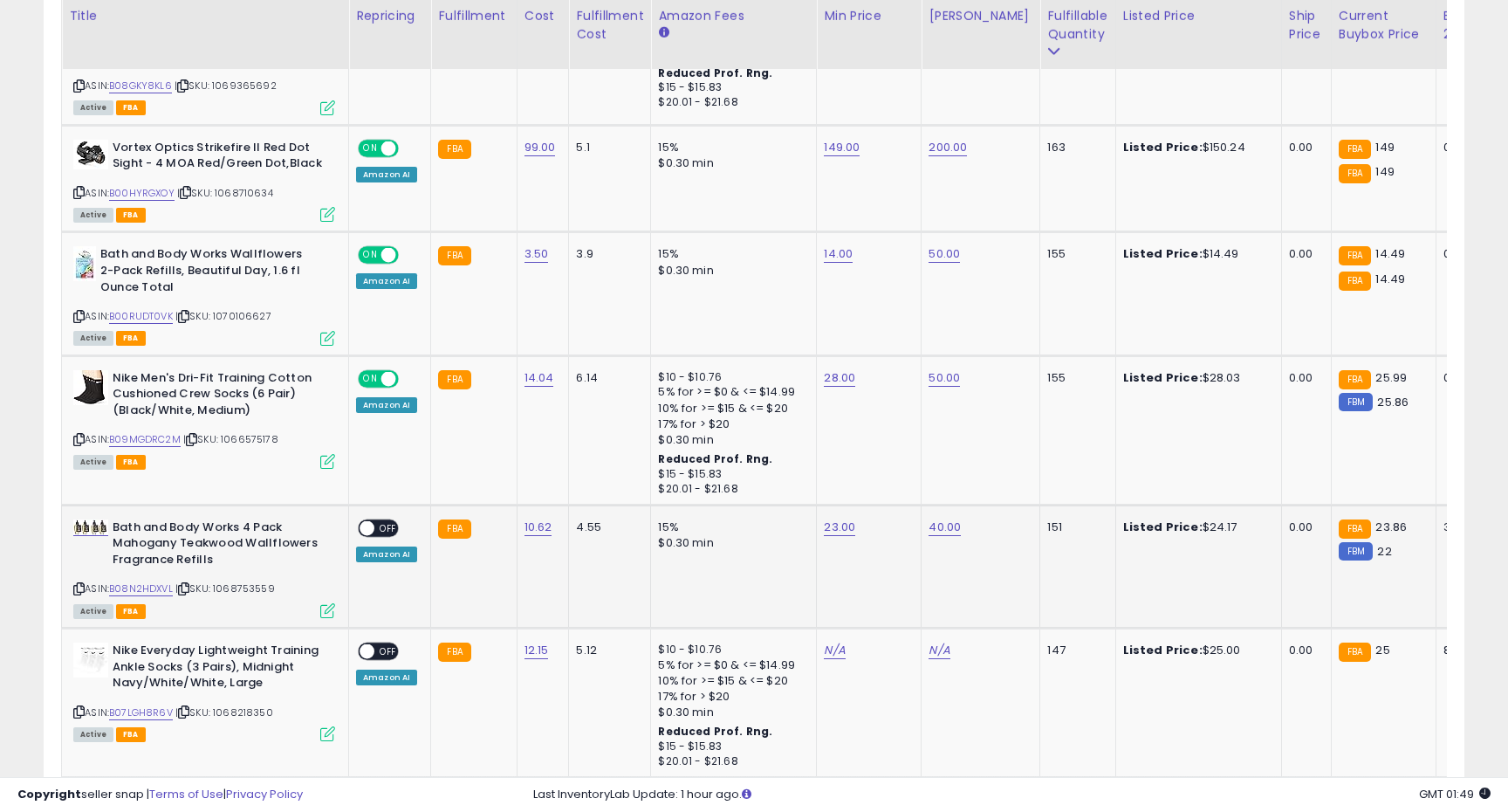
click at [378, 521] on span "OFF" at bounding box center [388, 528] width 28 height 15
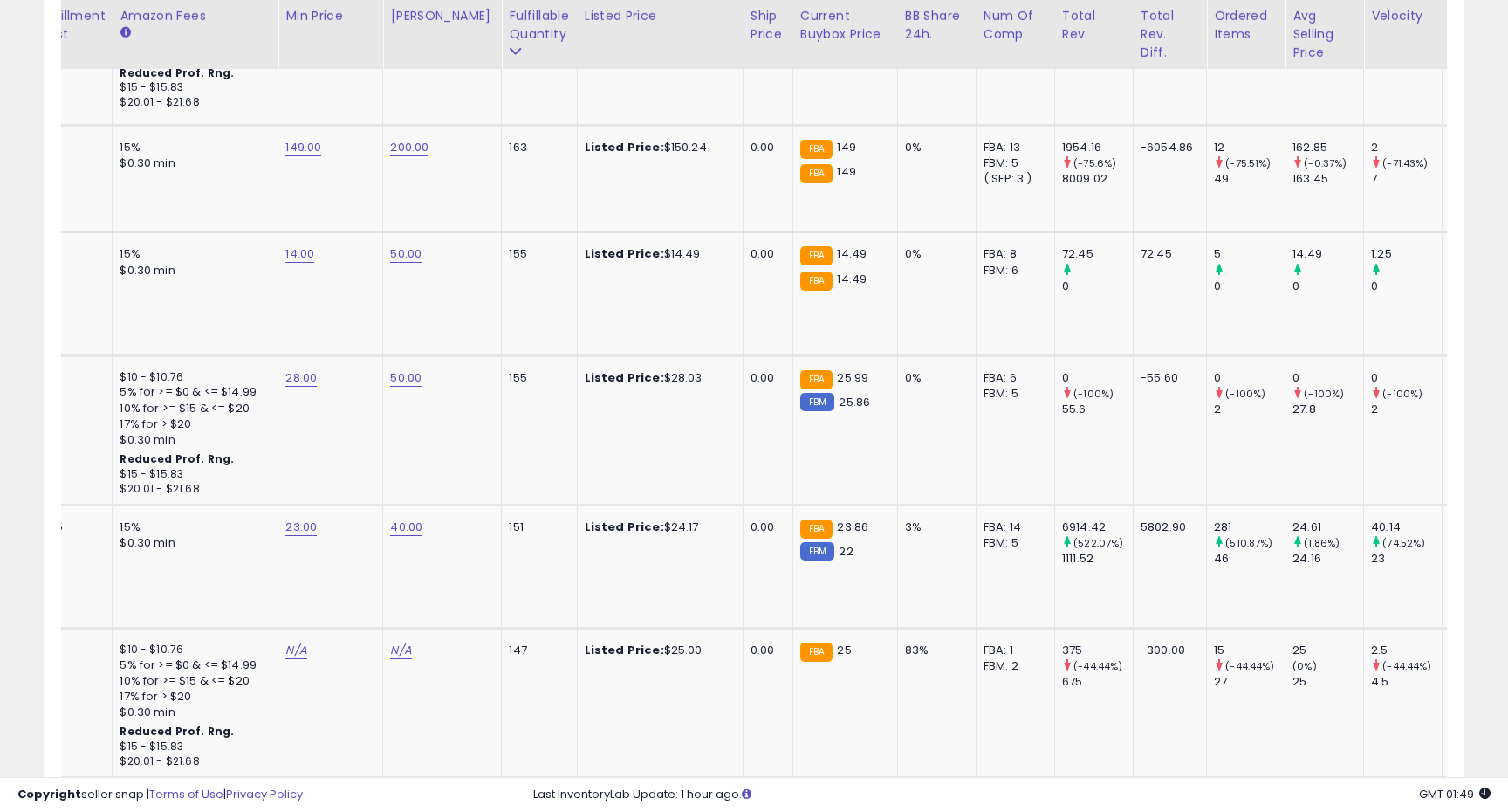
scroll to position [0, 598]
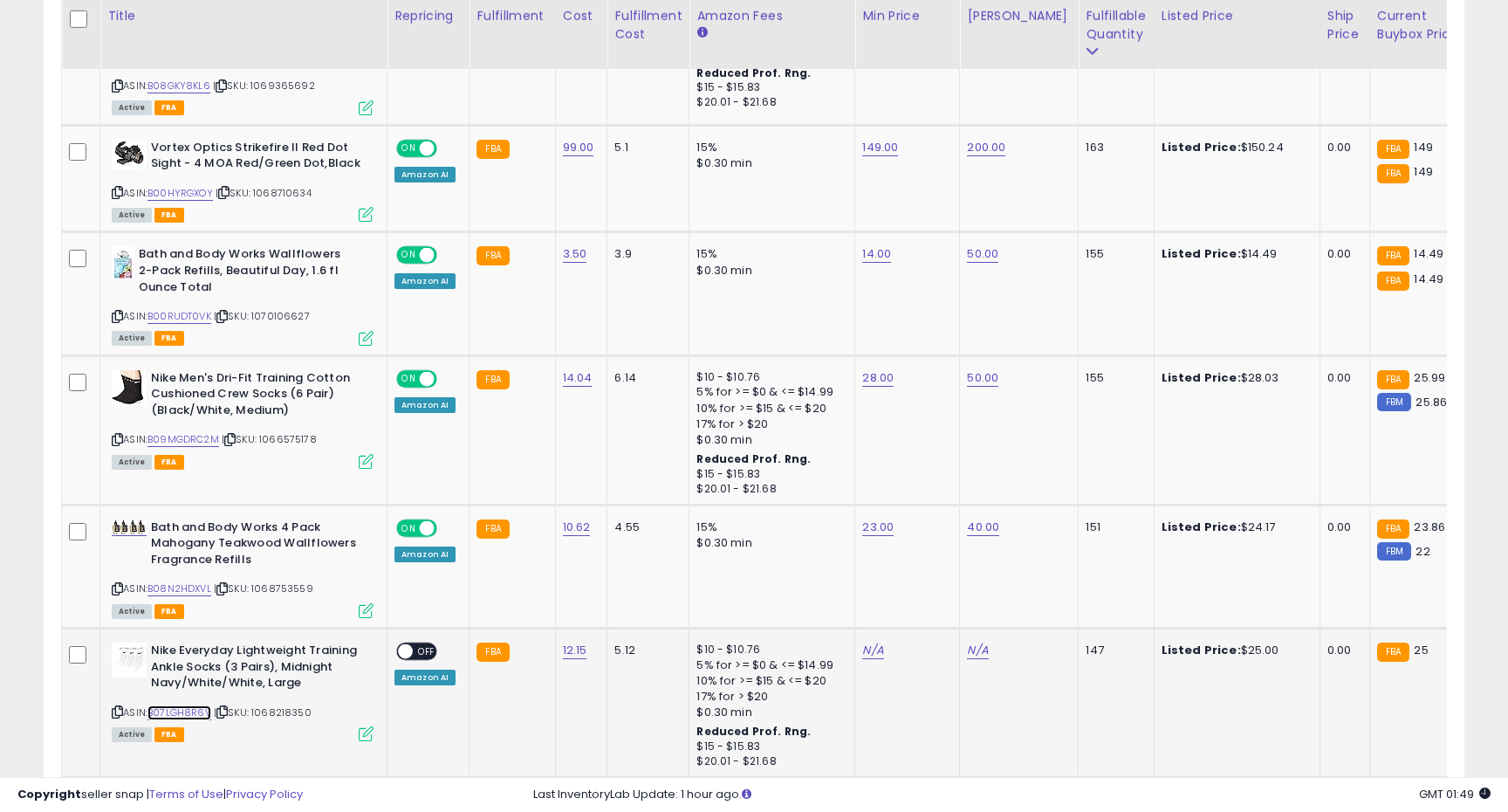
click at [165, 705] on link "B07LGH8R6V" at bounding box center [179, 713] width 64 height 15
click at [863, 627] on td "N/A" at bounding box center [908, 702] width 105 height 149
click at [863, 641] on link "N/A" at bounding box center [872, 650] width 21 height 18
type input "**"
click at [987, 642] on div "N/A" at bounding box center [1015, 650] width 97 height 16
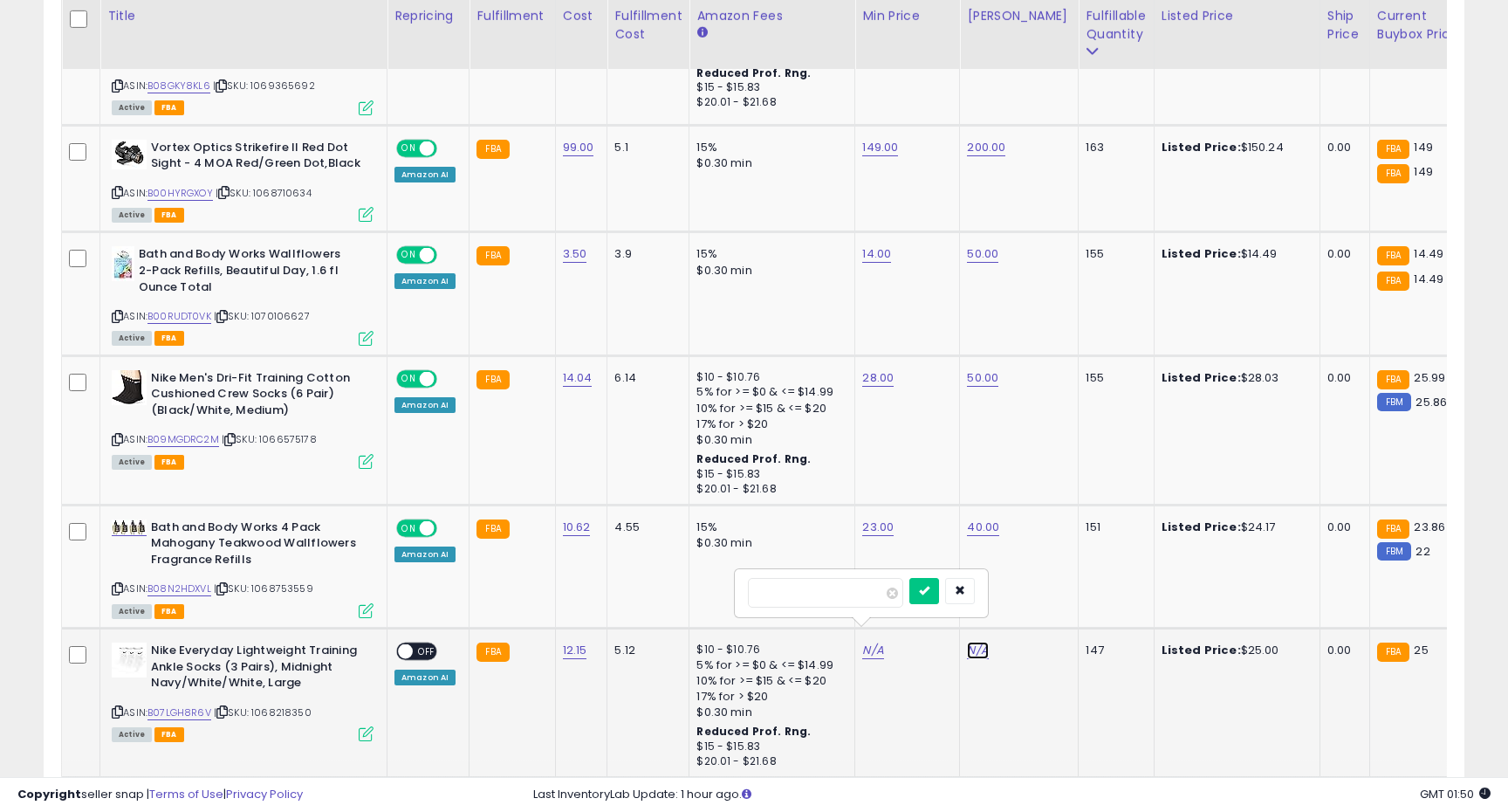
click at [982, 641] on link "N/A" at bounding box center [977, 650] width 21 height 18
type input "**"
click at [1044, 586] on button "submit" at bounding box center [1029, 591] width 30 height 26
click at [867, 641] on link "N/A" at bounding box center [872, 650] width 21 height 18
type input "*"
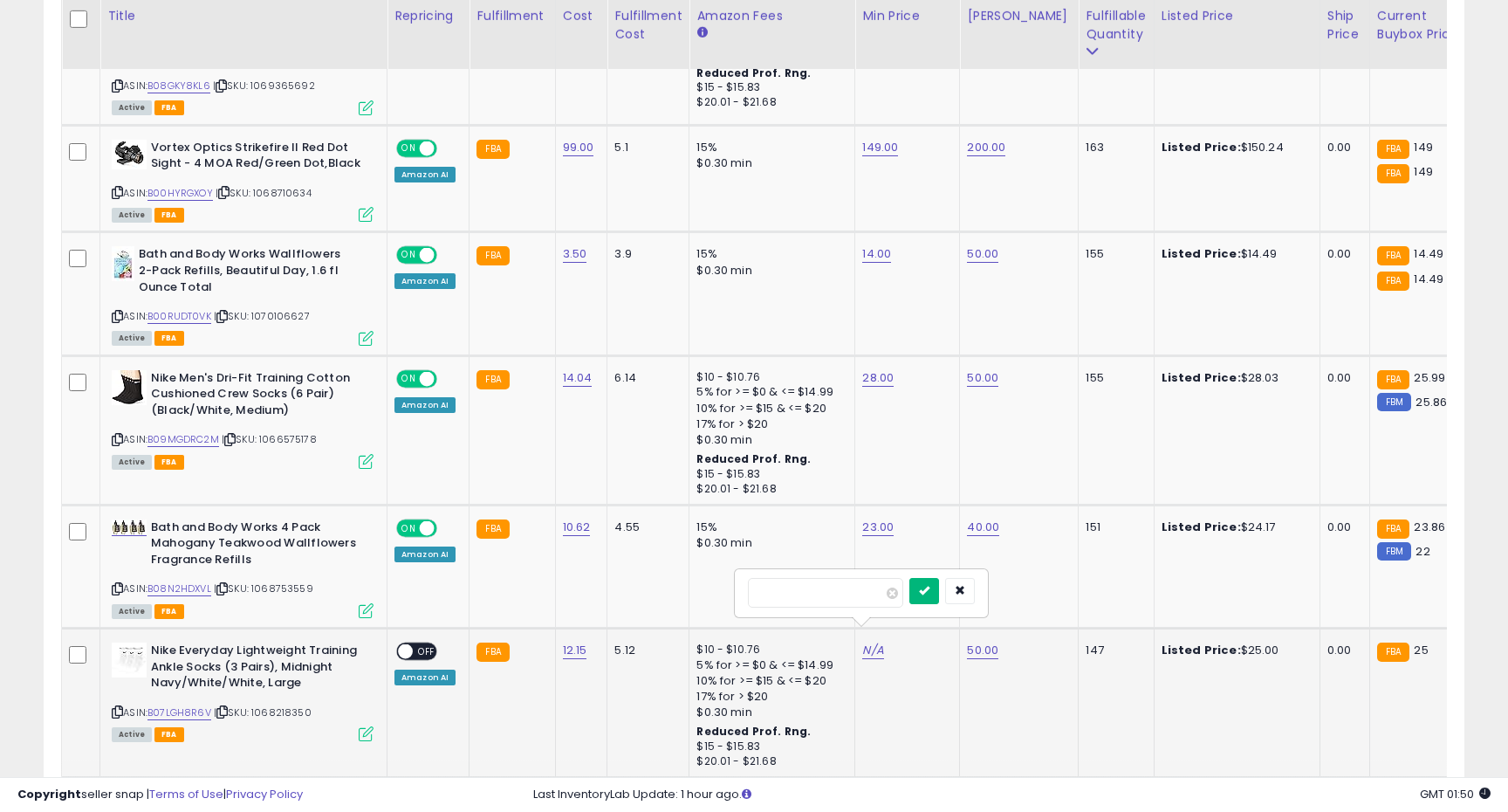
type input "**"
click at [939, 594] on button "submit" at bounding box center [924, 591] width 30 height 26
click at [417, 644] on span "OFF" at bounding box center [427, 651] width 28 height 15
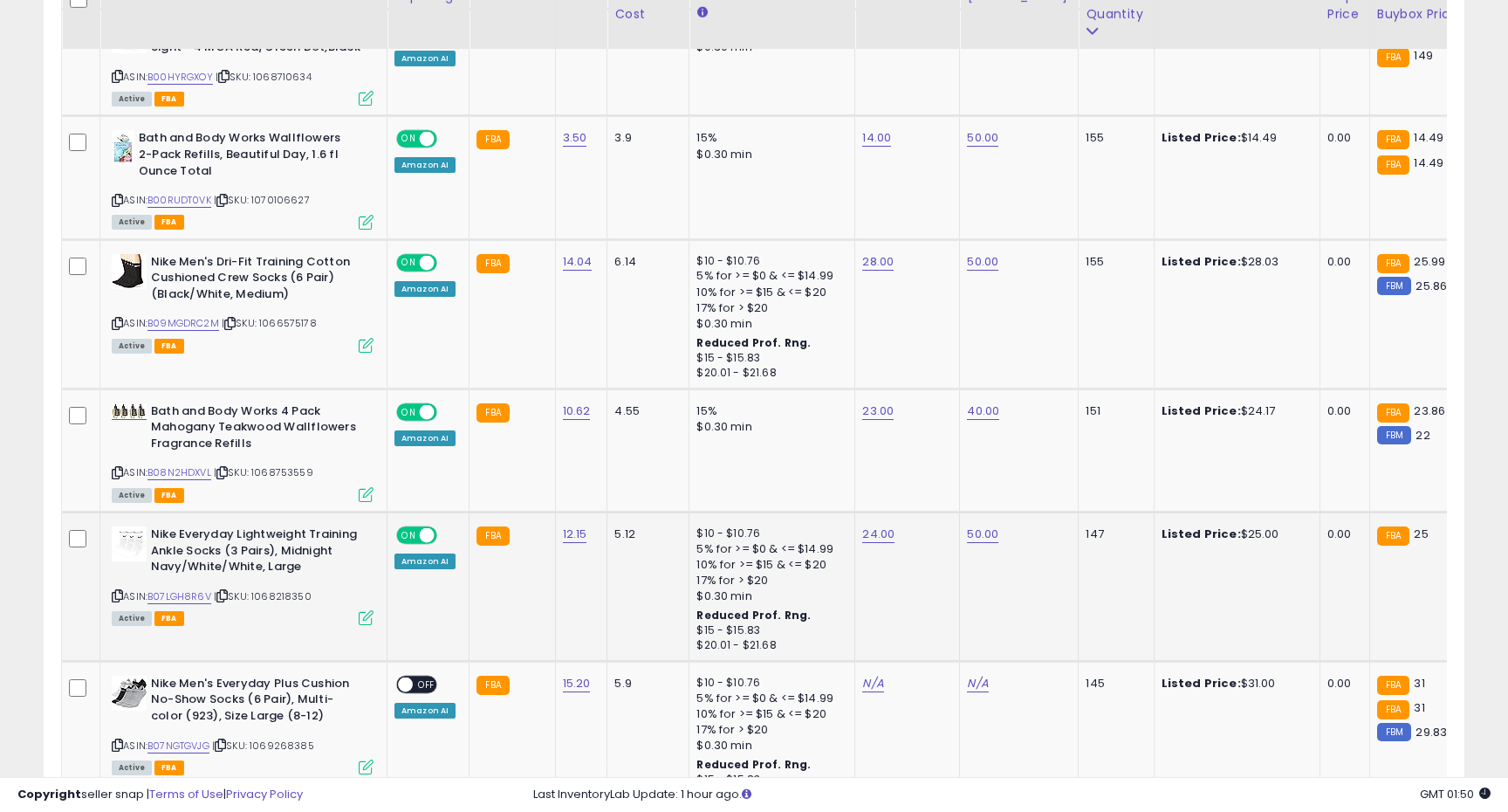
scroll to position [2472, 0]
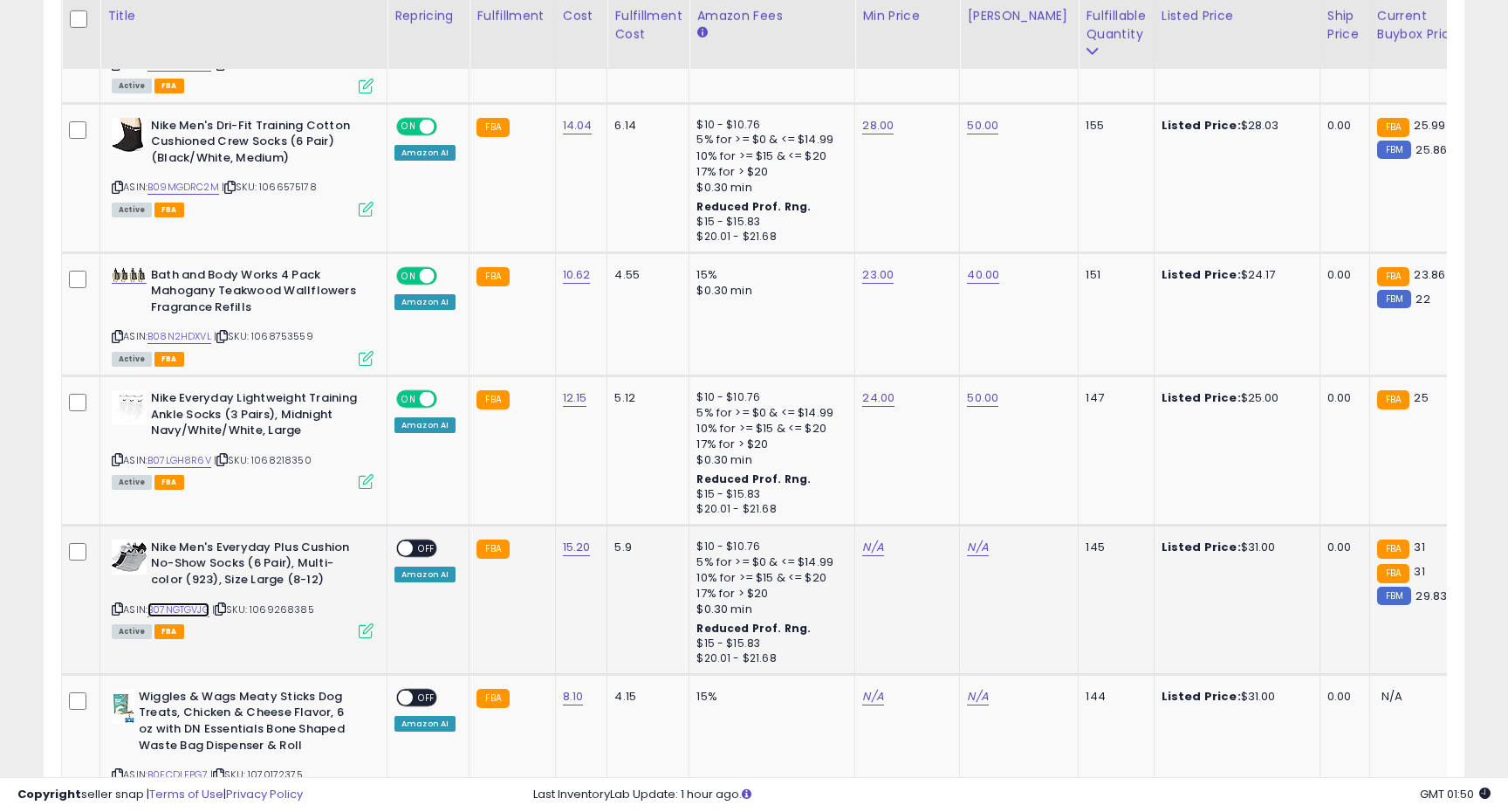
click at [200, 602] on link "B07NGTGVJG" at bounding box center [178, 610] width 62 height 15
click at [865, 538] on link "N/A" at bounding box center [872, 547] width 21 height 18
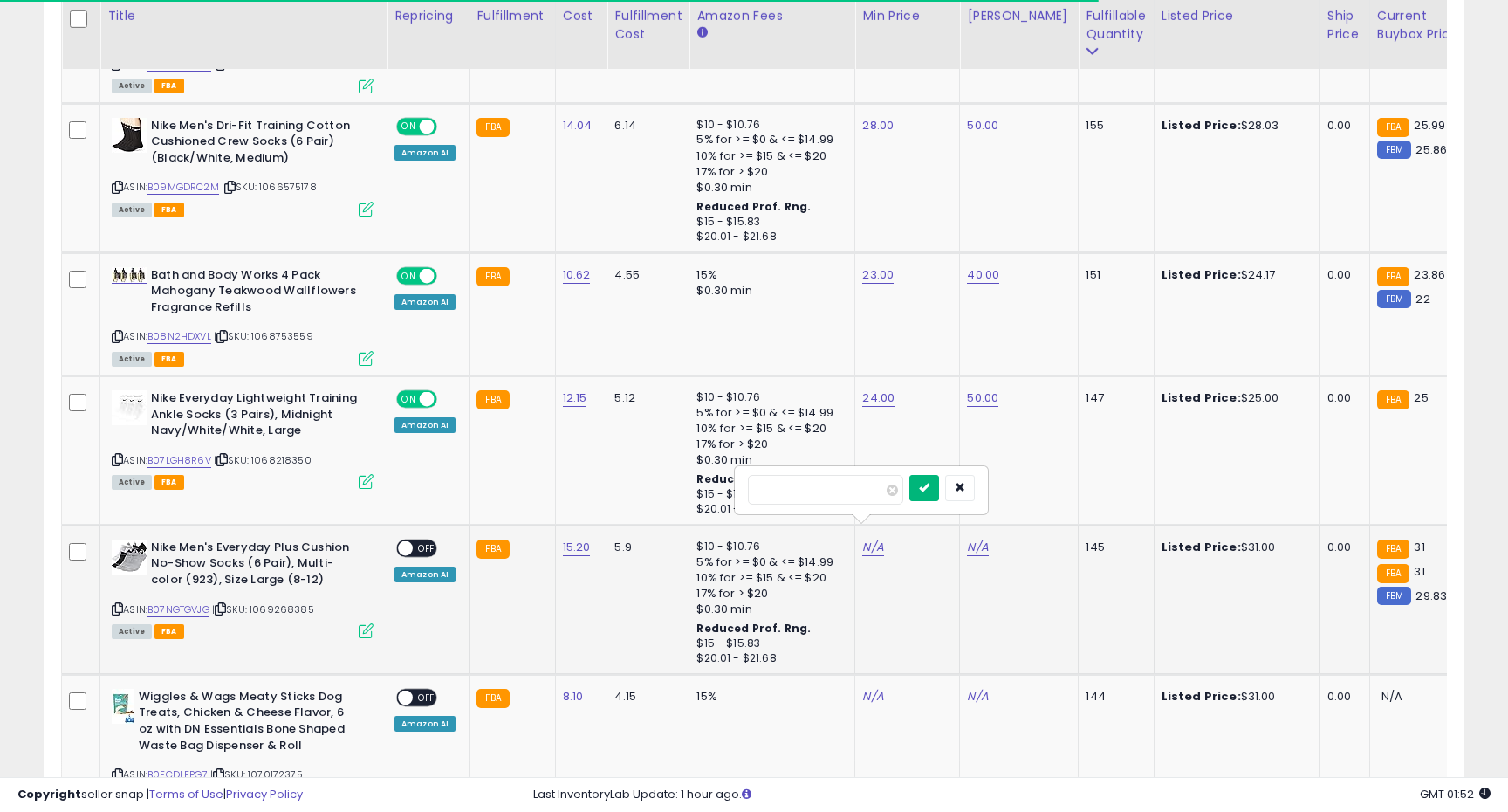
type input "**"
click at [932, 481] on button "submit" at bounding box center [924, 488] width 30 height 26
click at [970, 538] on link "N/A" at bounding box center [977, 547] width 21 height 18
type input "**"
click at [1032, 496] on button "submit" at bounding box center [1029, 488] width 30 height 26
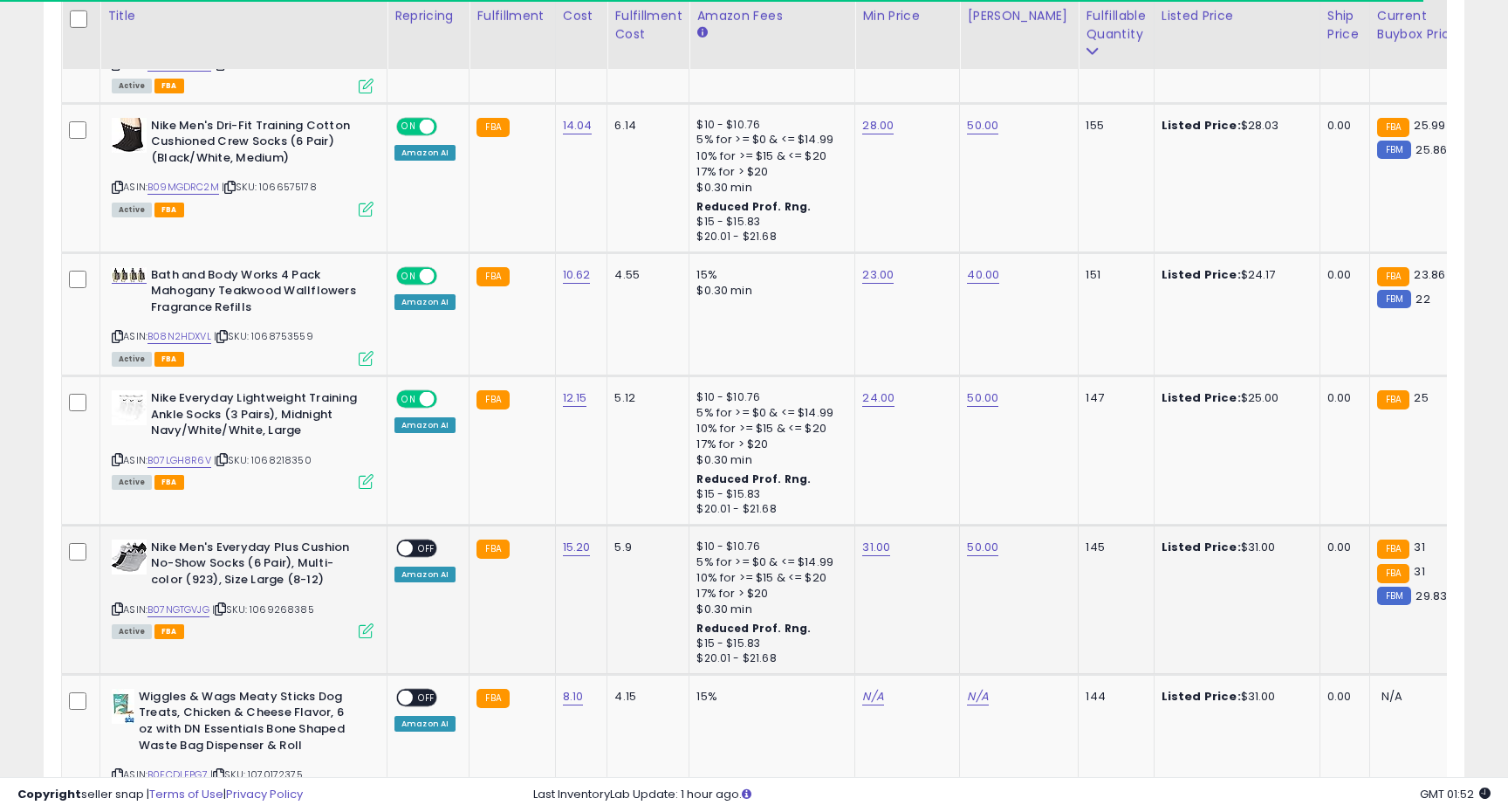
click at [429, 540] on span "OFF" at bounding box center [427, 548] width 28 height 15
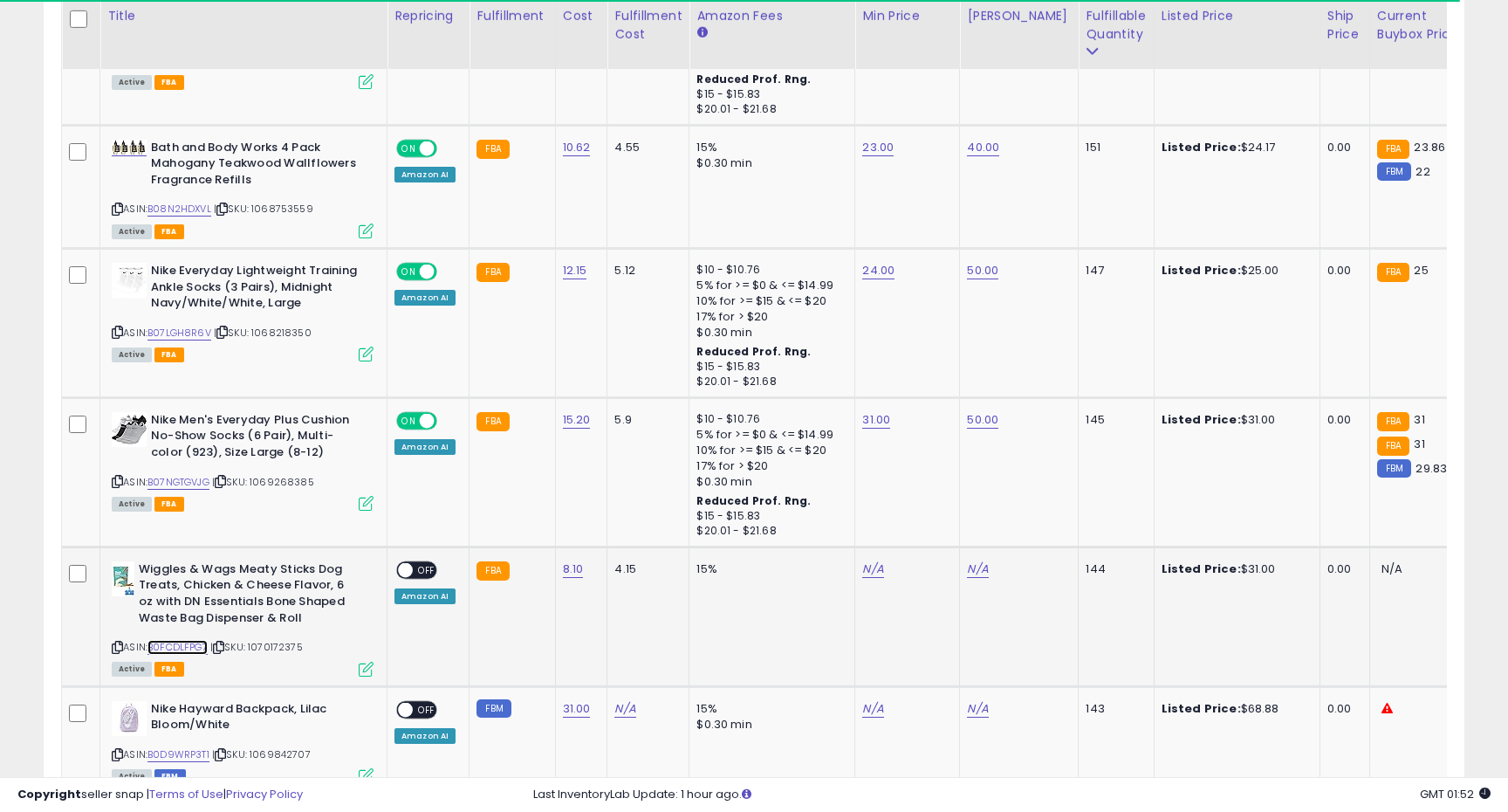
click at [185, 639] on link "B0FCDLFPG7" at bounding box center [177, 647] width 60 height 15
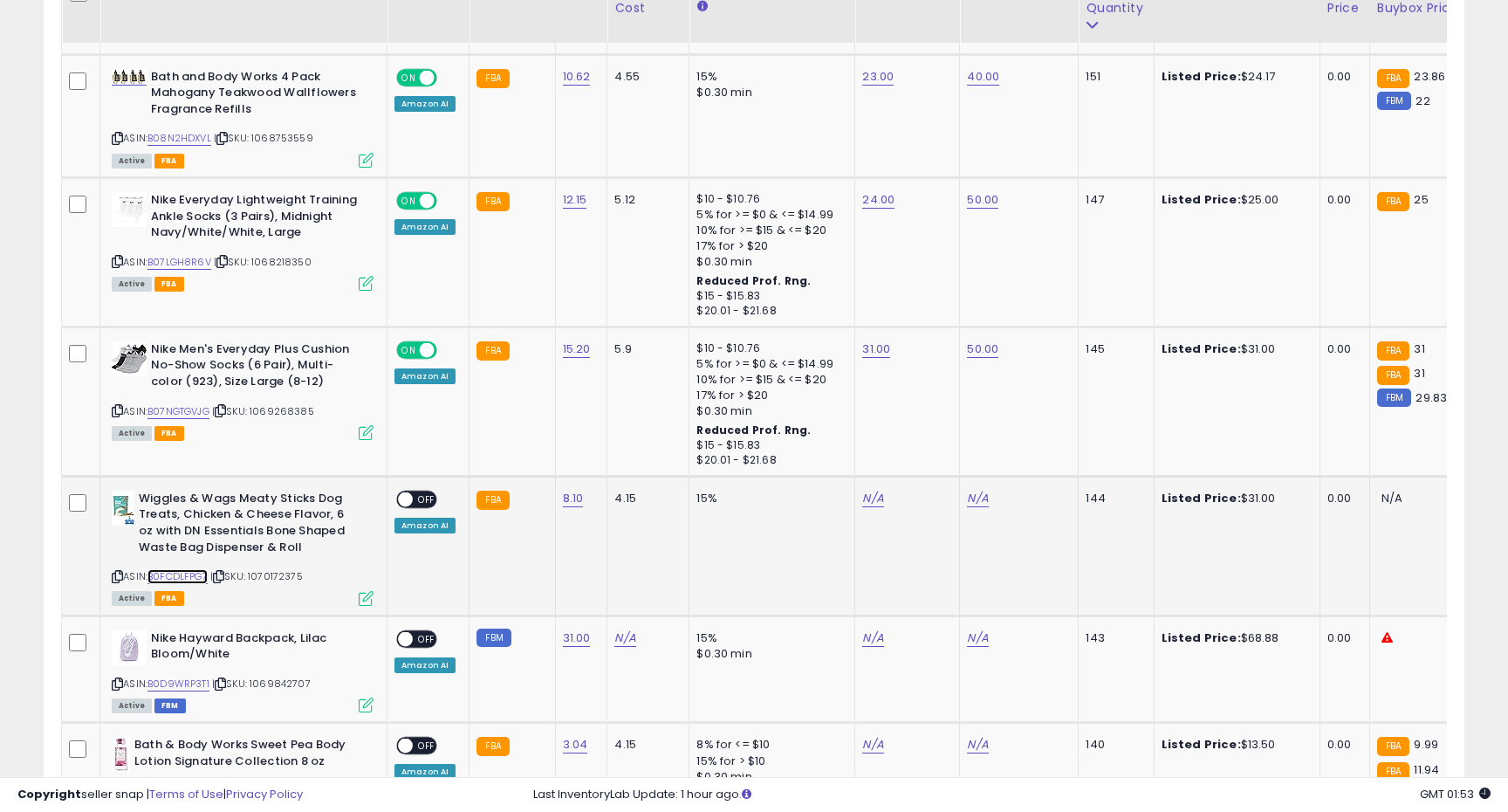
scroll to position [2674, 0]
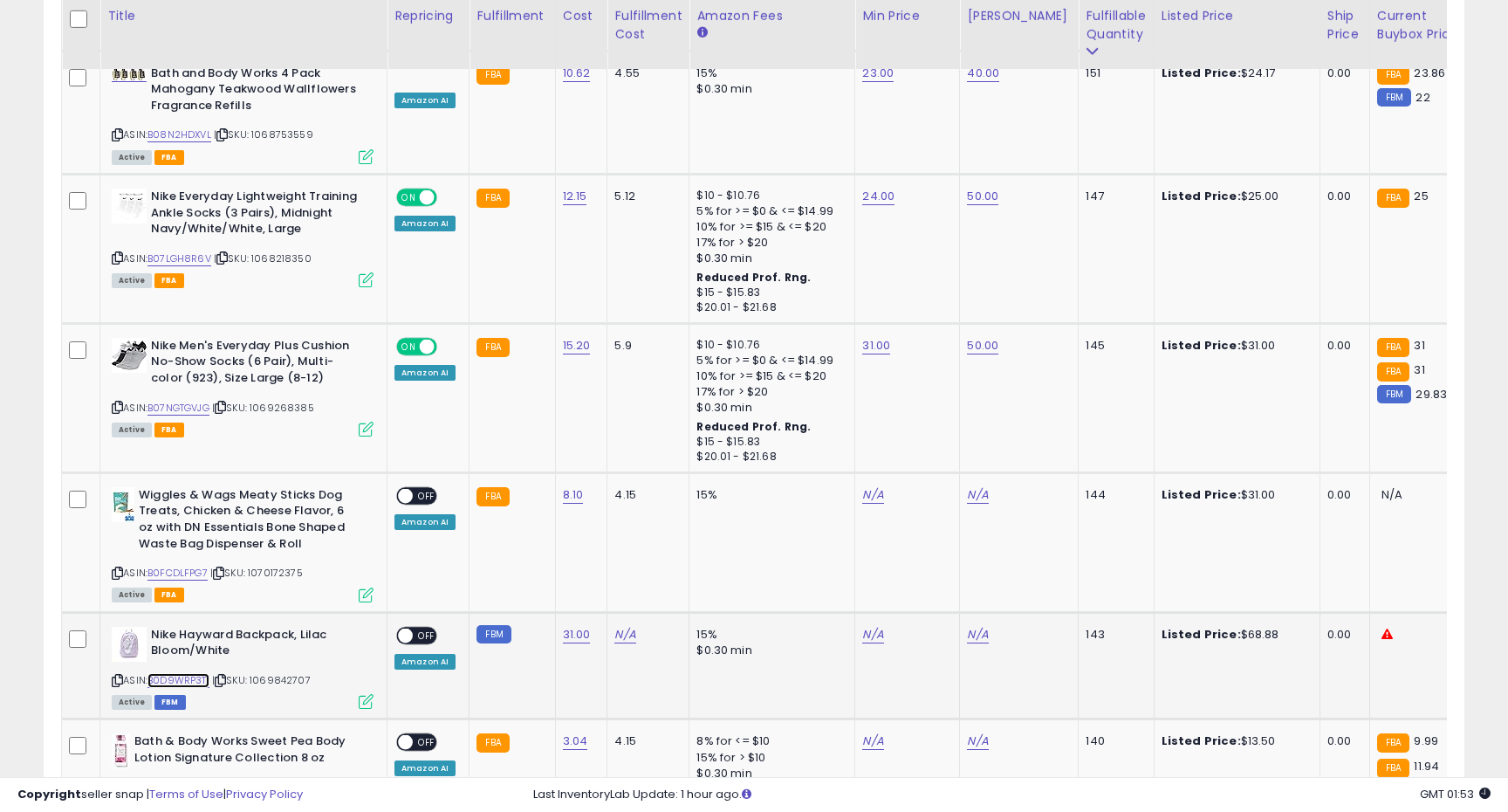
click at [169, 673] on link "B0D9WRP3T1" at bounding box center [178, 680] width 62 height 15
click at [422, 627] on span "OFF" at bounding box center [427, 635] width 28 height 15
click at [867, 625] on link "N/A" at bounding box center [872, 634] width 21 height 18
type input "**"
click at [939, 579] on button "submit" at bounding box center [924, 575] width 30 height 26
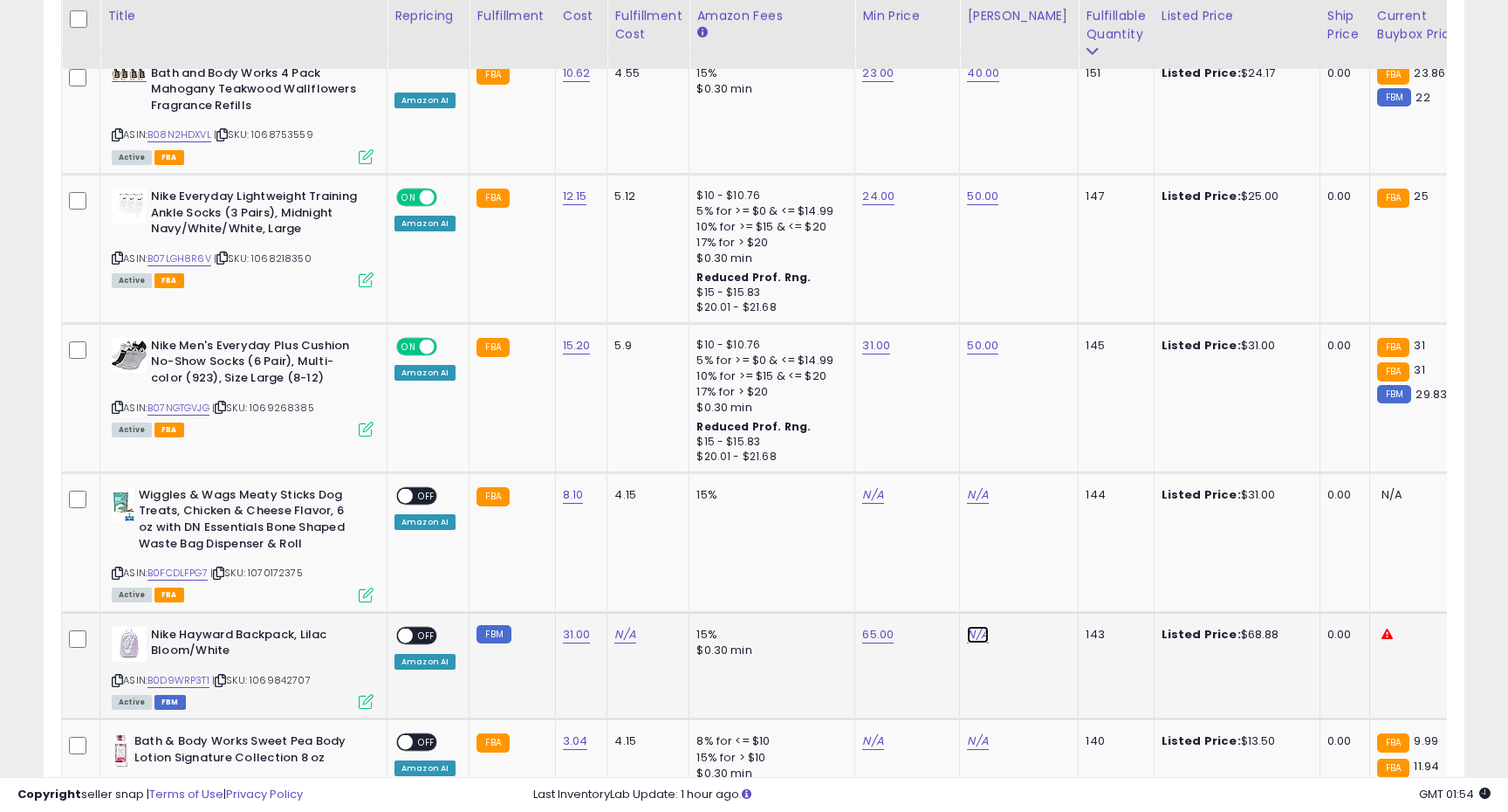
click at [976, 625] on link "N/A" at bounding box center [977, 634] width 21 height 18
type input "***"
click at [1034, 578] on button "submit" at bounding box center [1029, 575] width 30 height 26
click at [407, 627] on span at bounding box center [406, 635] width 15 height 15
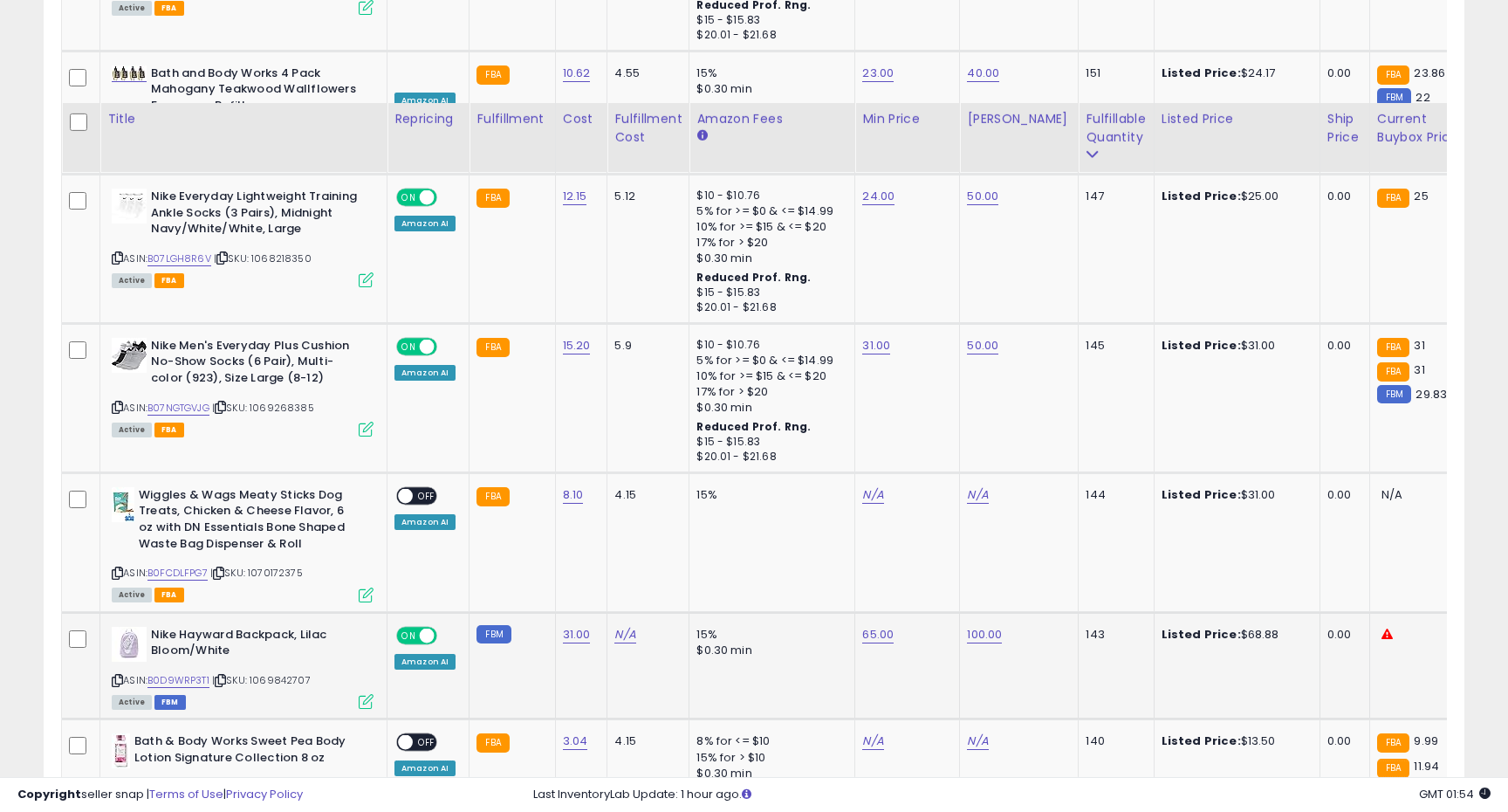
scroll to position [2907, 0]
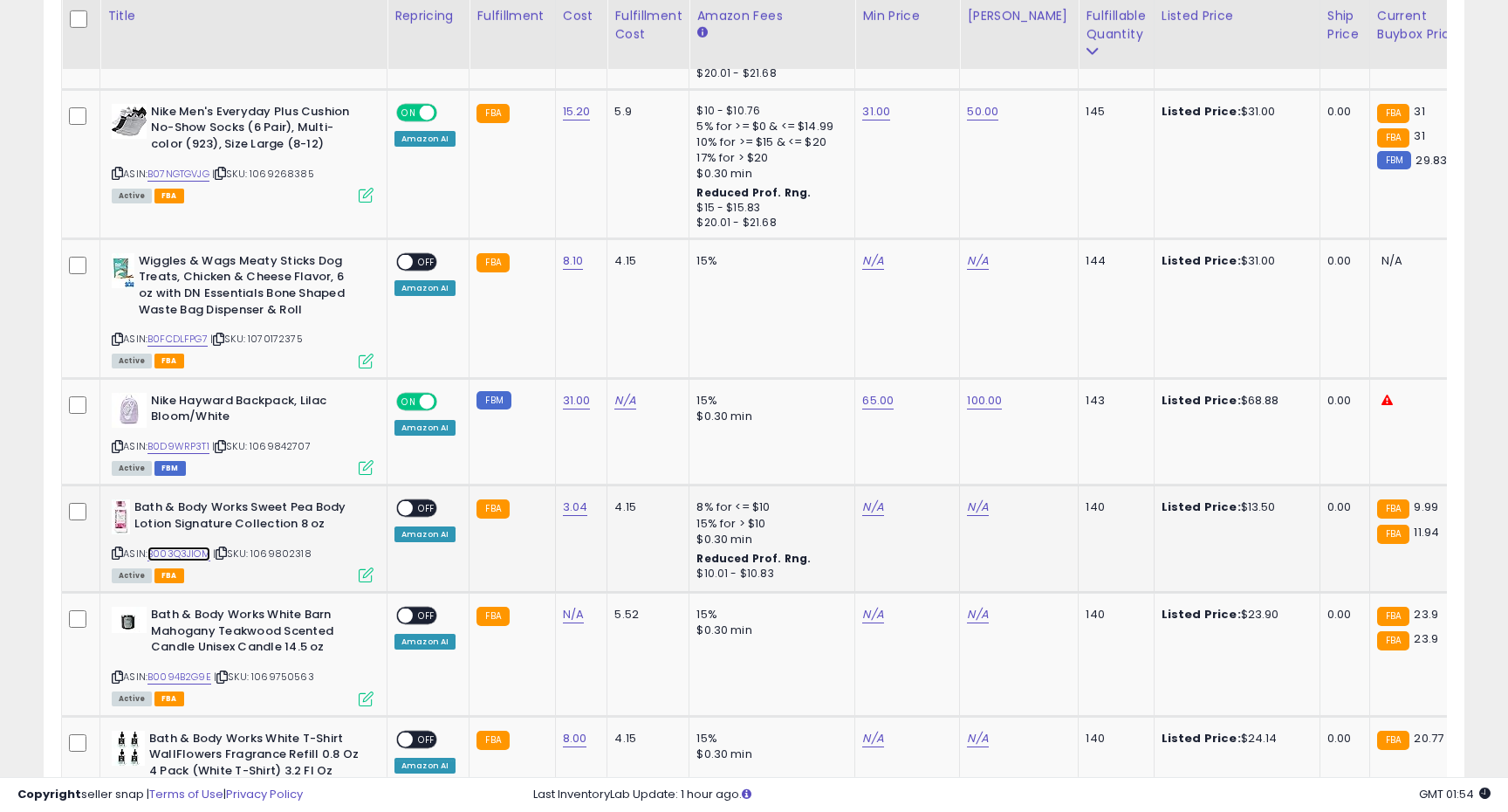
click at [181, 547] on link "B003Q3JIOM" at bounding box center [179, 554] width 63 height 15
click at [865, 498] on link "N/A" at bounding box center [872, 507] width 21 height 18
type input "****"
click at [930, 444] on icon "submit" at bounding box center [923, 446] width 10 height 10
click at [980, 498] on link "N/A" at bounding box center [977, 507] width 21 height 18
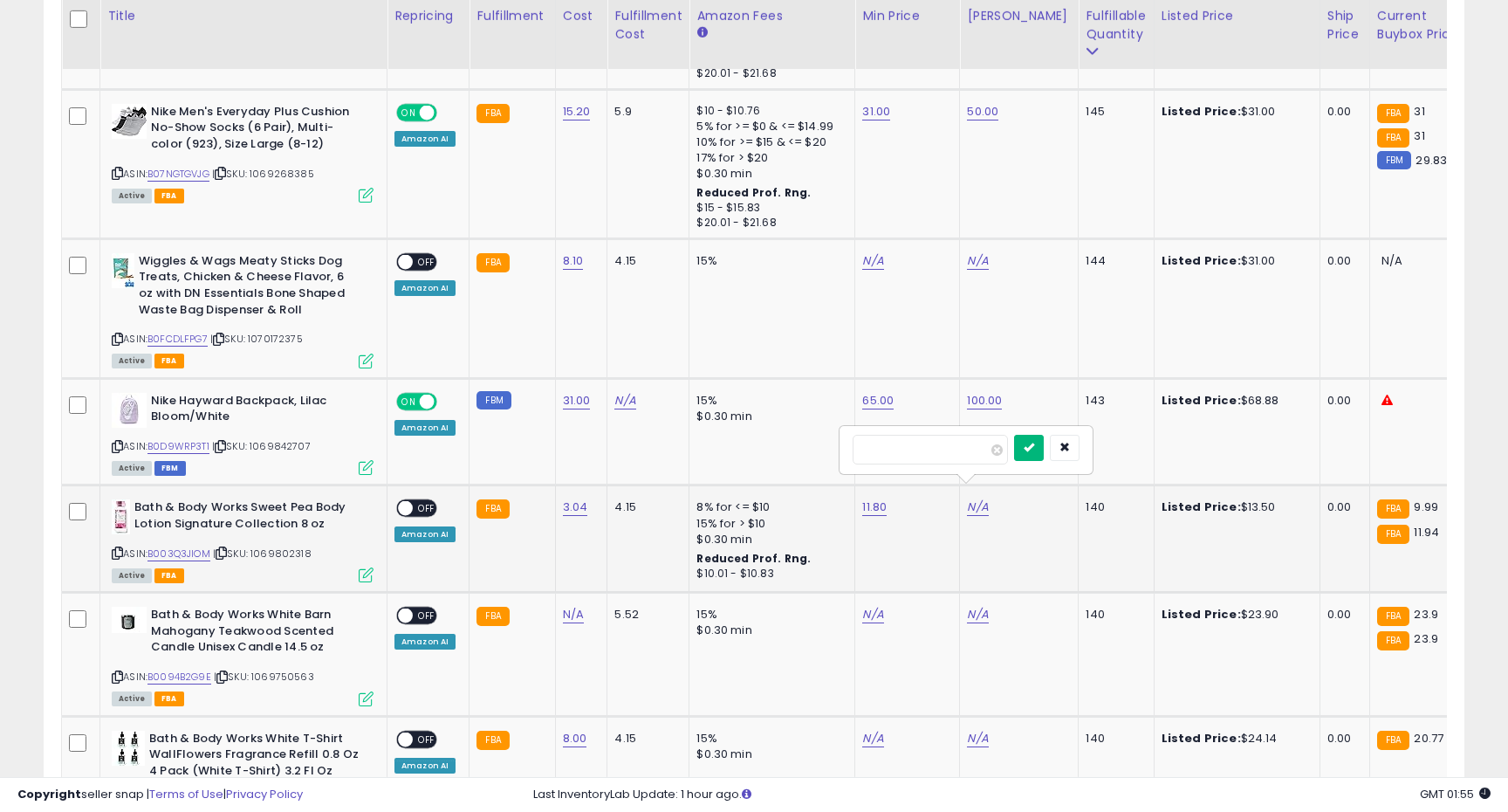
type input "**"
click at [1035, 452] on icon "submit" at bounding box center [1028, 446] width 10 height 10
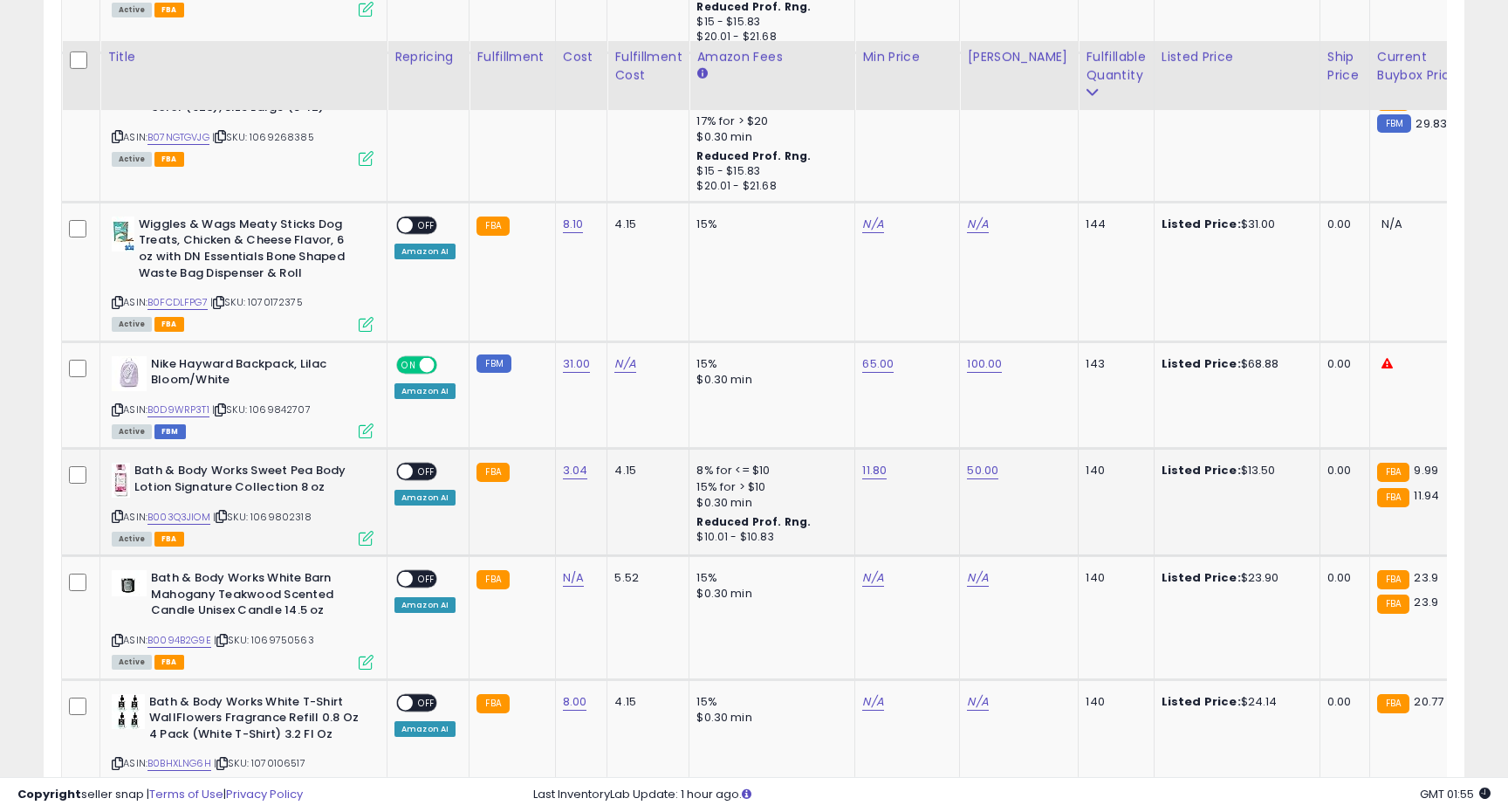
scroll to position [2994, 0]
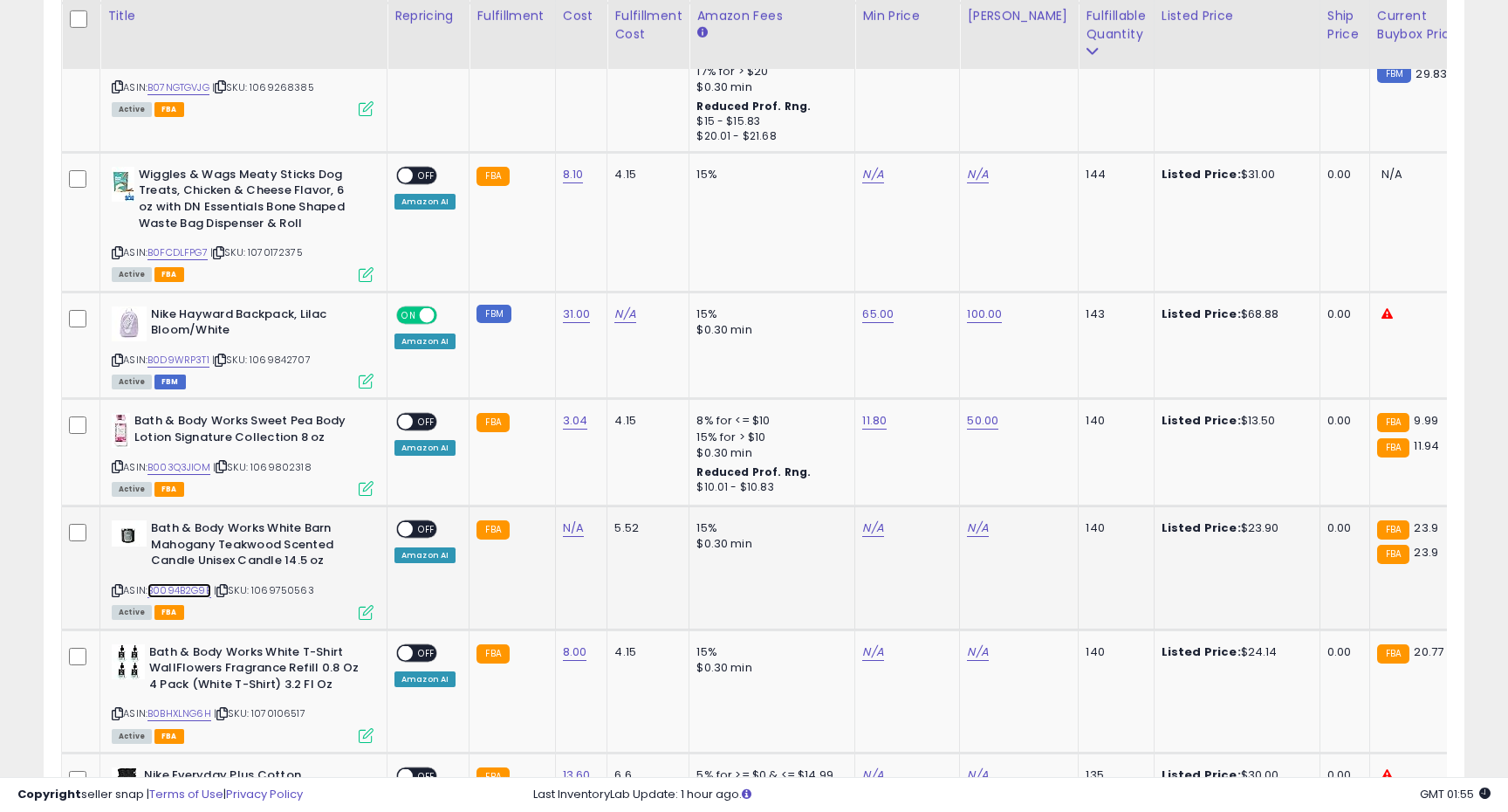
click at [191, 583] on link "B0094B2G9E" at bounding box center [179, 590] width 64 height 15
click at [415, 415] on span "OFF" at bounding box center [427, 422] width 28 height 15
click at [870, 520] on link "N/A" at bounding box center [872, 528] width 21 height 18
type input "****"
click at [930, 464] on icon "submit" at bounding box center [923, 467] width 10 height 10
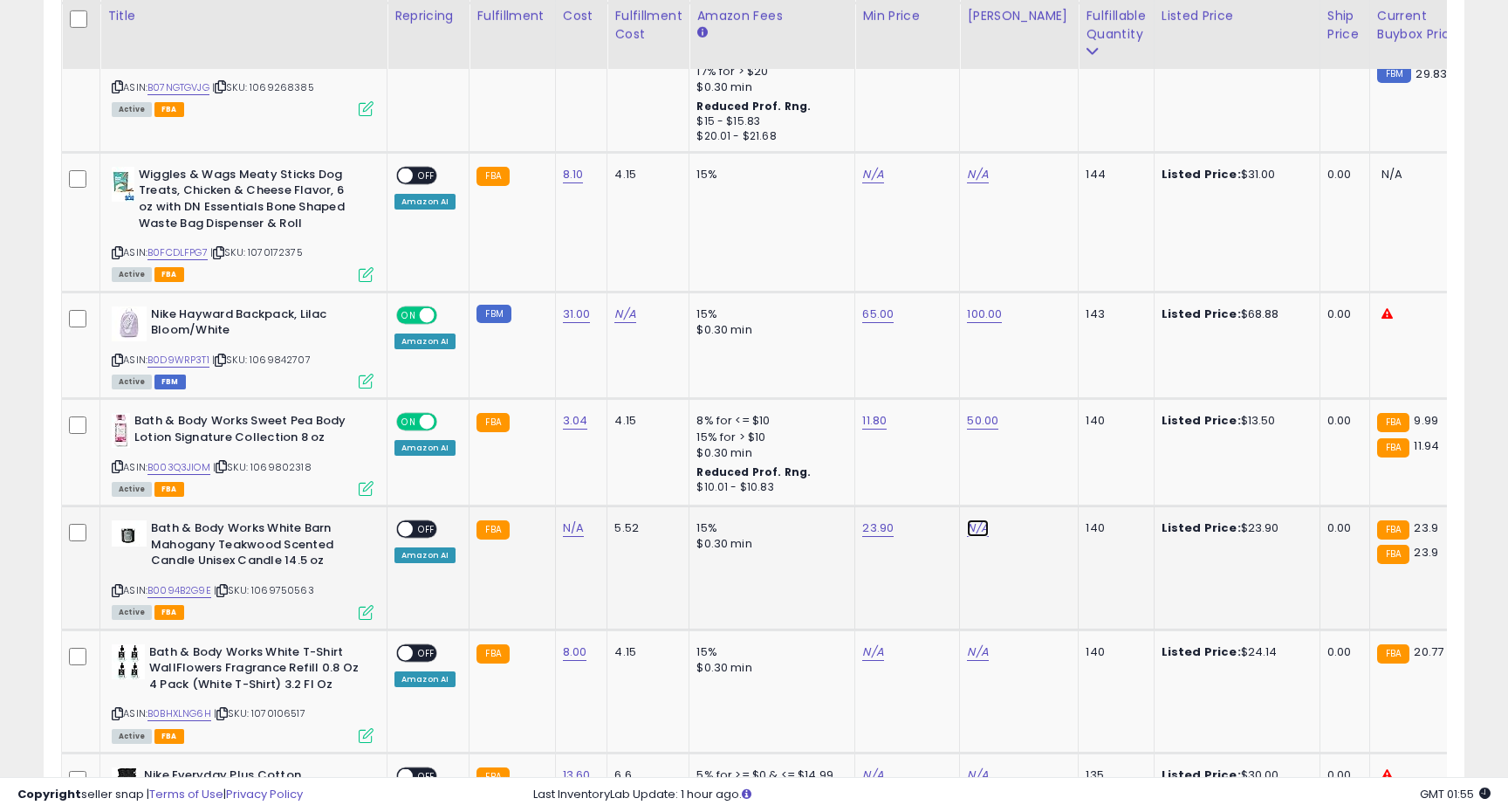
click at [972, 520] on link "N/A" at bounding box center [977, 528] width 21 height 18
type input "**"
click at [1044, 475] on button "submit" at bounding box center [1029, 469] width 30 height 26
click at [414, 522] on div "ON OFF" at bounding box center [397, 529] width 41 height 15
click at [417, 522] on span "OFF" at bounding box center [427, 529] width 28 height 15
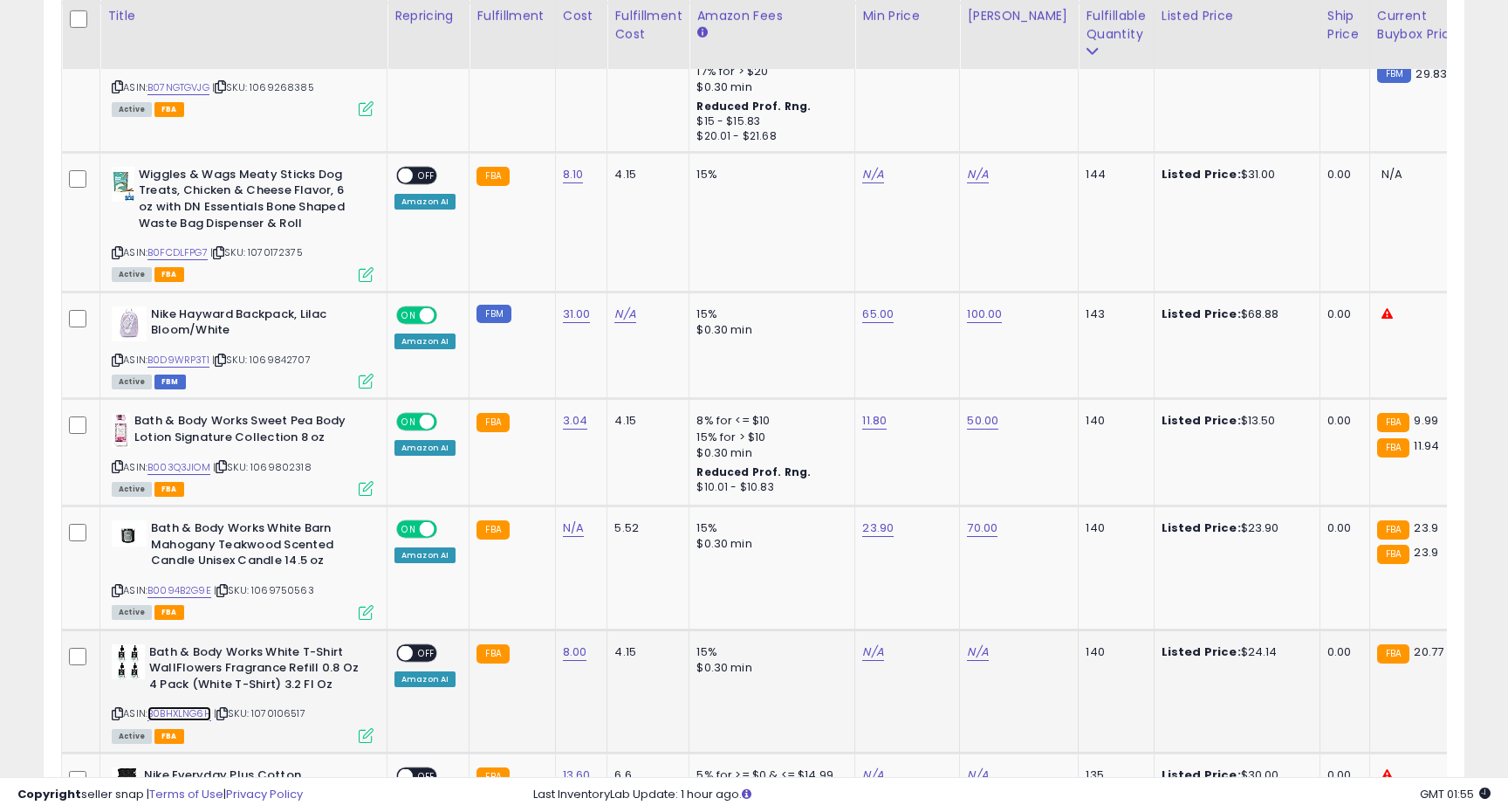
click at [190, 706] on link "B0BHXLNG6H" at bounding box center [179, 714] width 64 height 15
click at [864, 643] on link "N/A" at bounding box center [872, 651] width 21 height 18
type input "**"
click at [934, 585] on button "submit" at bounding box center [924, 593] width 30 height 26
click at [975, 643] on link "N/A" at bounding box center [977, 651] width 21 height 18
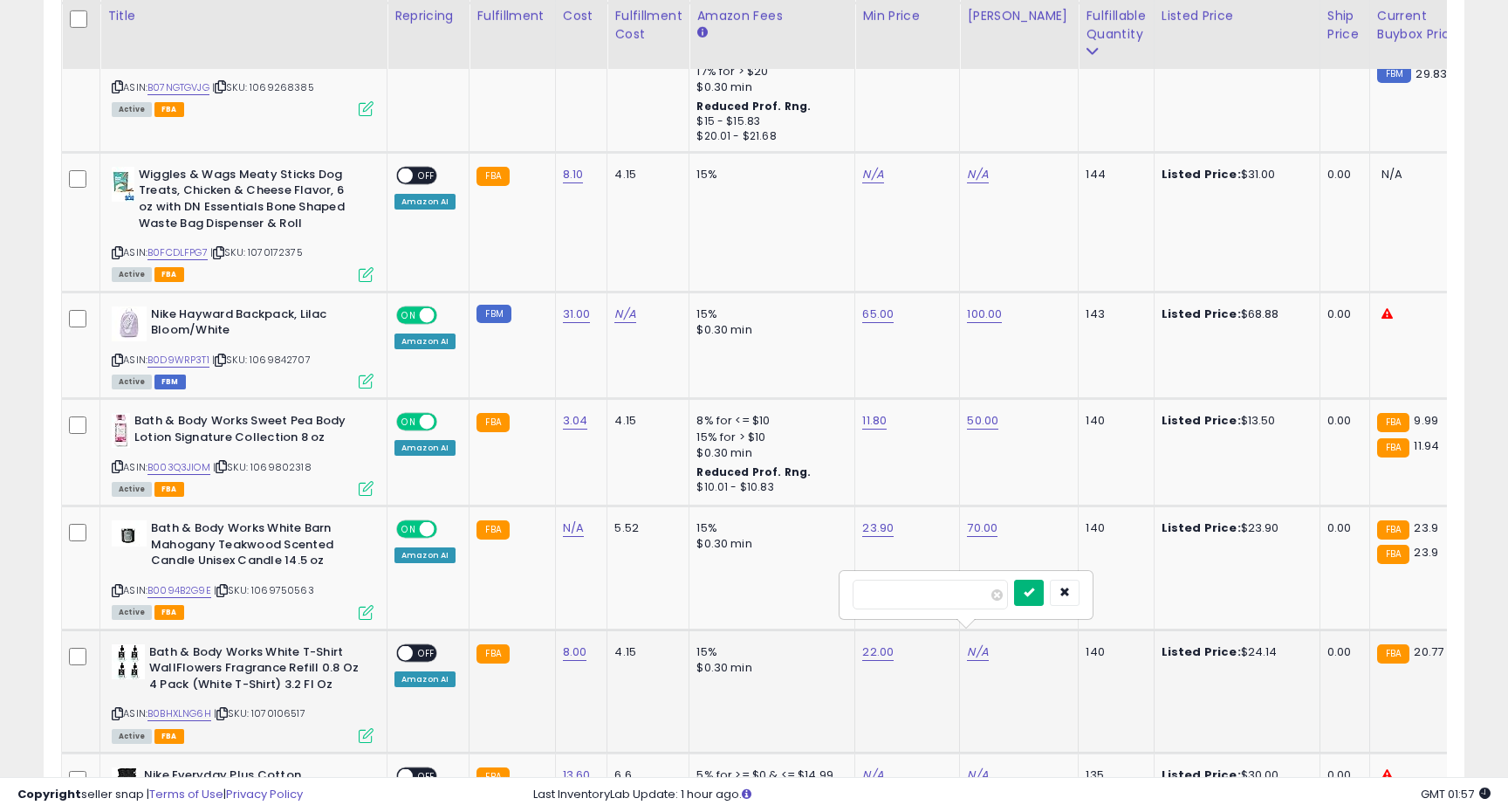
type input "***"
click at [1035, 597] on icon "submit" at bounding box center [1028, 591] width 10 height 10
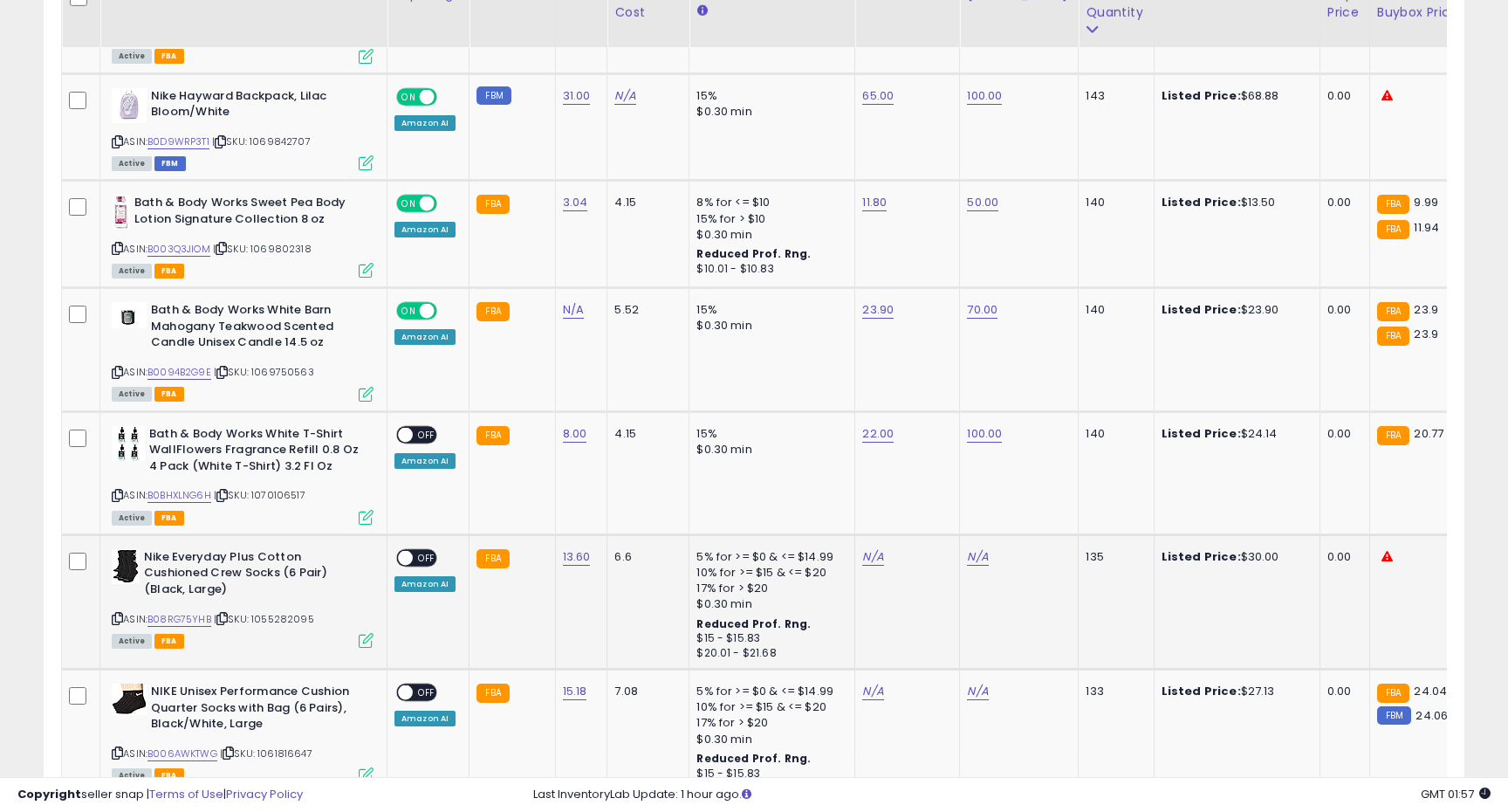
scroll to position [3241, 0]
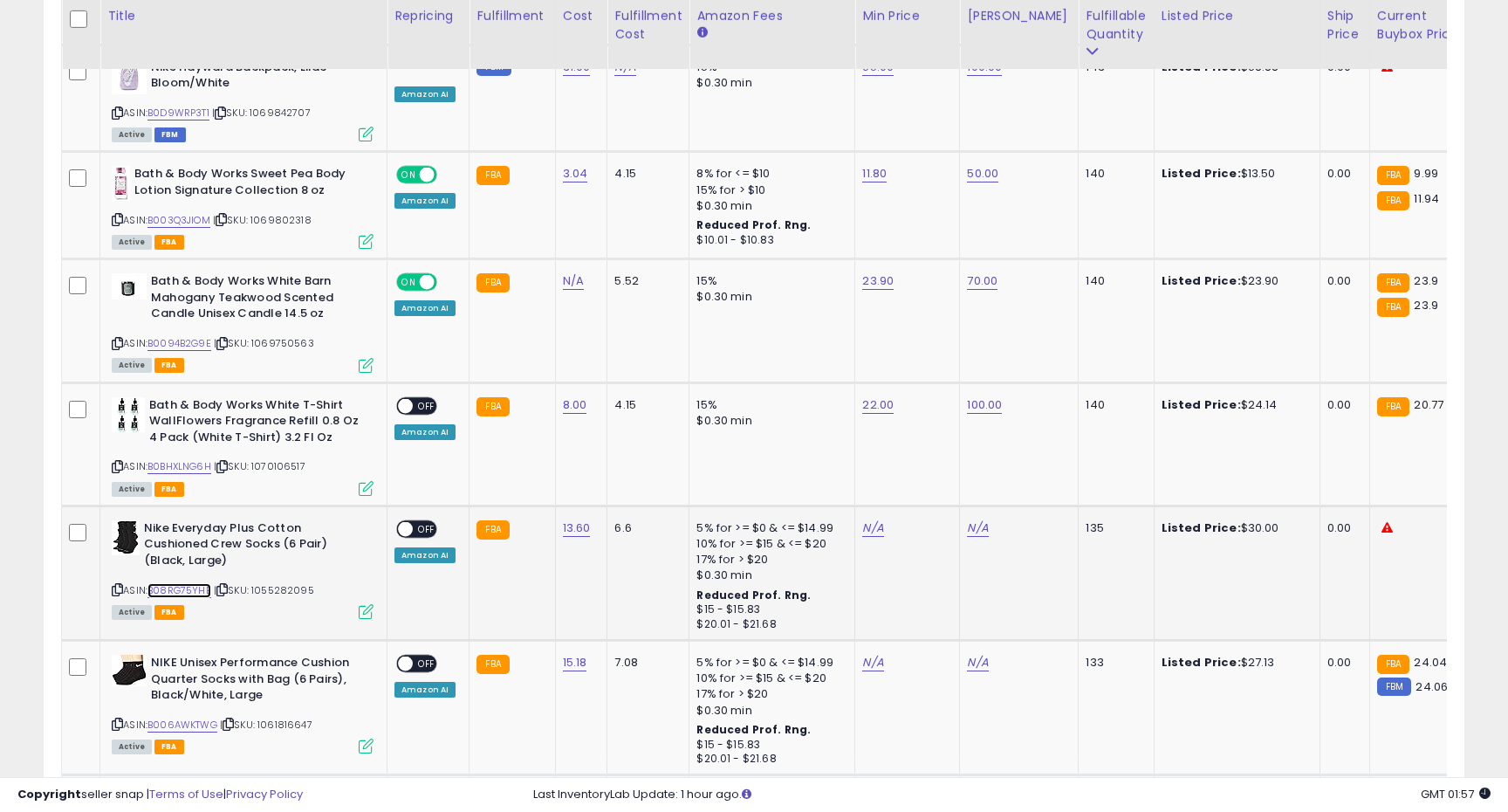
click at [183, 583] on link "B08RG75YHB" at bounding box center [179, 590] width 64 height 15
click at [870, 520] on link "N/A" at bounding box center [872, 528] width 21 height 18
type input "**"
click at [939, 471] on button "submit" at bounding box center [924, 469] width 30 height 26
click at [973, 520] on link "N/A" at bounding box center [977, 528] width 21 height 18
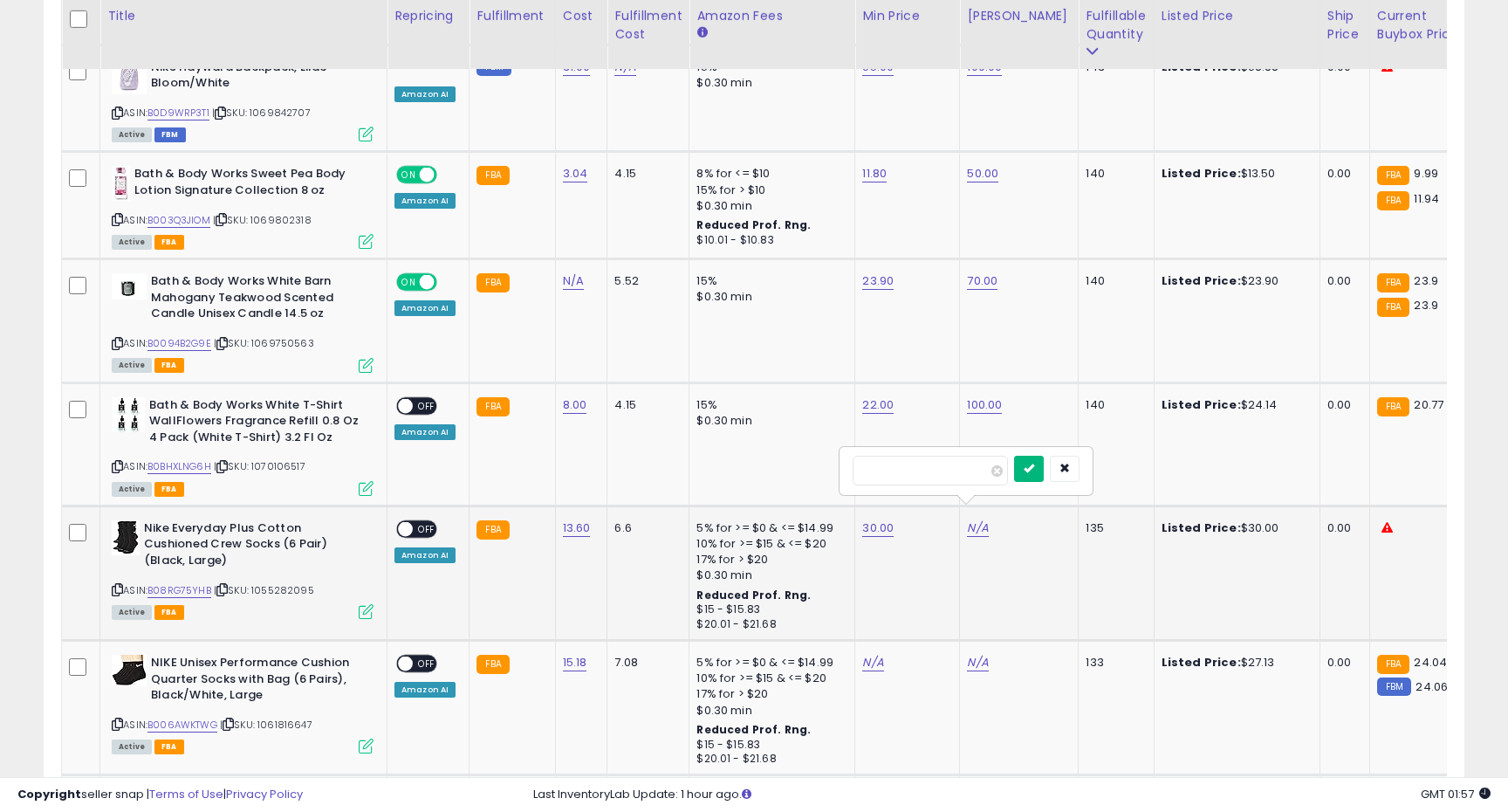
type input "**"
click at [1035, 475] on button "submit" at bounding box center [1029, 469] width 30 height 26
click at [406, 521] on span at bounding box center [406, 528] width 15 height 15
click at [419, 398] on span "OFF" at bounding box center [427, 406] width 28 height 15
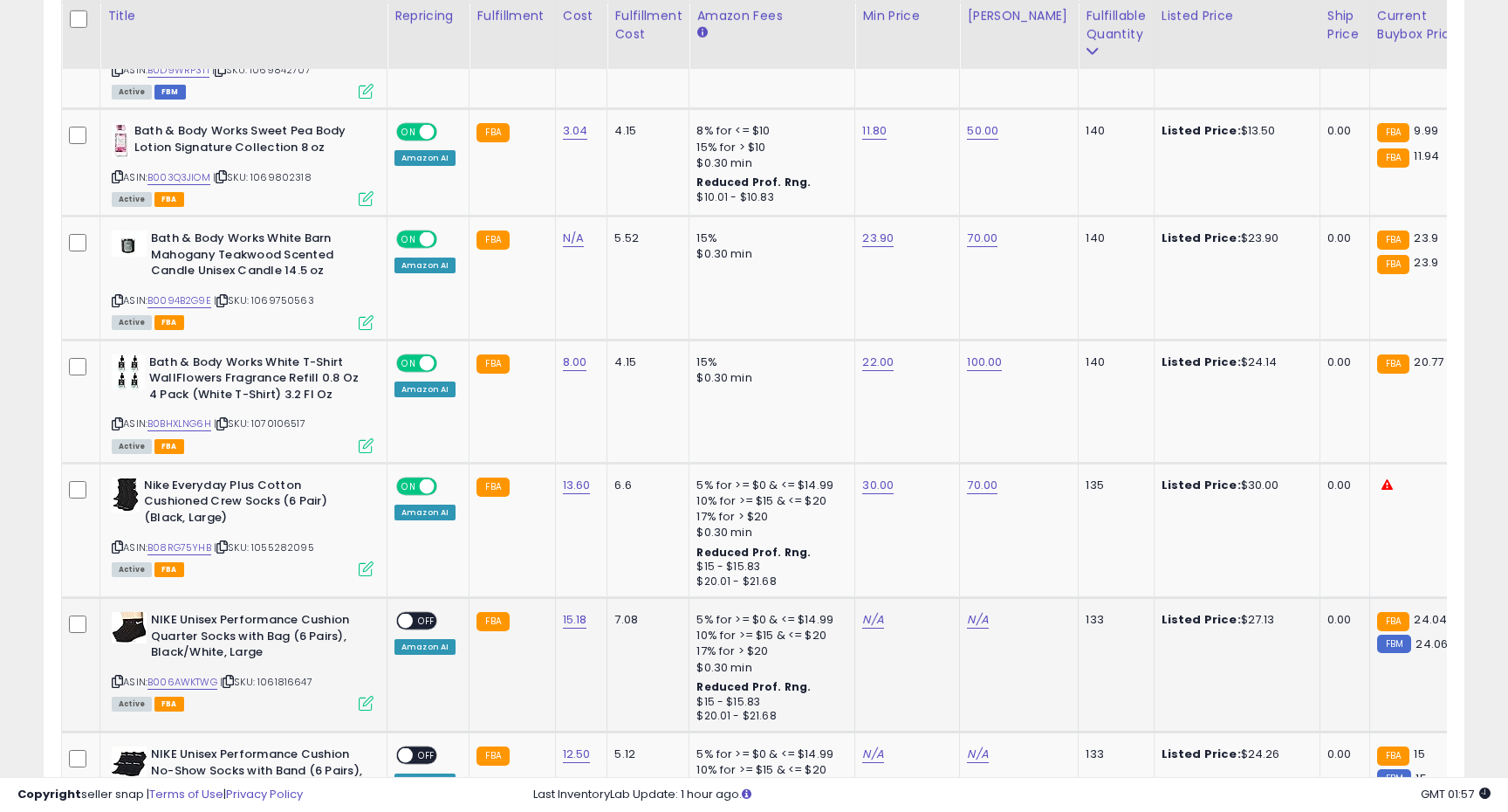
scroll to position [0, 41]
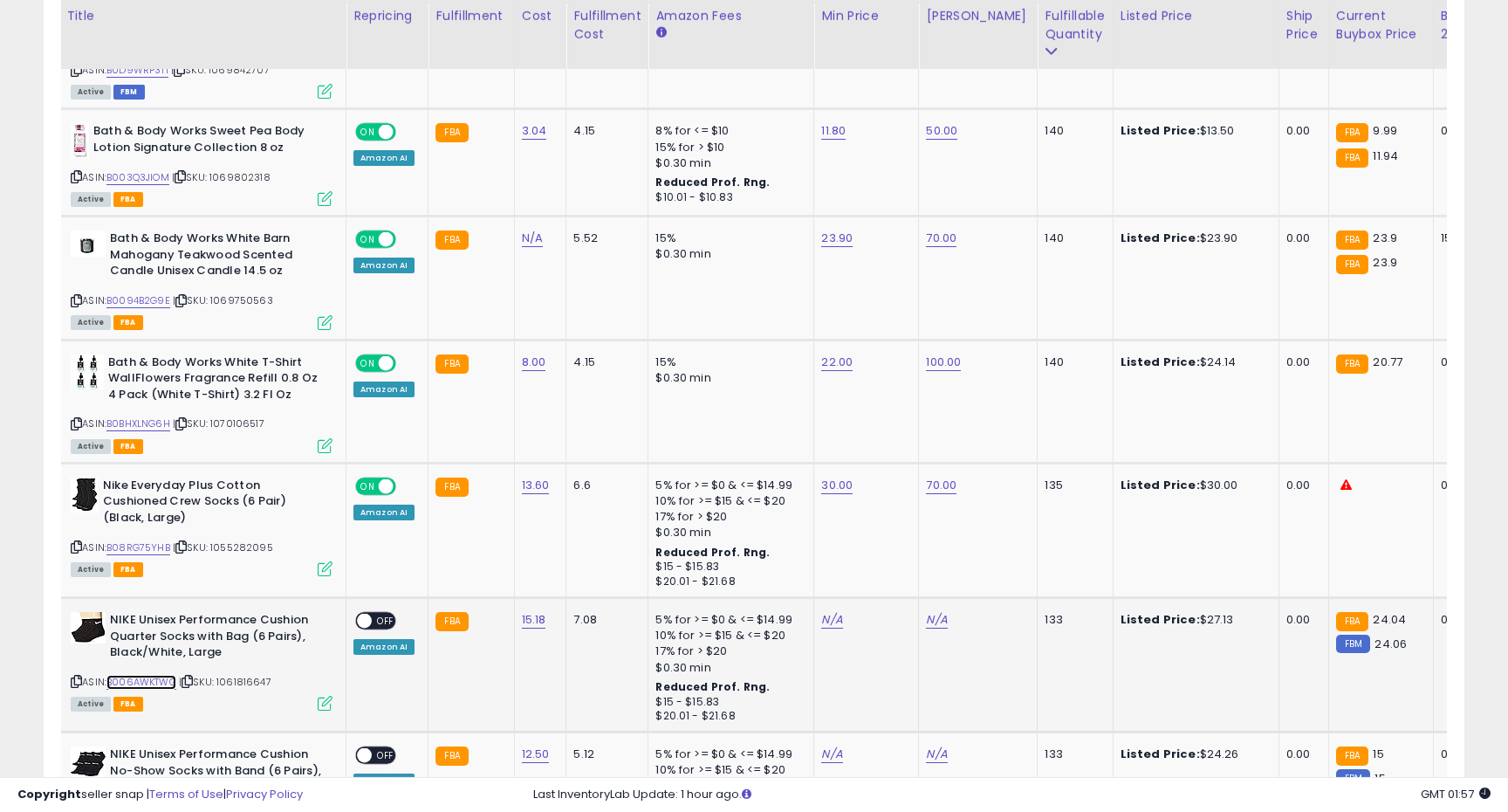
click at [152, 675] on link "B006AWKTWG" at bounding box center [141, 682] width 70 height 15
click at [81, 677] on icon at bounding box center [76, 681] width 11 height 9
click at [823, 611] on link "N/A" at bounding box center [831, 619] width 21 height 18
type input "**"
click at [898, 552] on button "submit" at bounding box center [883, 561] width 30 height 26
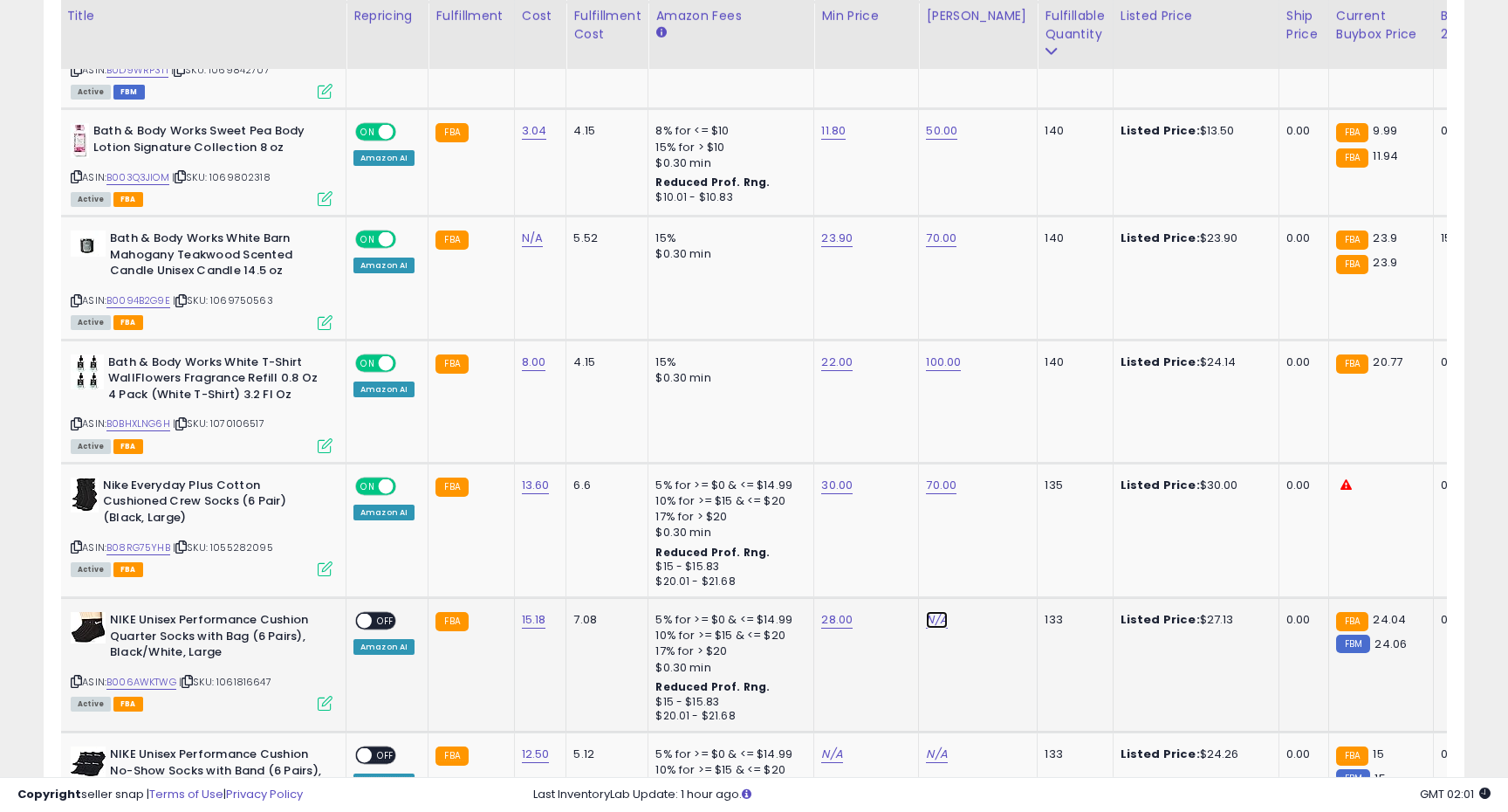
click at [932, 611] on link "N/A" at bounding box center [936, 619] width 21 height 18
type input "*"
type input "**"
click button "submit" at bounding box center [988, 561] width 30 height 26
click at [385, 613] on span "OFF" at bounding box center [386, 621] width 28 height 15
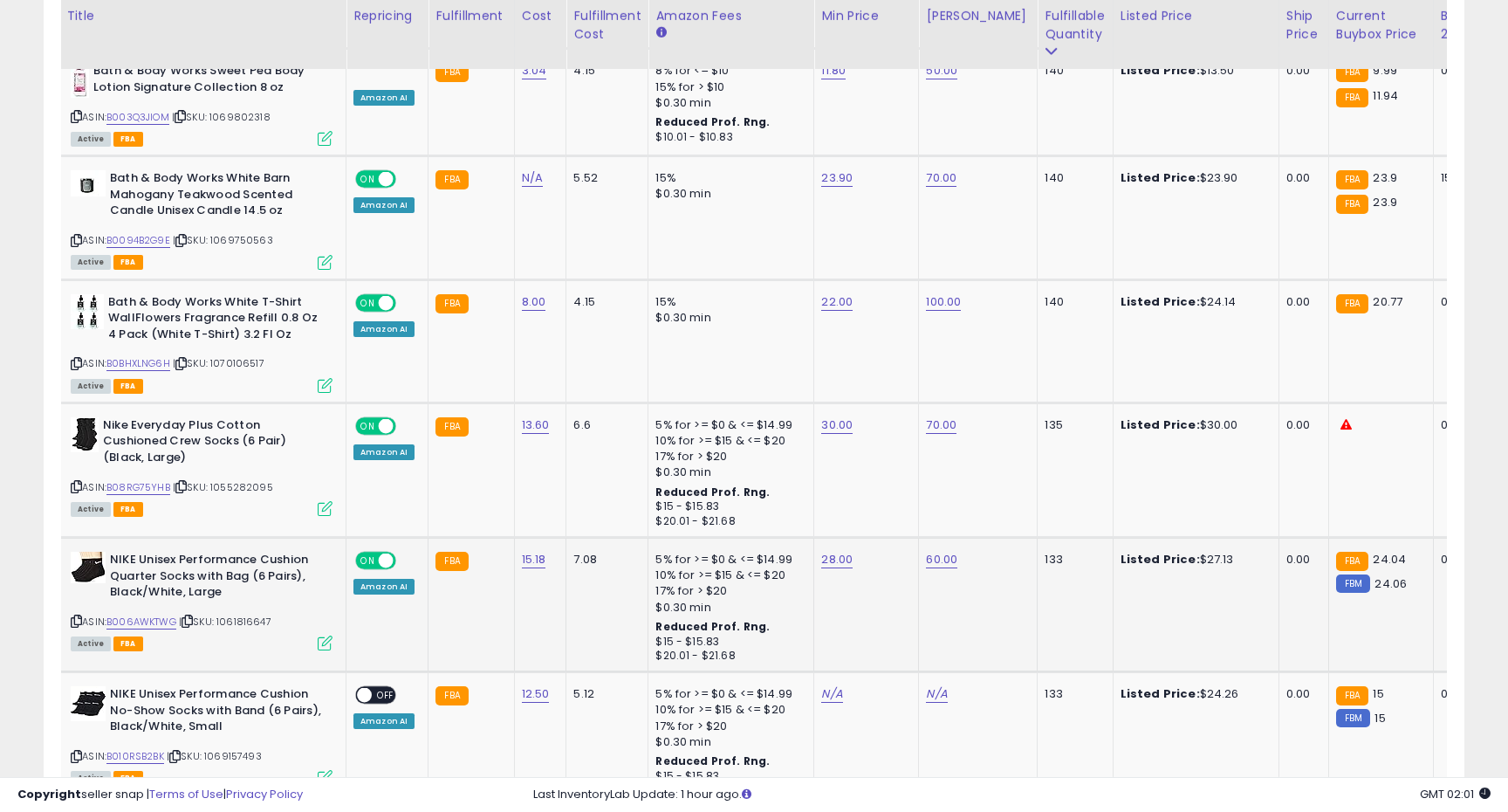
scroll to position [3449, 0]
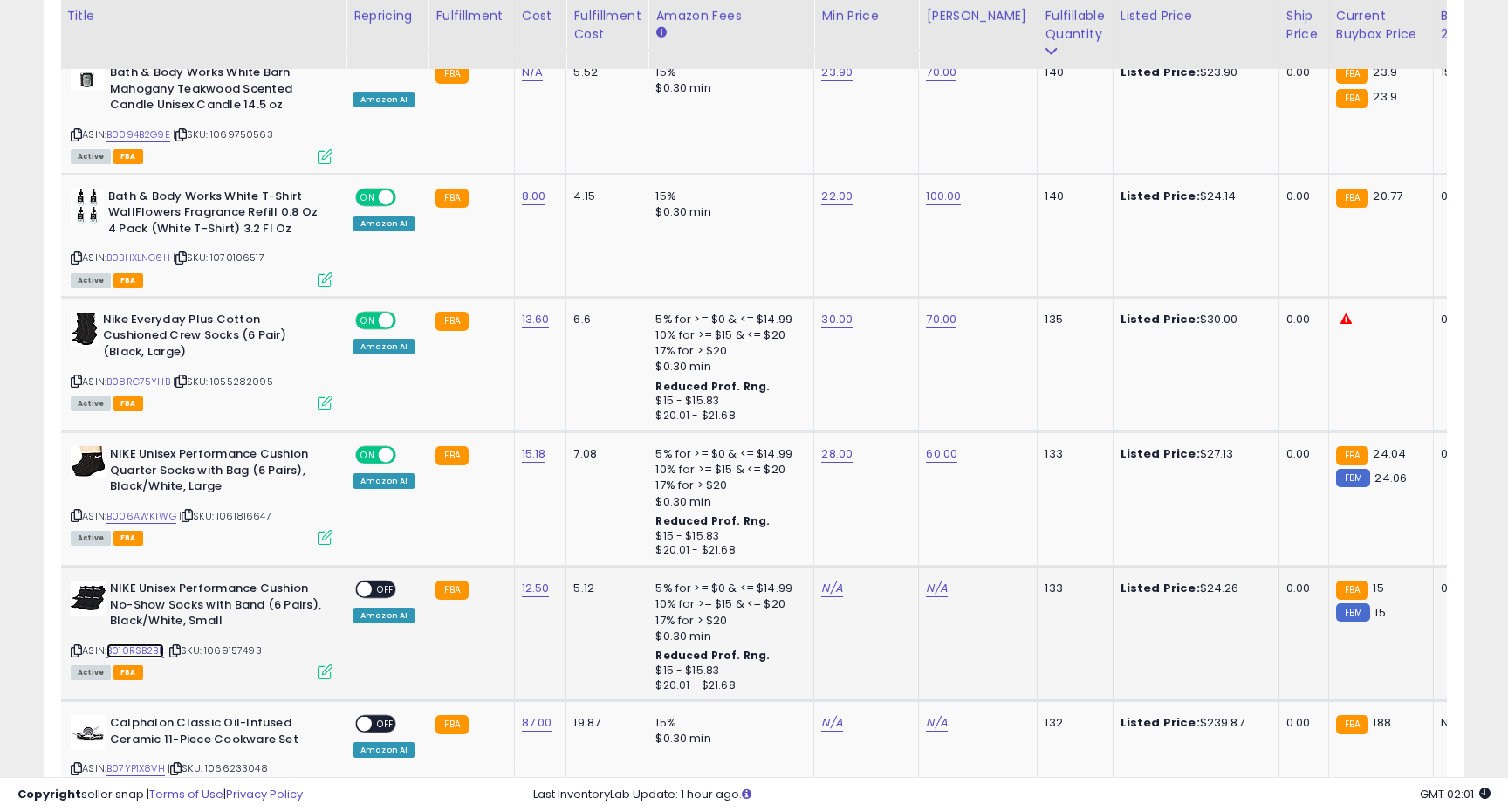
click at [149, 643] on link "B010RSB2BK" at bounding box center [135, 651] width 58 height 15
click at [821, 580] on link "N/A" at bounding box center [831, 588] width 21 height 18
type input "**"
click at [889, 527] on button "submit" at bounding box center [883, 529] width 30 height 26
click at [932, 580] on link "N/A" at bounding box center [936, 588] width 21 height 18
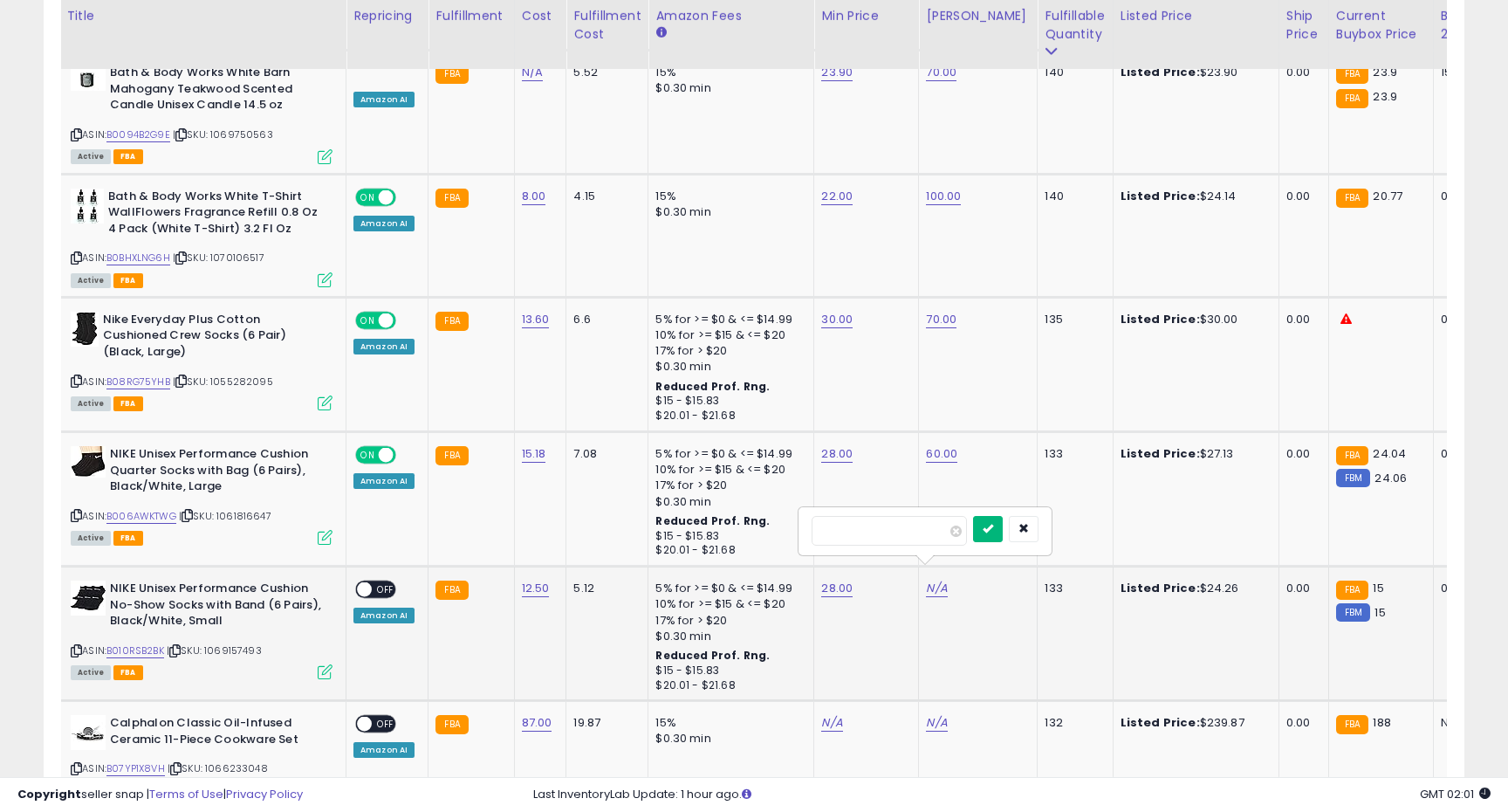
type input "***"
click at [995, 534] on button "submit" at bounding box center [988, 529] width 30 height 26
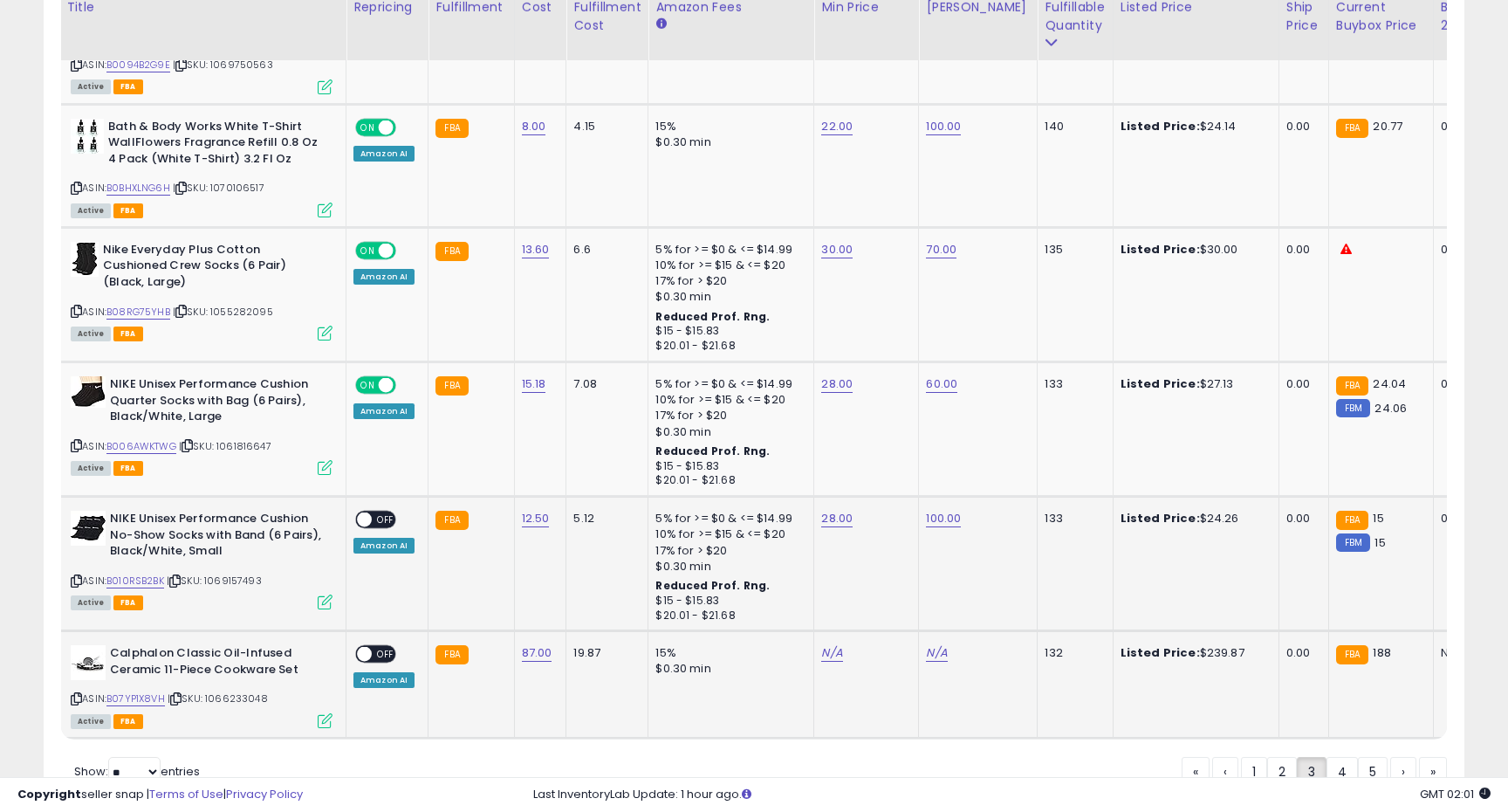
scroll to position [3544, 0]
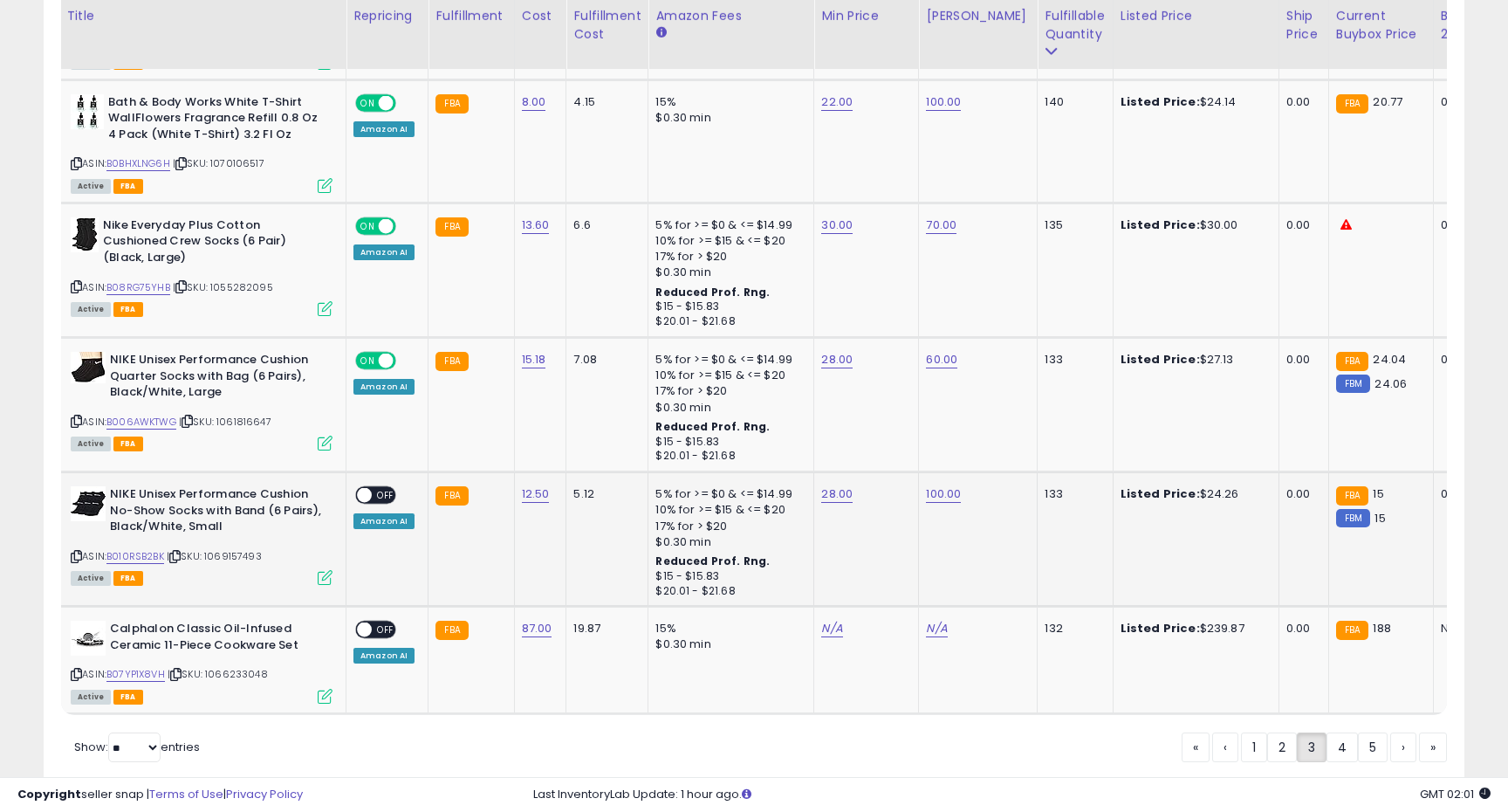
click at [385, 488] on span "OFF" at bounding box center [386, 496] width 28 height 15
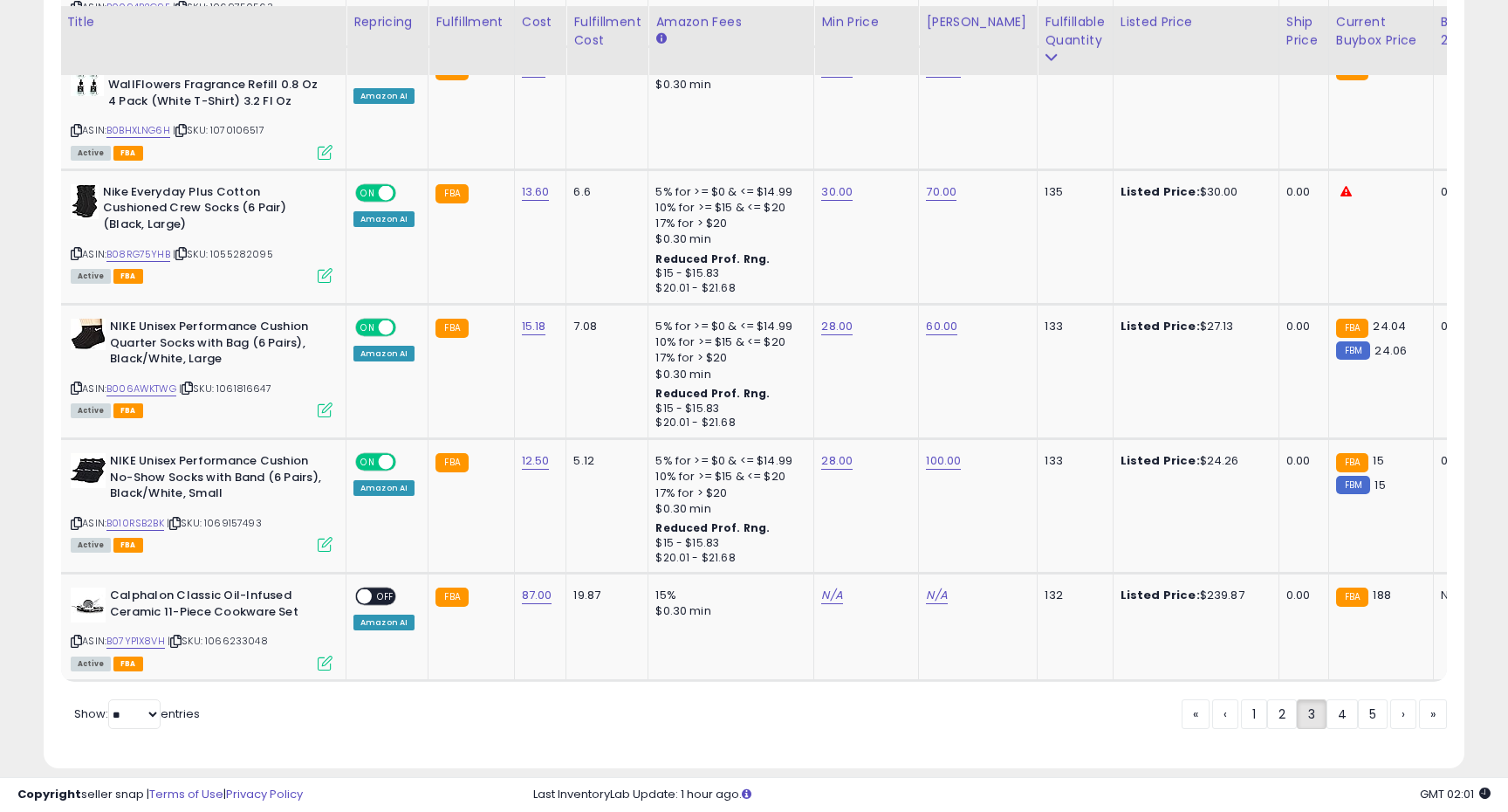
scroll to position [3583, 0]
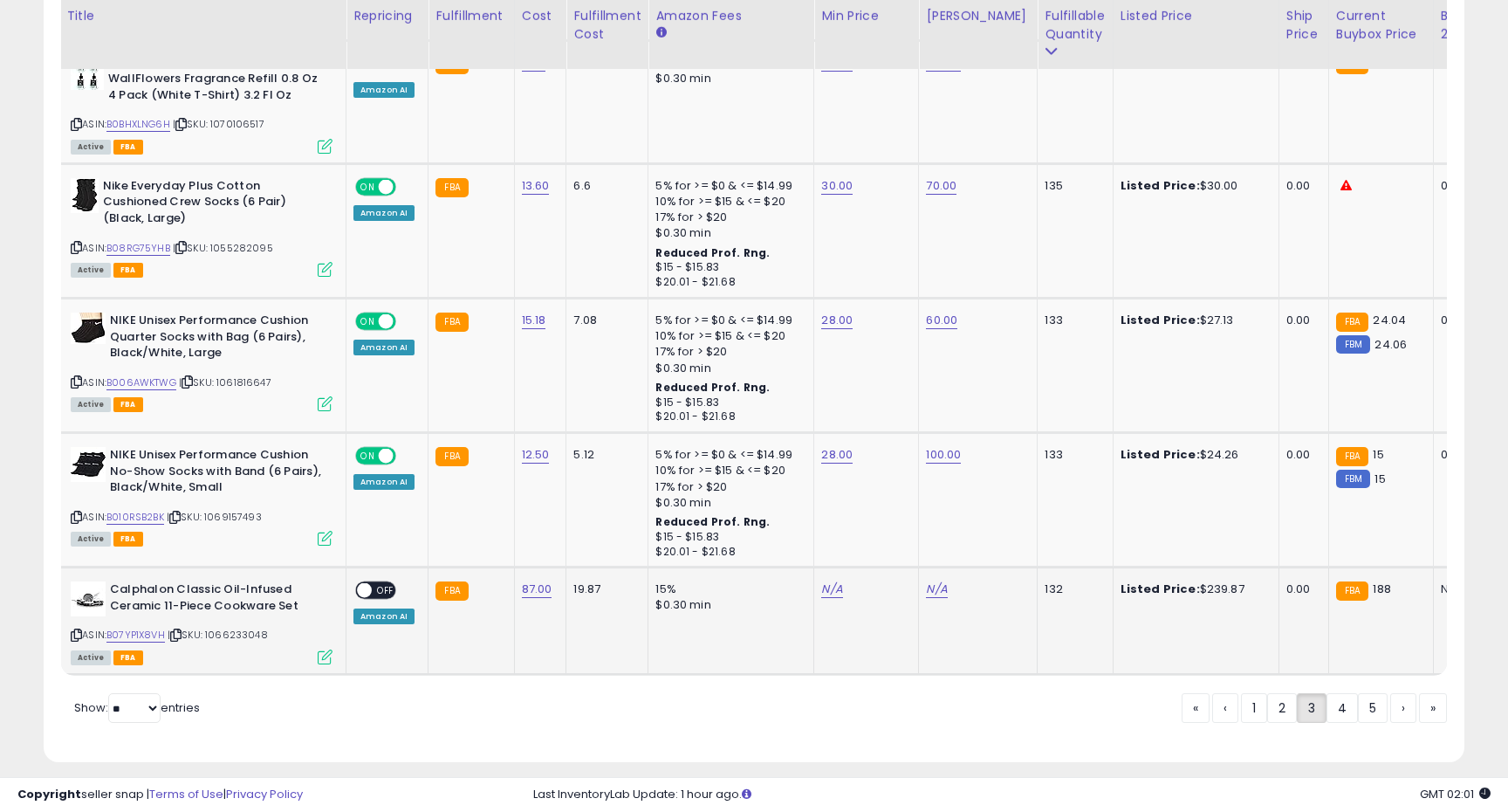
click at [136, 627] on div "ASIN: B07YP1X8VH | SKU: 1066233048 Active FBA" at bounding box center [201, 621] width 262 height 81
click at [140, 627] on link "B07YP1X8VH" at bounding box center [135, 635] width 58 height 15
click at [940, 580] on link "N/A" at bounding box center [936, 588] width 21 height 18
type input "*"
type input "***"
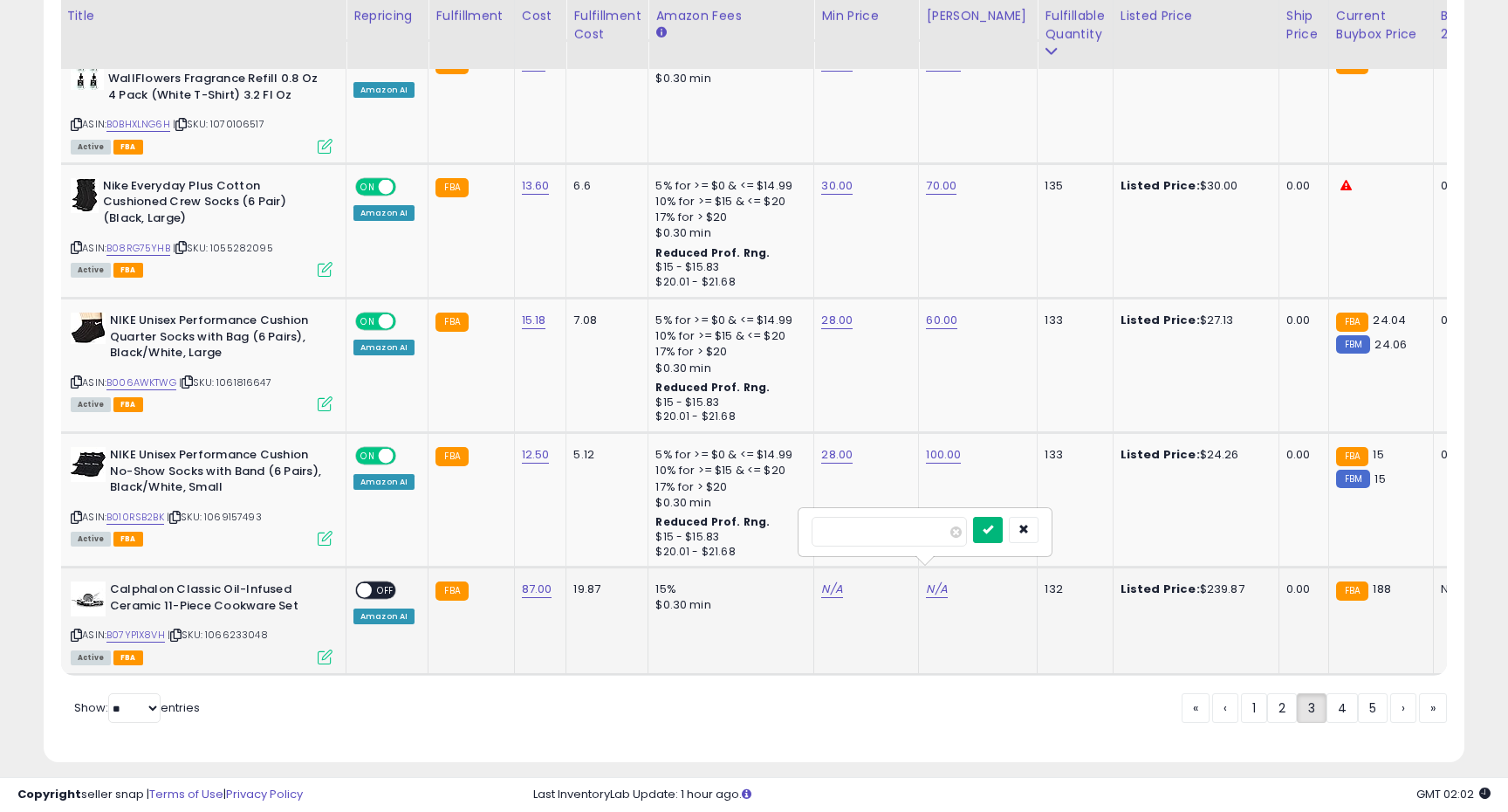
click at [993, 533] on icon "submit" at bounding box center [987, 528] width 10 height 10
click at [830, 580] on link "N/A" at bounding box center [831, 588] width 21 height 18
type input "***"
click at [898, 535] on button "submit" at bounding box center [883, 530] width 30 height 26
click at [367, 583] on span at bounding box center [365, 590] width 15 height 15
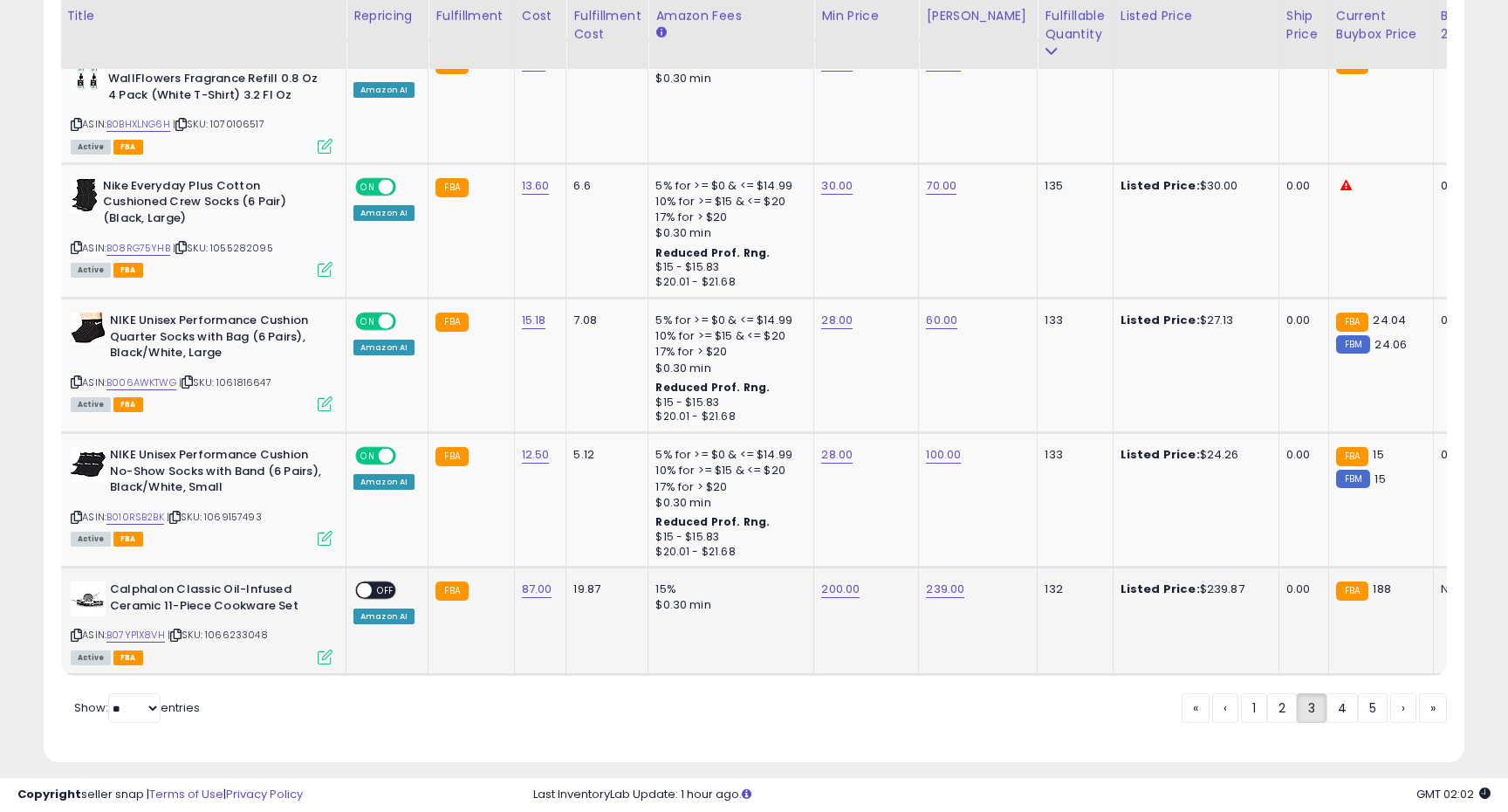
click at [381, 583] on span "OFF" at bounding box center [386, 590] width 28 height 15
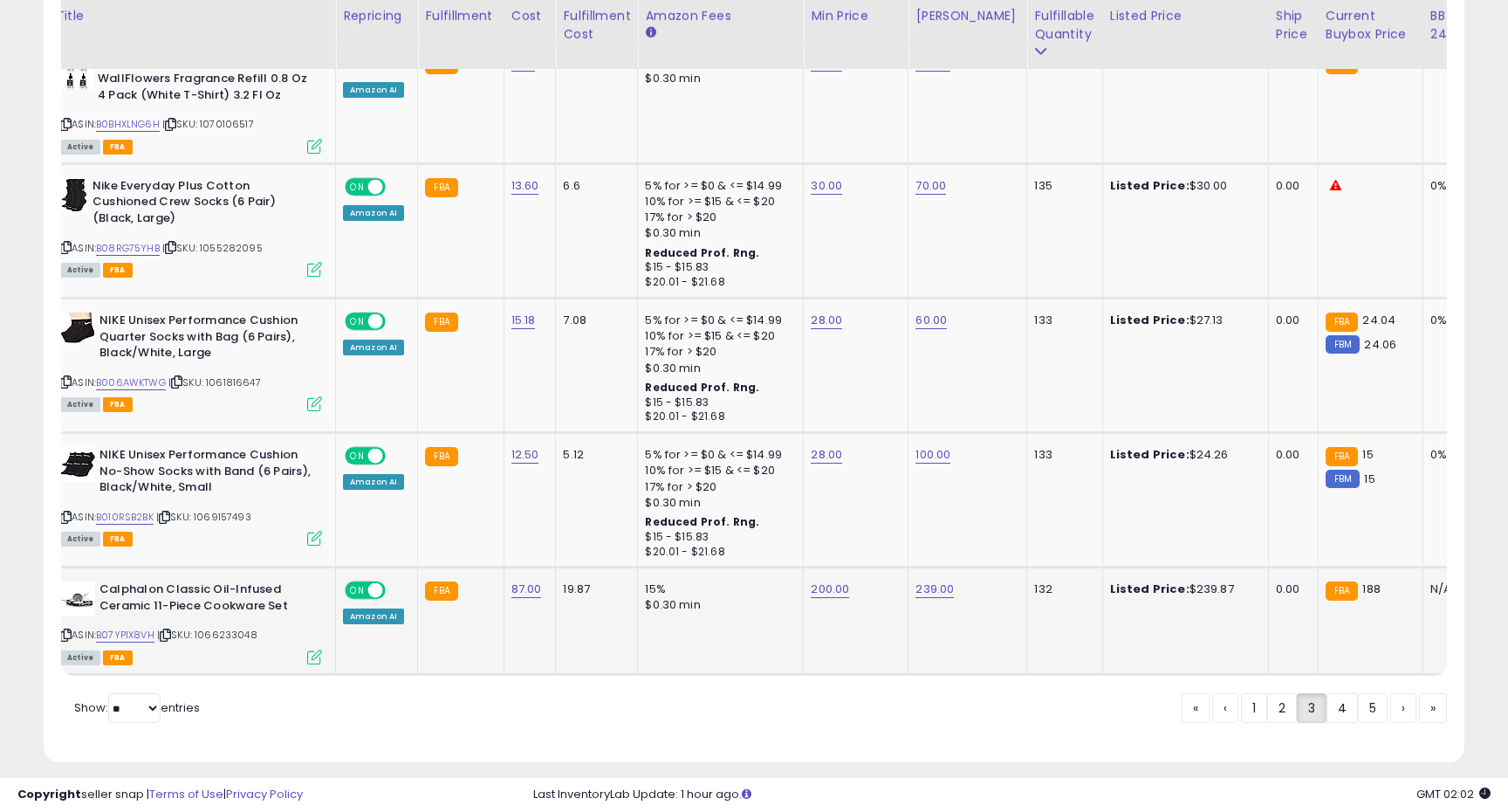
scroll to position [0, 57]
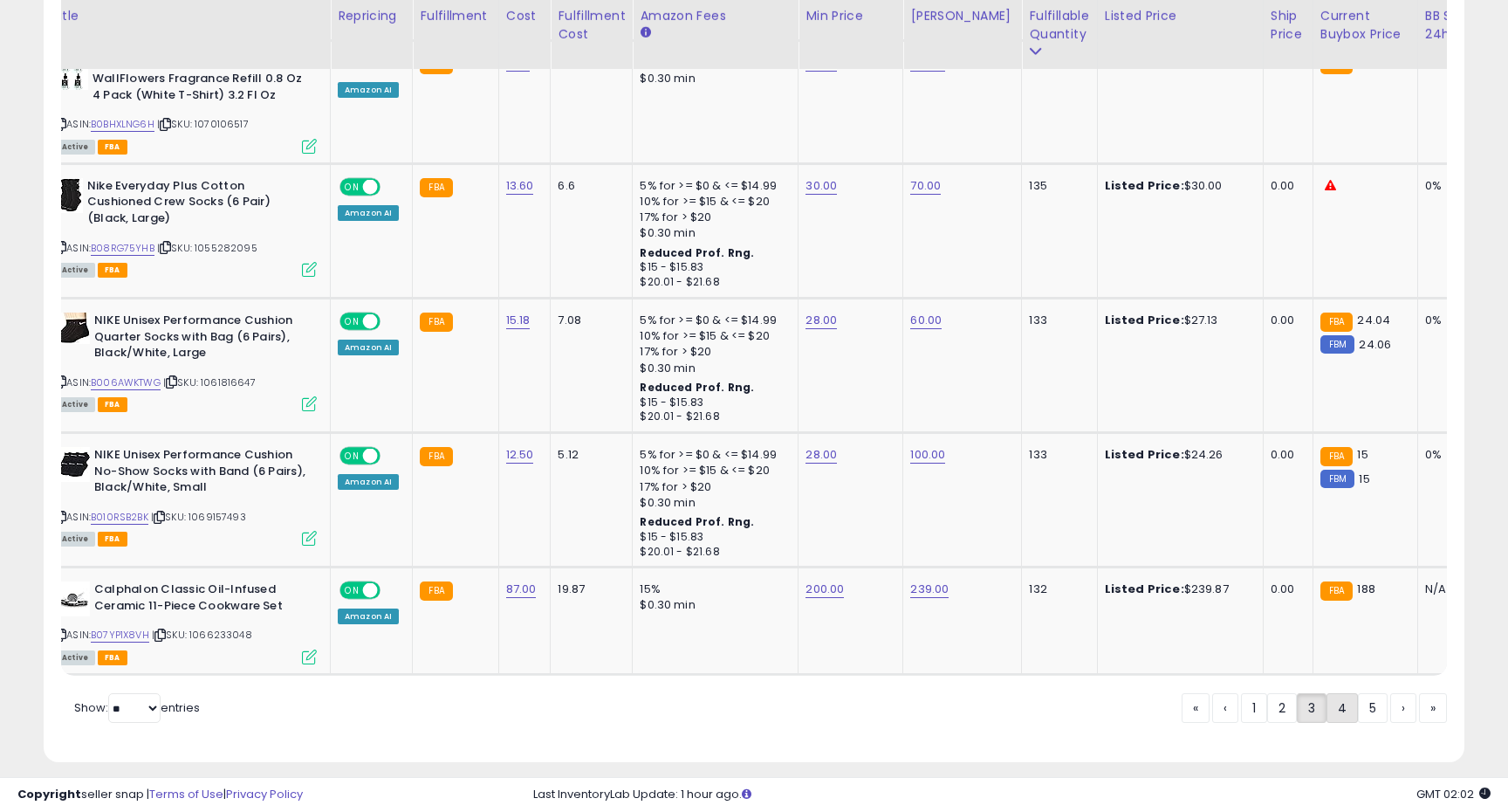
click at [1333, 693] on link "4" at bounding box center [1343, 708] width 32 height 30
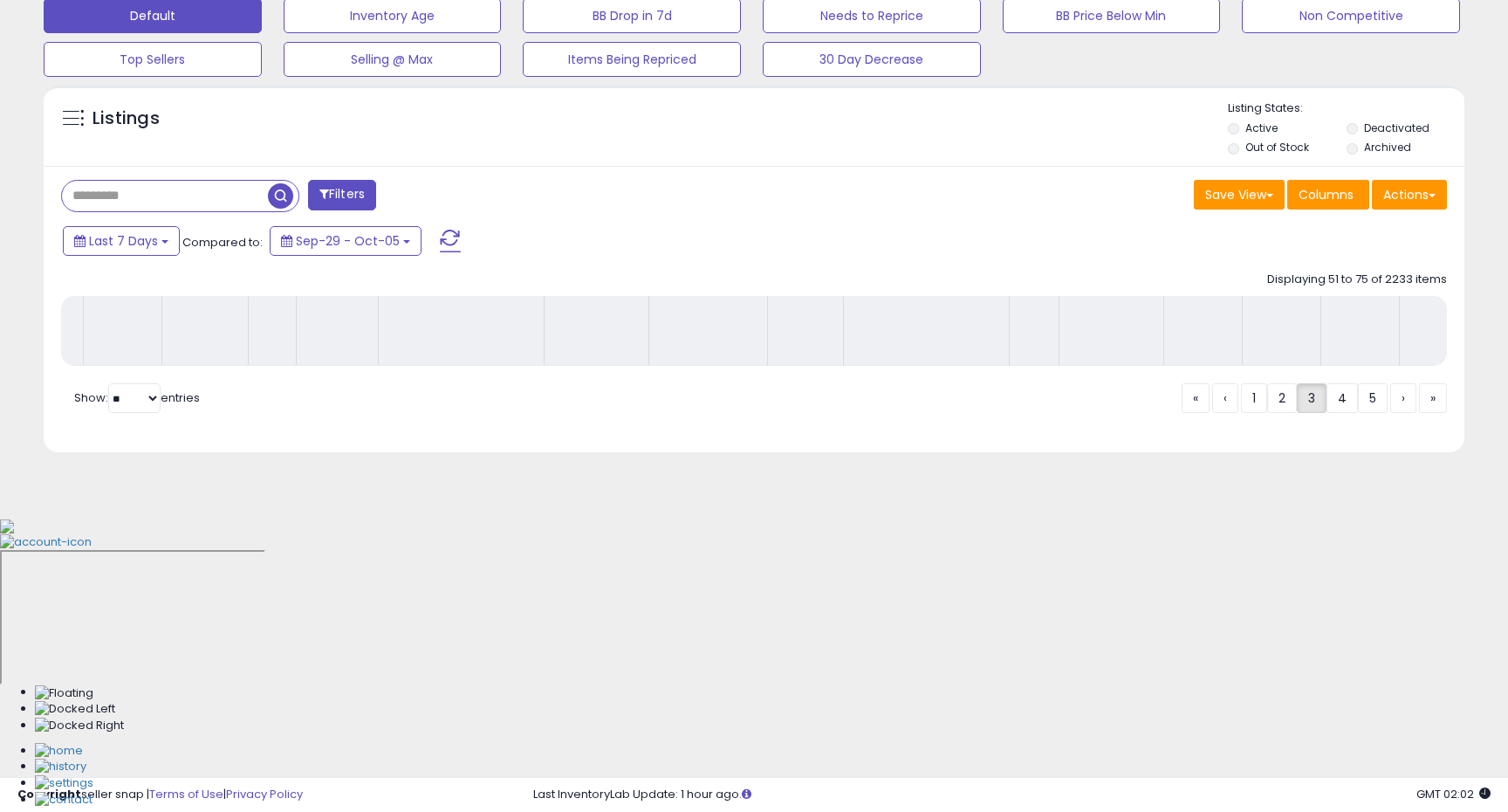
scroll to position [257, 0]
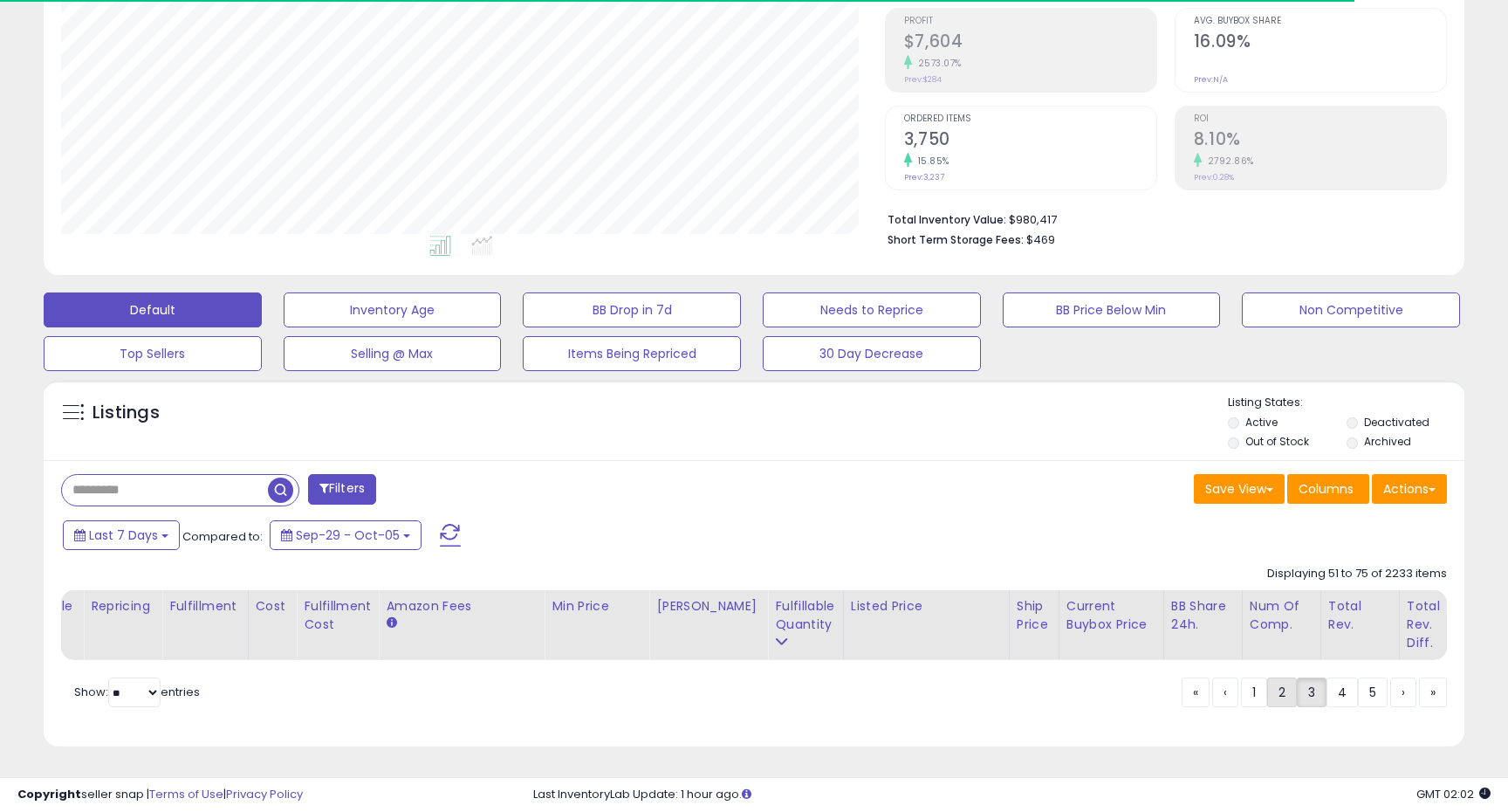
click at [1281, 697] on link "2" at bounding box center [1282, 692] width 30 height 30
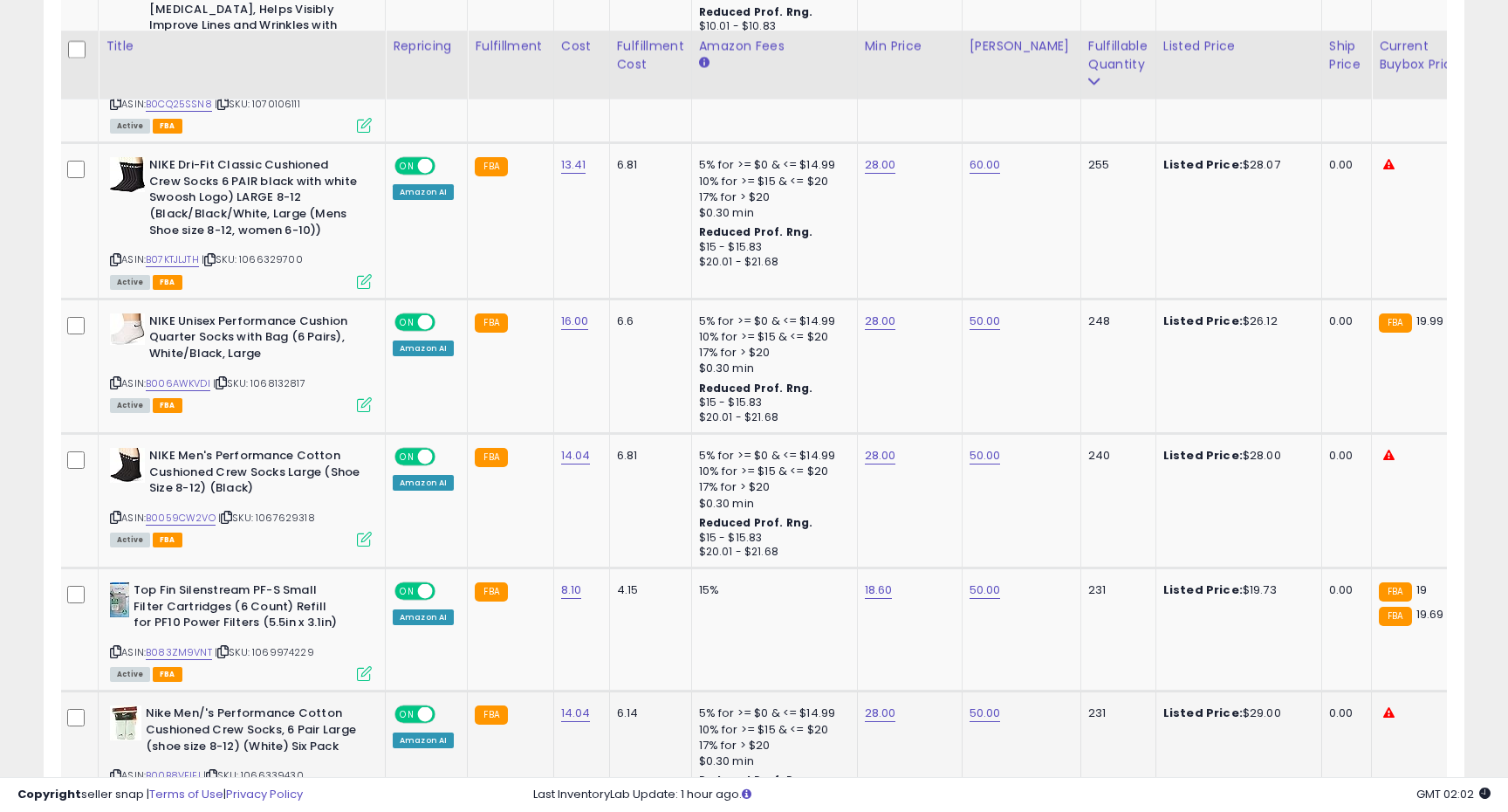
scroll to position [3675, 0]
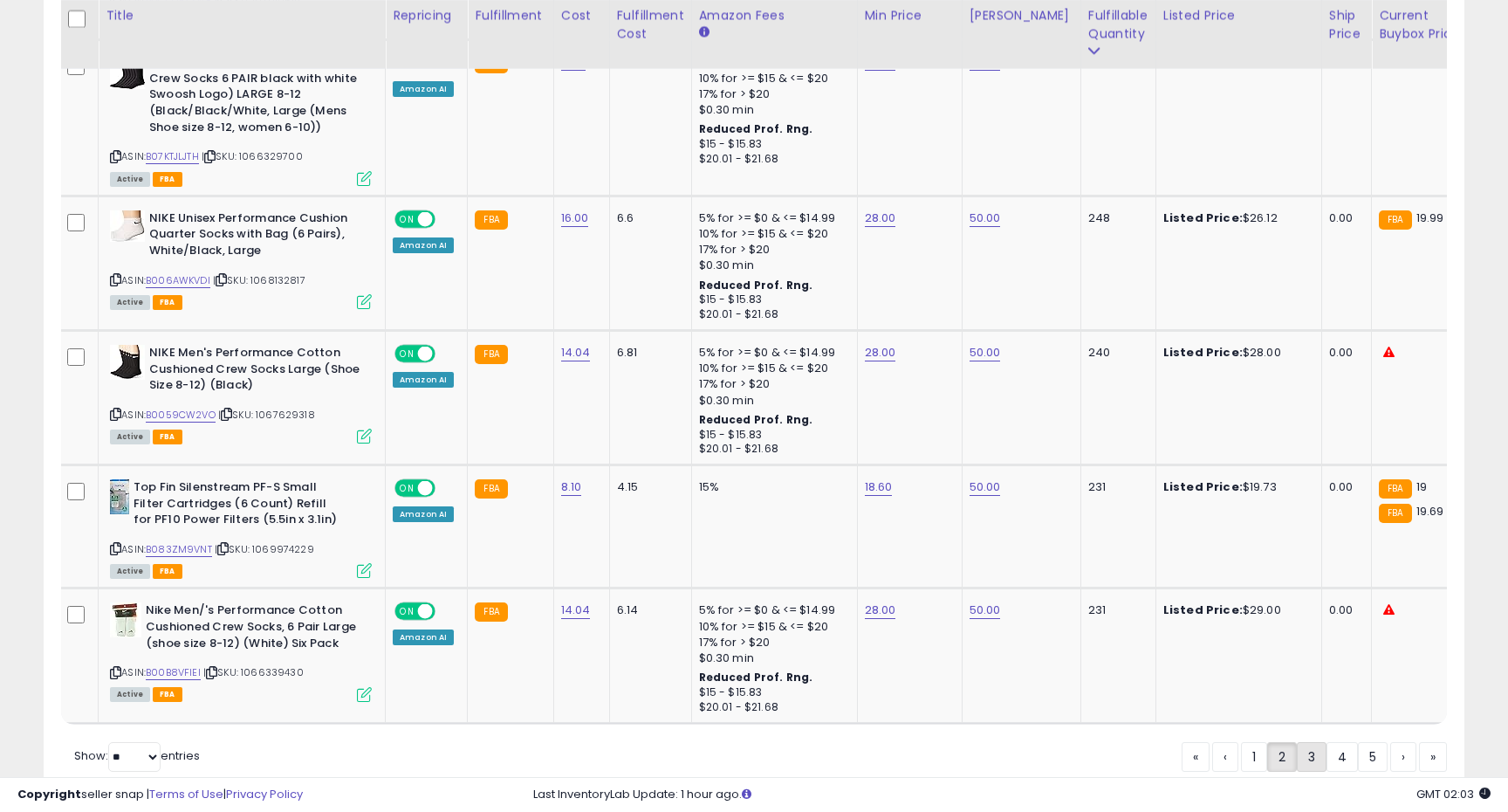
click at [1309, 741] on link "3" at bounding box center [1312, 756] width 30 height 30
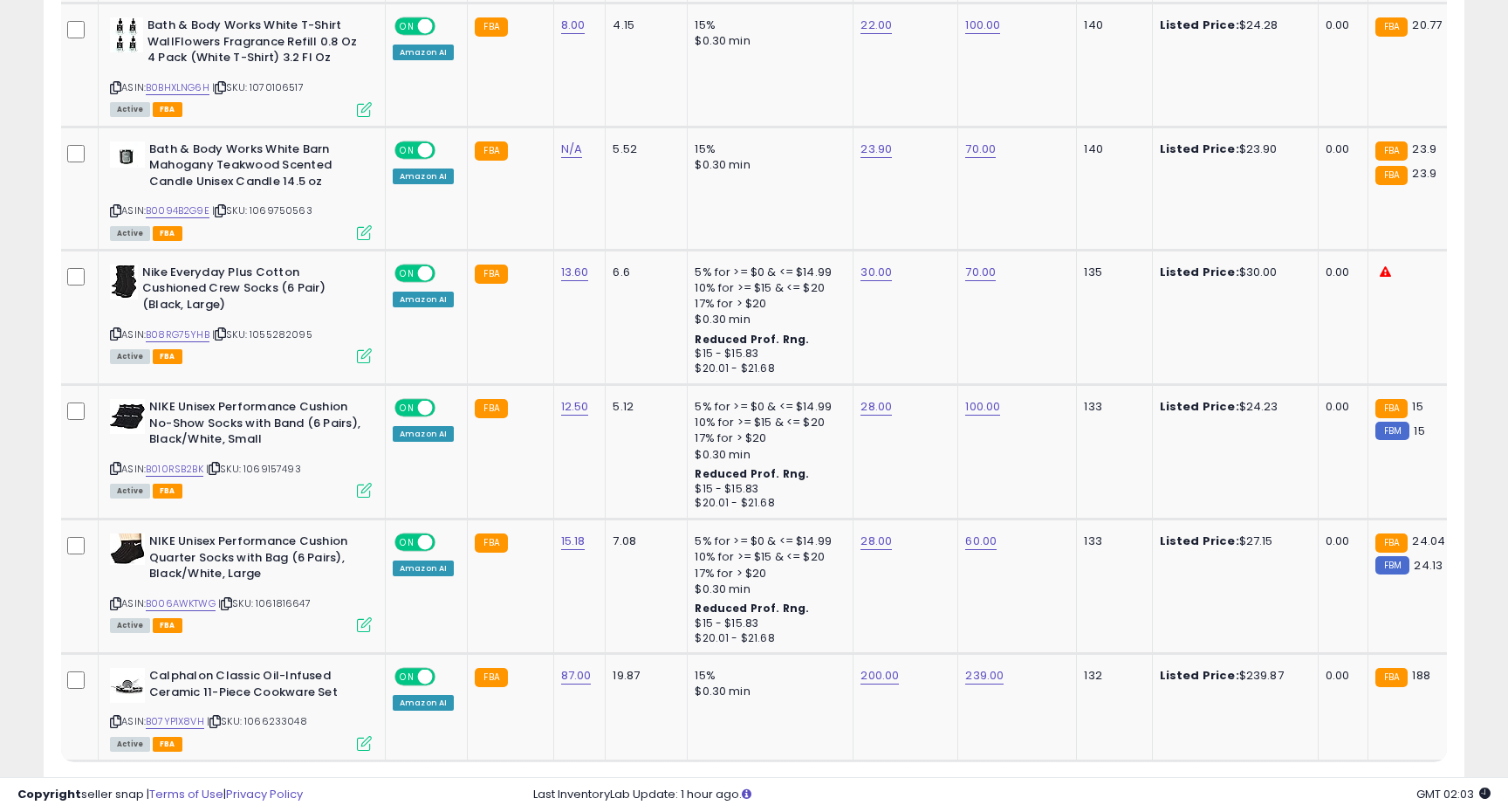
scroll to position [3583, 0]
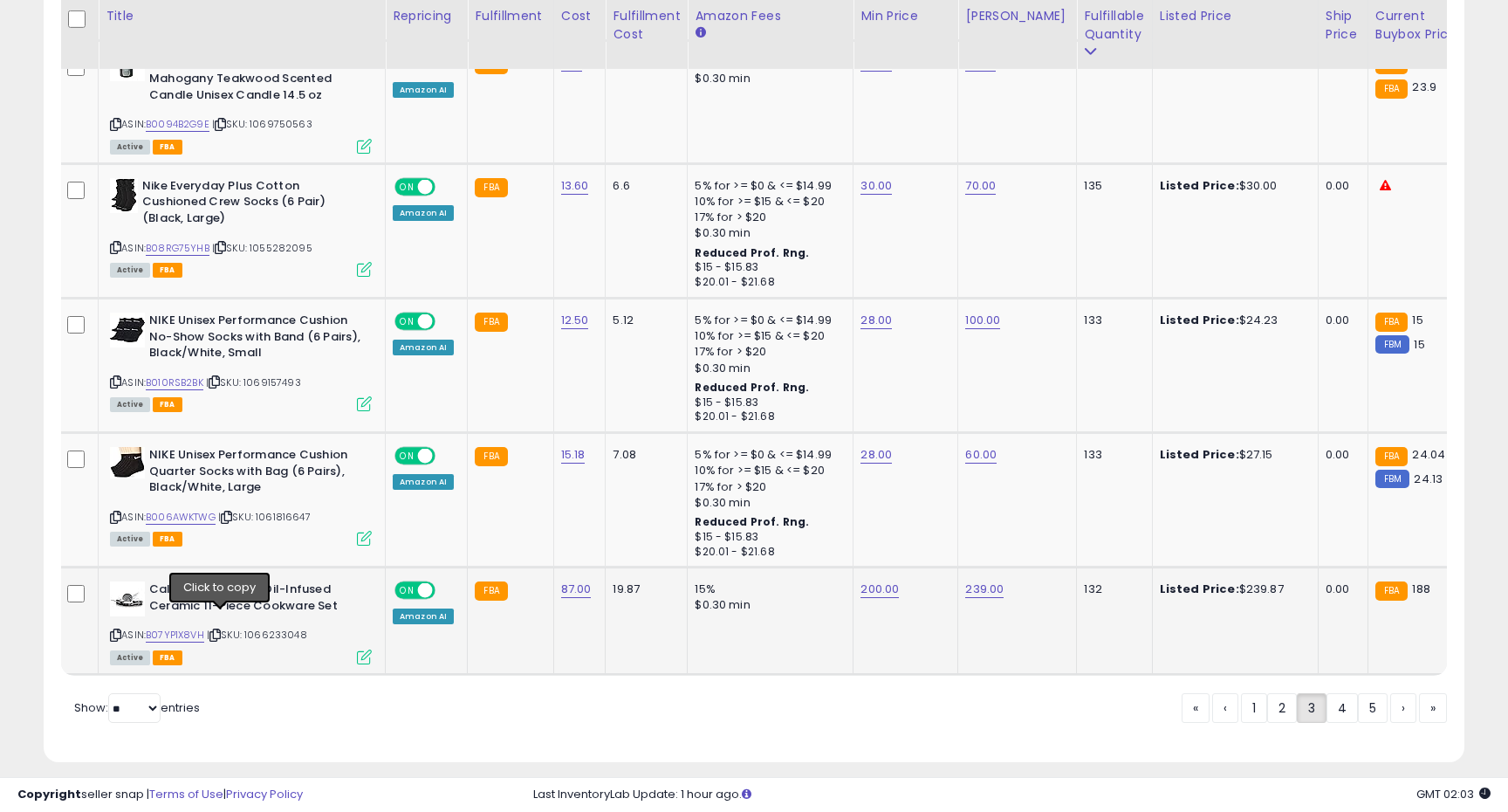
click at [221, 630] on icon at bounding box center [215, 635] width 11 height 9
click at [1336, 699] on link "4" at bounding box center [1343, 708] width 32 height 30
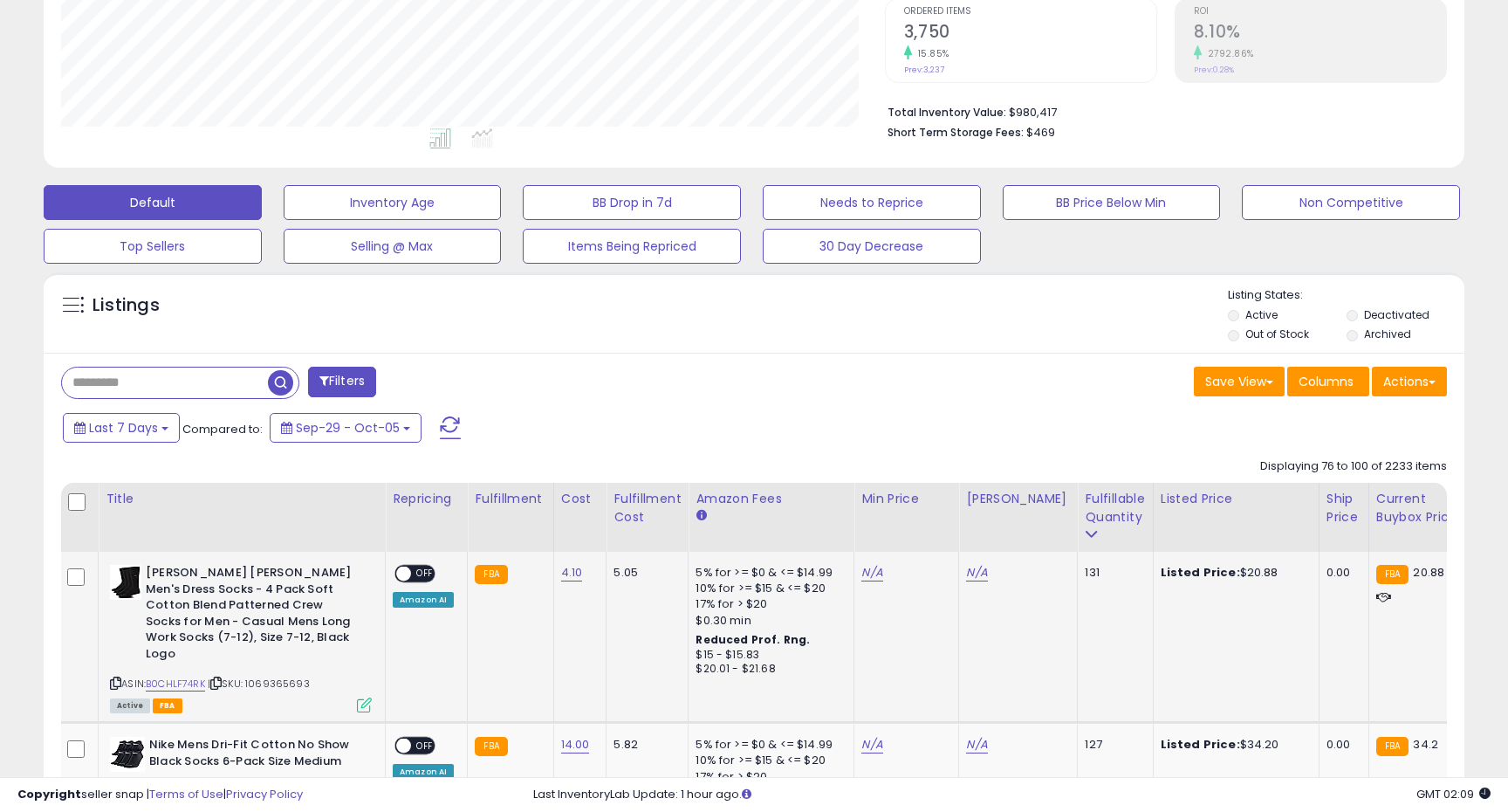
scroll to position [372, 0]
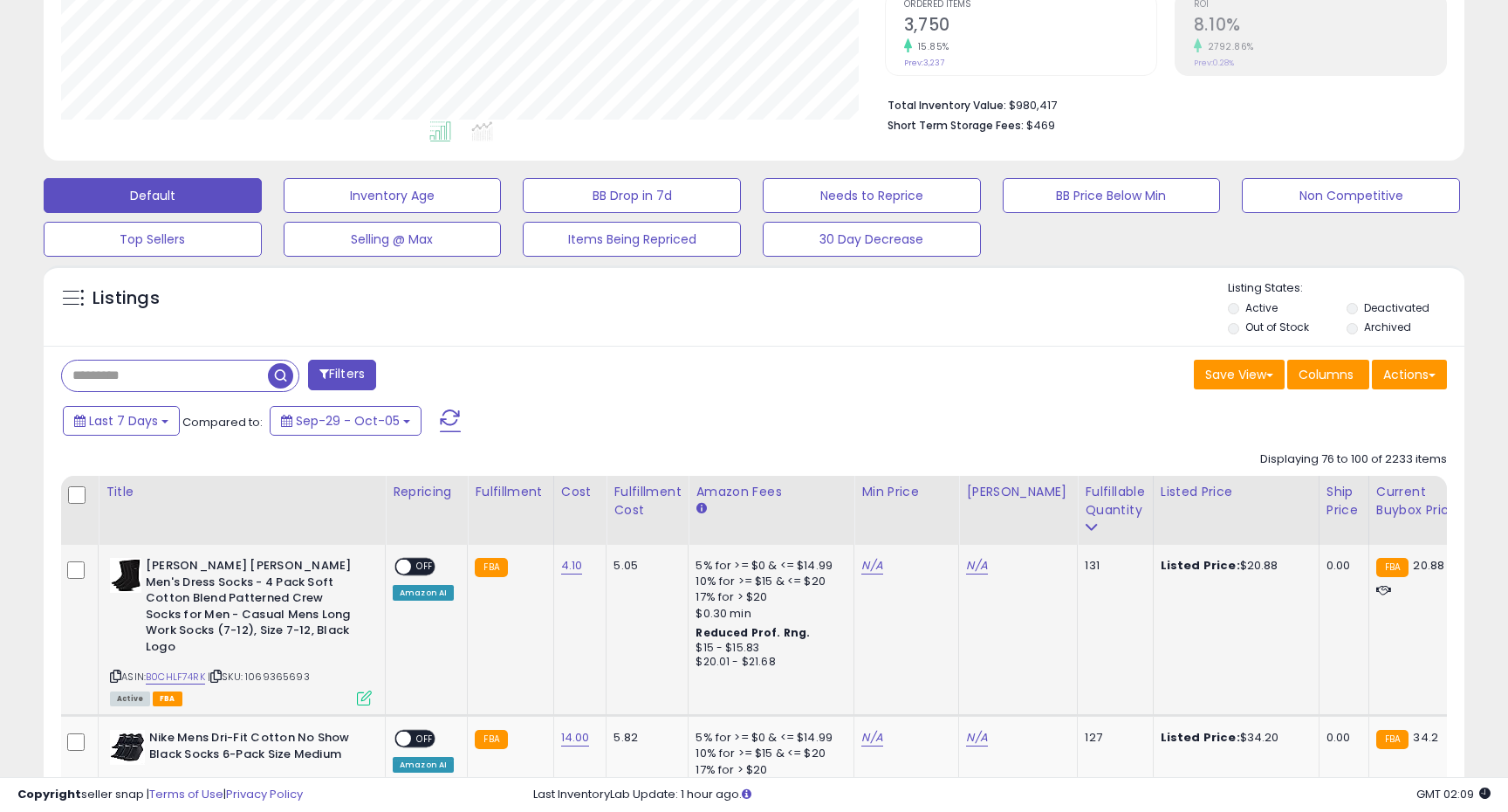
click at [116, 671] on icon at bounding box center [116, 676] width 11 height 9
